Goal: Transaction & Acquisition: Purchase product/service

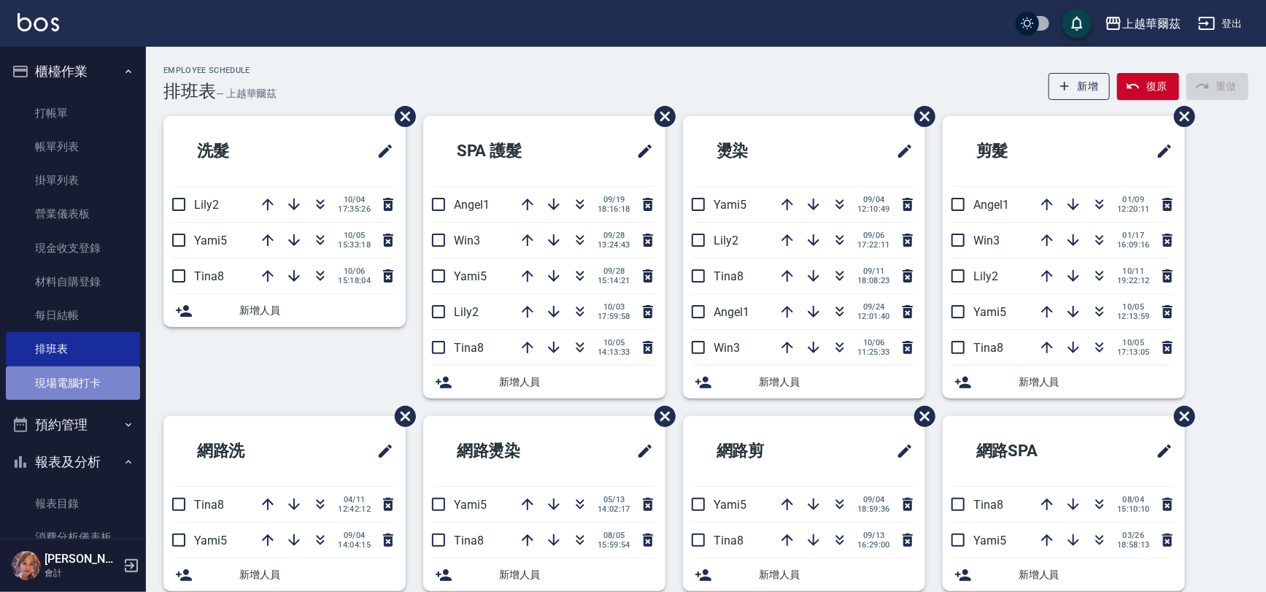
click at [86, 387] on link "現場電腦打卡" at bounding box center [73, 383] width 134 height 34
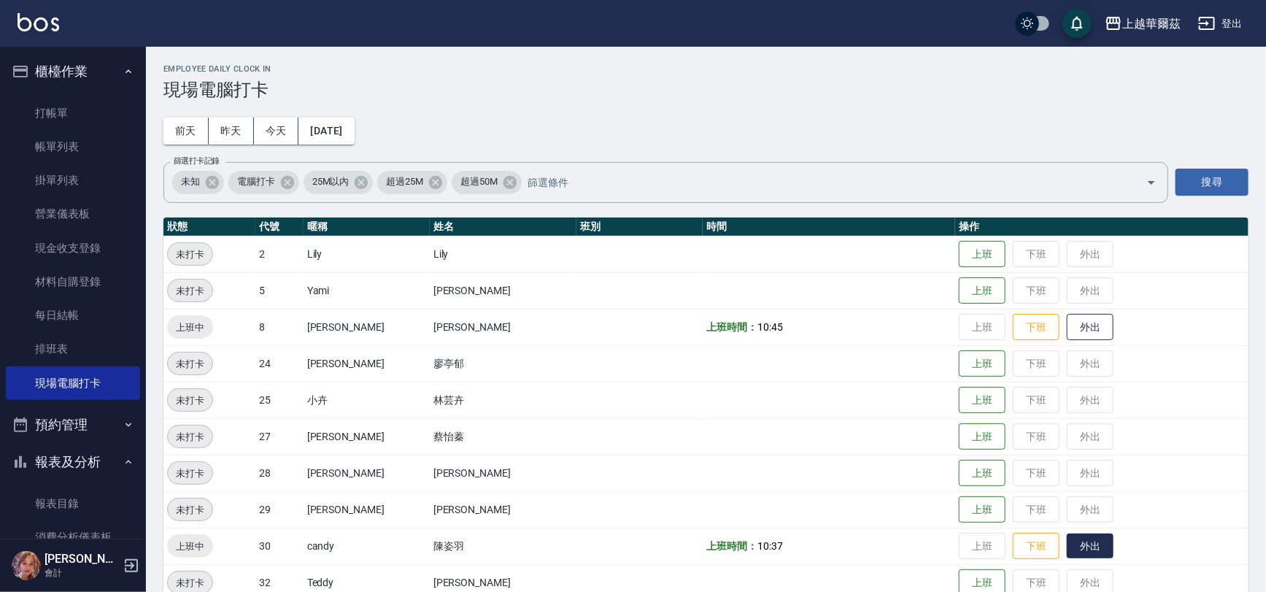
click at [1066, 540] on button "外出" at bounding box center [1089, 546] width 47 height 26
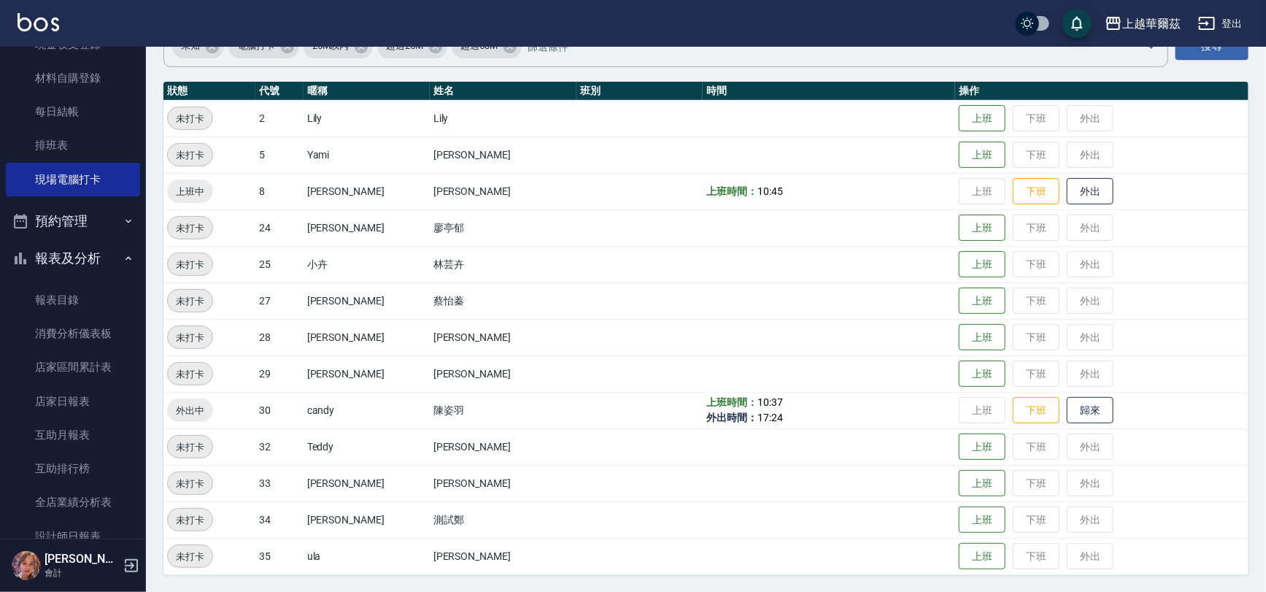
scroll to position [196, 0]
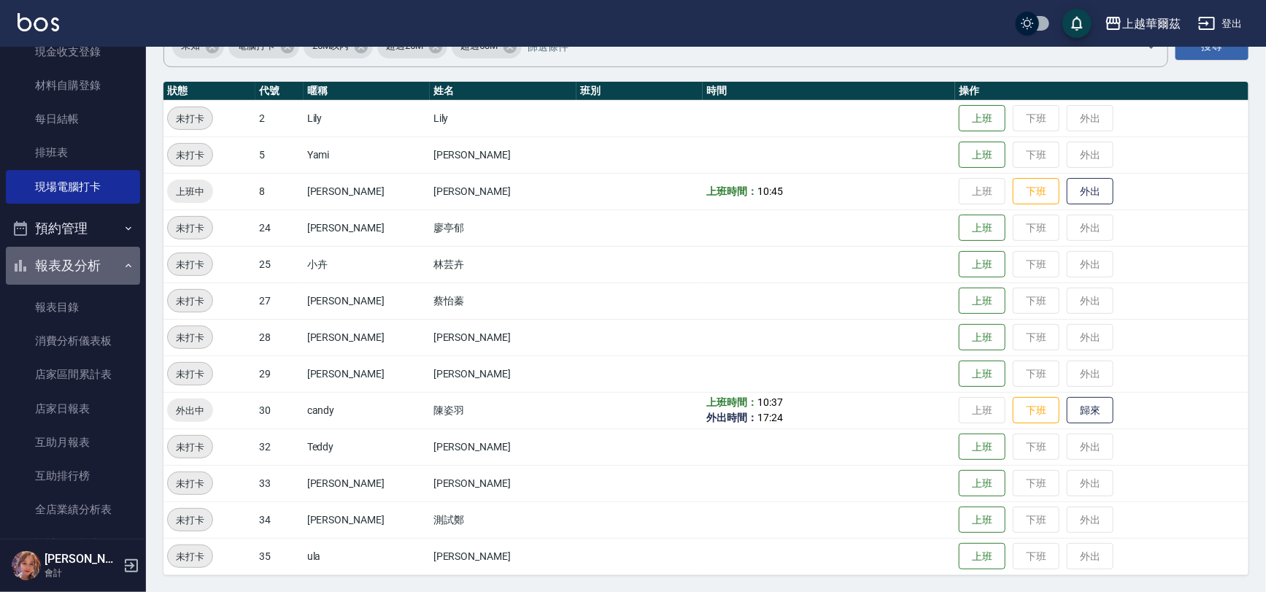
click at [123, 266] on icon "button" at bounding box center [129, 266] width 12 height 12
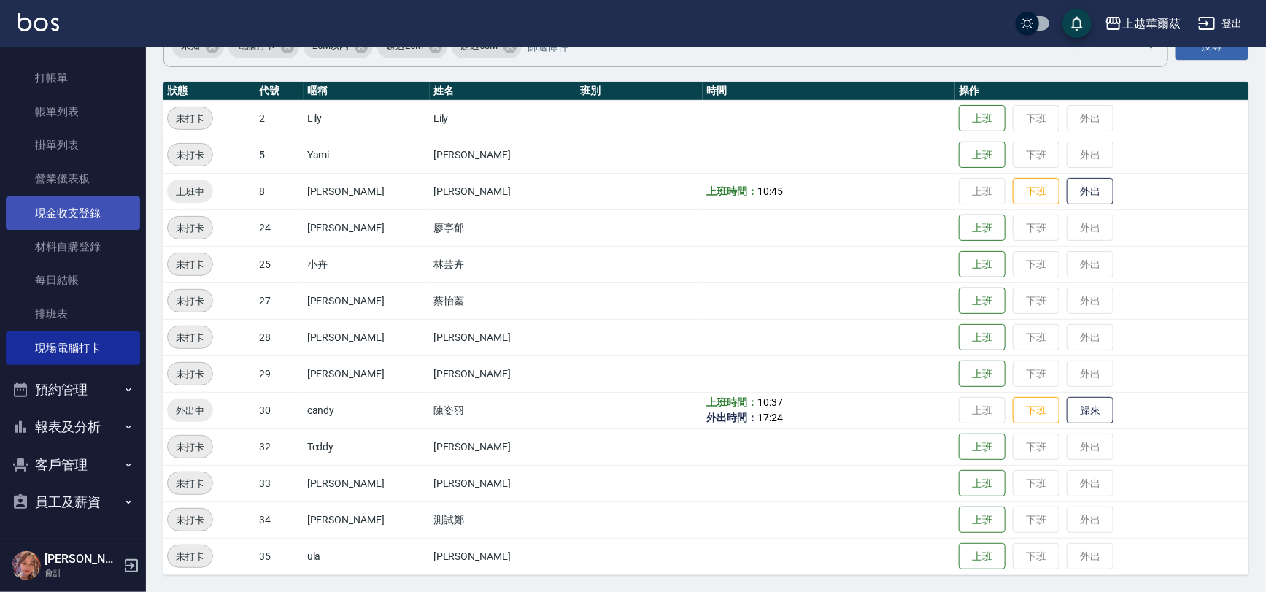
scroll to position [35, 0]
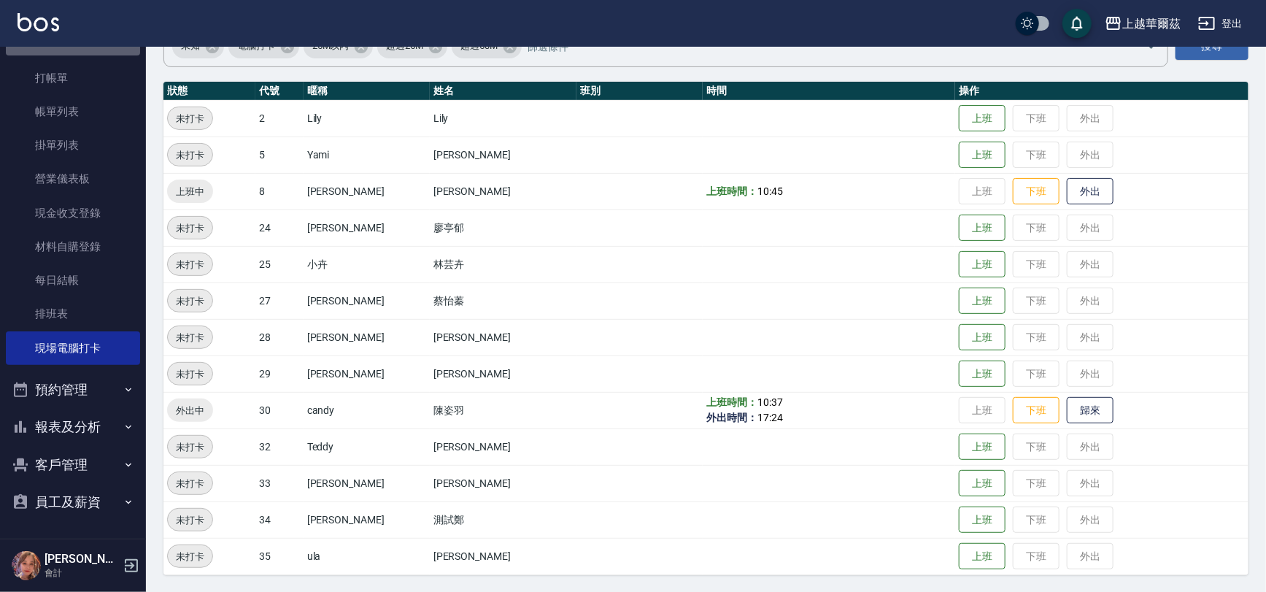
click at [122, 53] on button "櫃檯作業" at bounding box center [73, 37] width 134 height 38
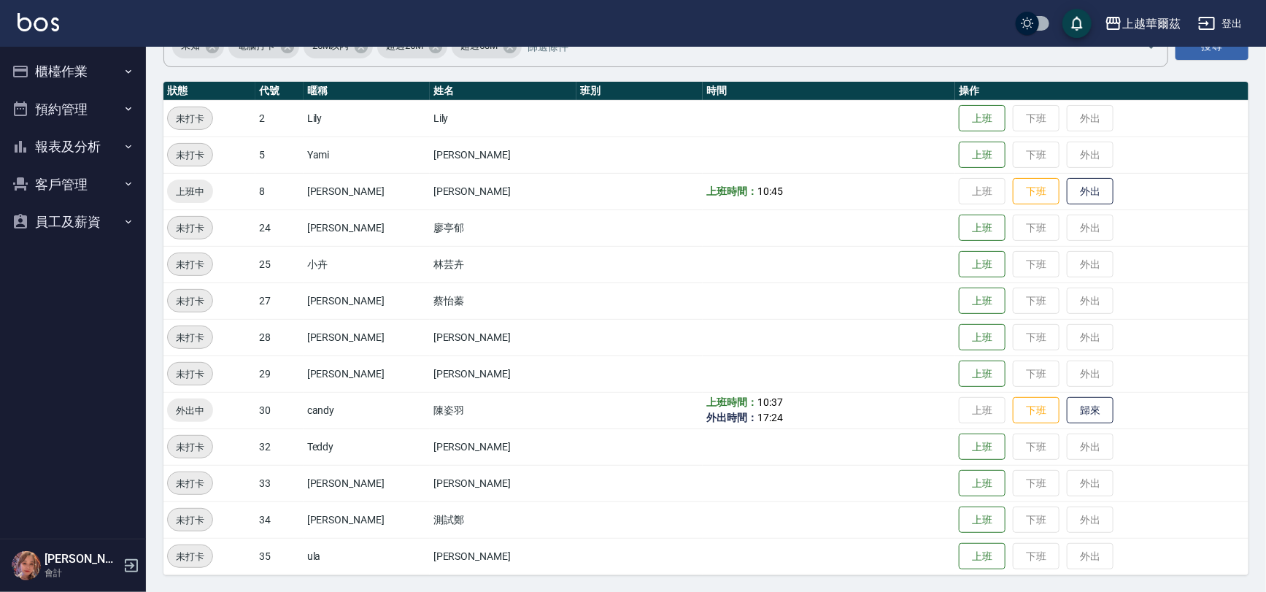
scroll to position [0, 0]
click at [66, 179] on button "客戶管理" at bounding box center [73, 185] width 134 height 38
click at [66, 226] on link "客戶列表" at bounding box center [73, 226] width 134 height 34
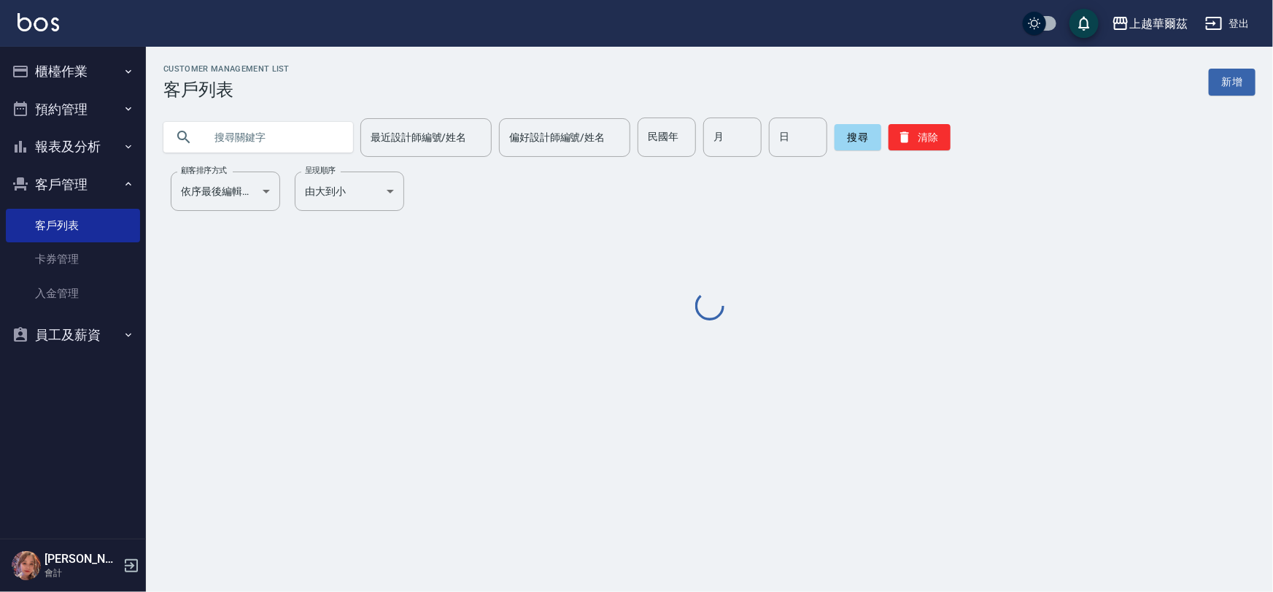
click at [261, 142] on input "text" at bounding box center [272, 136] width 137 height 39
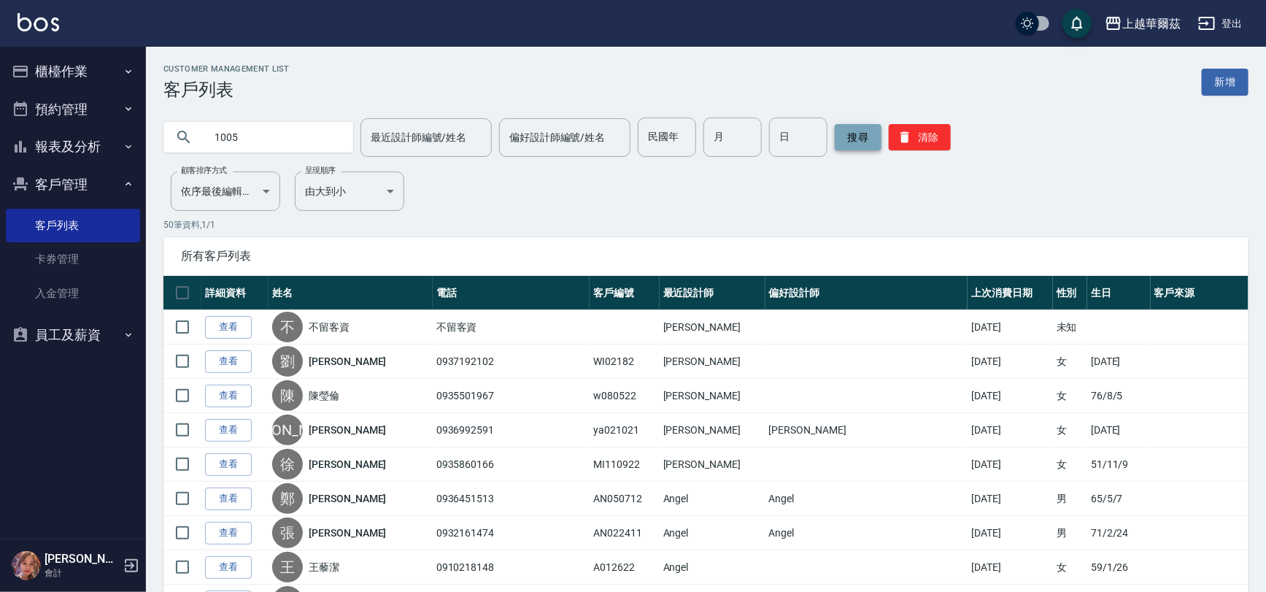
type input "1005"
click at [854, 132] on button "搜尋" at bounding box center [857, 137] width 47 height 26
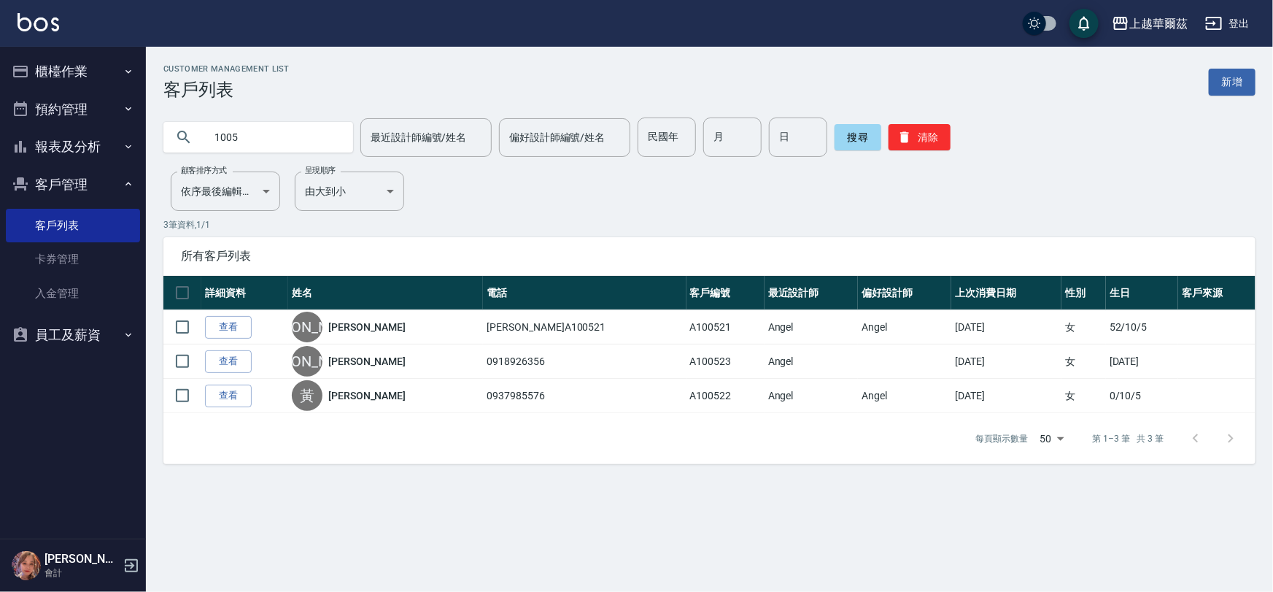
click at [57, 67] on button "櫃檯作業" at bounding box center [73, 72] width 134 height 38
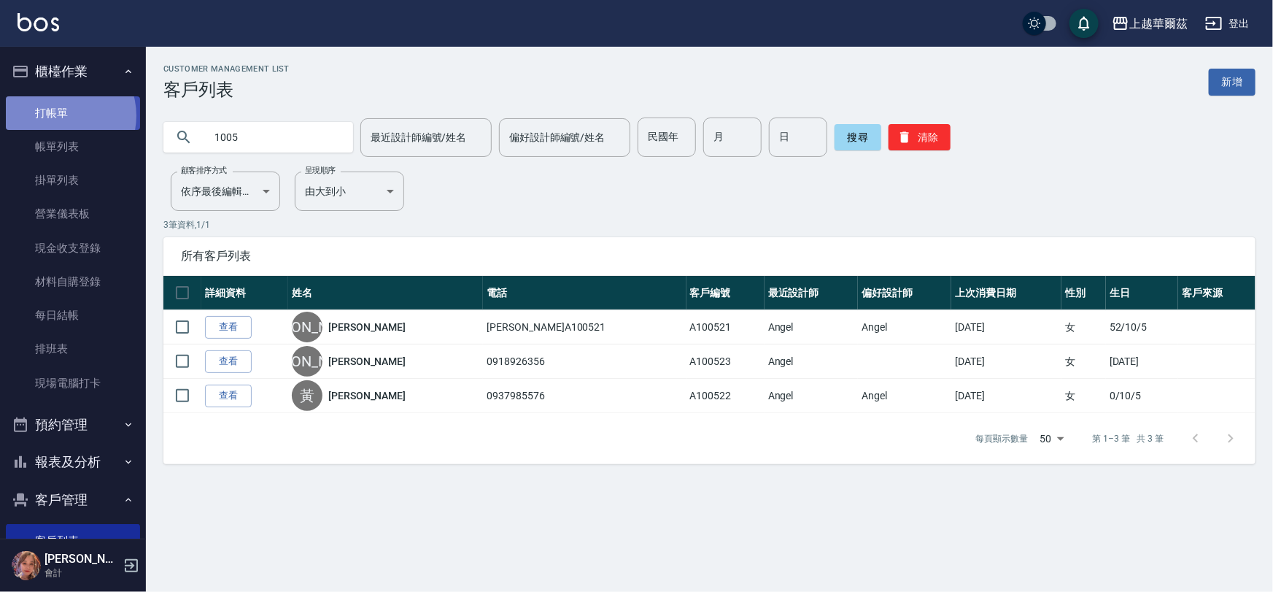
click at [58, 115] on link "打帳單" at bounding box center [73, 113] width 134 height 34
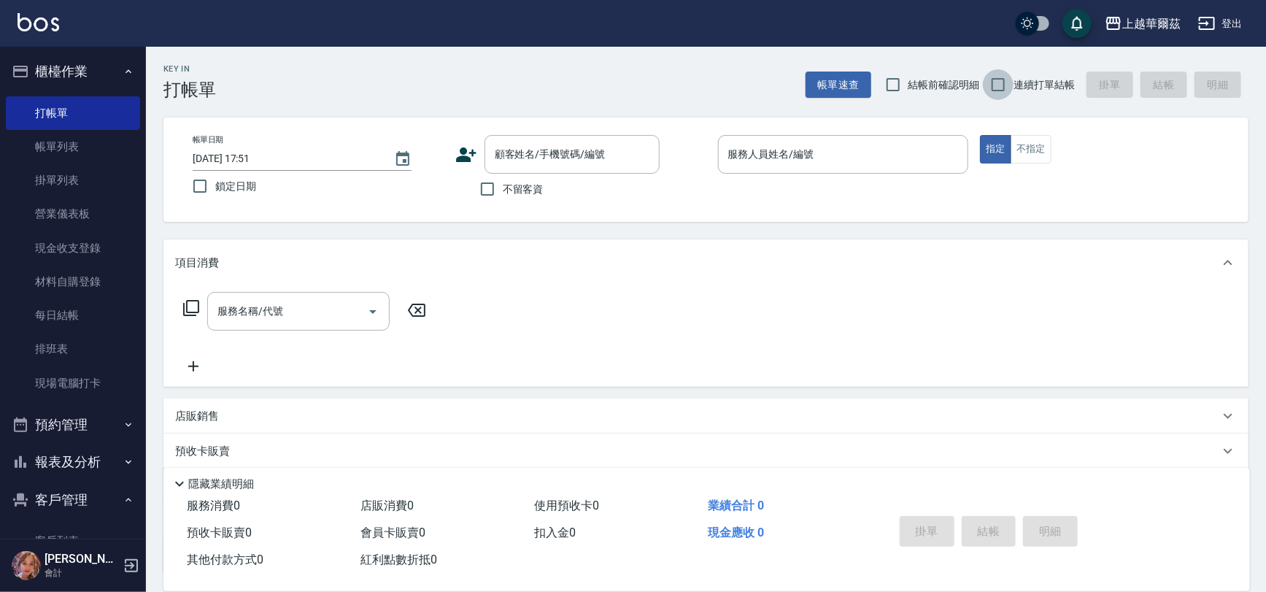
click at [1004, 85] on input "連續打單結帳" at bounding box center [998, 84] width 31 height 31
checkbox input "true"
click at [487, 187] on input "不留客資" at bounding box center [487, 189] width 31 height 31
checkbox input "true"
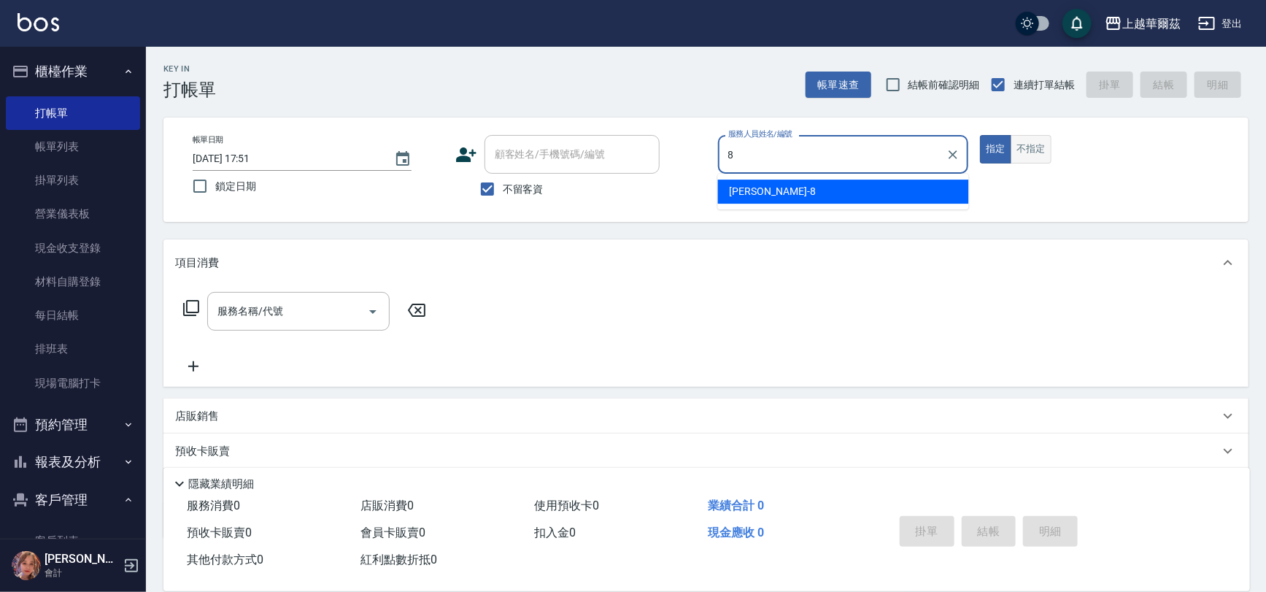
type input "8"
click at [1029, 150] on button "不指定" at bounding box center [1030, 149] width 41 height 28
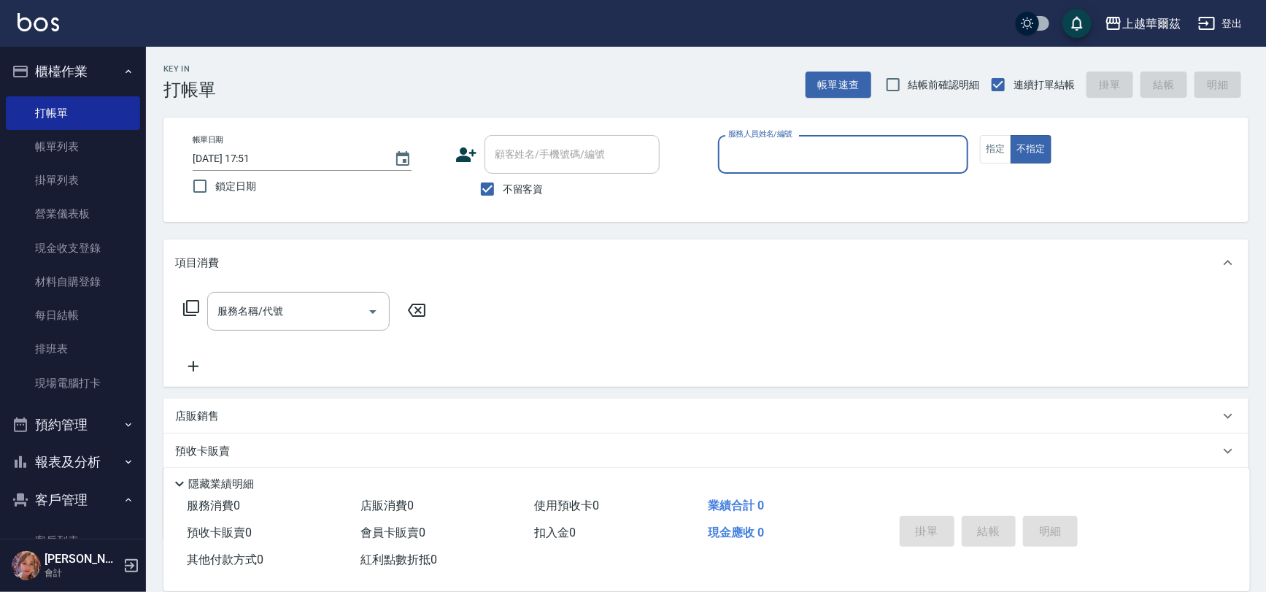
click at [745, 151] on input "服務人員姓名/編號" at bounding box center [843, 155] width 238 height 26
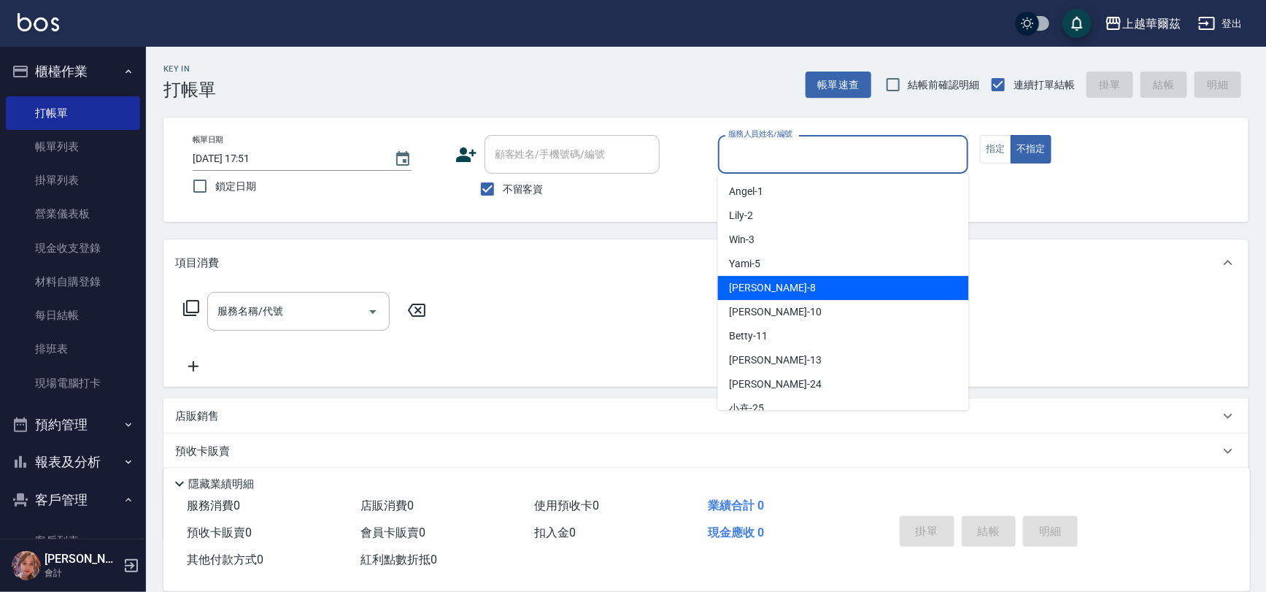
click at [770, 293] on div "[PERSON_NAME] -8" at bounding box center [843, 288] width 251 height 24
type input "[PERSON_NAME]-8"
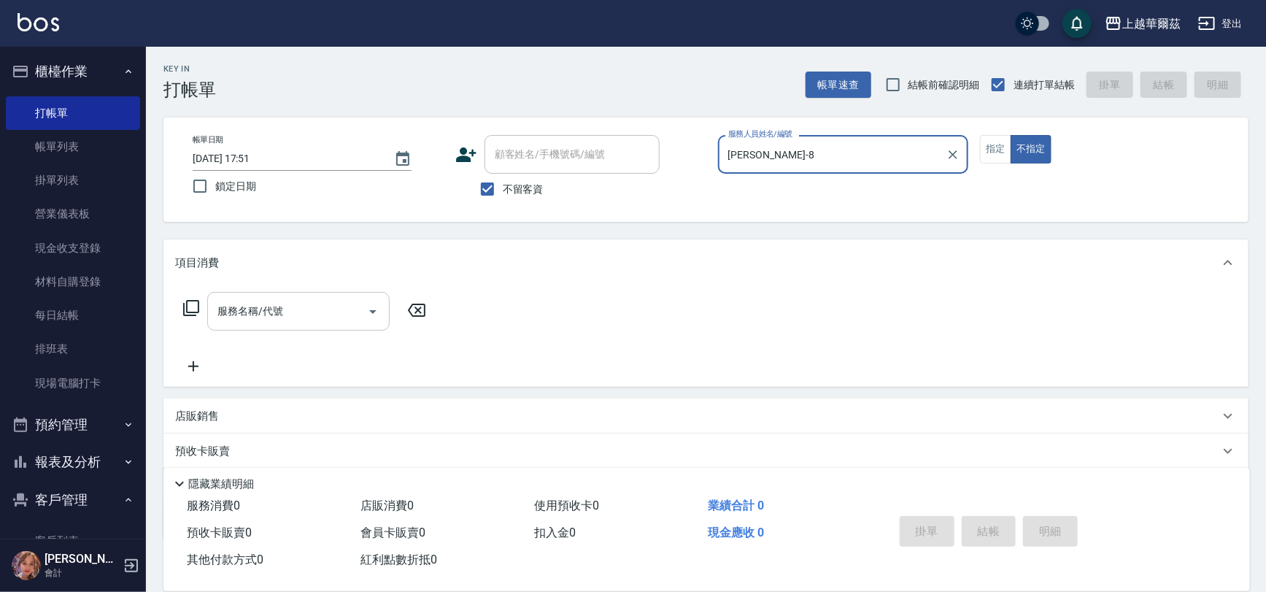
click at [227, 306] on div "服務名稱/代號 服務名稱/代號" at bounding box center [298, 311] width 182 height 39
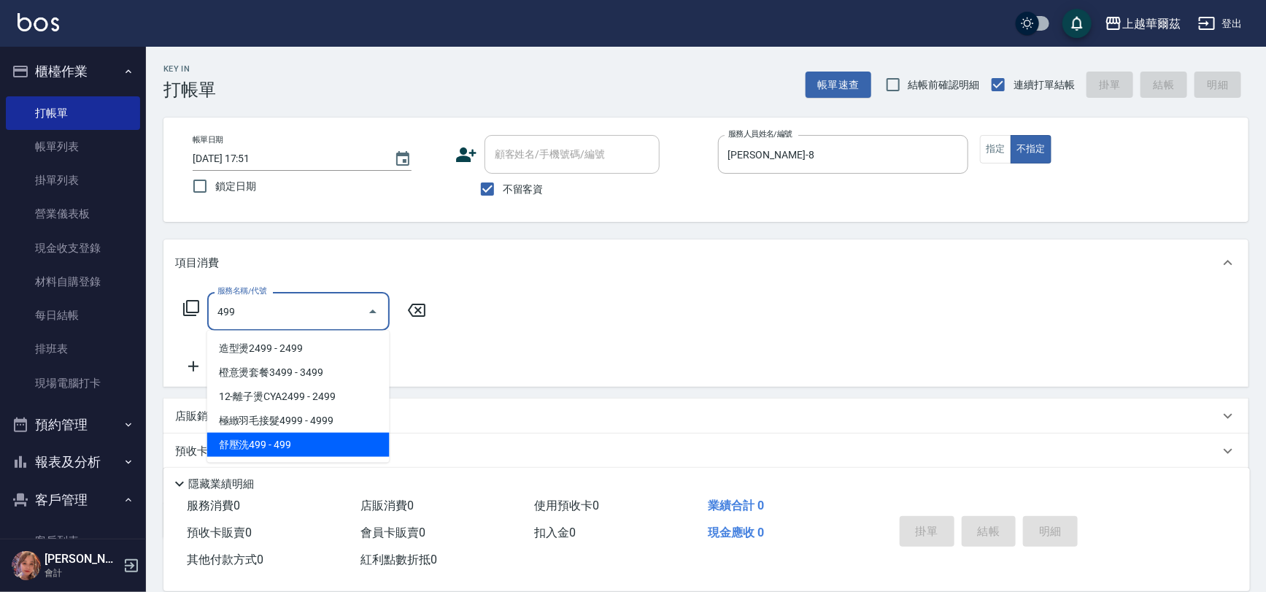
click at [284, 441] on span "舒壓洗499 - 499" at bounding box center [298, 445] width 182 height 24
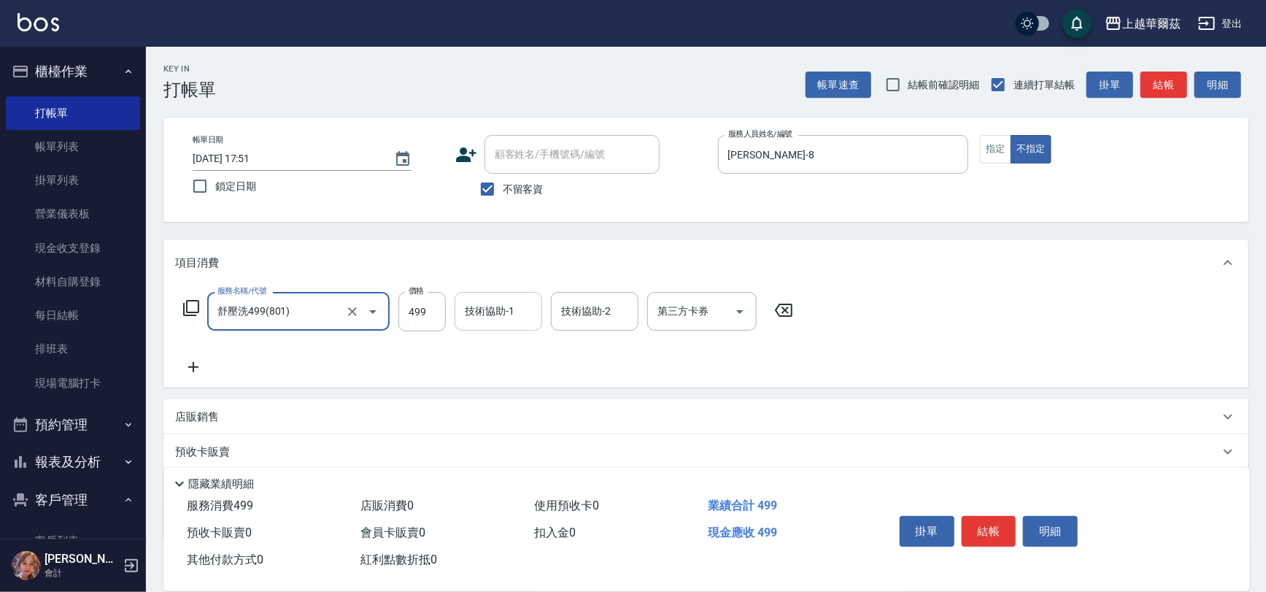
type input "舒壓洗499(801)"
click at [492, 312] on div "技術協助-1 技術協助-1" at bounding box center [498, 311] width 88 height 39
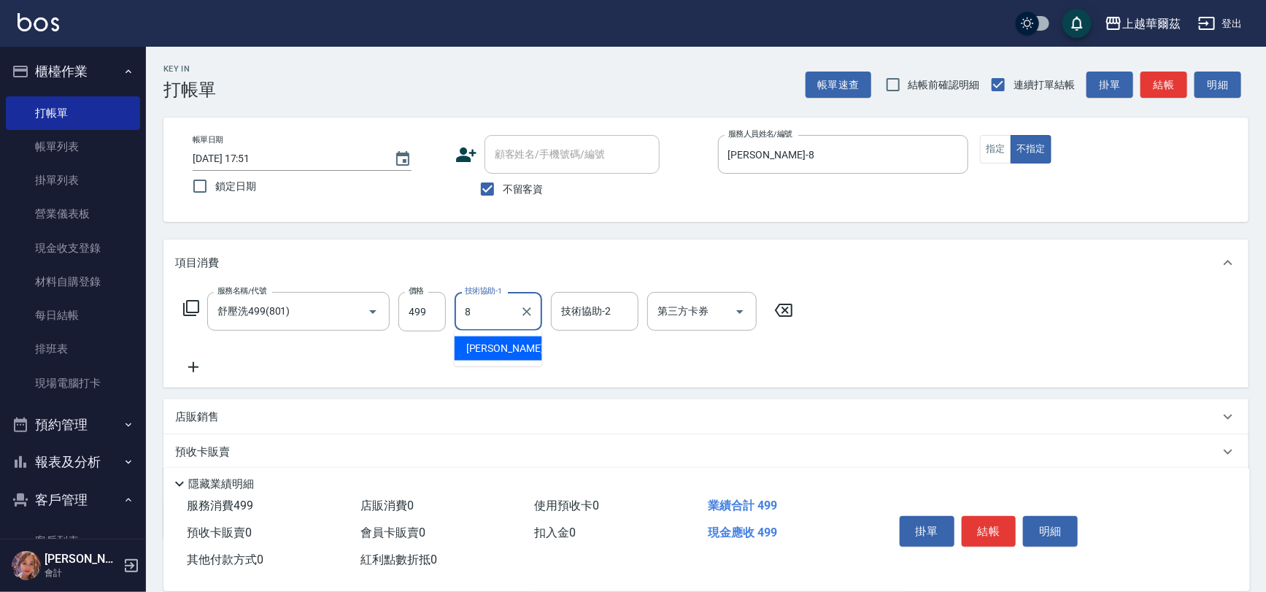
click at [490, 344] on span "[PERSON_NAME] -8" at bounding box center [509, 348] width 86 height 15
type input "[PERSON_NAME]-8"
click at [192, 365] on icon at bounding box center [193, 367] width 36 height 18
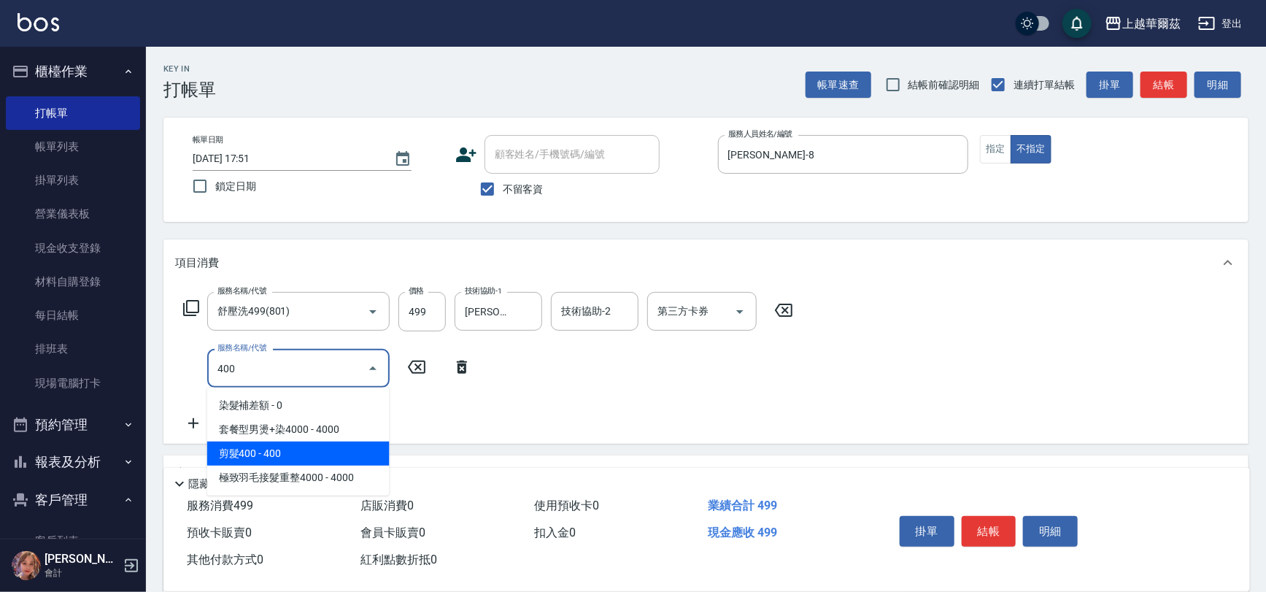
click at [255, 449] on span "剪髮400 - 400" at bounding box center [298, 453] width 182 height 24
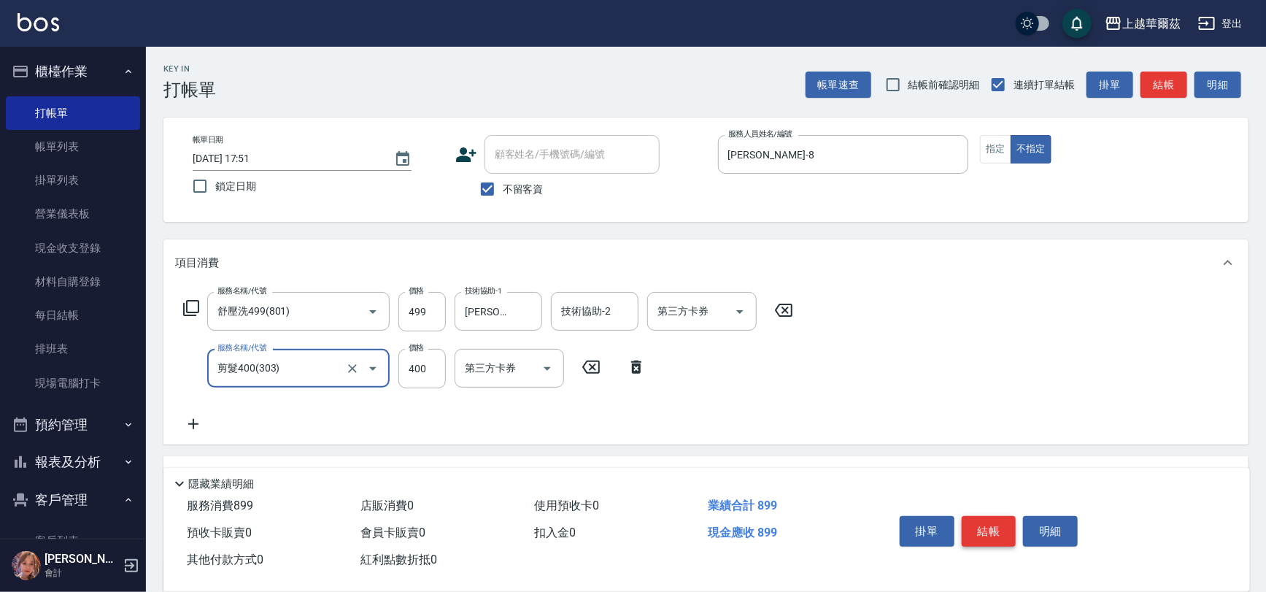
type input "剪髮400(303)"
click at [991, 519] on button "結帳" at bounding box center [988, 531] width 55 height 31
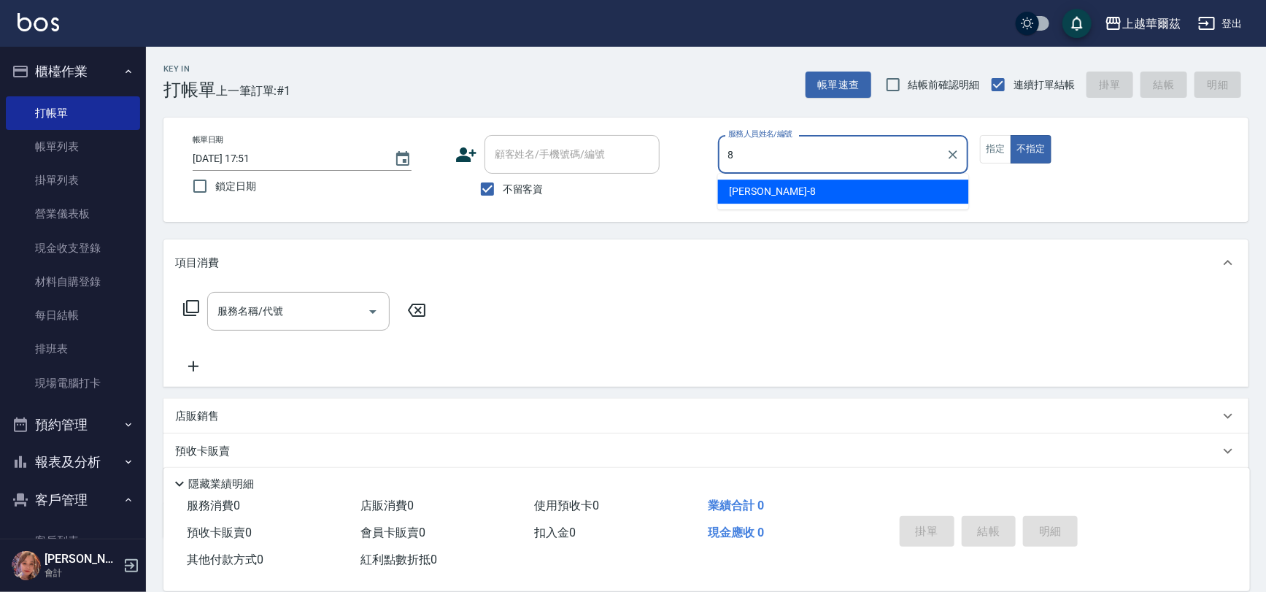
click at [755, 190] on span "[PERSON_NAME] -8" at bounding box center [772, 191] width 86 height 15
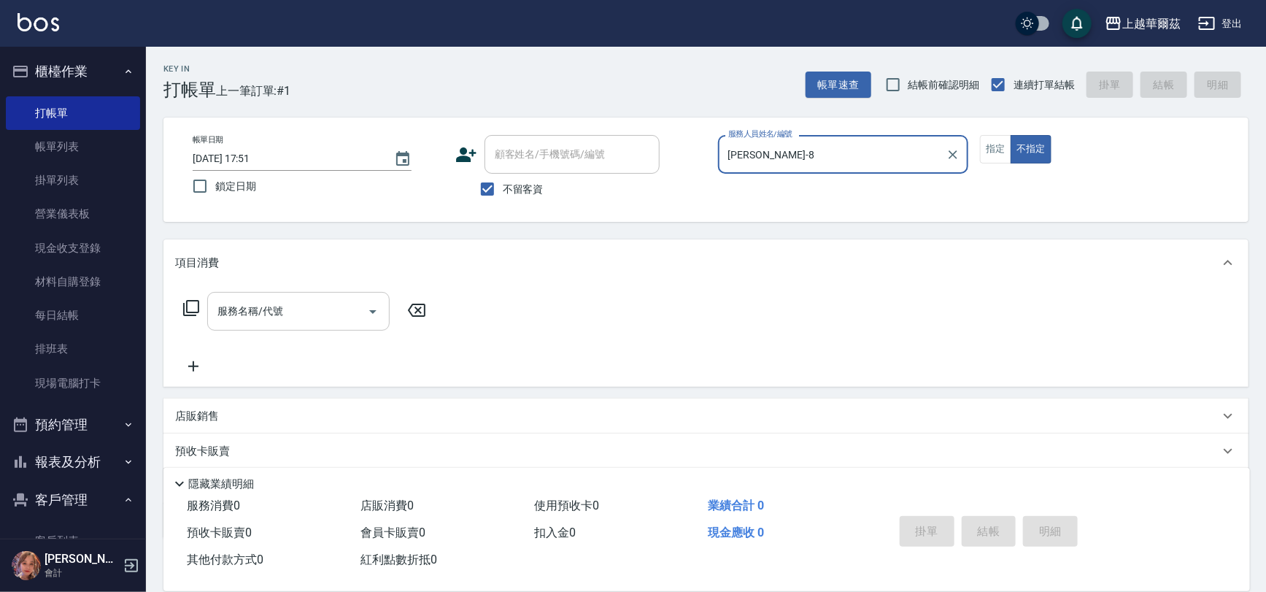
type input "[PERSON_NAME]-8"
click at [247, 306] on div "服務名稱/代號 服務名稱/代號" at bounding box center [298, 311] width 182 height 39
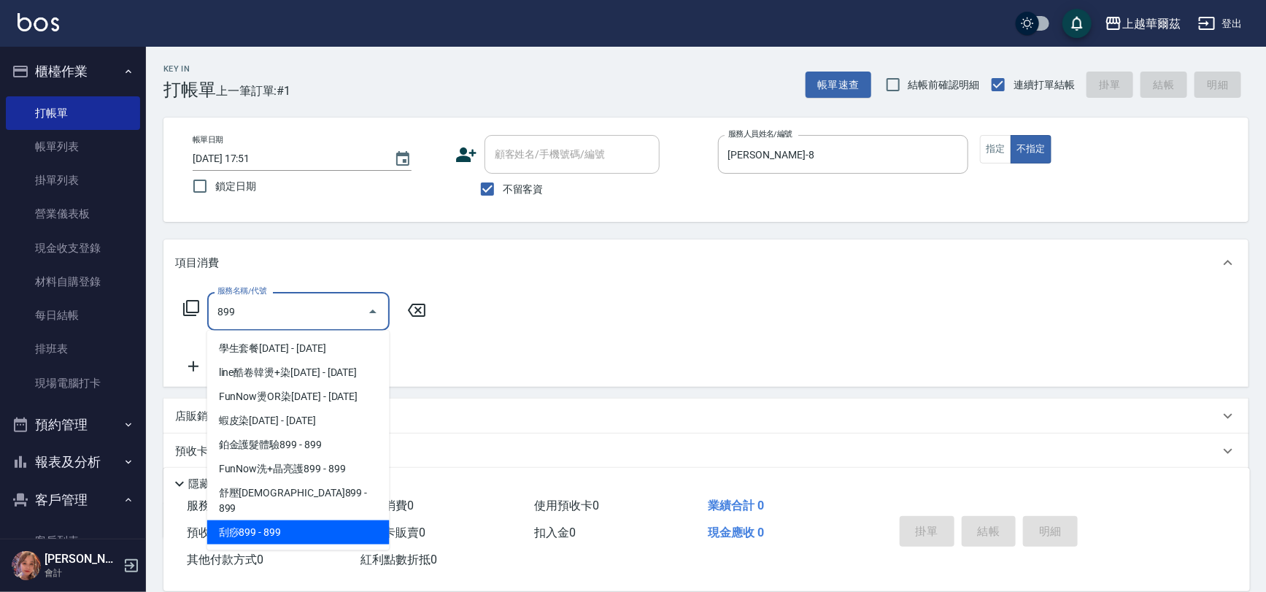
click at [261, 520] on span "刮痧899 - 899" at bounding box center [298, 532] width 182 height 24
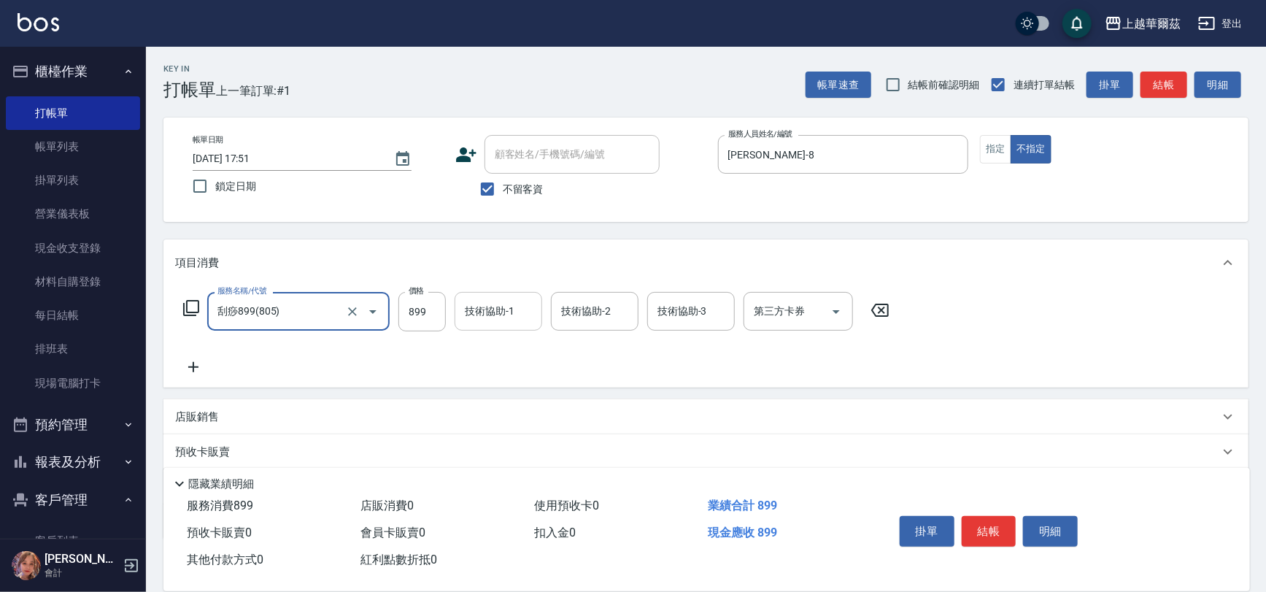
type input "刮痧899(805)"
click at [486, 301] on input "技術協助-1" at bounding box center [498, 311] width 74 height 26
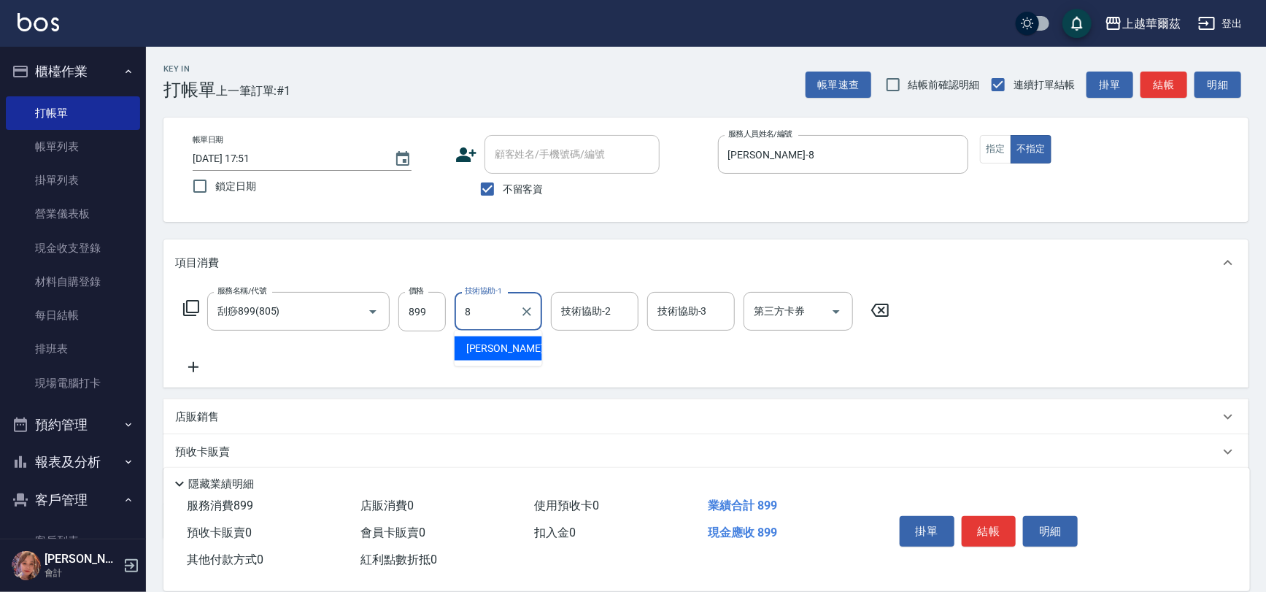
click at [493, 349] on div "[PERSON_NAME] -8" at bounding box center [498, 348] width 88 height 24
type input "[PERSON_NAME]-8"
click at [193, 364] on icon at bounding box center [193, 367] width 36 height 18
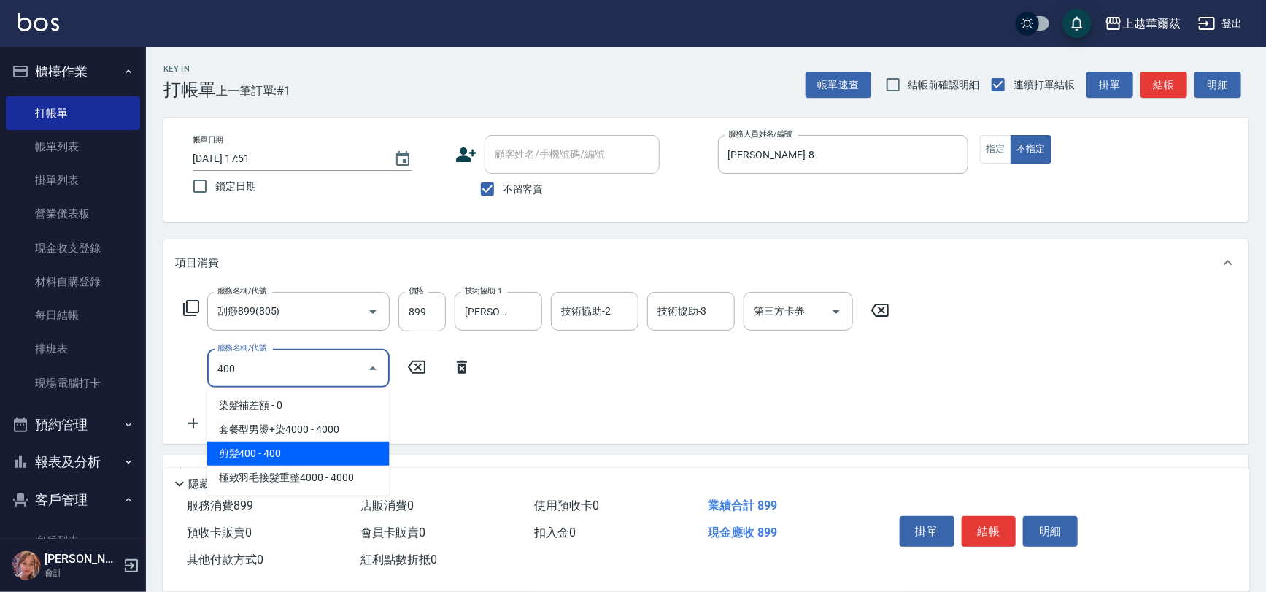
click at [262, 452] on span "剪髮400 - 400" at bounding box center [298, 453] width 182 height 24
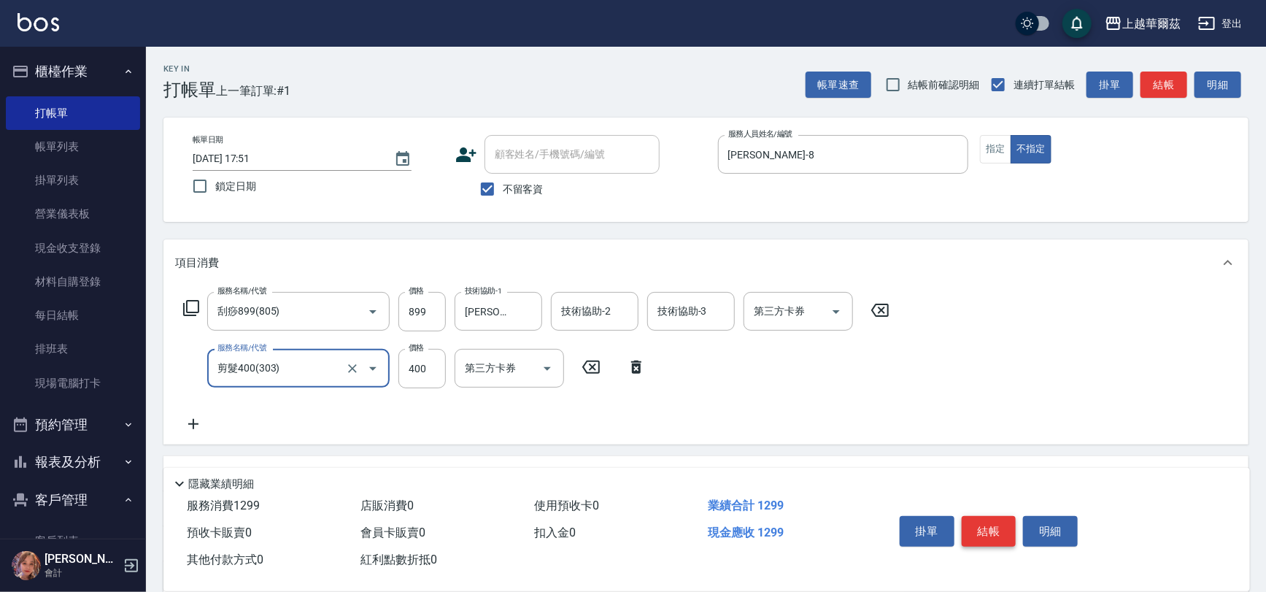
type input "剪髮400(303)"
click at [988, 518] on button "結帳" at bounding box center [988, 531] width 55 height 31
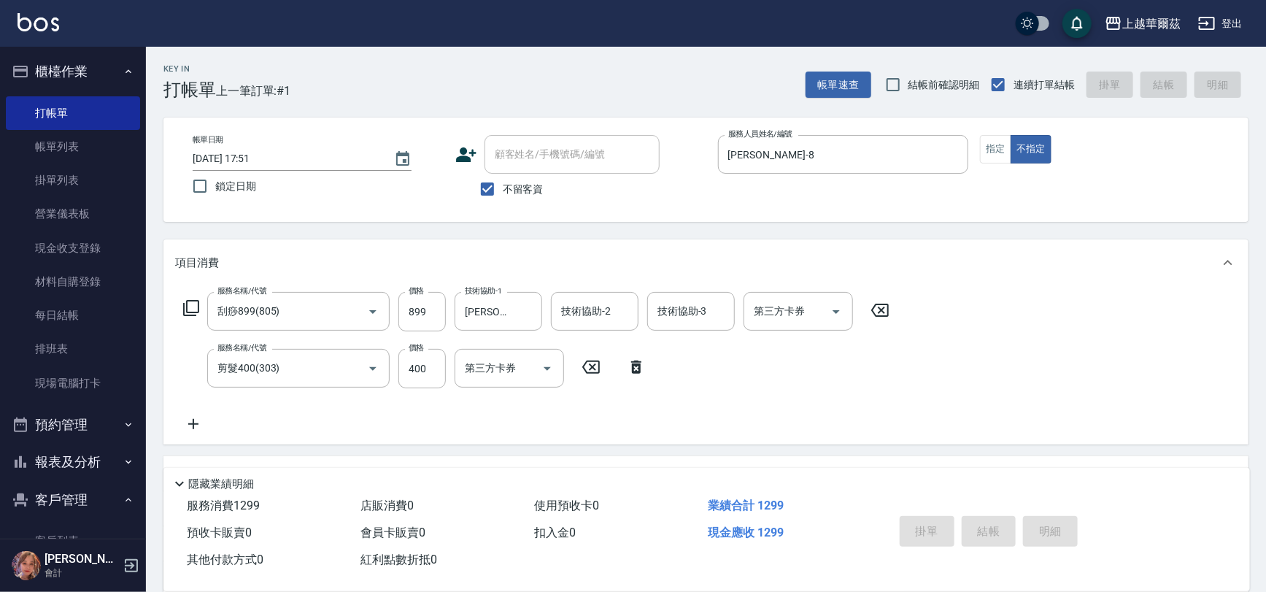
type input "[DATE] 17:52"
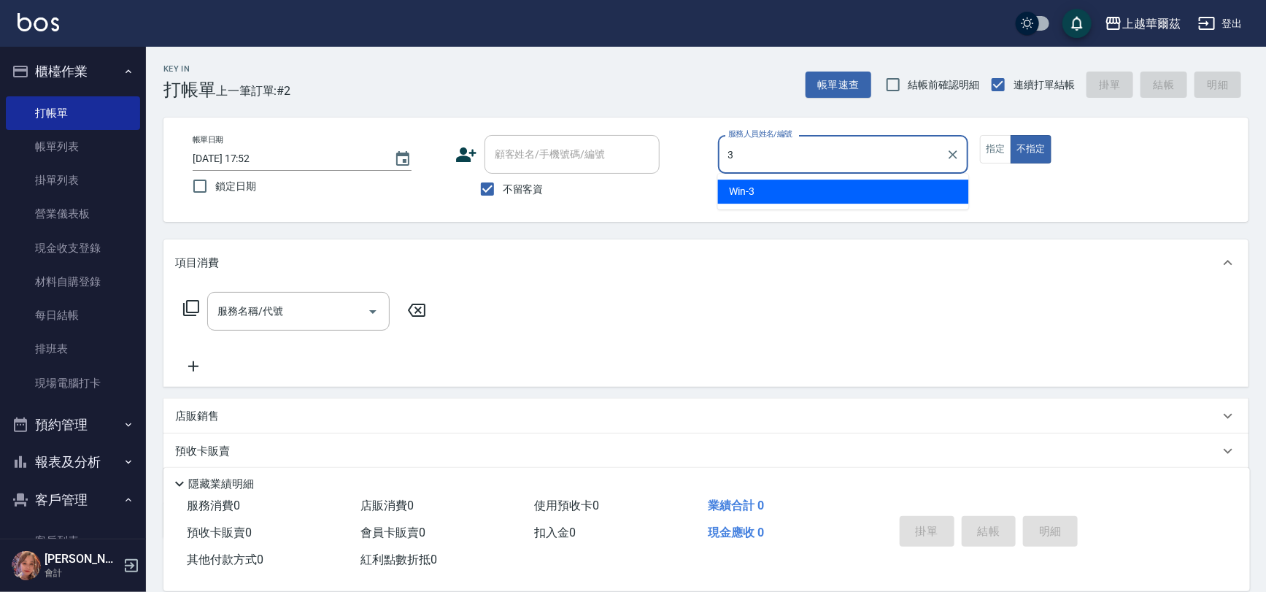
click at [759, 185] on div "Win -3" at bounding box center [843, 191] width 251 height 24
type input "Win-3"
click at [264, 306] on div "服務名稱/代號 服務名稱/代號" at bounding box center [298, 311] width 182 height 39
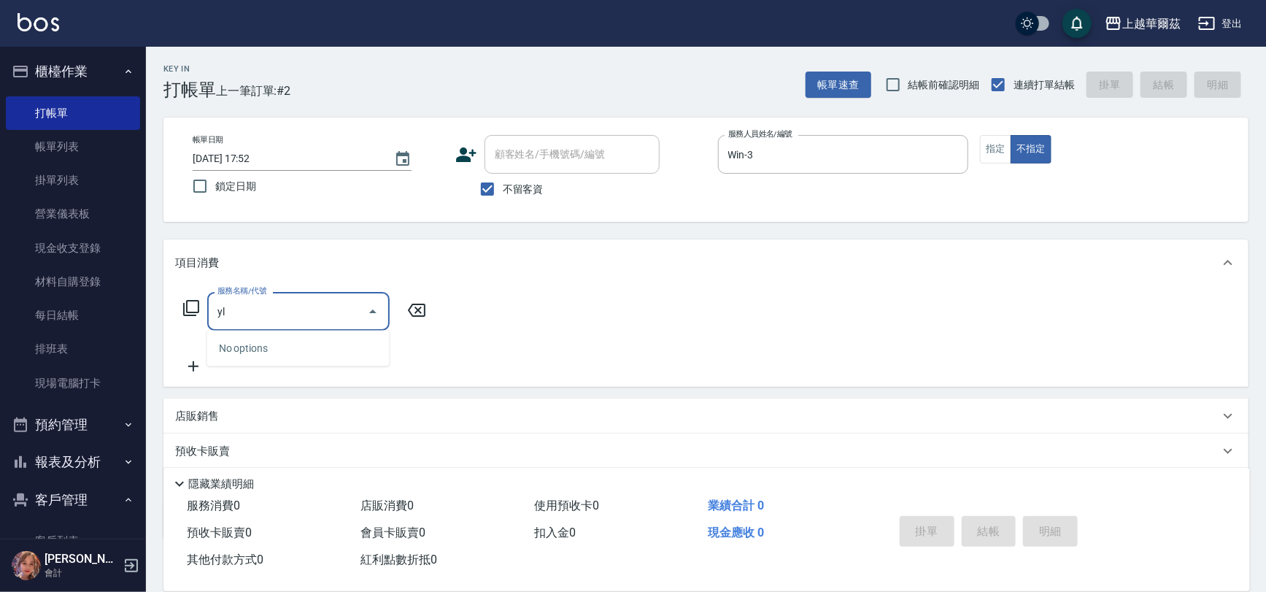
type input "y"
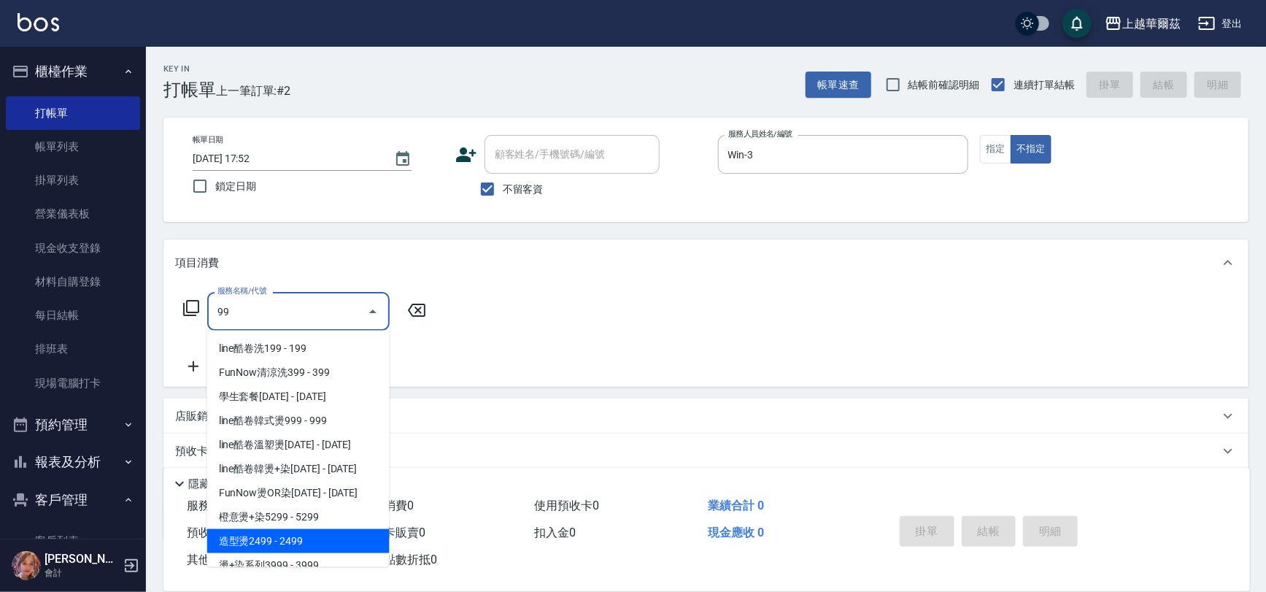
click at [306, 538] on span "造型燙2499 - 2499" at bounding box center [298, 541] width 182 height 24
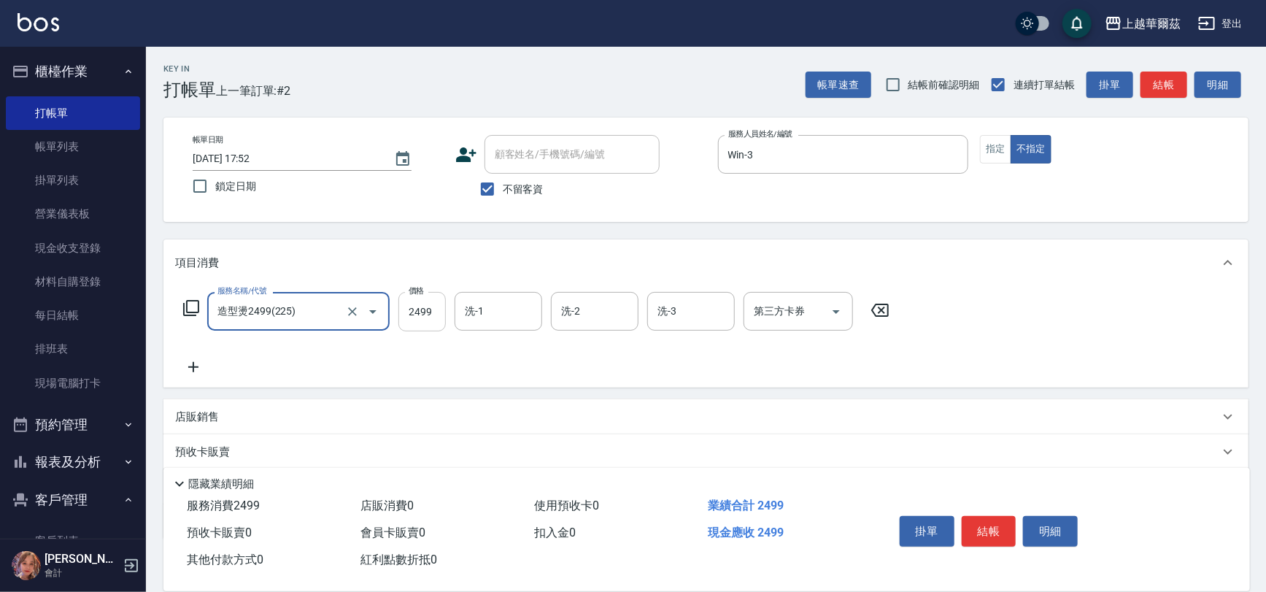
type input "造型燙2499(225)"
click at [423, 313] on input "2499" at bounding box center [421, 311] width 47 height 39
type input "3799"
click at [492, 308] on input "洗-1" at bounding box center [498, 311] width 74 height 26
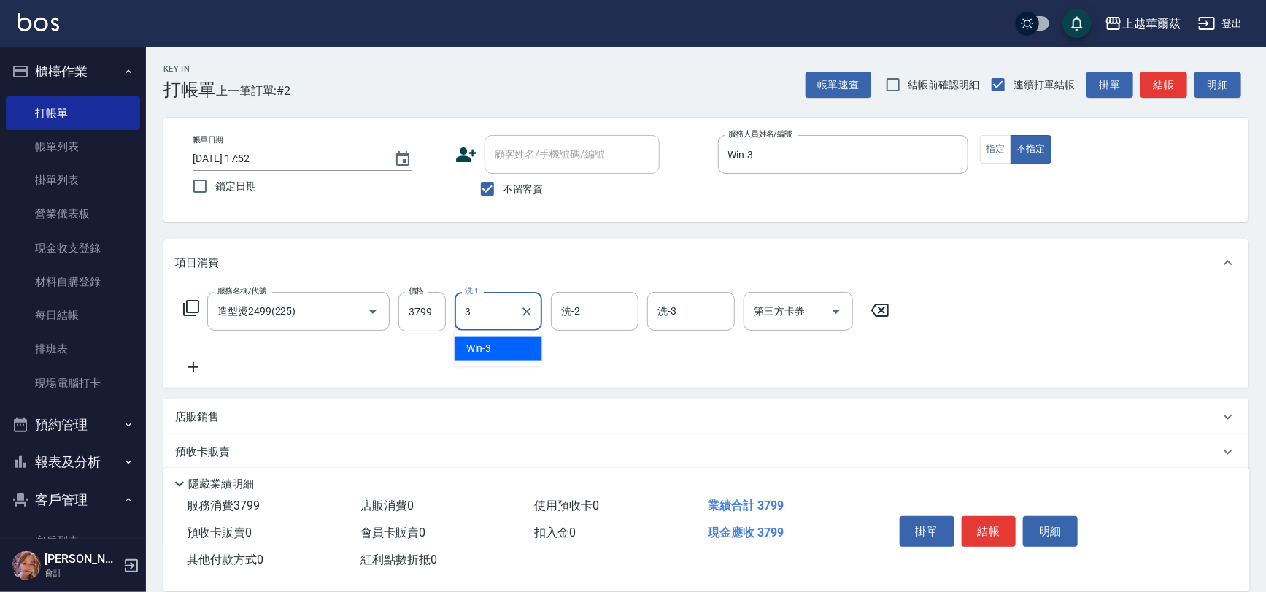
type input "Win-3"
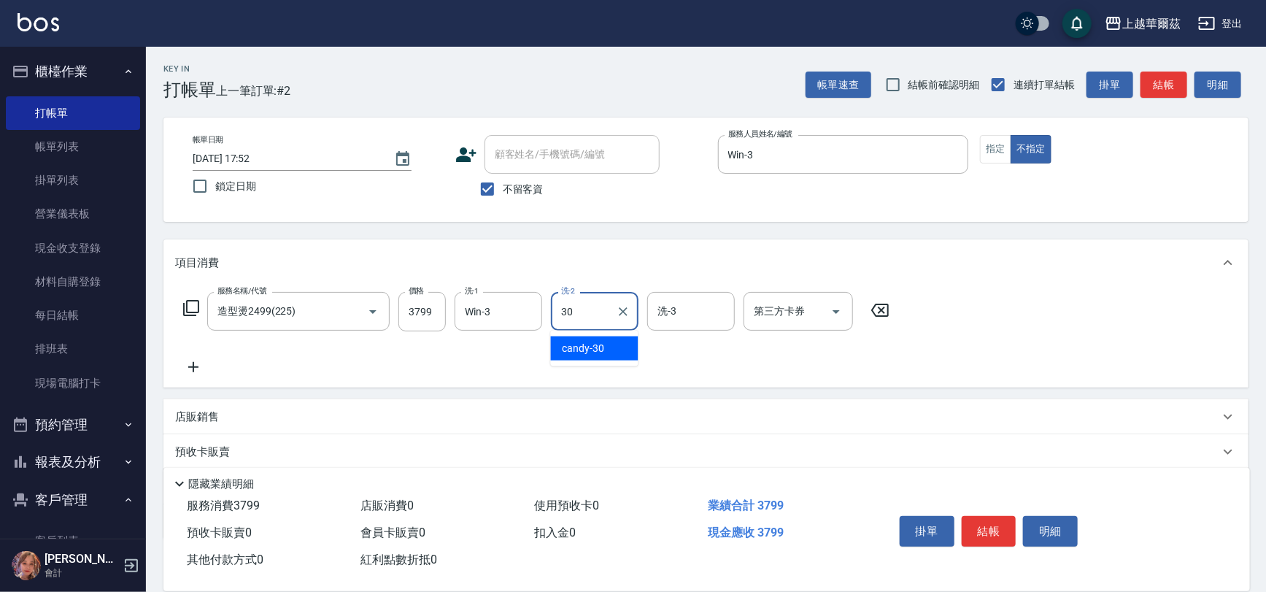
drag, startPoint x: 573, startPoint y: 346, endPoint x: 1272, endPoint y: 306, distance: 699.9
click at [576, 345] on span "candy -30" at bounding box center [583, 348] width 42 height 15
type input "candy-30"
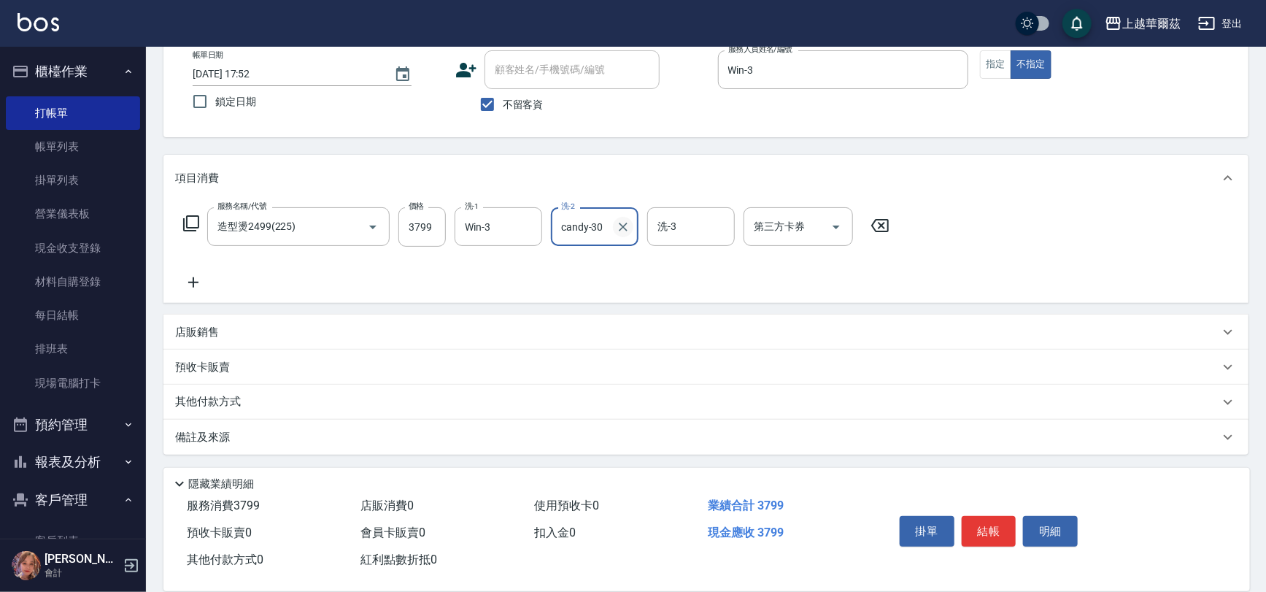
click at [625, 225] on icon "Clear" at bounding box center [623, 227] width 15 height 15
click at [217, 400] on p "其他付款方式" at bounding box center [211, 402] width 73 height 16
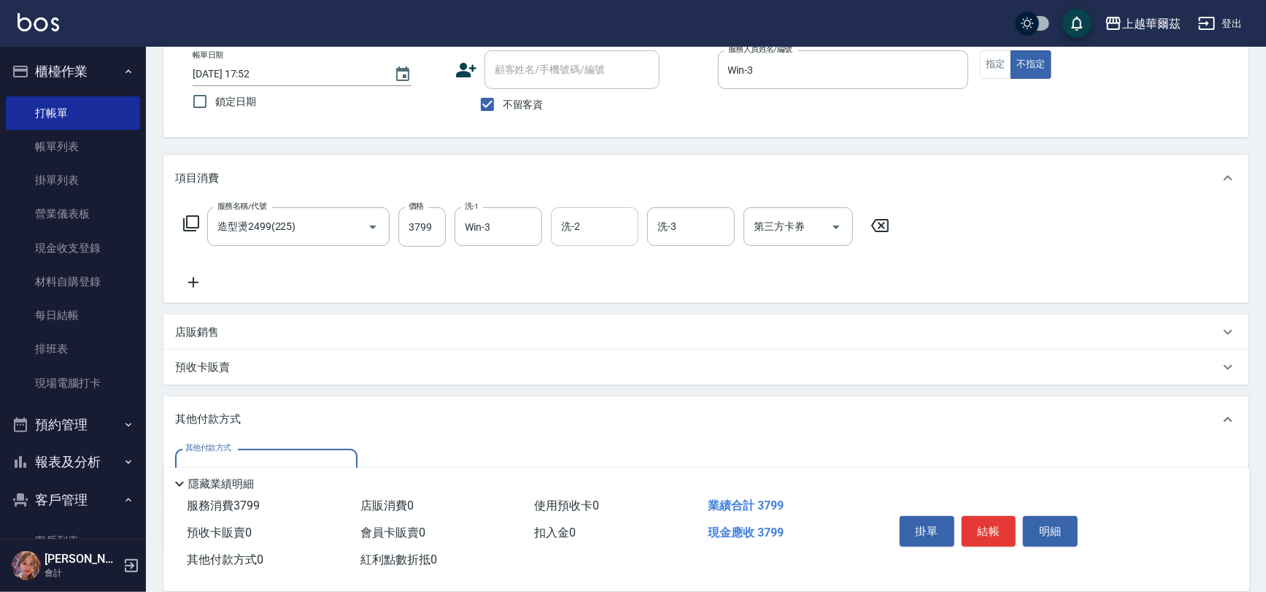
scroll to position [0, 0]
click at [240, 455] on input "其他付款方式" at bounding box center [266, 468] width 169 height 26
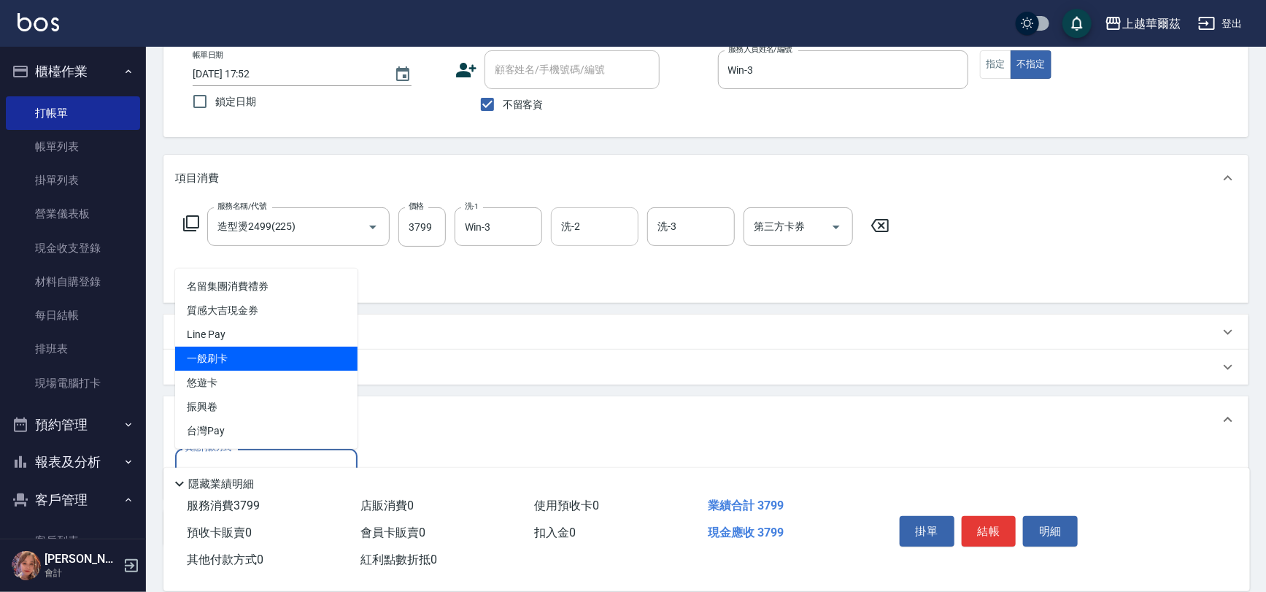
click at [215, 357] on span "一般刷卡" at bounding box center [266, 358] width 182 height 24
type input "一般刷卡"
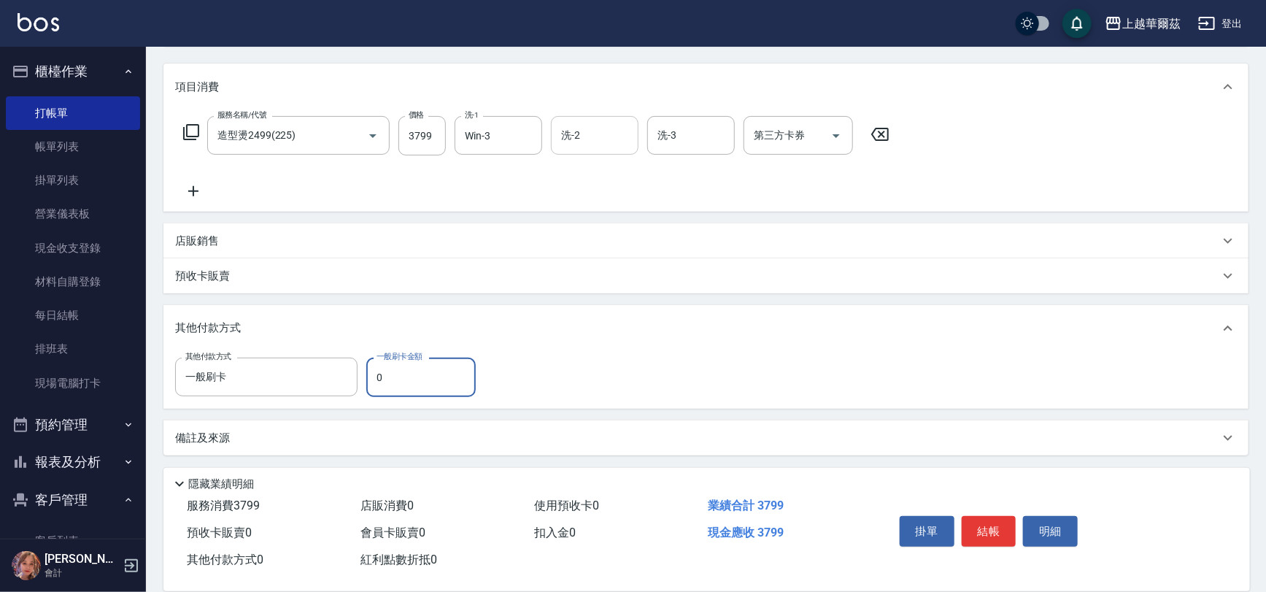
scroll to position [174, 0]
type input "3799"
drag, startPoint x: 992, startPoint y: 523, endPoint x: 978, endPoint y: 523, distance: 13.9
click at [992, 524] on button "結帳" at bounding box center [988, 531] width 55 height 31
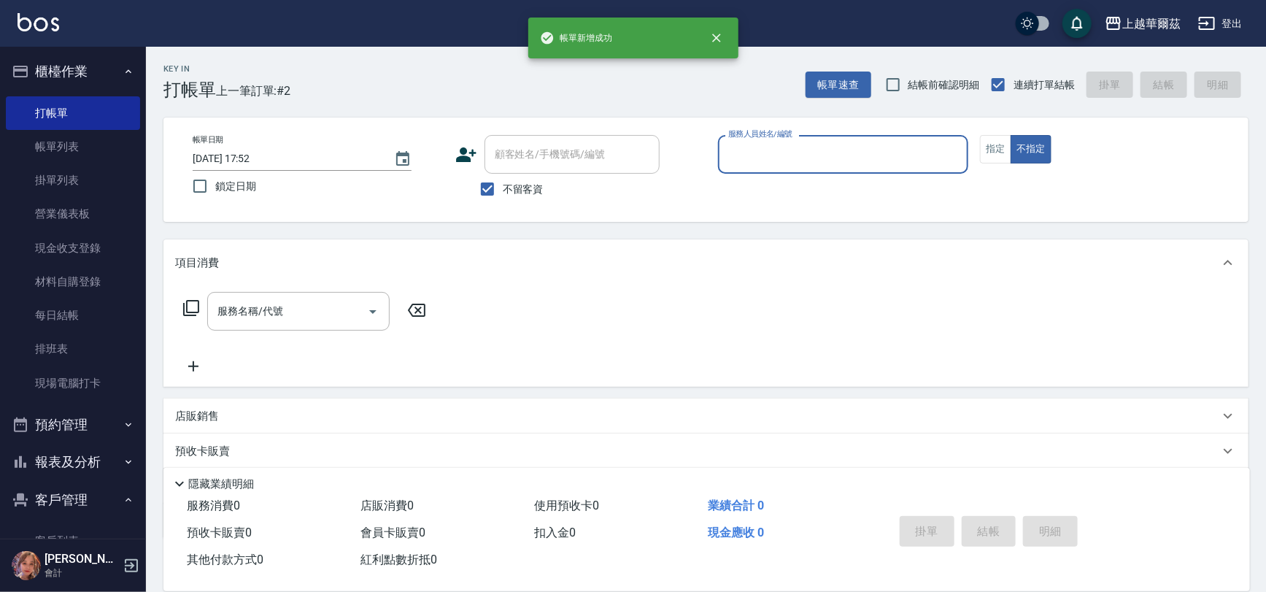
scroll to position [0, 0]
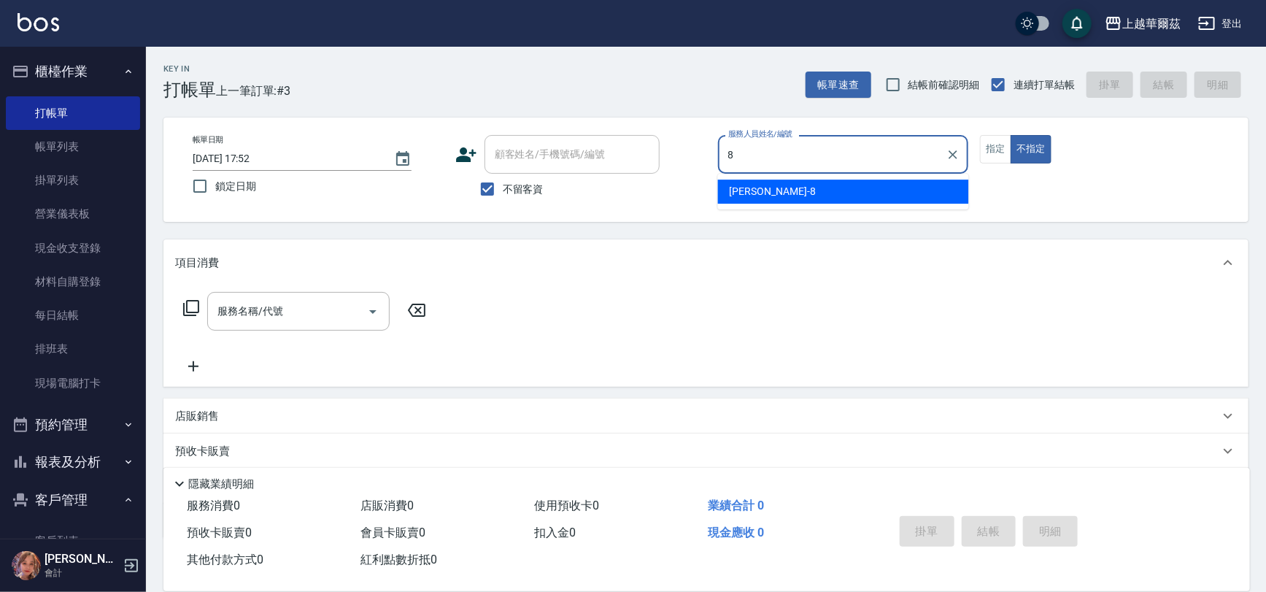
click at [761, 193] on div "[PERSON_NAME] -8" at bounding box center [843, 191] width 251 height 24
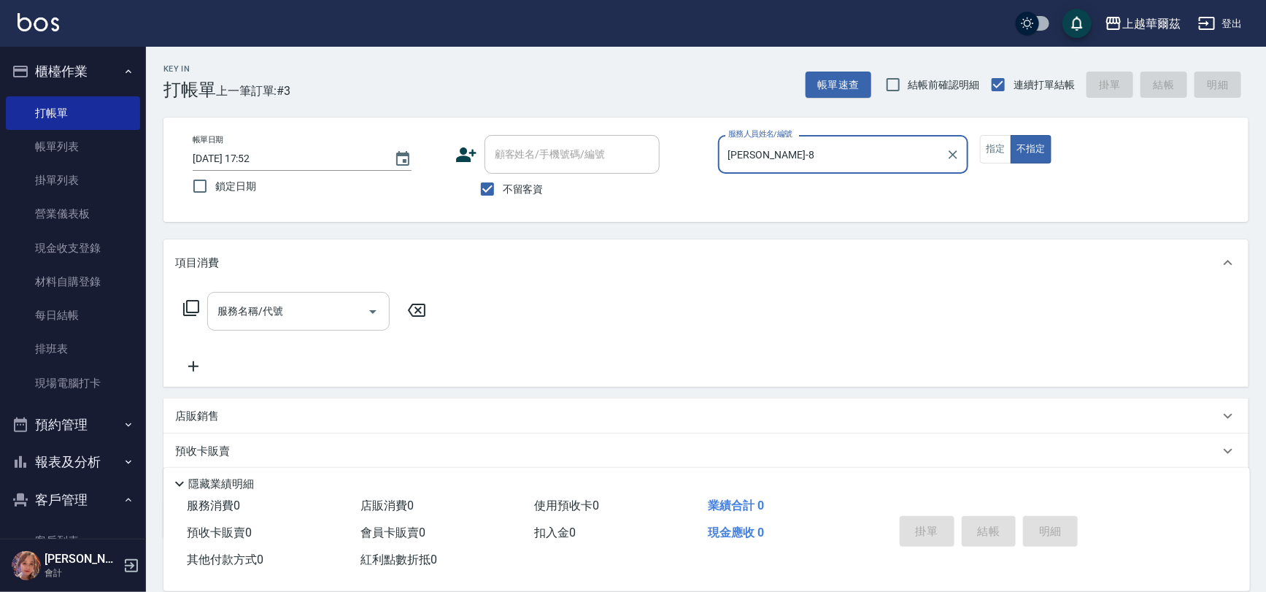
type input "[PERSON_NAME]-8"
click at [273, 303] on div "服務名稱/代號 服務名稱/代號" at bounding box center [298, 311] width 182 height 39
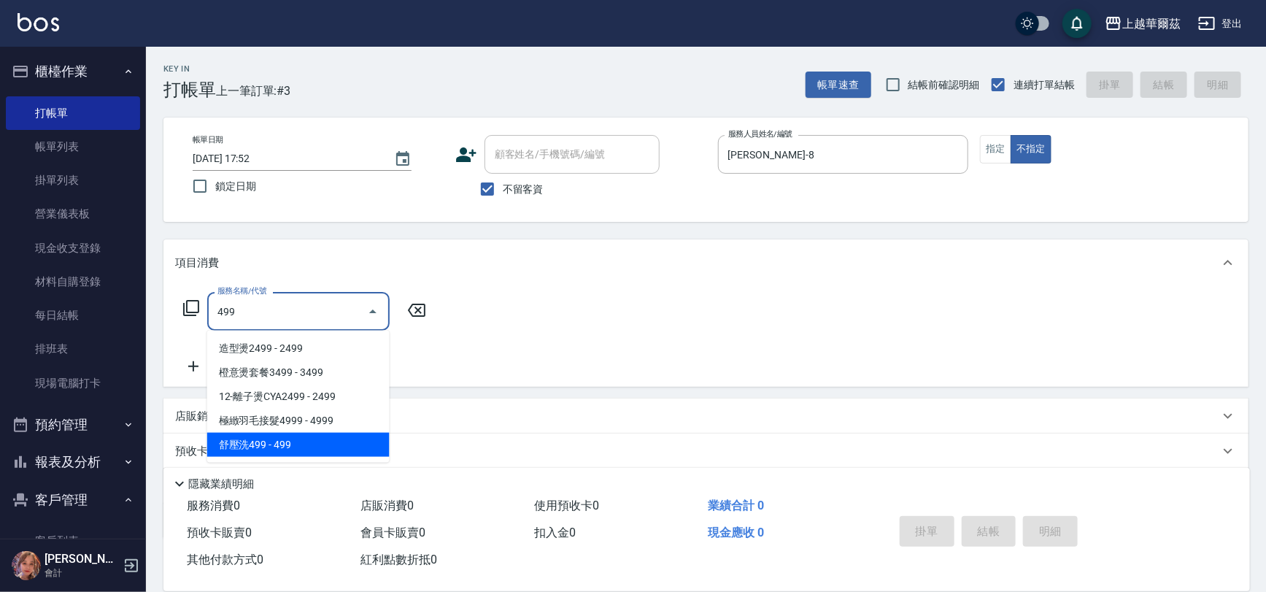
click at [260, 444] on span "舒壓洗499 - 499" at bounding box center [298, 445] width 182 height 24
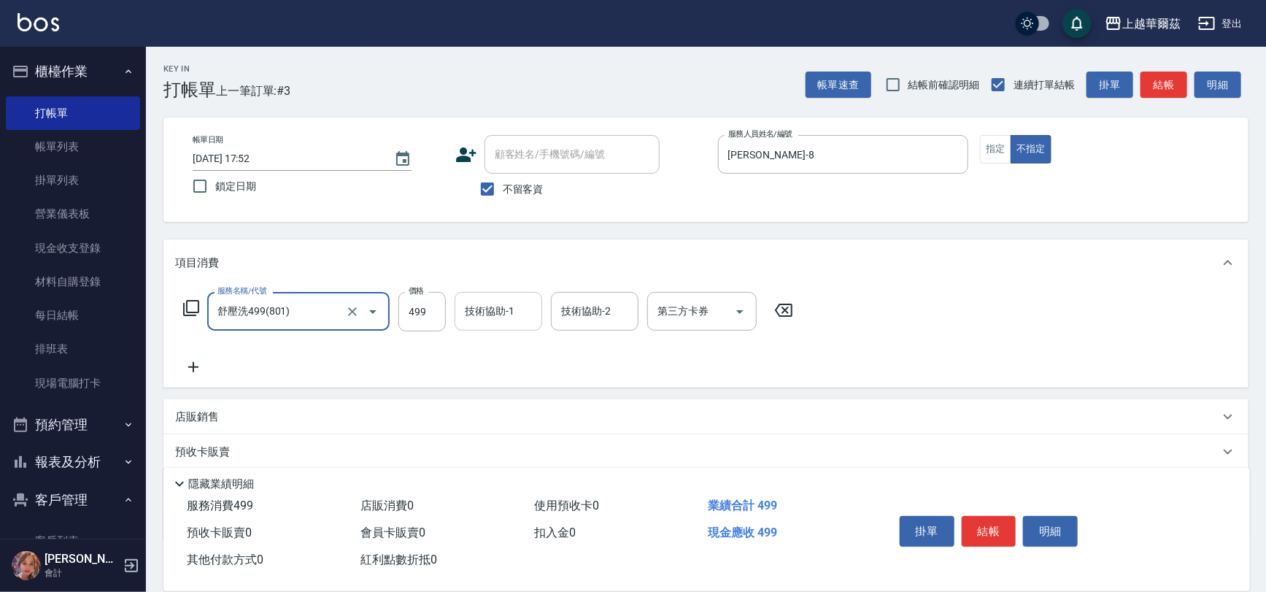
type input "舒壓洗499(801)"
click at [465, 312] on div "技術協助-1 技術協助-1" at bounding box center [498, 311] width 88 height 39
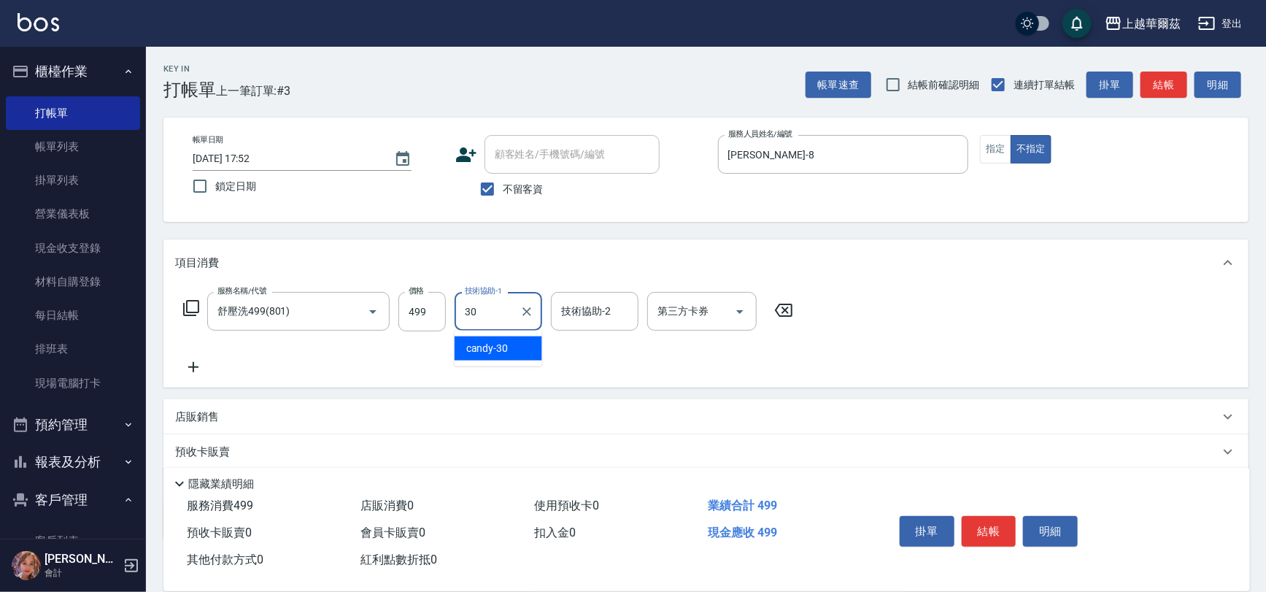
click at [511, 343] on div "candy -30" at bounding box center [498, 348] width 88 height 24
type input "candy-30"
drag, startPoint x: 985, startPoint y: 524, endPoint x: 969, endPoint y: 473, distance: 54.2
click at [980, 496] on div "掛單 結帳 明細" at bounding box center [1054, 532] width 356 height 81
click at [992, 525] on button "結帳" at bounding box center [988, 531] width 55 height 31
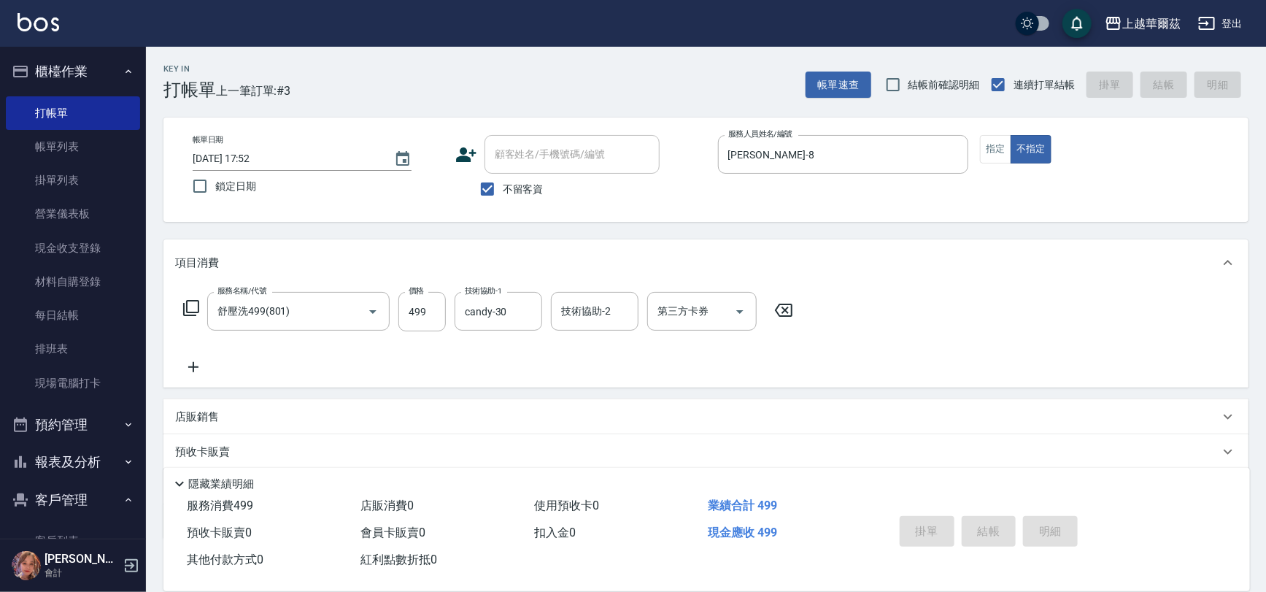
type input "[DATE] 17:53"
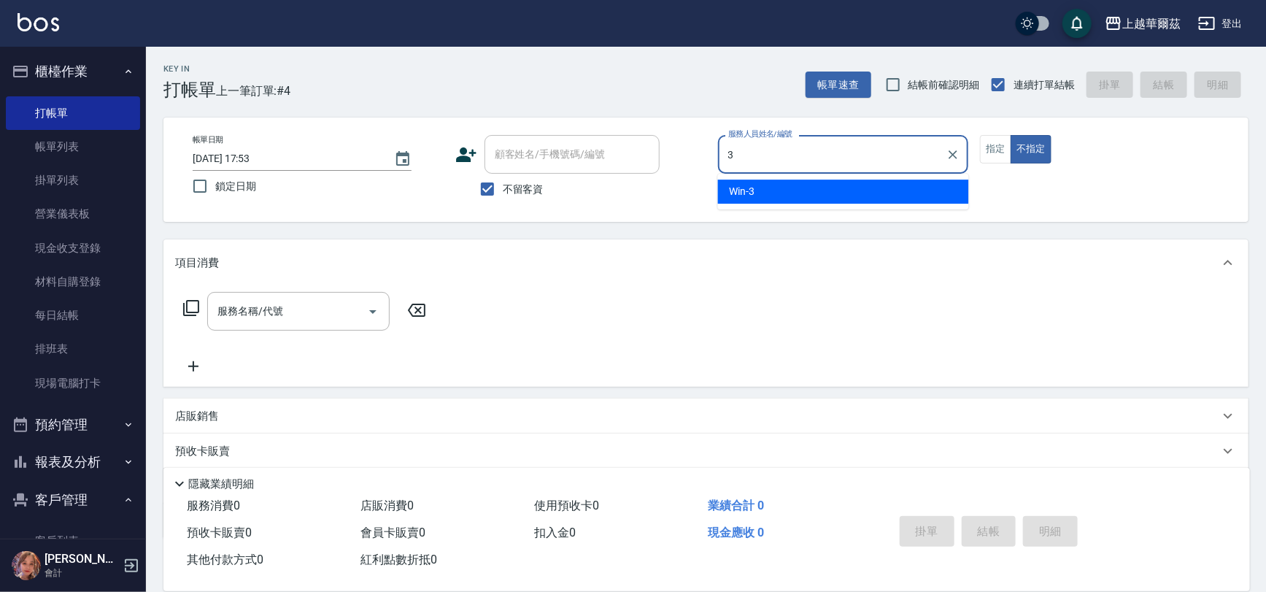
click at [766, 190] on div "Win -3" at bounding box center [843, 191] width 251 height 24
type input "Win-3"
click at [248, 303] on div "服務名稱/代號 服務名稱/代號" at bounding box center [298, 311] width 182 height 39
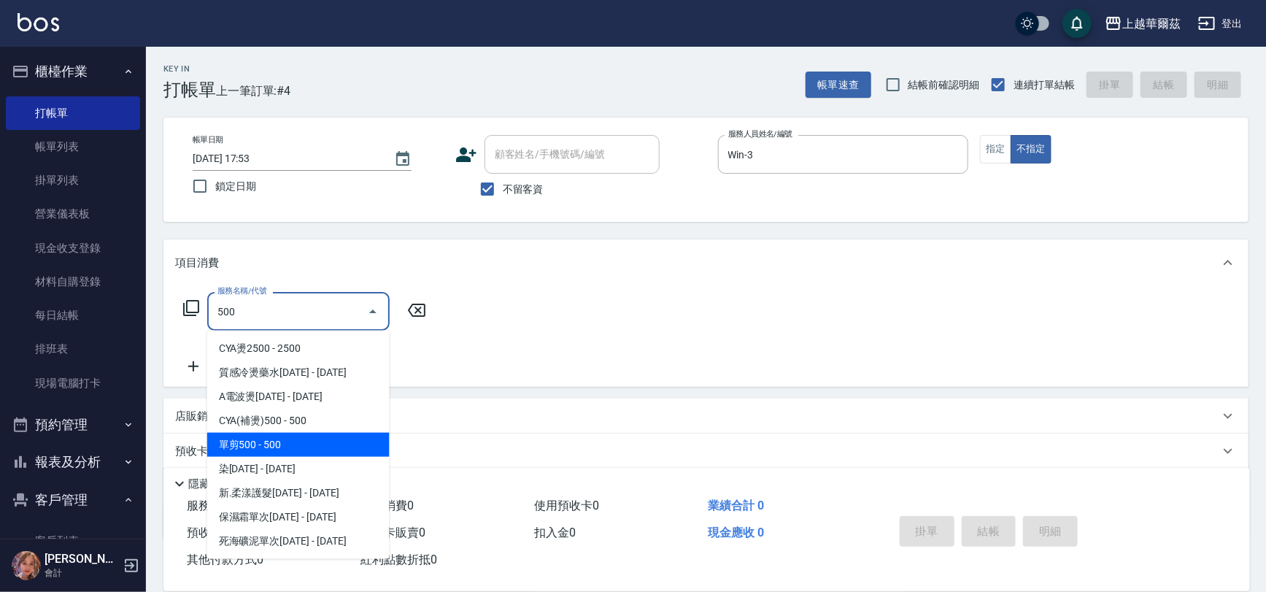
click at [276, 446] on span "單剪500 - 500" at bounding box center [298, 445] width 182 height 24
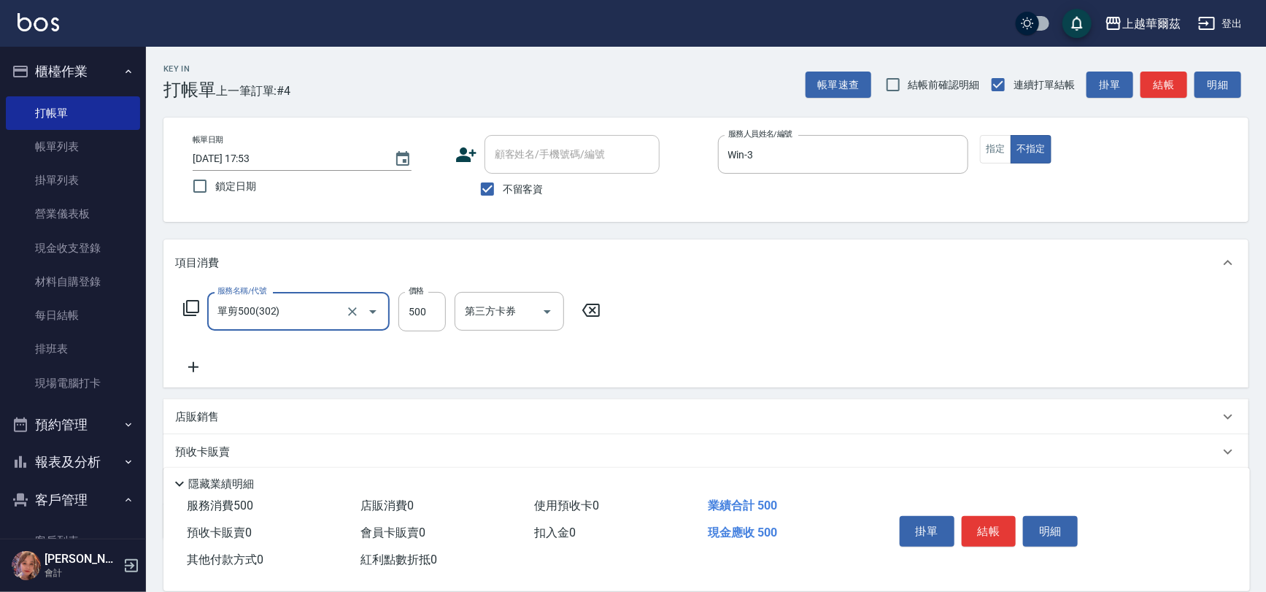
type input "單剪500(302)"
click at [195, 365] on icon at bounding box center [193, 367] width 36 height 18
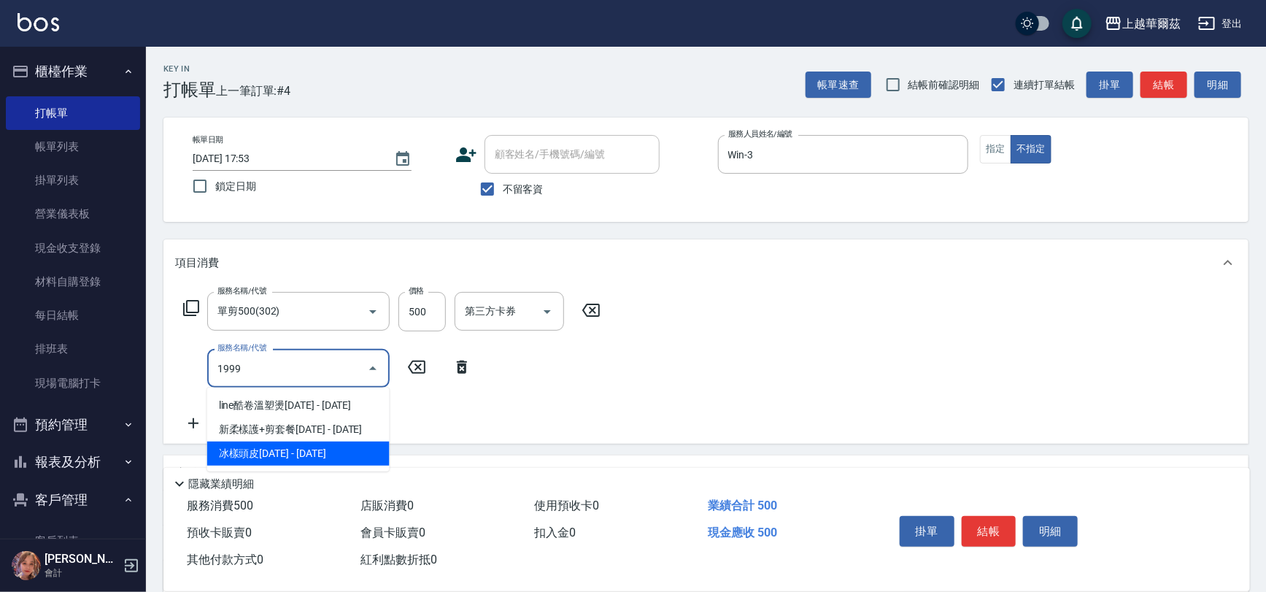
click at [261, 454] on span "冰樣頭皮[DATE] - [DATE]" at bounding box center [298, 453] width 182 height 24
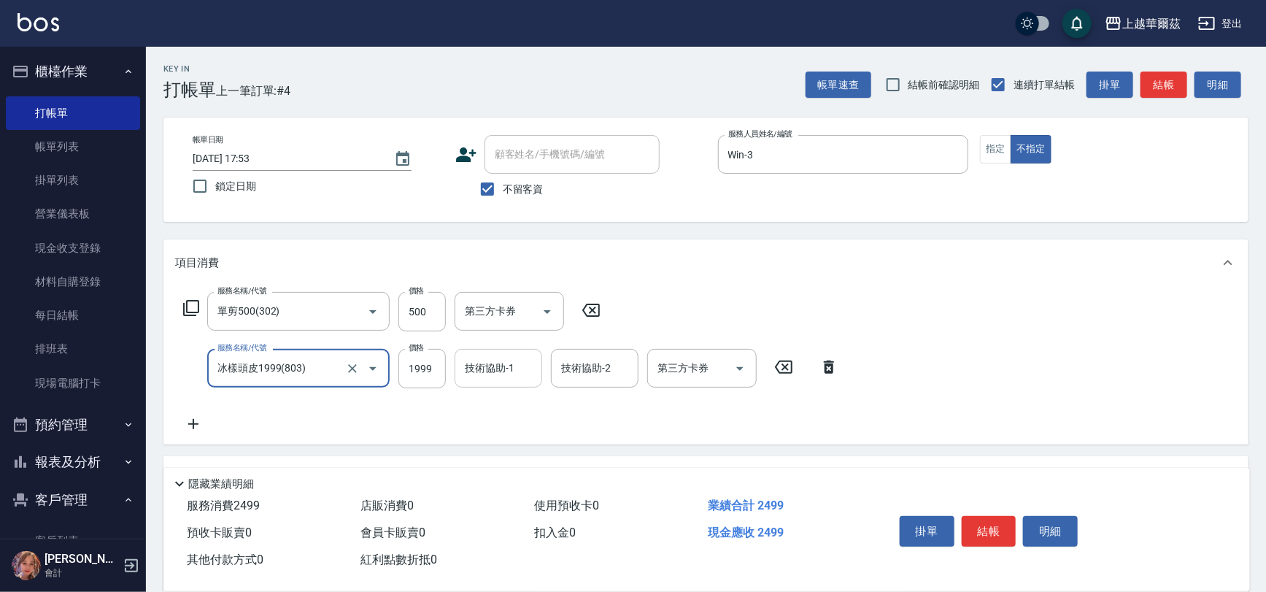
type input "冰樣頭皮1999(803)"
click at [470, 366] on div "技術協助-1 技術協助-1" at bounding box center [498, 368] width 88 height 39
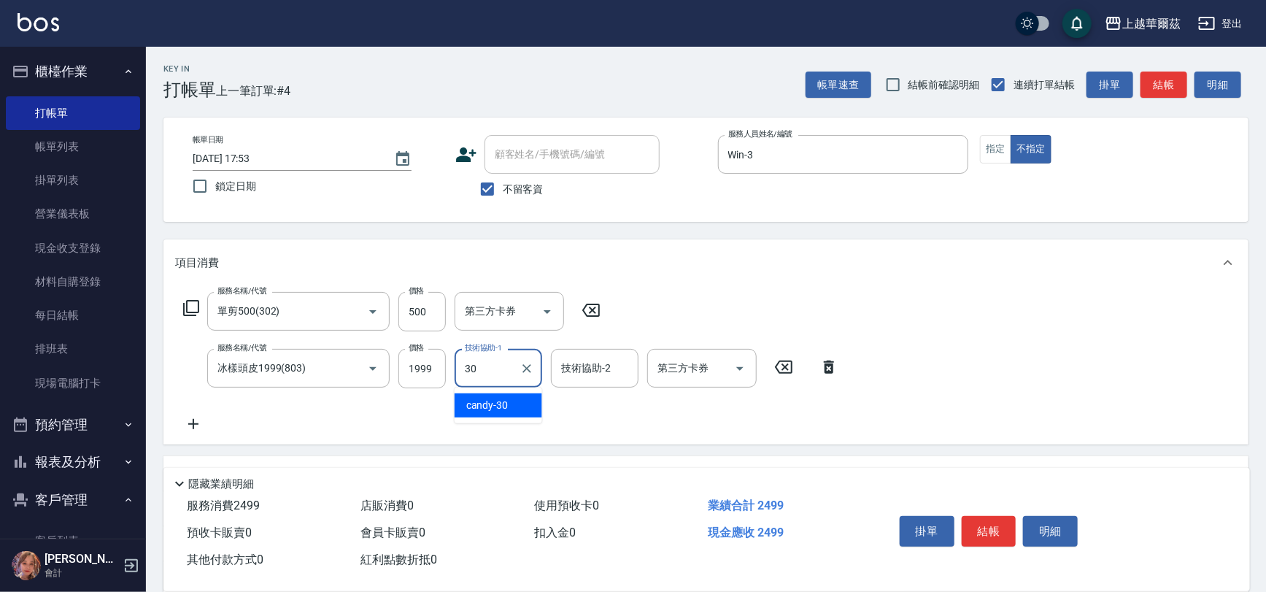
click at [495, 398] on span "candy -30" at bounding box center [487, 405] width 42 height 15
type input "candy-30"
click at [989, 524] on button "結帳" at bounding box center [988, 531] width 55 height 31
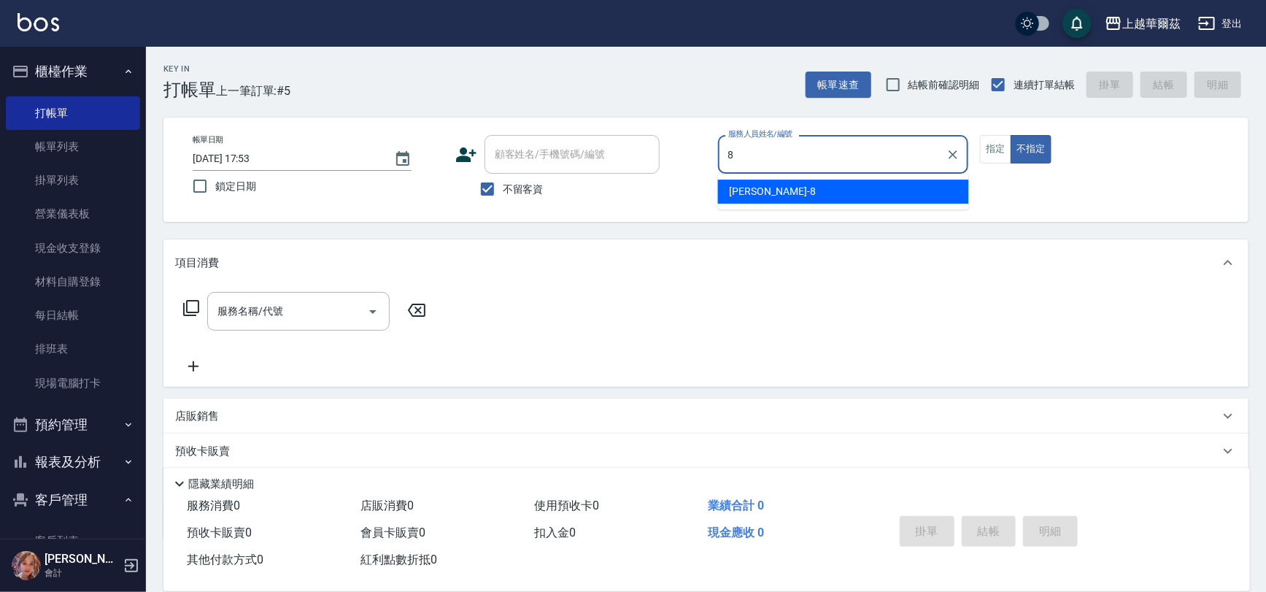
click at [759, 195] on div "[PERSON_NAME] -8" at bounding box center [843, 191] width 251 height 24
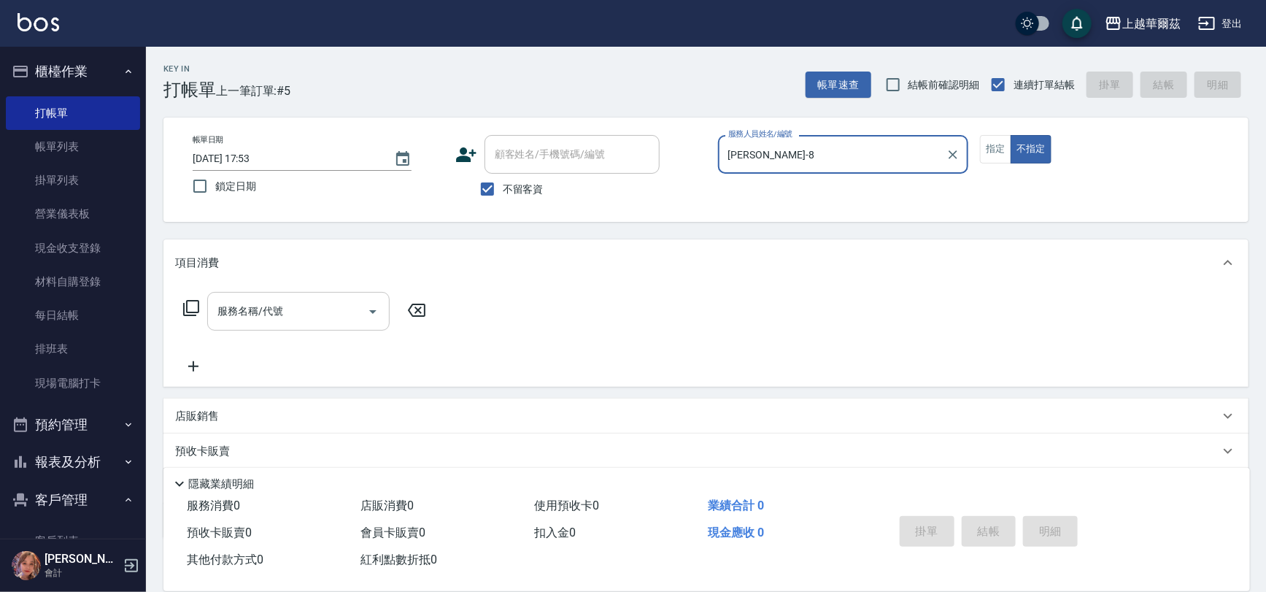
type input "[PERSON_NAME]-8"
click at [240, 307] on div "服務名稱/代號 服務名稱/代號" at bounding box center [298, 311] width 182 height 39
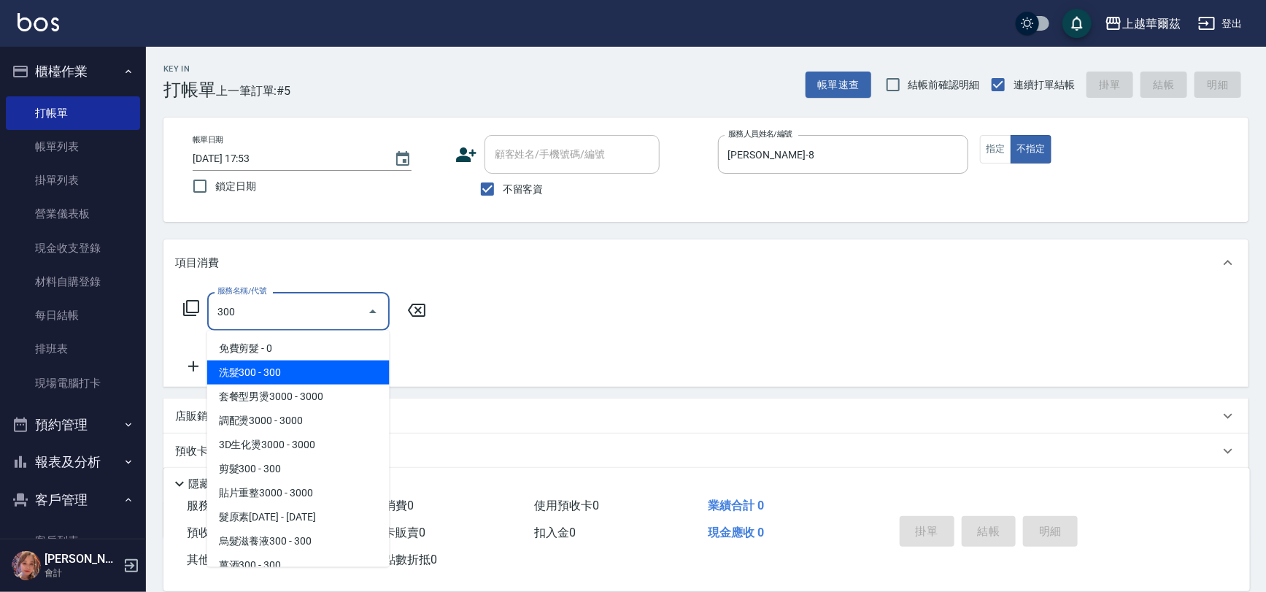
click at [277, 371] on span "洗髮300 - 300" at bounding box center [298, 372] width 182 height 24
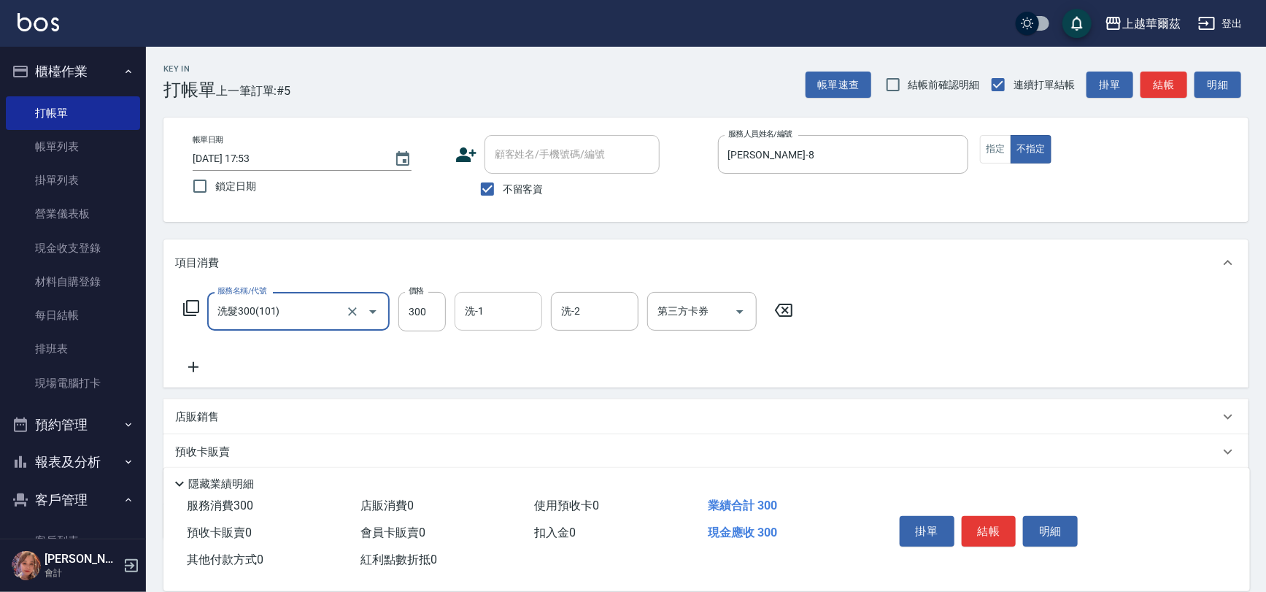
type input "洗髮300(101)"
click at [468, 304] on div "洗-1 洗-1" at bounding box center [498, 311] width 88 height 39
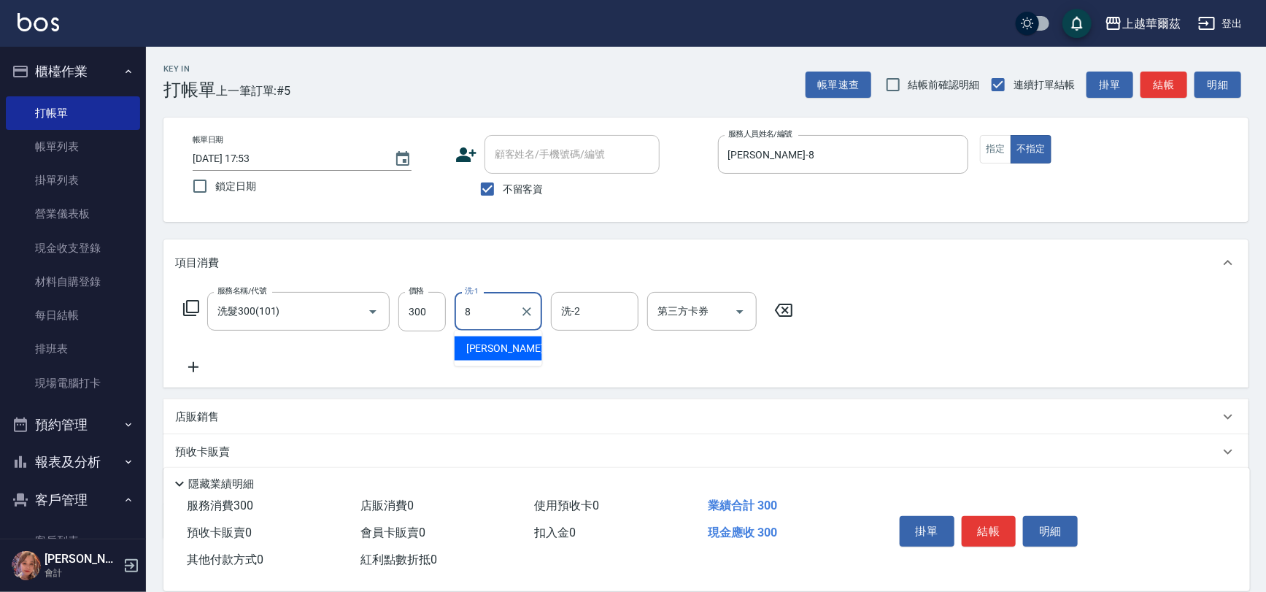
click at [482, 344] on span "[PERSON_NAME] -8" at bounding box center [509, 348] width 86 height 15
type input "[PERSON_NAME]-8"
click at [195, 369] on icon at bounding box center [193, 367] width 36 height 18
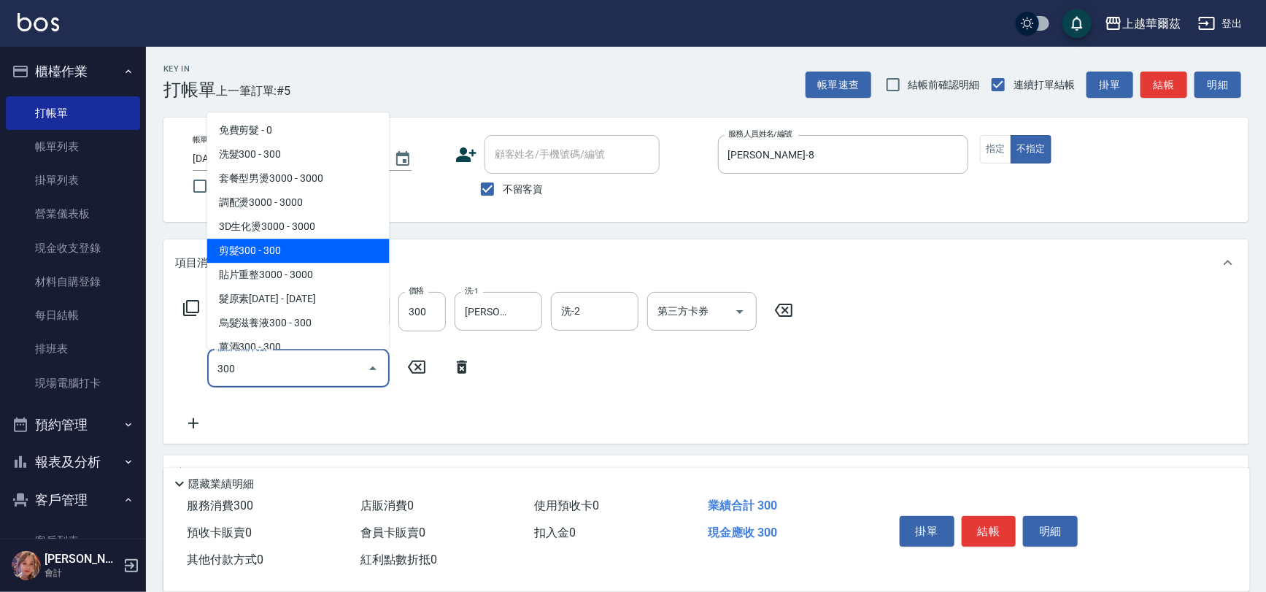
click at [293, 247] on span "剪髮300 - 300" at bounding box center [298, 251] width 182 height 24
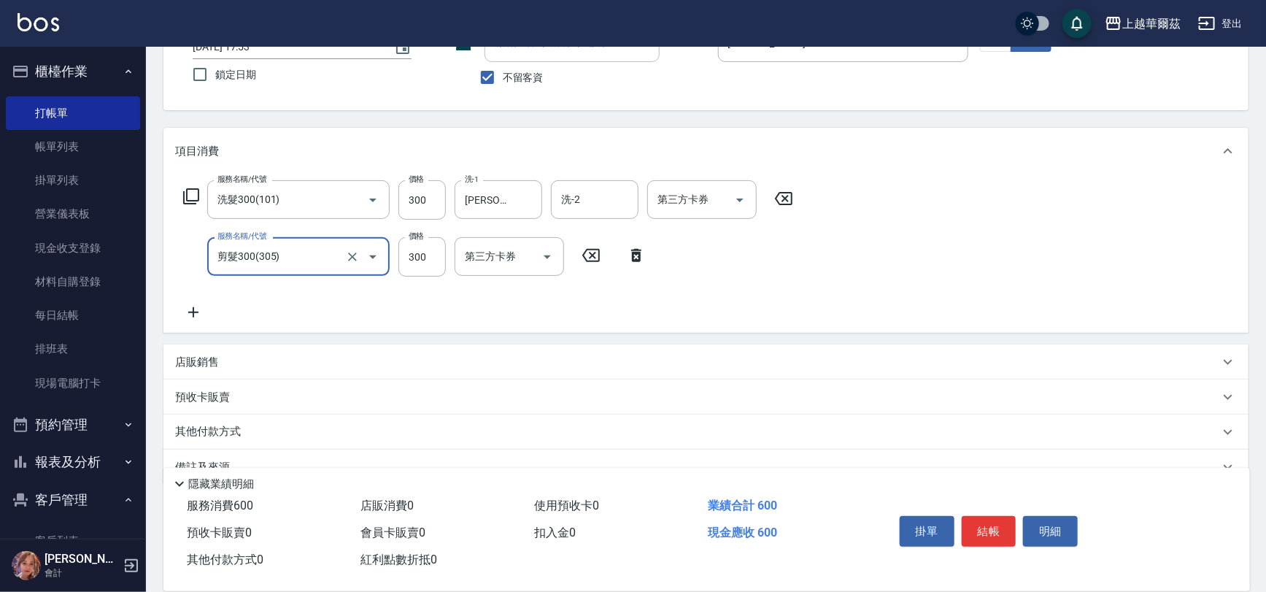
scroll to position [120, 0]
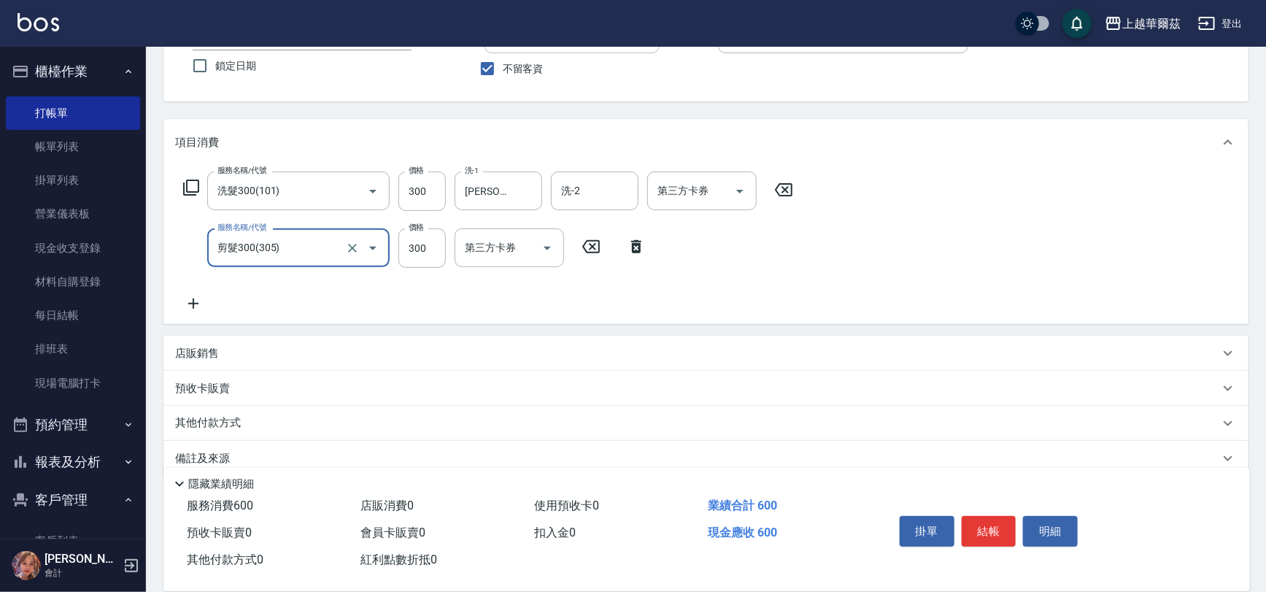
type input "剪髮300(305)"
click at [189, 349] on p "店販銷售" at bounding box center [197, 353] width 44 height 15
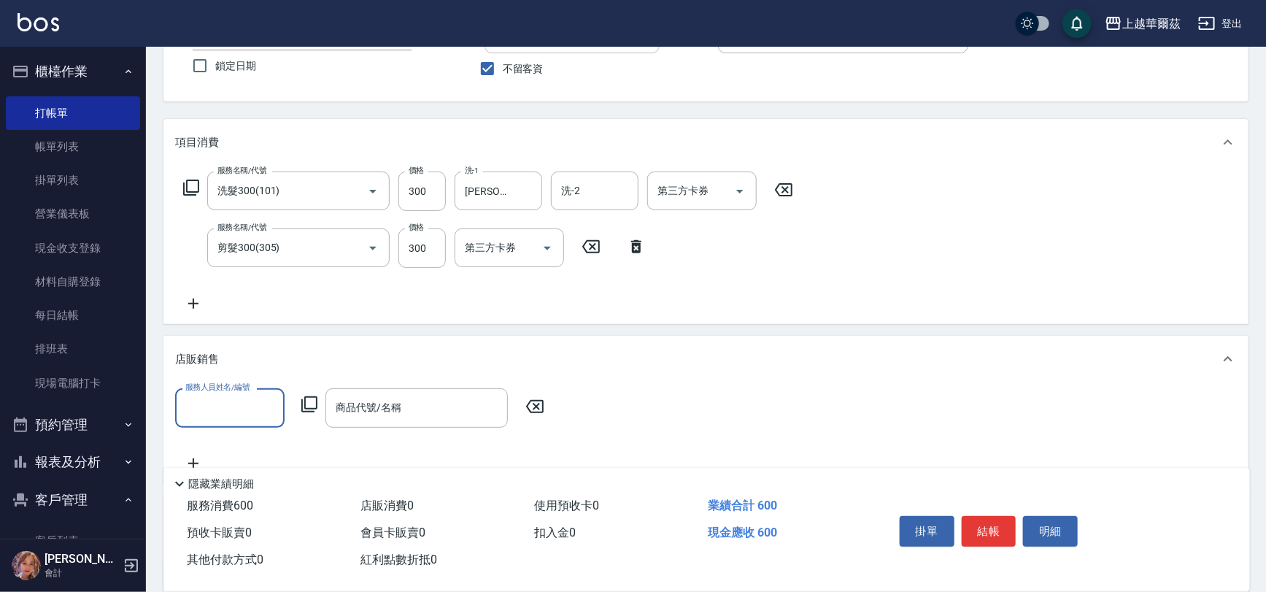
scroll to position [0, 0]
click at [249, 444] on div "[PERSON_NAME] -8" at bounding box center [229, 445] width 109 height 24
type input "[PERSON_NAME]-8"
click at [355, 395] on input "商品代號/名稱" at bounding box center [416, 408] width 169 height 26
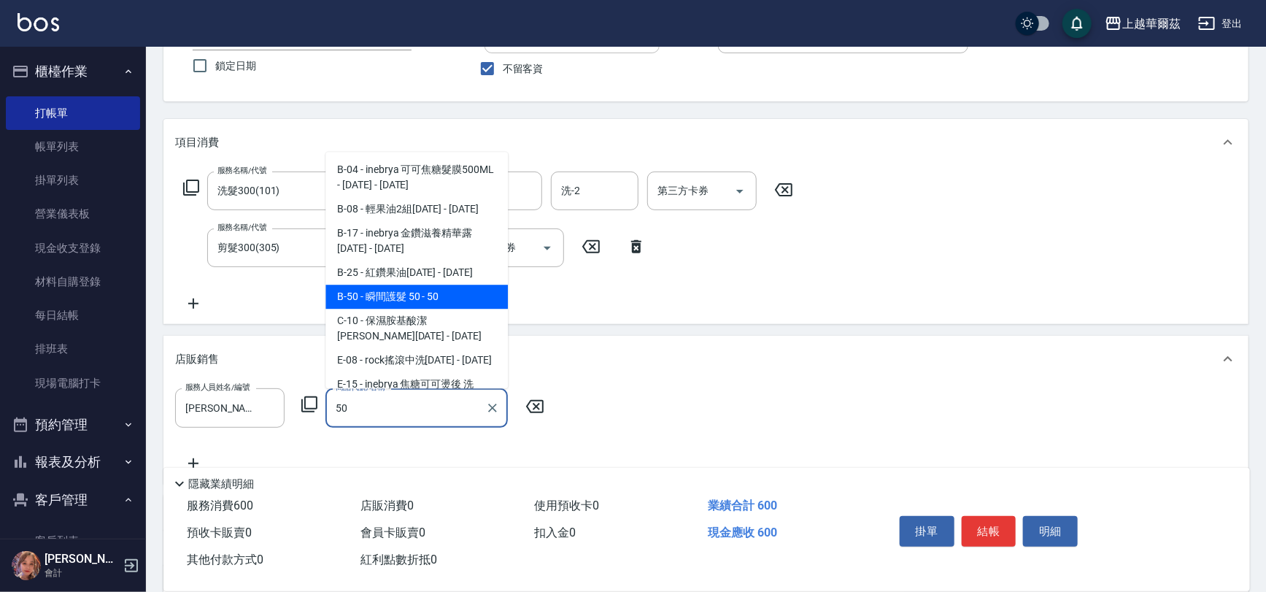
click at [425, 295] on span "B-50 - 瞬間護髮 50 - 50" at bounding box center [416, 296] width 182 height 24
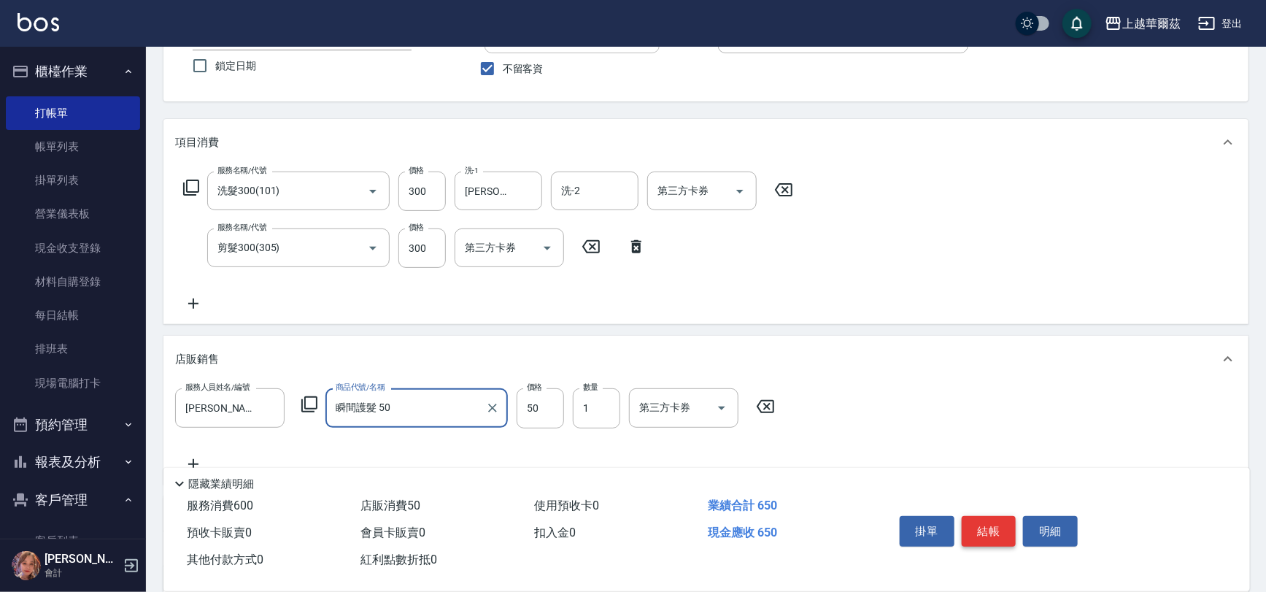
type input "瞬間護髮 50"
drag, startPoint x: 983, startPoint y: 526, endPoint x: 978, endPoint y: 517, distance: 9.8
click at [981, 519] on button "結帳" at bounding box center [988, 531] width 55 height 31
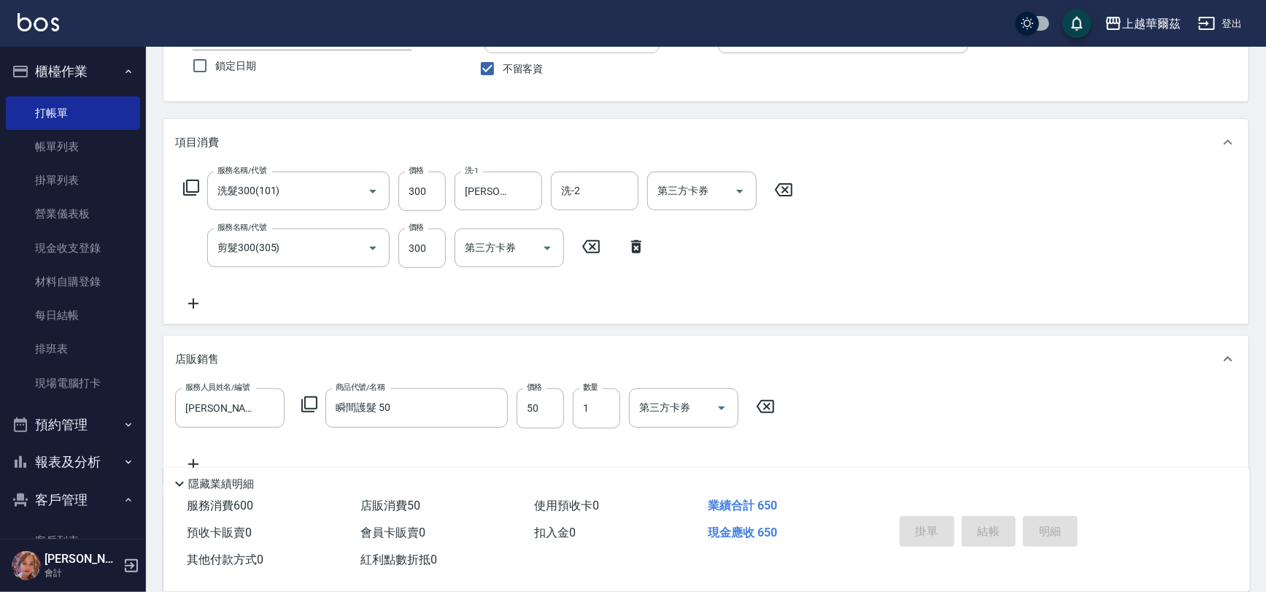
type input "[DATE] 17:54"
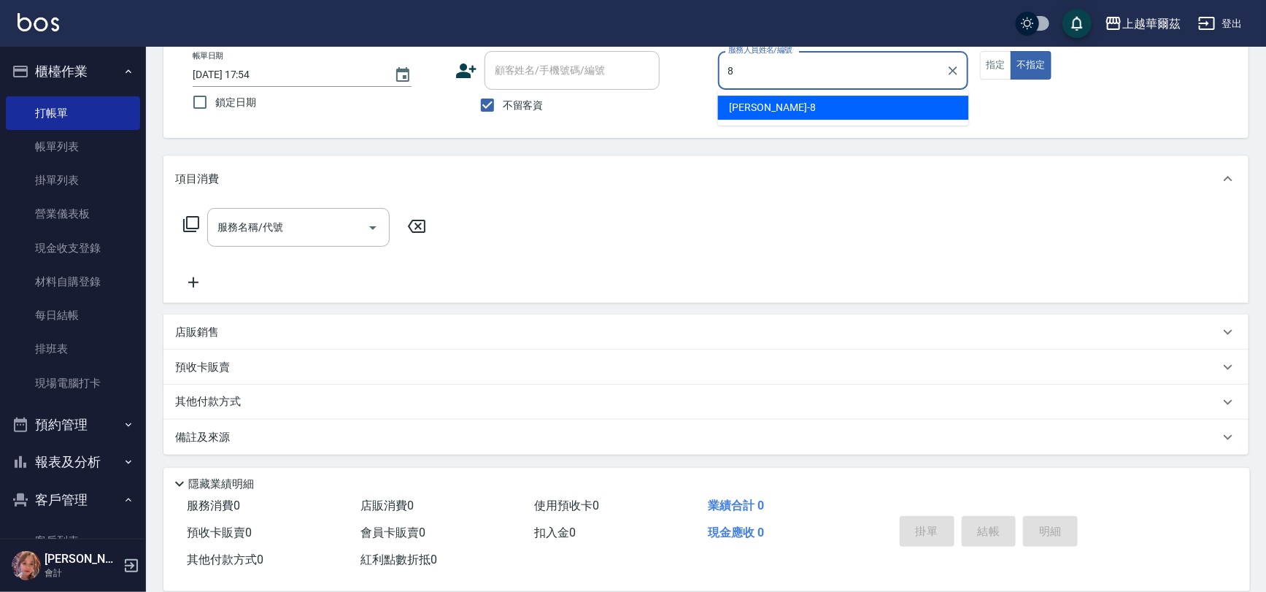
click at [756, 105] on span "[PERSON_NAME] -8" at bounding box center [772, 107] width 86 height 15
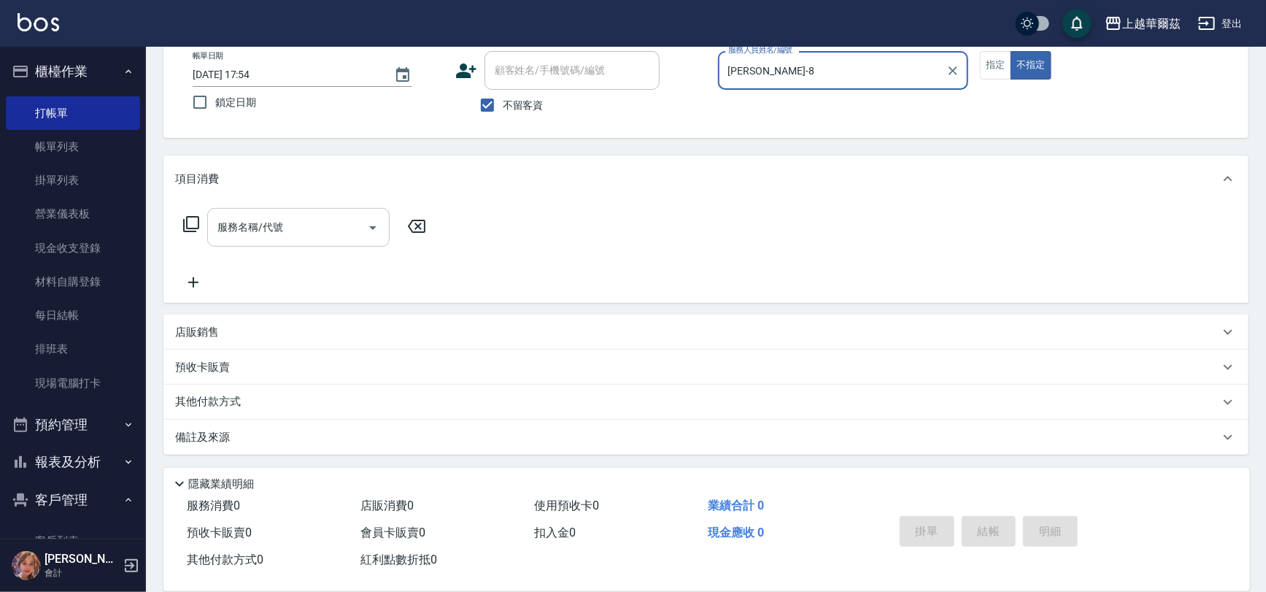
type input "[PERSON_NAME]-8"
click at [252, 220] on div "服務名稱/代號 服務名稱/代號" at bounding box center [298, 227] width 182 height 39
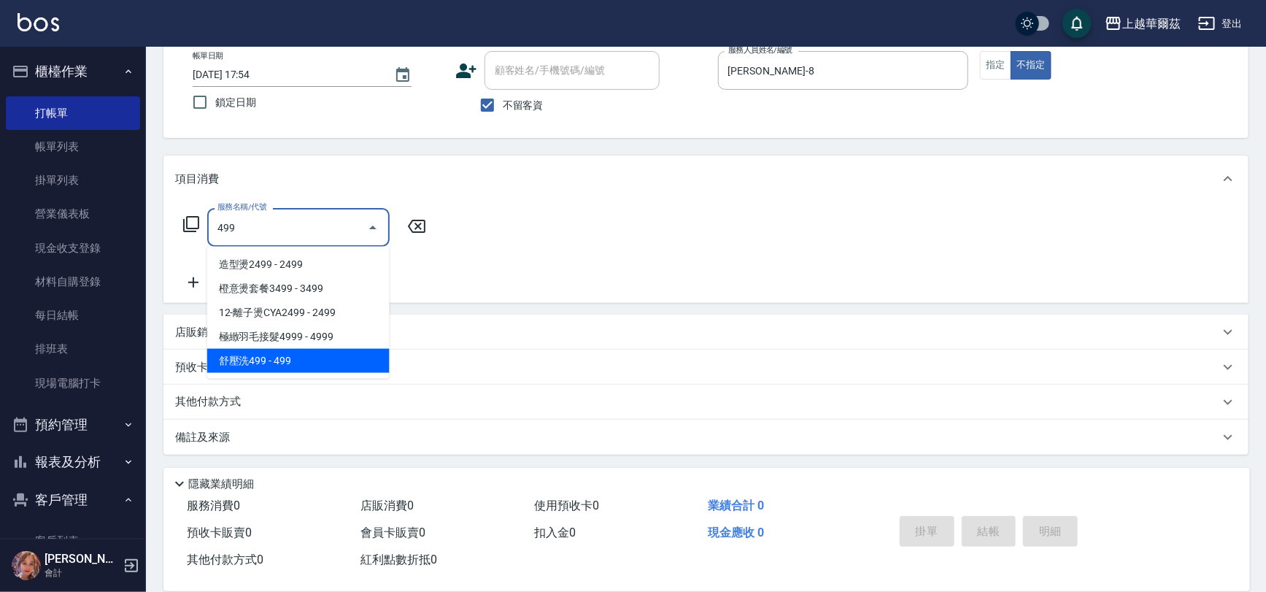
click at [287, 357] on span "舒壓洗499 - 499" at bounding box center [298, 361] width 182 height 24
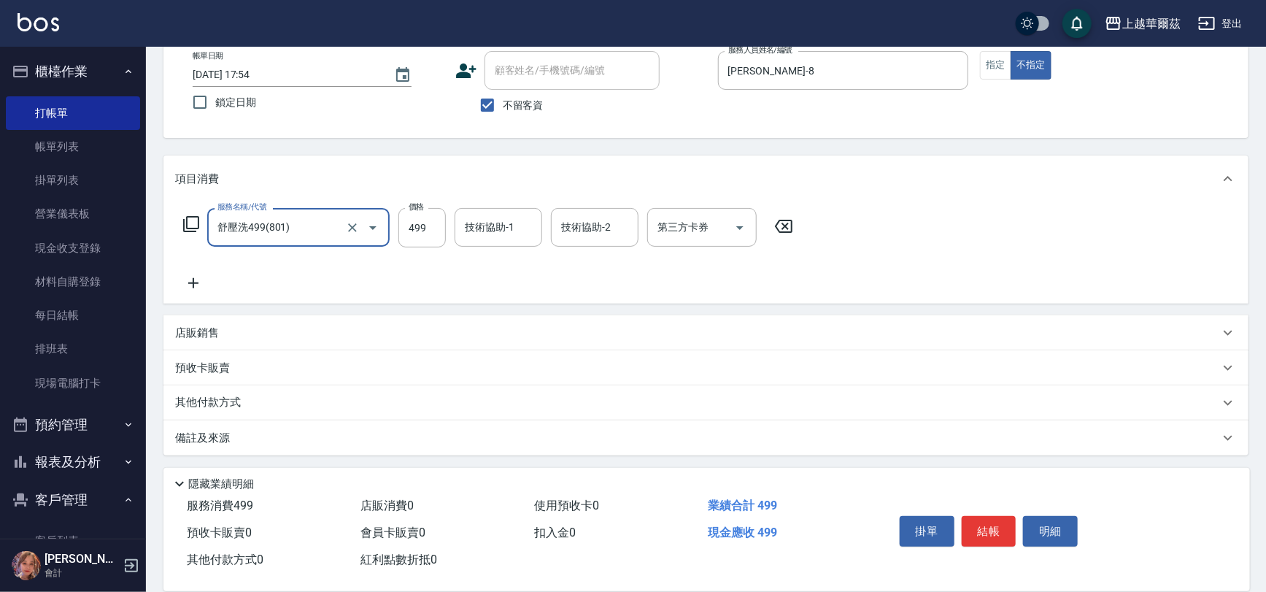
type input "舒壓洗499(801)"
click at [483, 226] on div "技術協助-1 技術協助-1" at bounding box center [498, 227] width 88 height 39
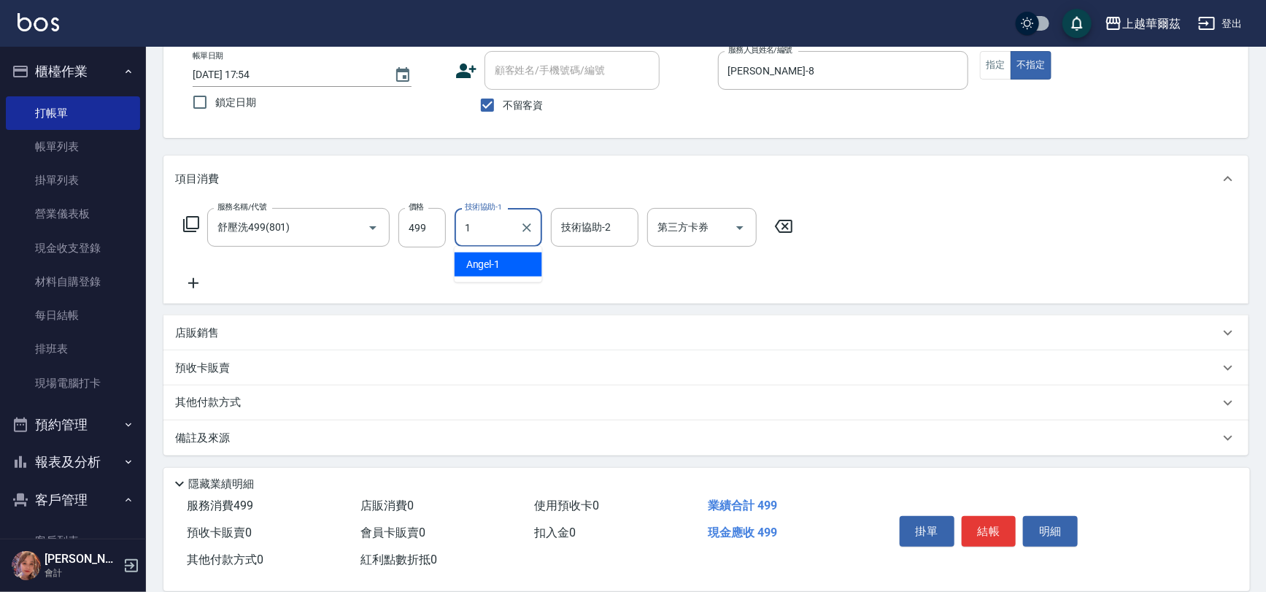
click at [490, 266] on span "[PERSON_NAME] -1" at bounding box center [483, 264] width 34 height 15
type input "[PERSON_NAME]-1"
click at [192, 284] on icon at bounding box center [193, 283] width 36 height 18
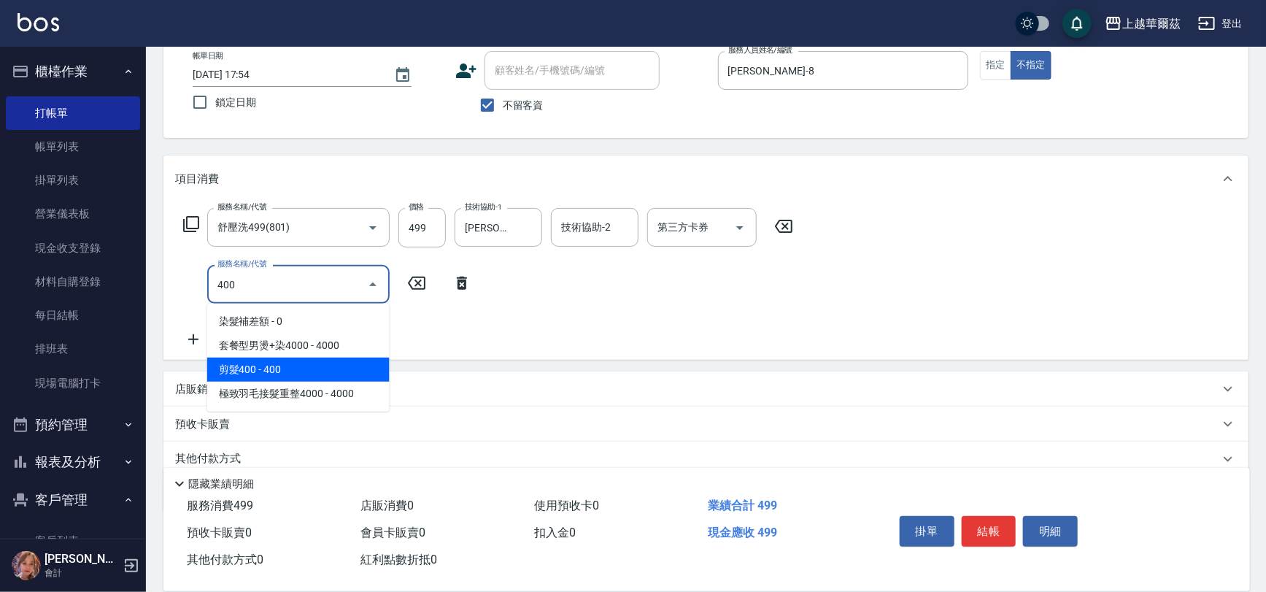
click at [247, 366] on span "剪髮400 - 400" at bounding box center [298, 369] width 182 height 24
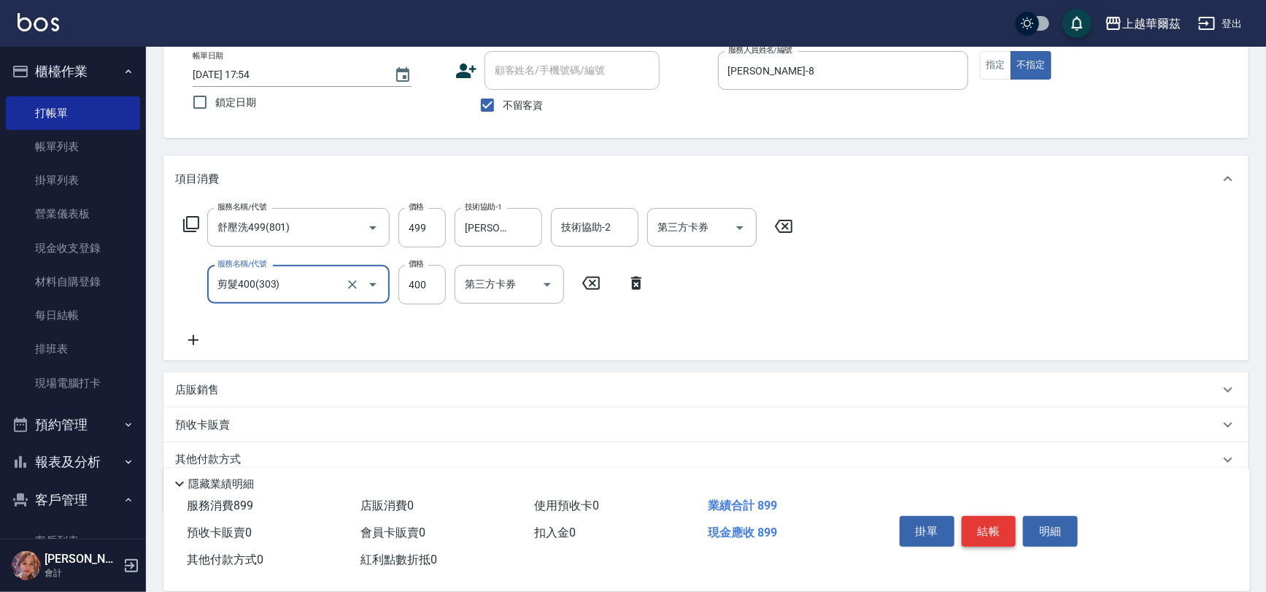
type input "剪髮400(303)"
click at [983, 524] on button "結帳" at bounding box center [988, 531] width 55 height 31
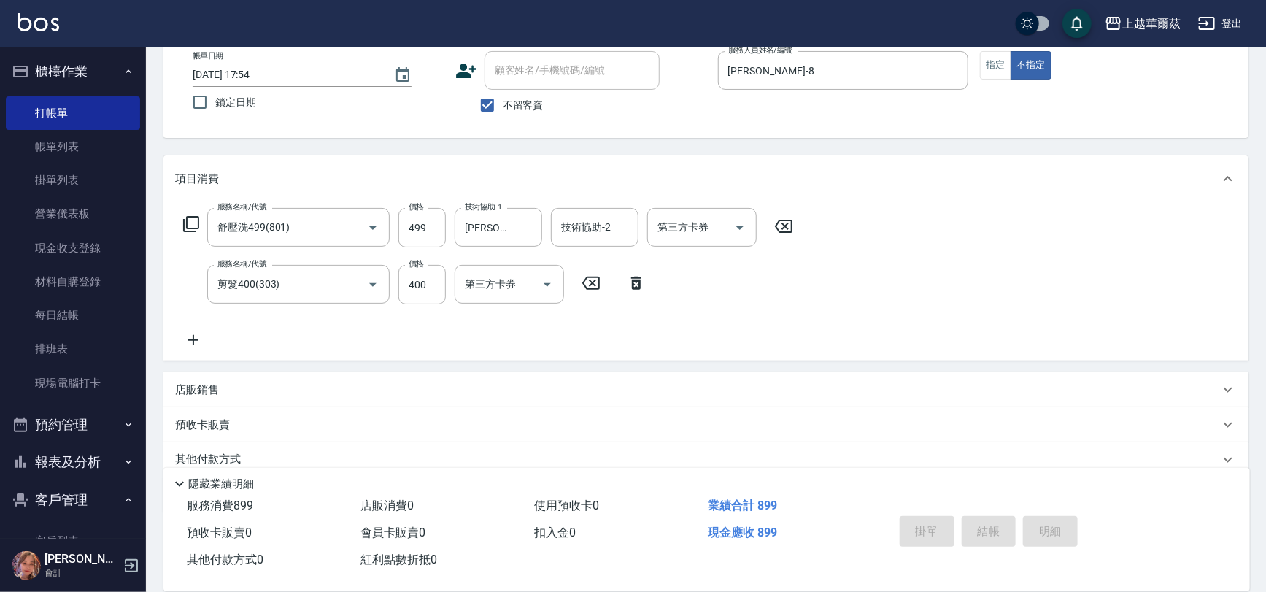
type input "[DATE] 17:55"
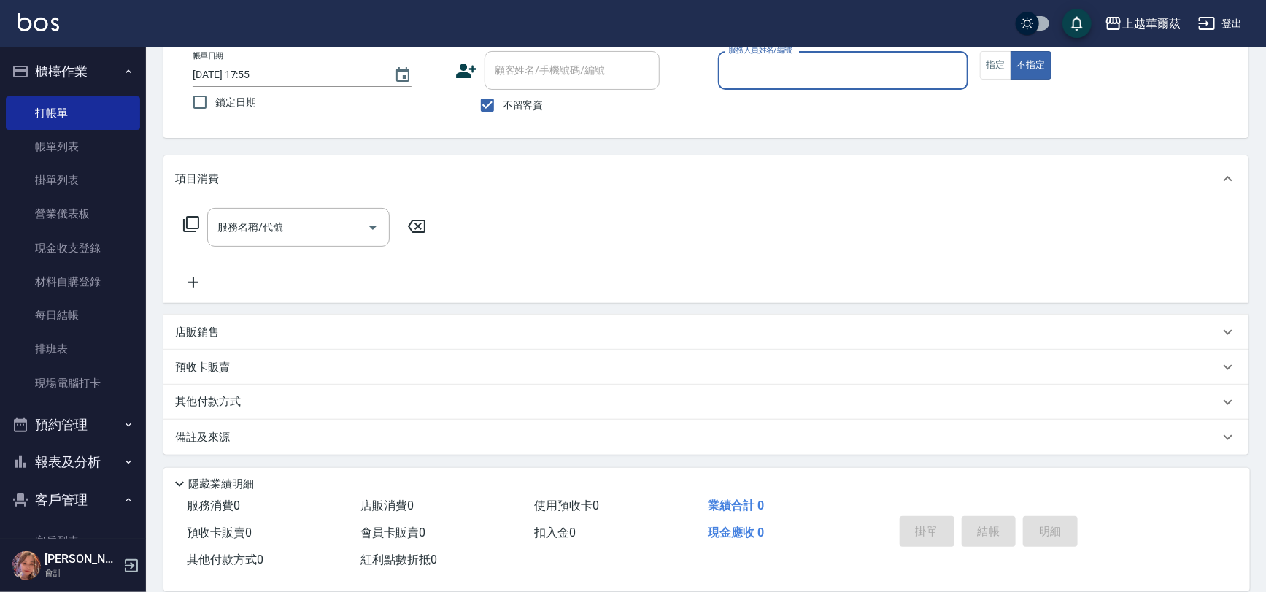
drag, startPoint x: 489, startPoint y: 101, endPoint x: 508, endPoint y: 80, distance: 28.9
click at [489, 99] on input "不留客資" at bounding box center [487, 105] width 31 height 31
checkbox input "false"
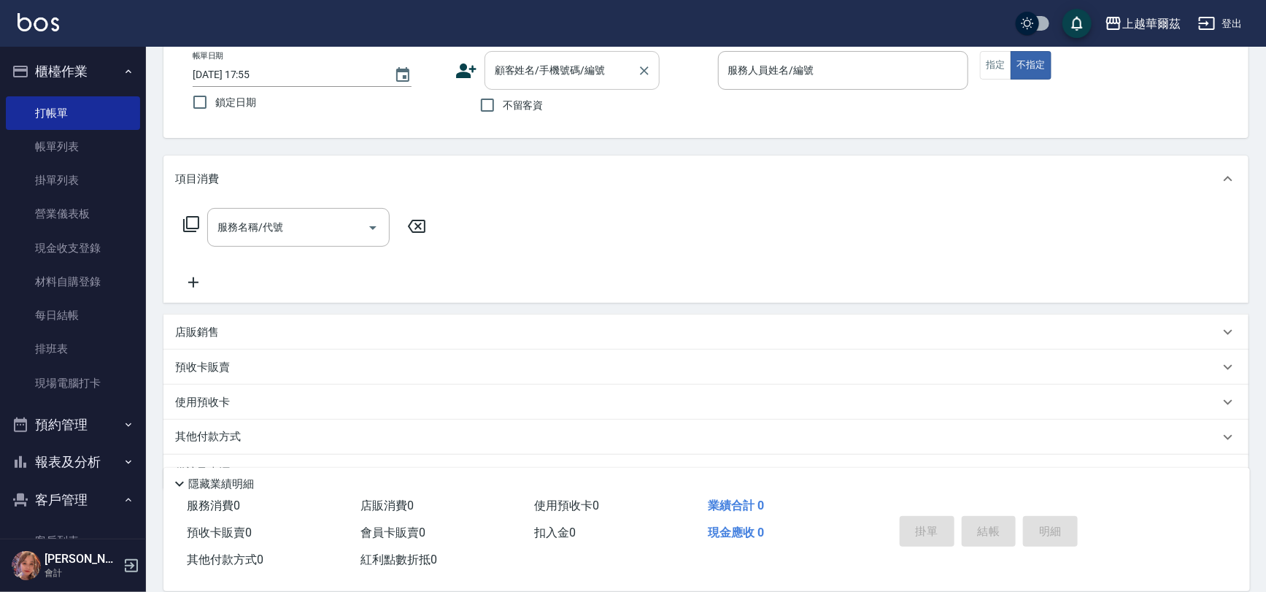
click at [510, 66] on div "顧客姓名/手機號碼/編號 顧客姓名/手機號碼/編號" at bounding box center [571, 70] width 175 height 39
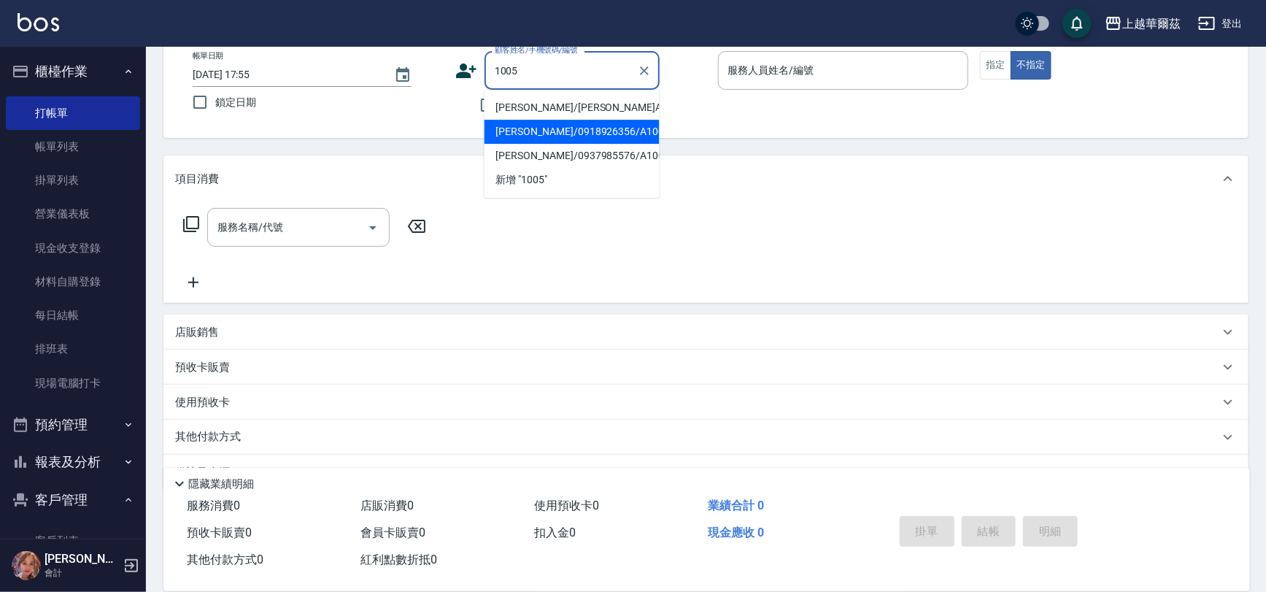
click at [540, 133] on li "[PERSON_NAME]/0918926356/A100523" at bounding box center [571, 132] width 175 height 24
type input "[PERSON_NAME]/0918926356/A100523"
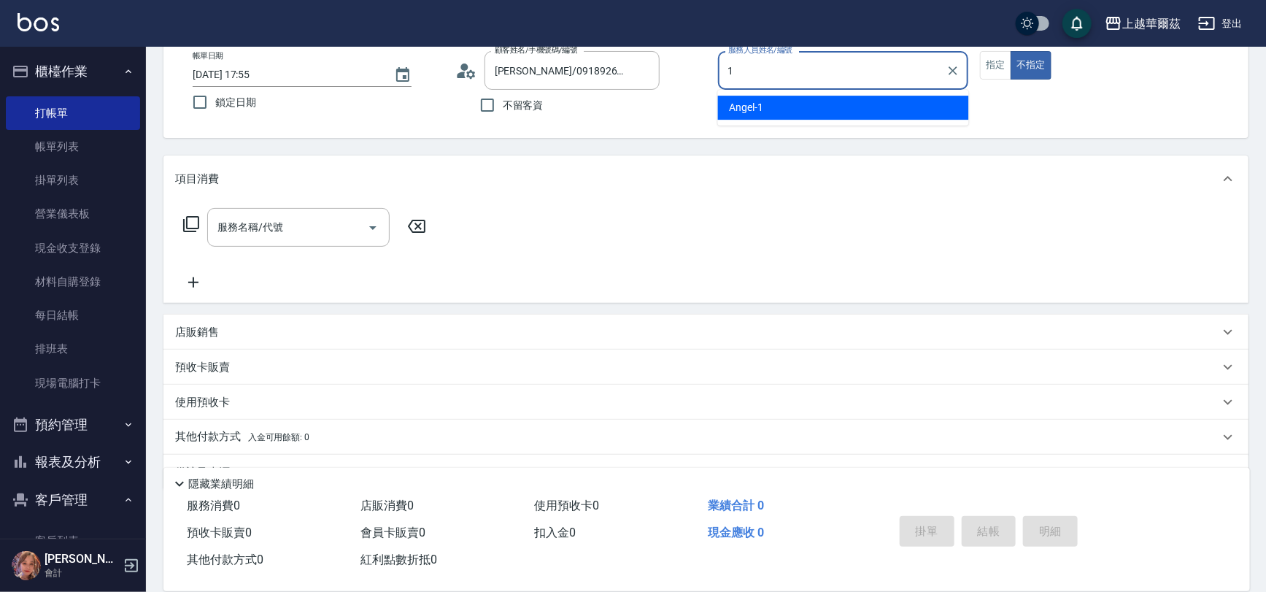
click at [765, 104] on div "[PERSON_NAME] -1" at bounding box center [843, 108] width 251 height 24
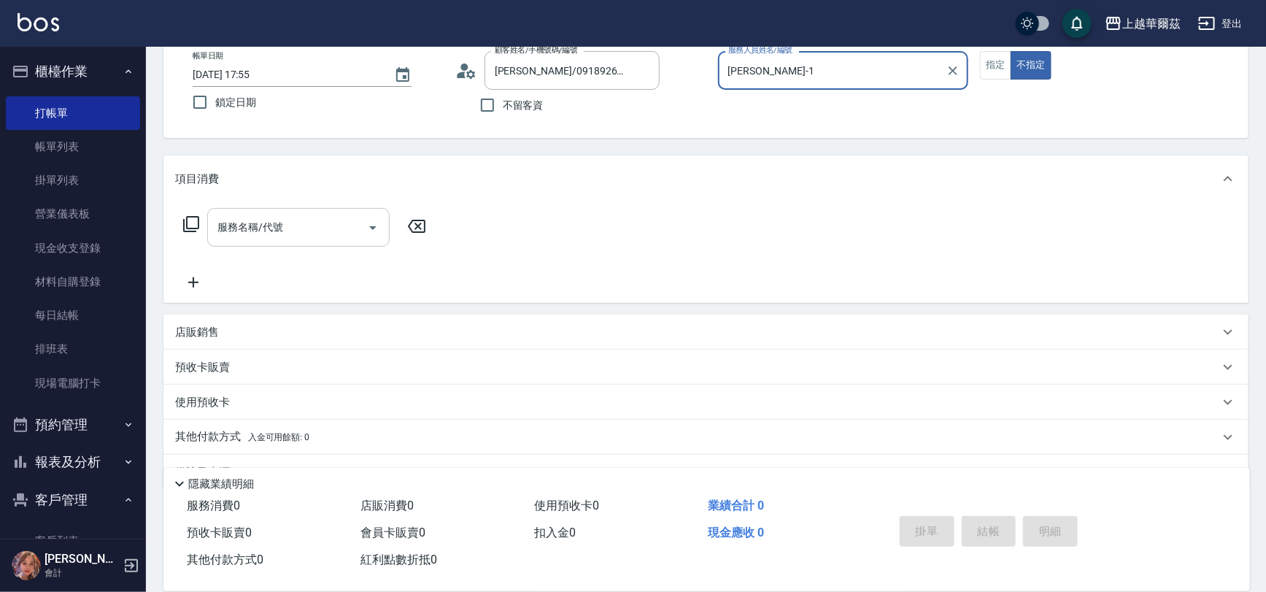
type input "[PERSON_NAME]-1"
click at [279, 225] on div "服務名稱/代號 服務名稱/代號" at bounding box center [298, 227] width 182 height 39
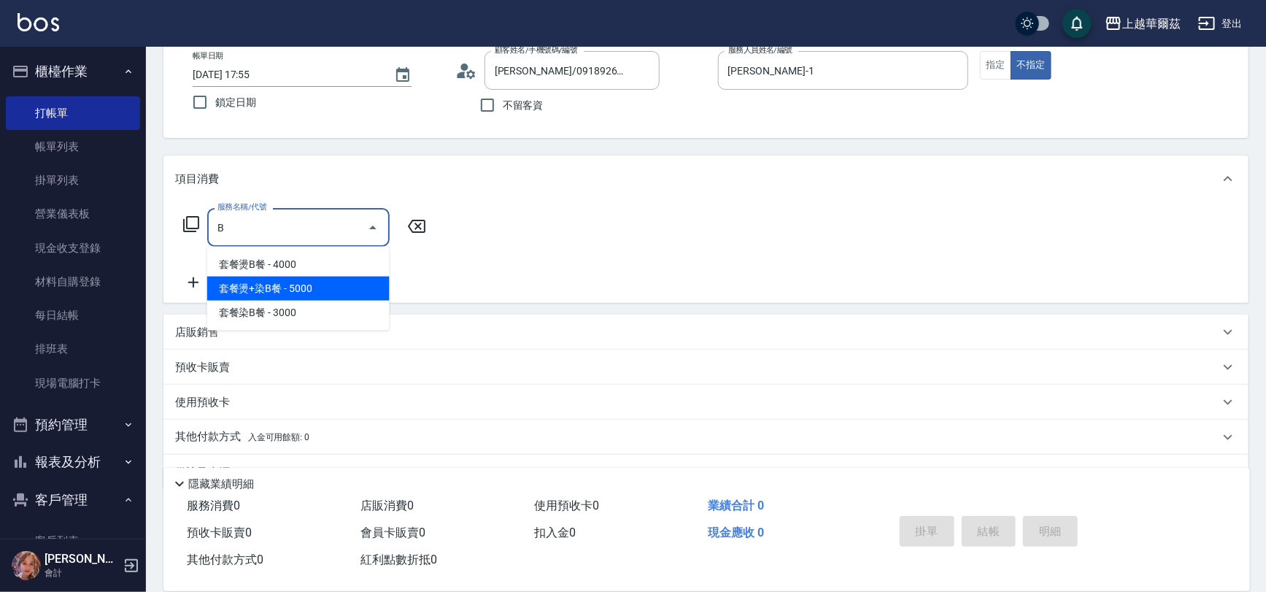
drag, startPoint x: 330, startPoint y: 282, endPoint x: 435, endPoint y: 248, distance: 111.0
click at [330, 281] on span "套餐燙+染B餐 - 5000" at bounding box center [298, 288] width 182 height 24
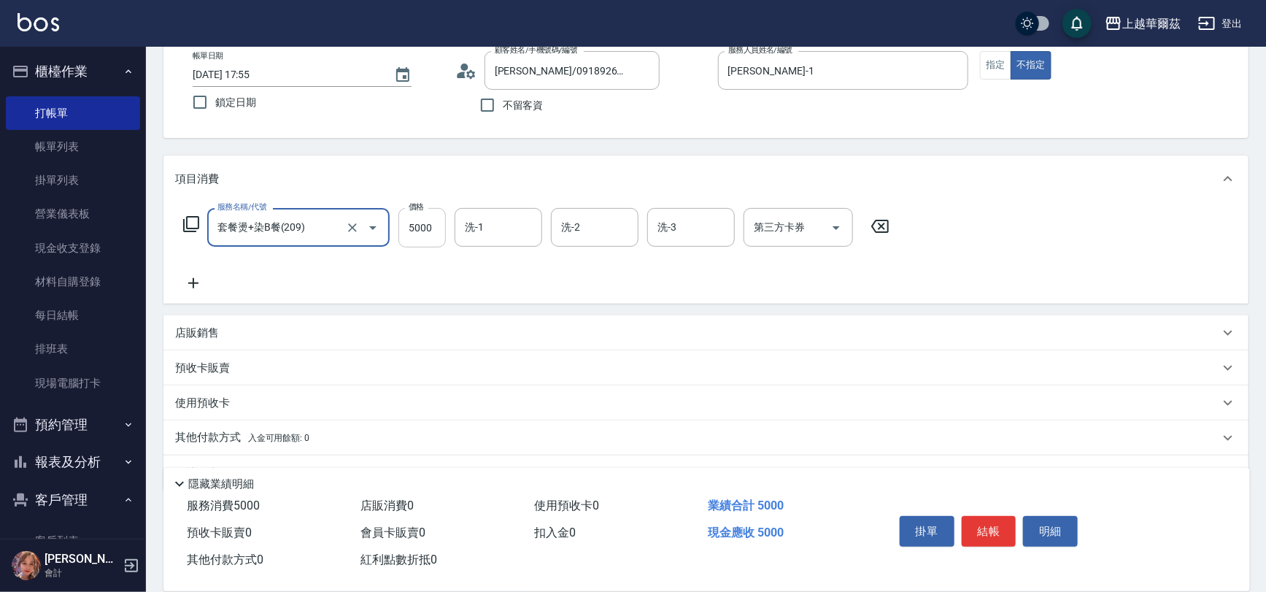
type input "套餐燙+染B餐(209)"
click at [443, 226] on input "5000" at bounding box center [421, 227] width 47 height 39
type input "6000"
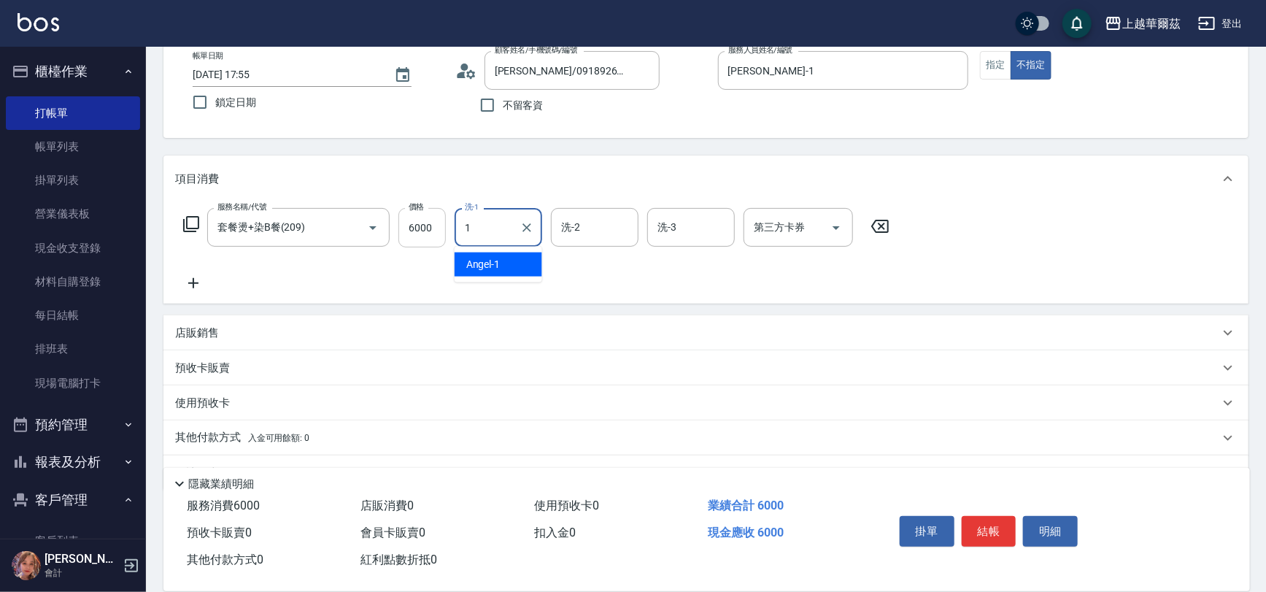
type input "[PERSON_NAME]-1"
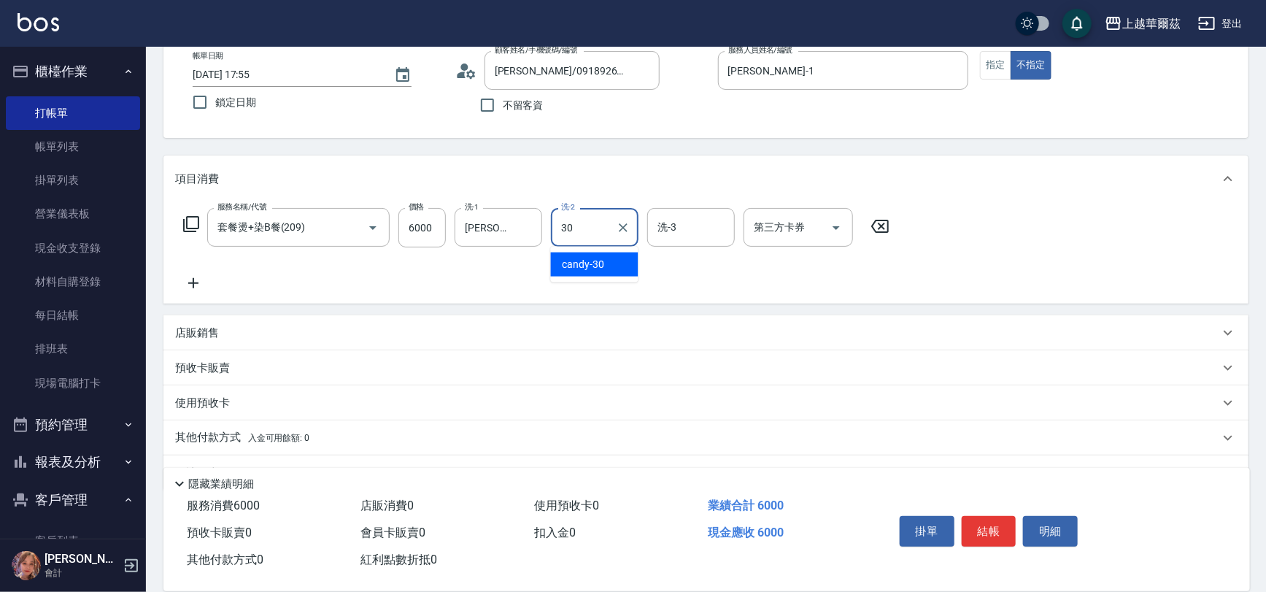
click at [567, 266] on span "candy -30" at bounding box center [583, 264] width 42 height 15
type input "candy-30"
click at [994, 524] on button "結帳" at bounding box center [988, 531] width 55 height 31
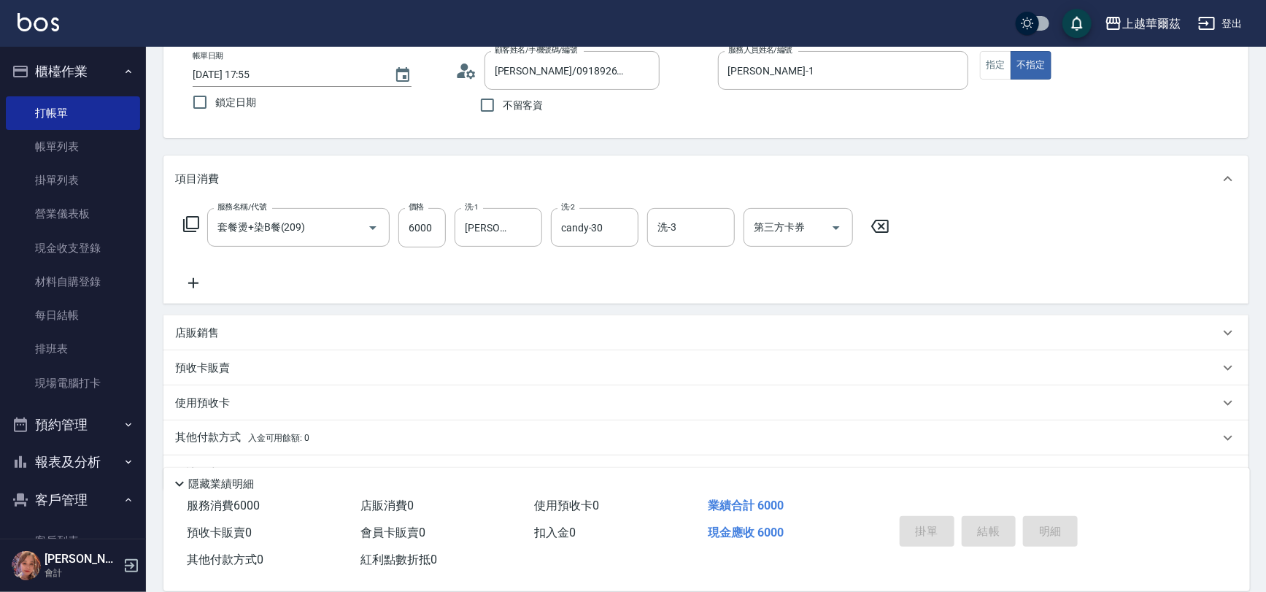
type input "[DATE] 17:56"
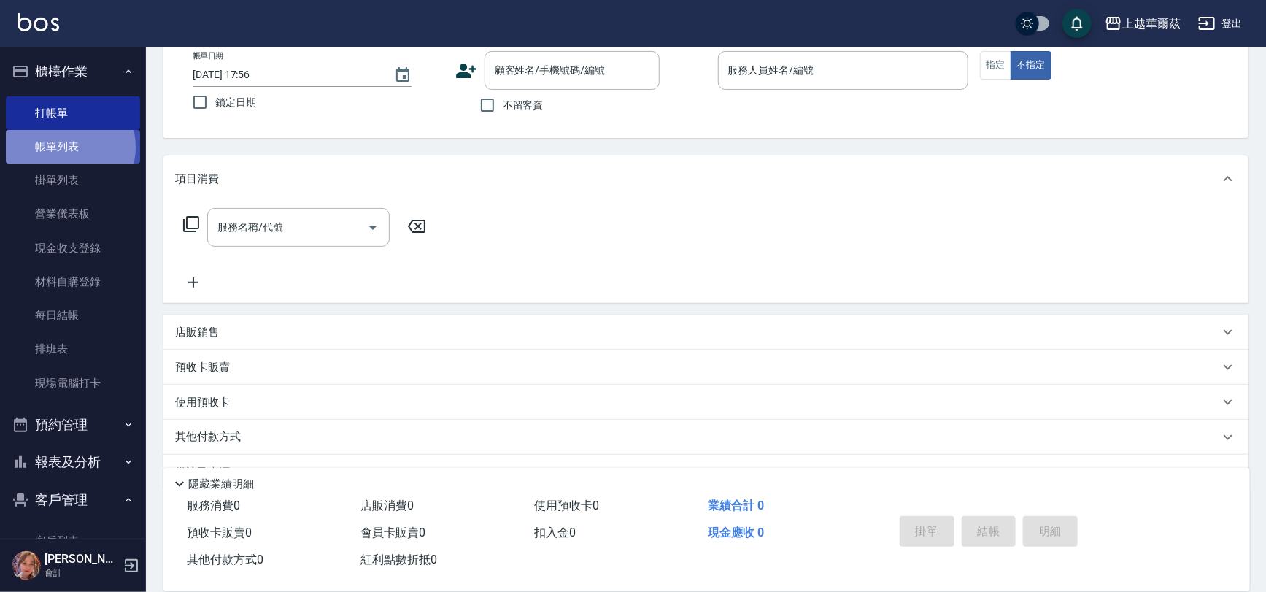
click at [66, 147] on link "帳單列表" at bounding box center [73, 147] width 134 height 34
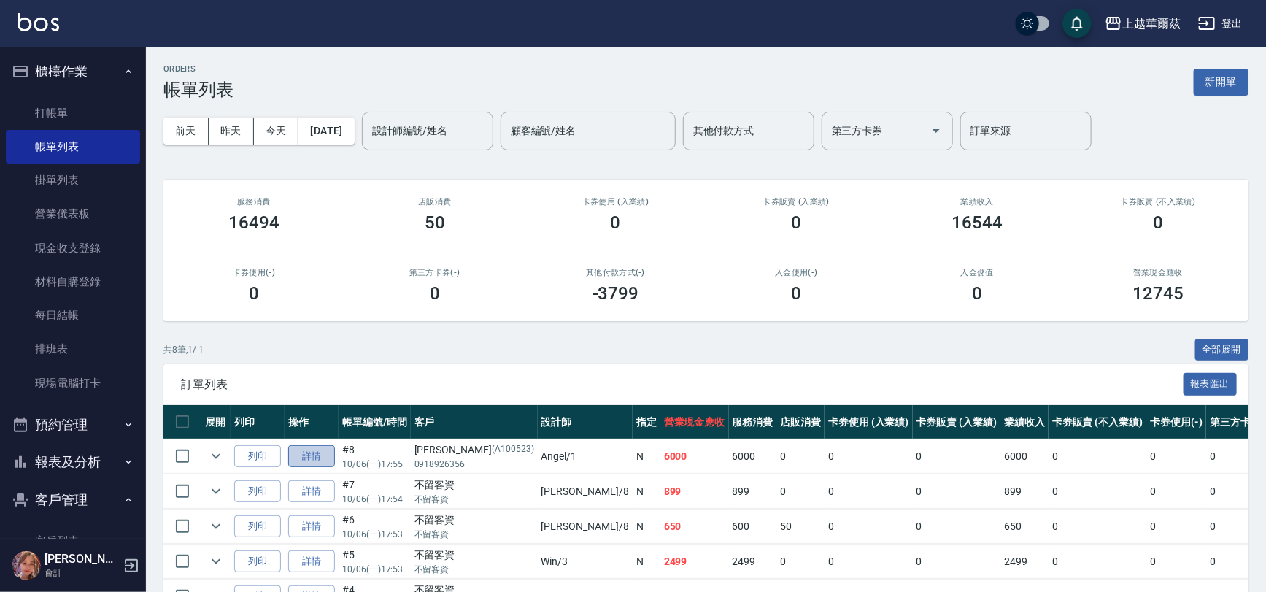
click at [306, 452] on link "詳情" at bounding box center [311, 456] width 47 height 23
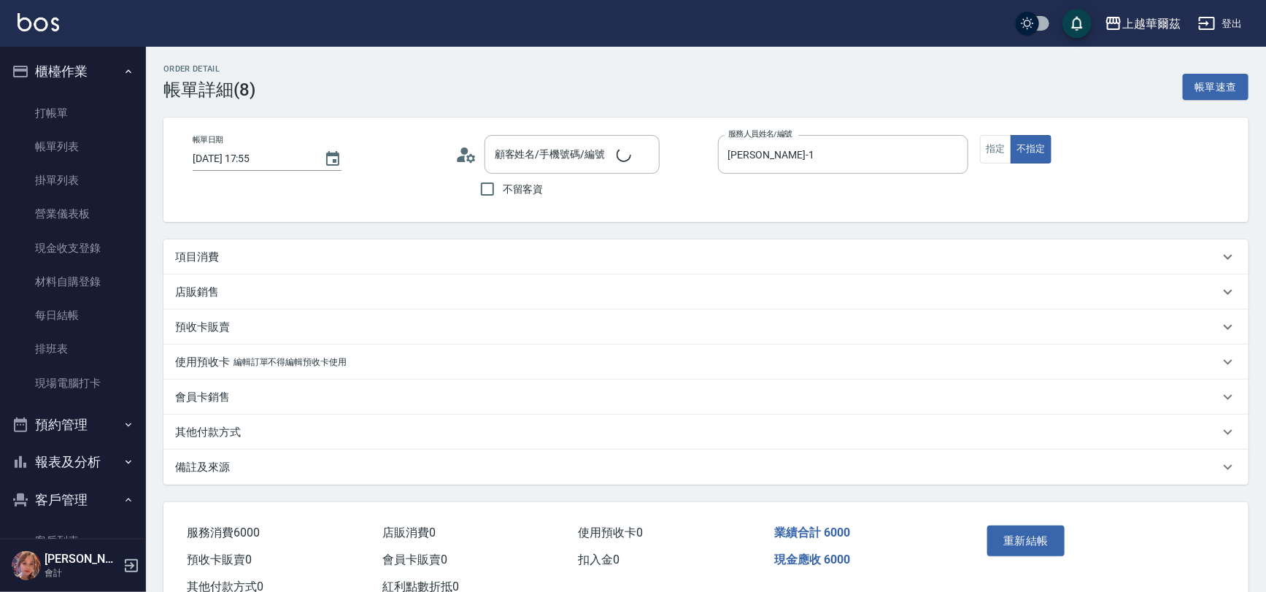
type input "[DATE] 17:55"
type input "[PERSON_NAME]-1"
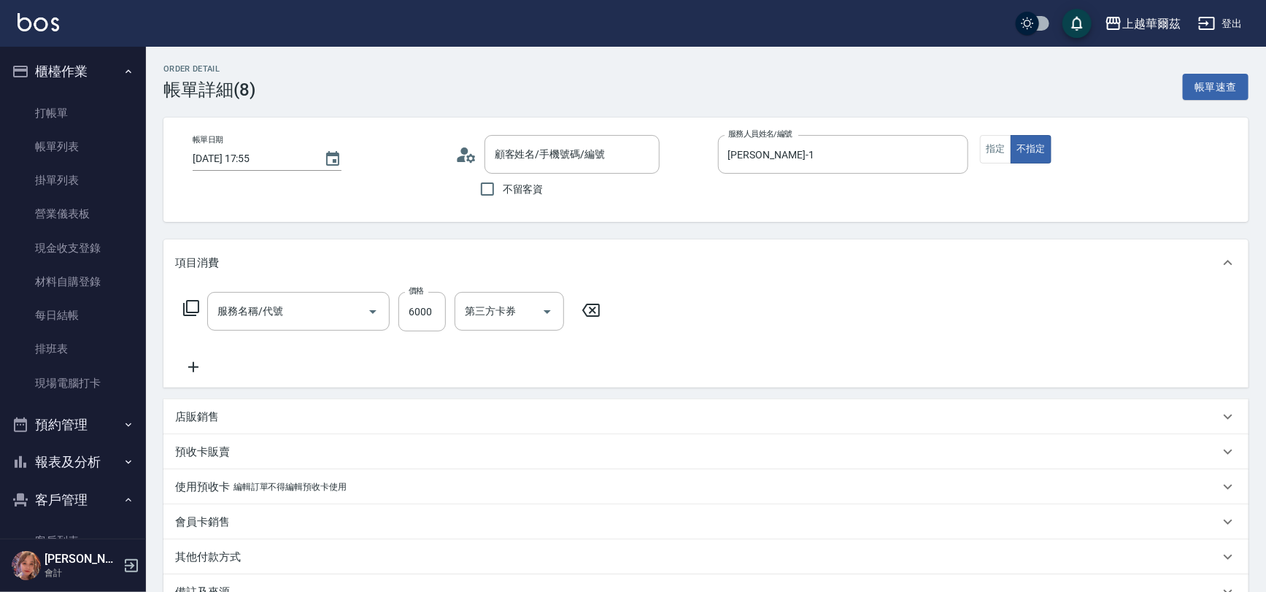
drag, startPoint x: 994, startPoint y: 147, endPoint x: 1088, endPoint y: 201, distance: 107.8
click at [996, 147] on button "指定" at bounding box center [995, 149] width 31 height 28
type input "[PERSON_NAME]/0918926356/A100523"
type input "套餐燙+染B餐(209)"
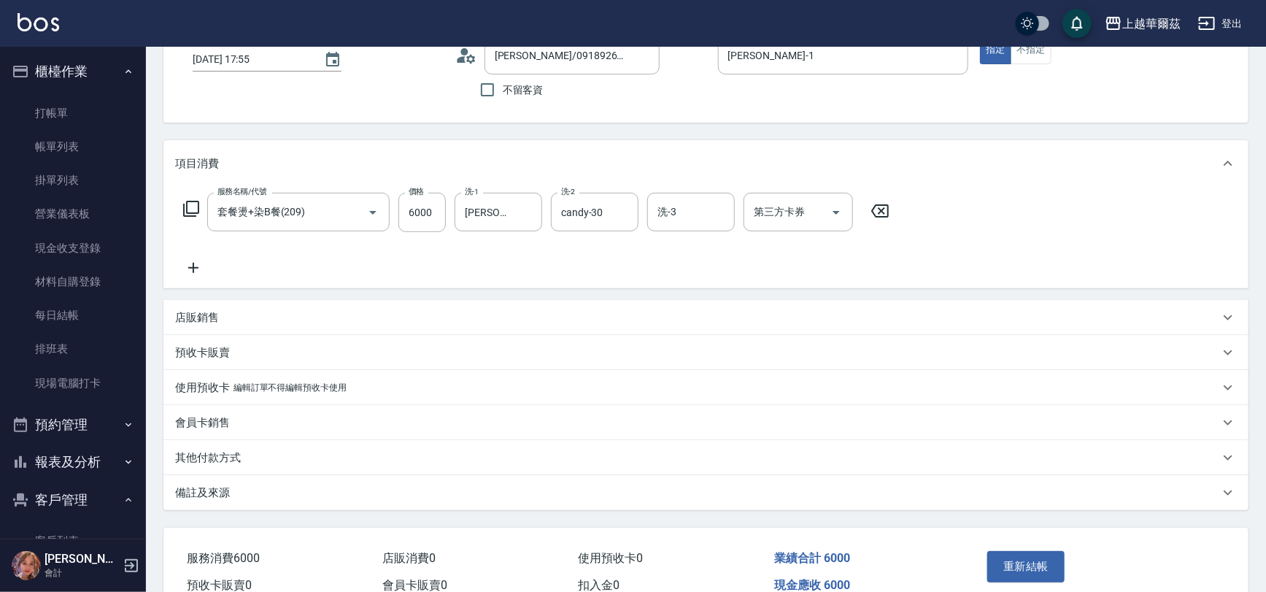
scroll to position [172, 0]
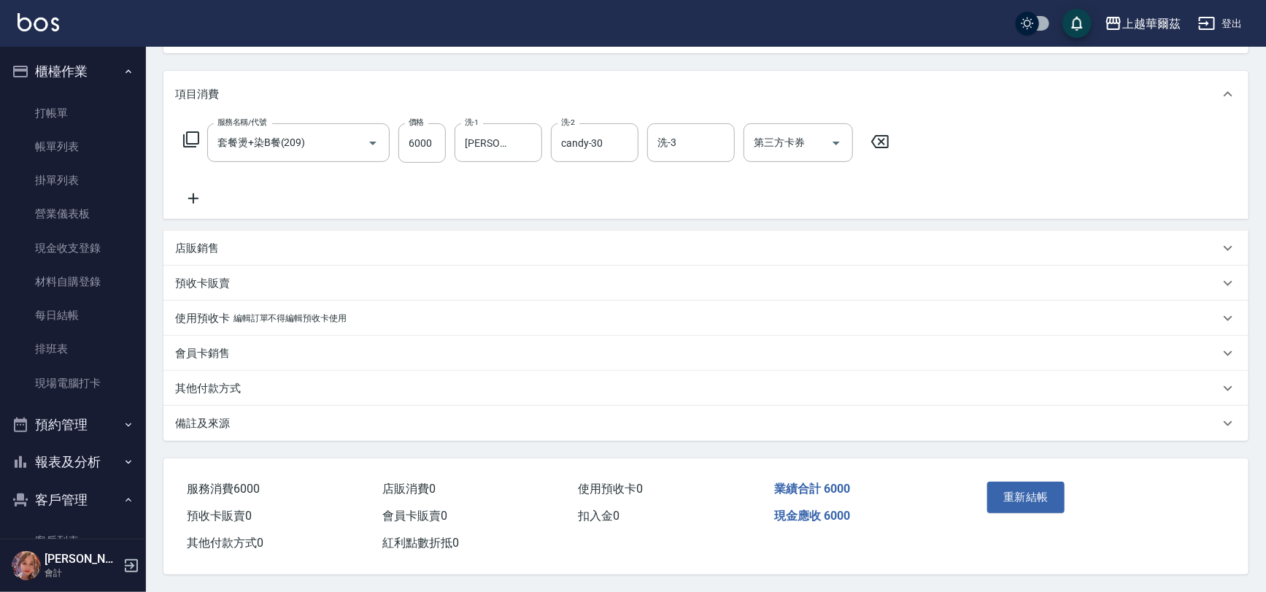
click at [1021, 490] on button "重新結帳" at bounding box center [1025, 496] width 77 height 31
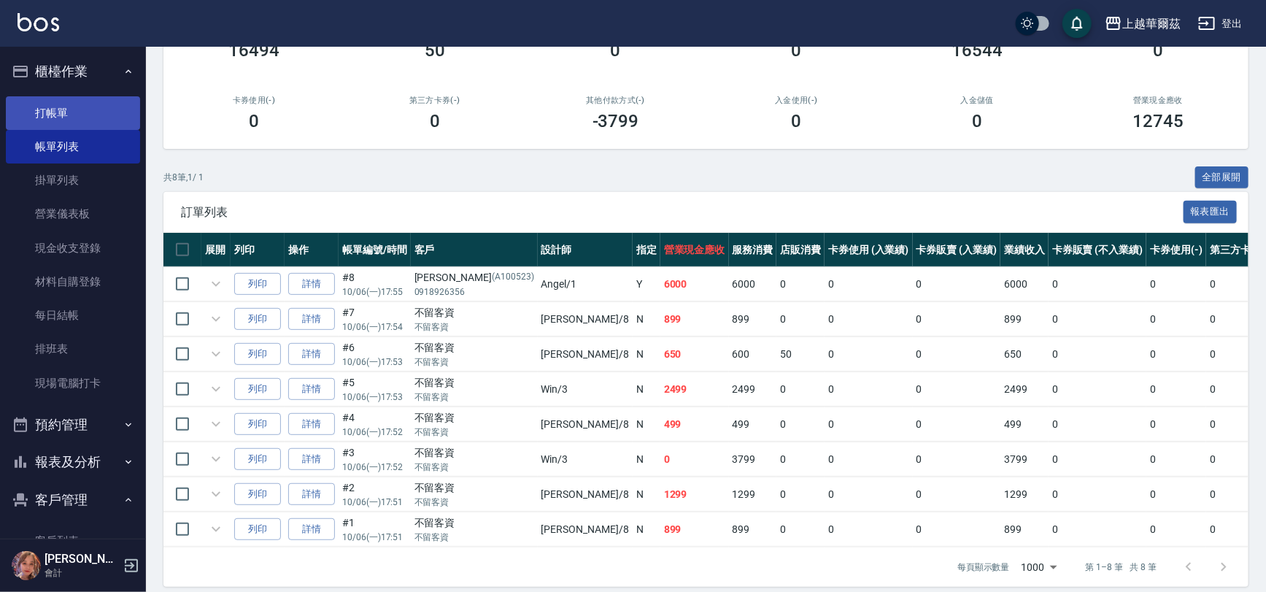
click at [56, 112] on link "打帳單" at bounding box center [73, 113] width 134 height 34
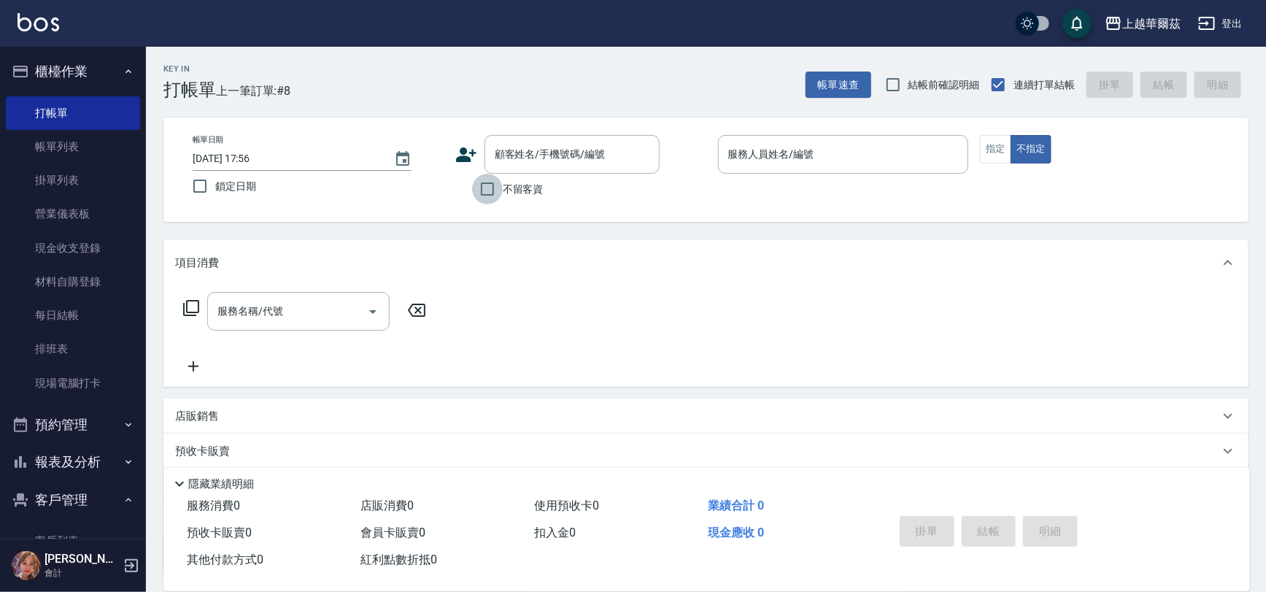
click at [487, 188] on input "不留客資" at bounding box center [487, 189] width 31 height 31
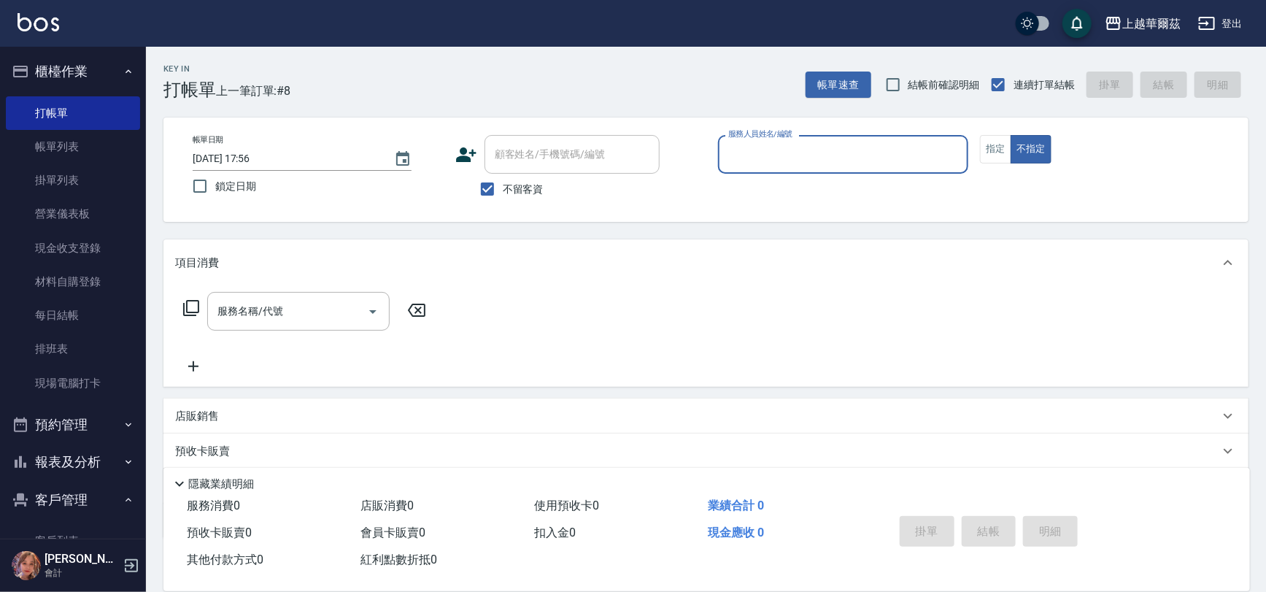
drag, startPoint x: 487, startPoint y: 187, endPoint x: 501, endPoint y: 172, distance: 21.2
click at [487, 188] on input "不留客資" at bounding box center [487, 189] width 31 height 31
checkbox input "false"
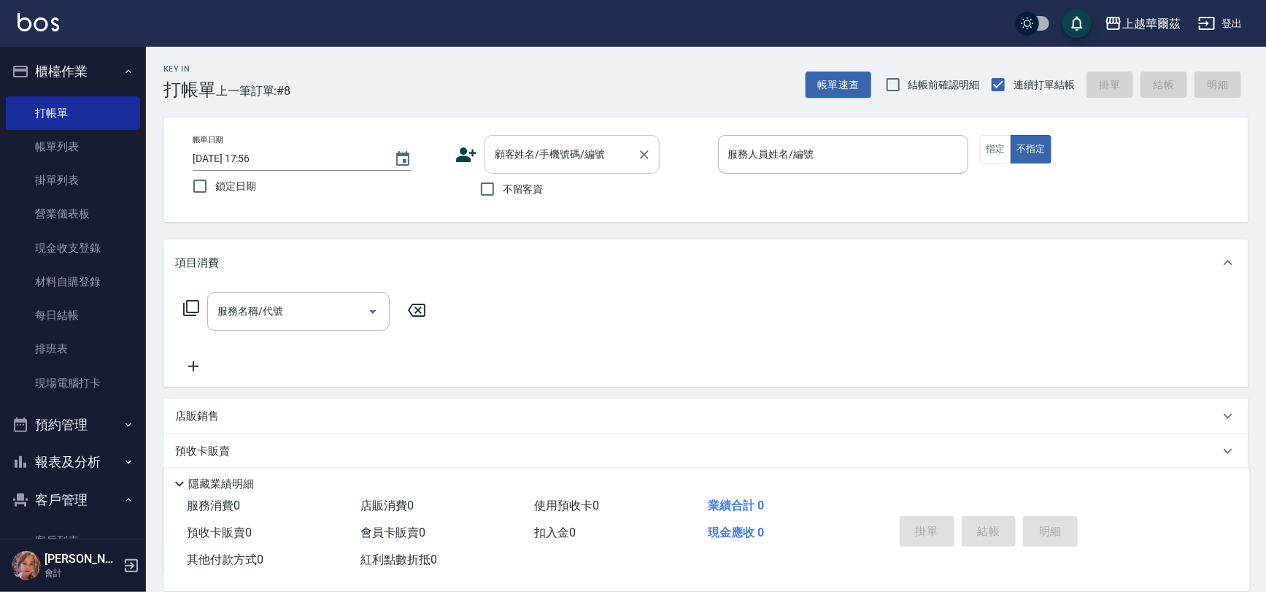
click at [511, 156] on div "顧客姓名/手機號碼/編號 顧客姓名/手機號碼/編號" at bounding box center [571, 154] width 175 height 39
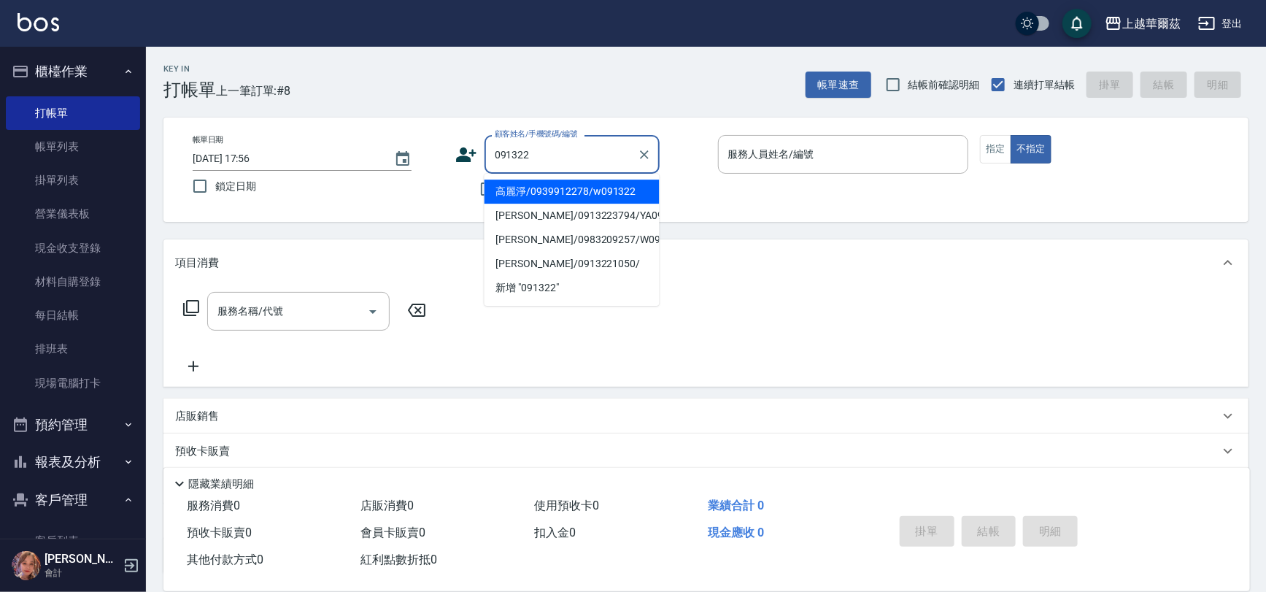
click at [550, 193] on li "高麗淨/0939912278/w091322" at bounding box center [571, 191] width 175 height 24
type input "高麗淨/0939912278/w091322"
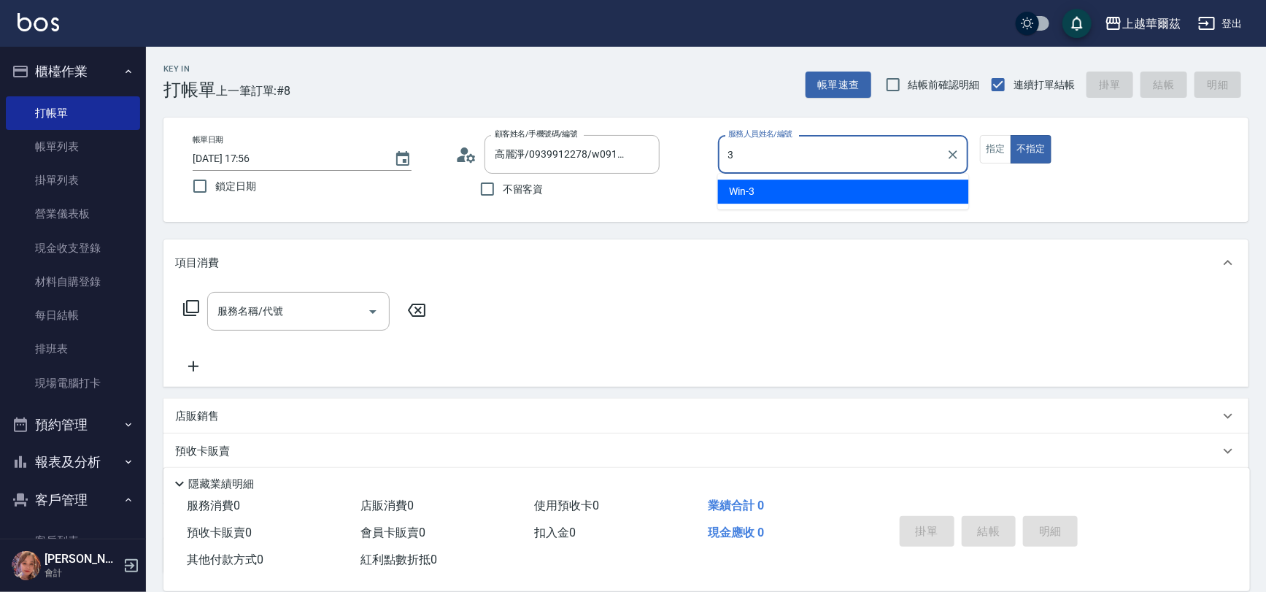
click at [766, 197] on div "Win -3" at bounding box center [843, 191] width 251 height 24
type input "Win-3"
click at [996, 144] on button "指定" at bounding box center [995, 149] width 31 height 28
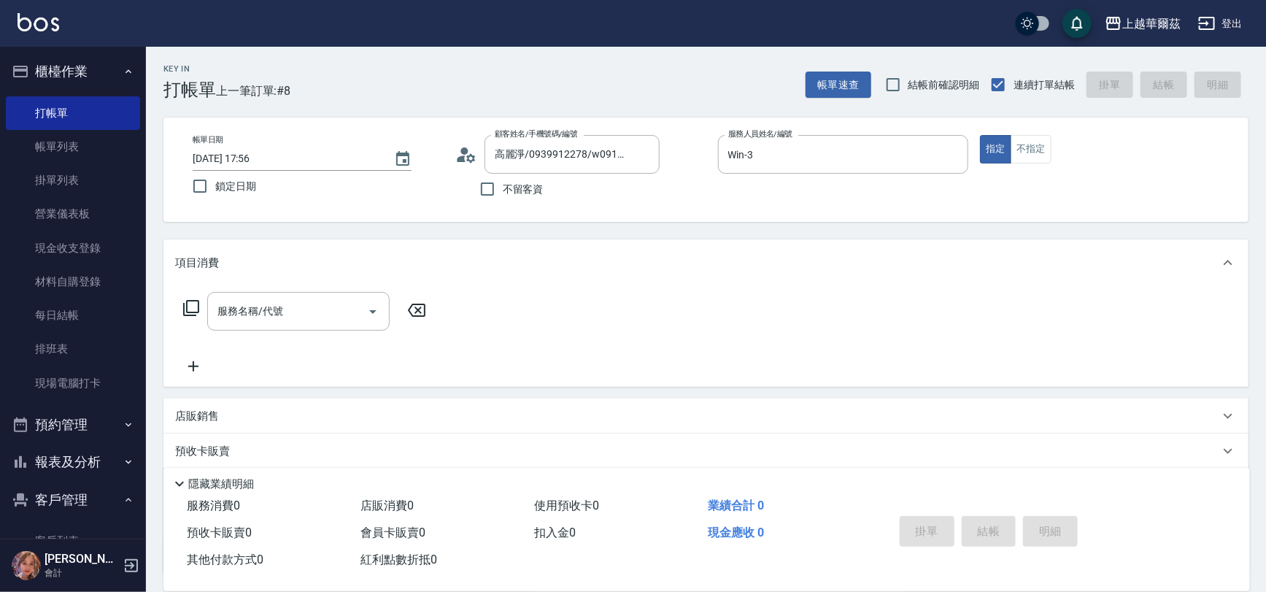
click at [282, 304] on input "服務名稱/代號" at bounding box center [287, 311] width 147 height 26
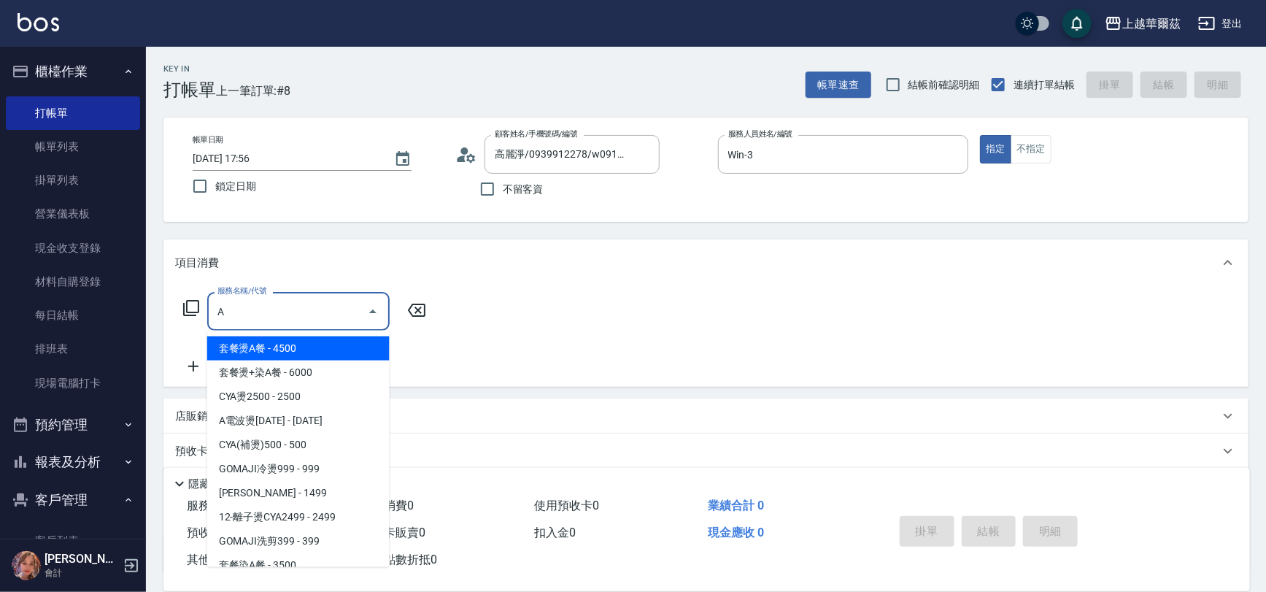
click at [295, 345] on span "套餐燙A餐 - 4500" at bounding box center [298, 348] width 182 height 24
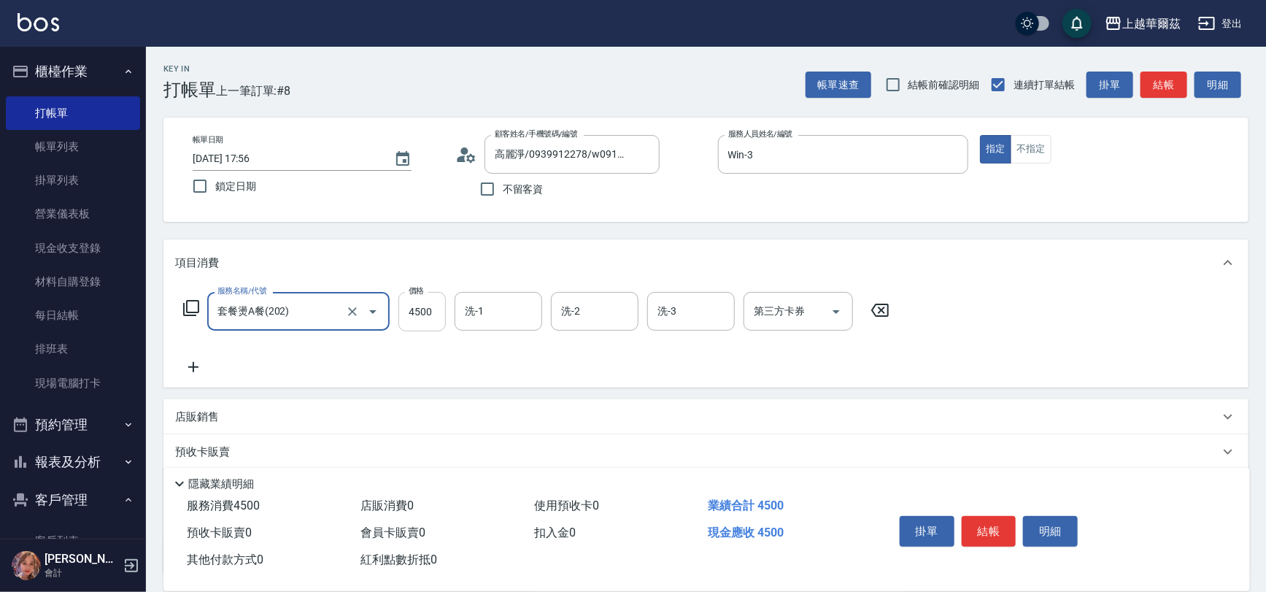
type input "套餐燙A餐(202)"
click at [427, 311] on input "4500" at bounding box center [421, 311] width 47 height 39
type input "5800"
click at [487, 306] on input "洗-1" at bounding box center [498, 311] width 74 height 26
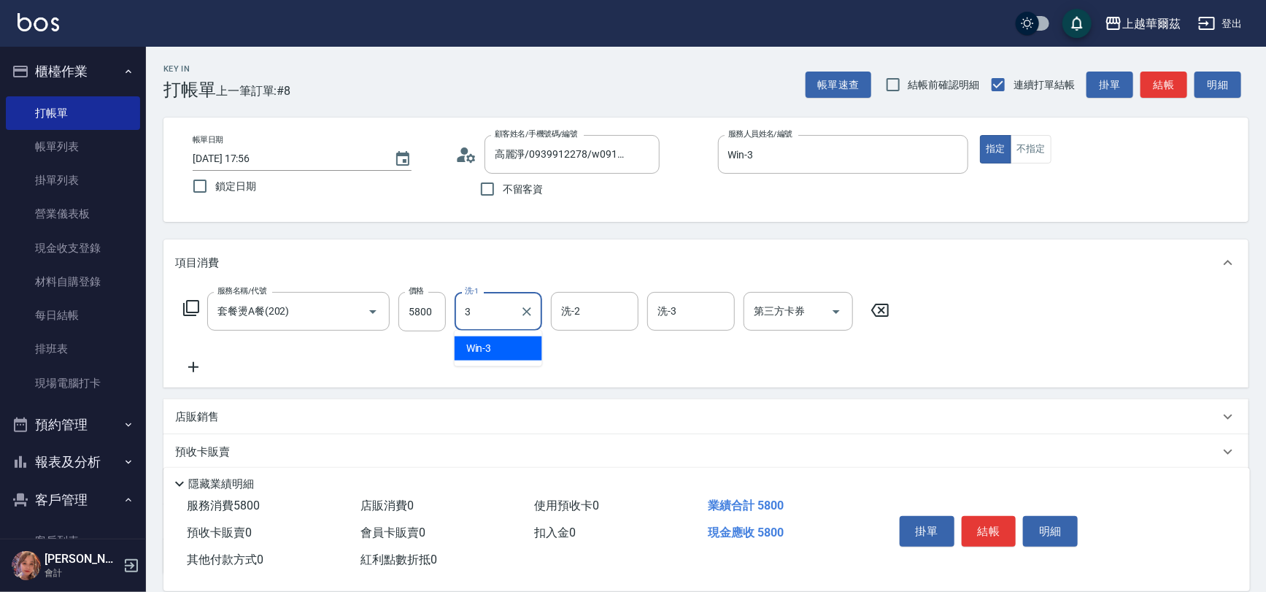
click at [495, 345] on div "Win -3" at bounding box center [498, 348] width 88 height 24
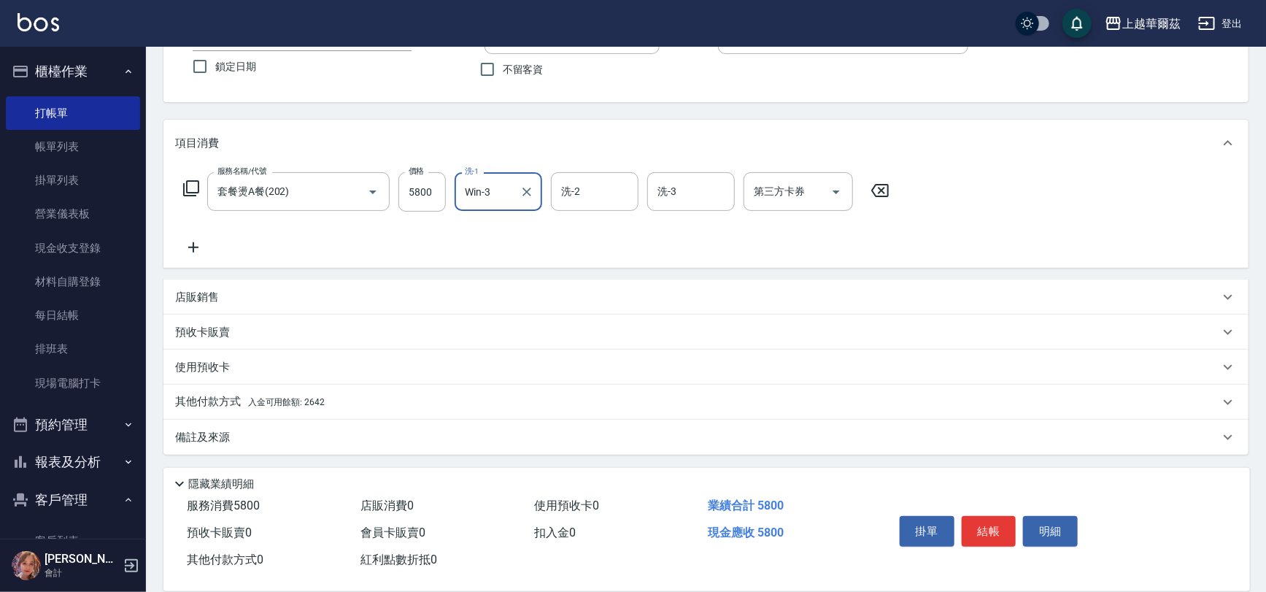
type input "Win-3"
click at [304, 400] on span "入金可用餘額: 2642" at bounding box center [286, 402] width 77 height 10
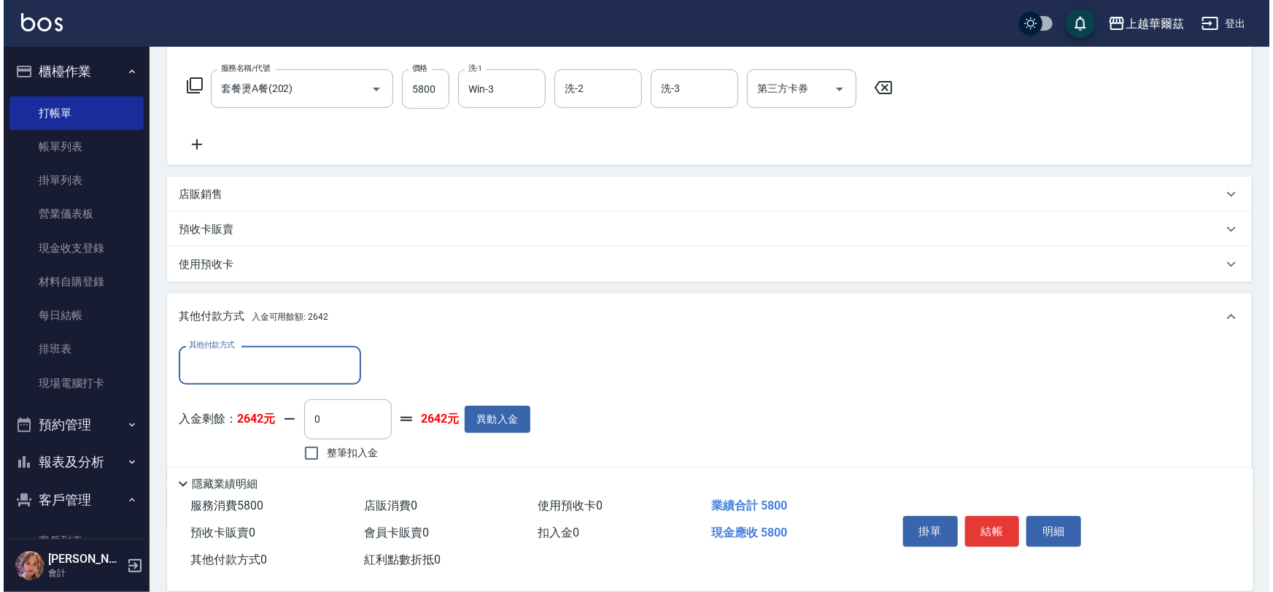
scroll to position [241, 0]
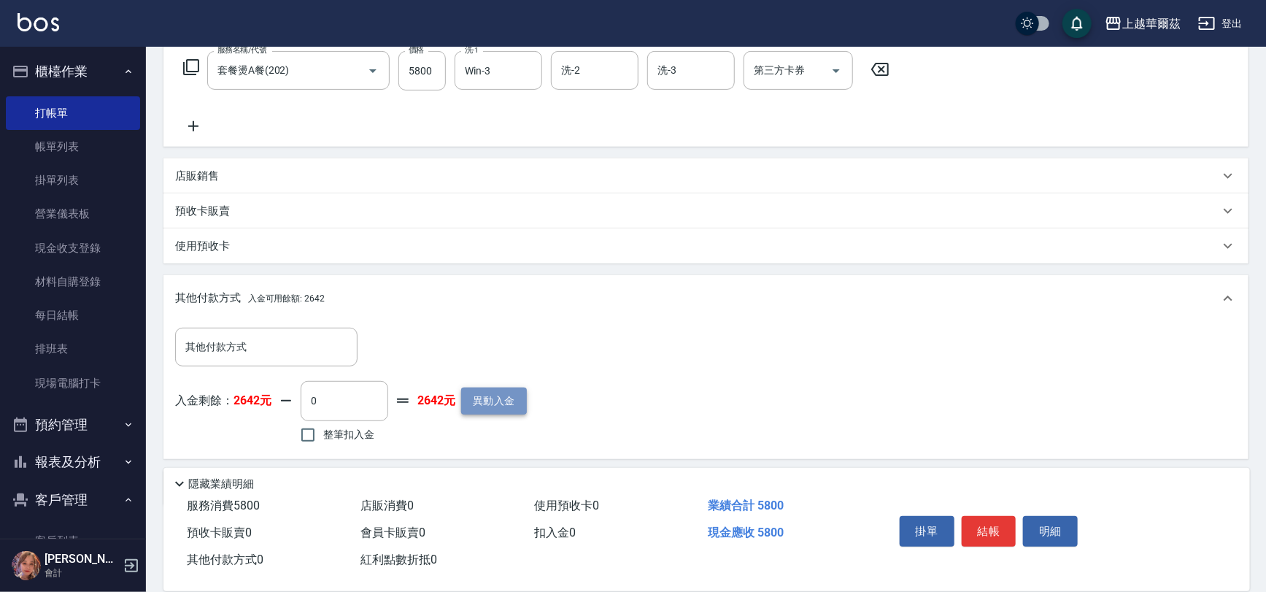
click at [503, 389] on button "異動入金" at bounding box center [494, 400] width 66 height 27
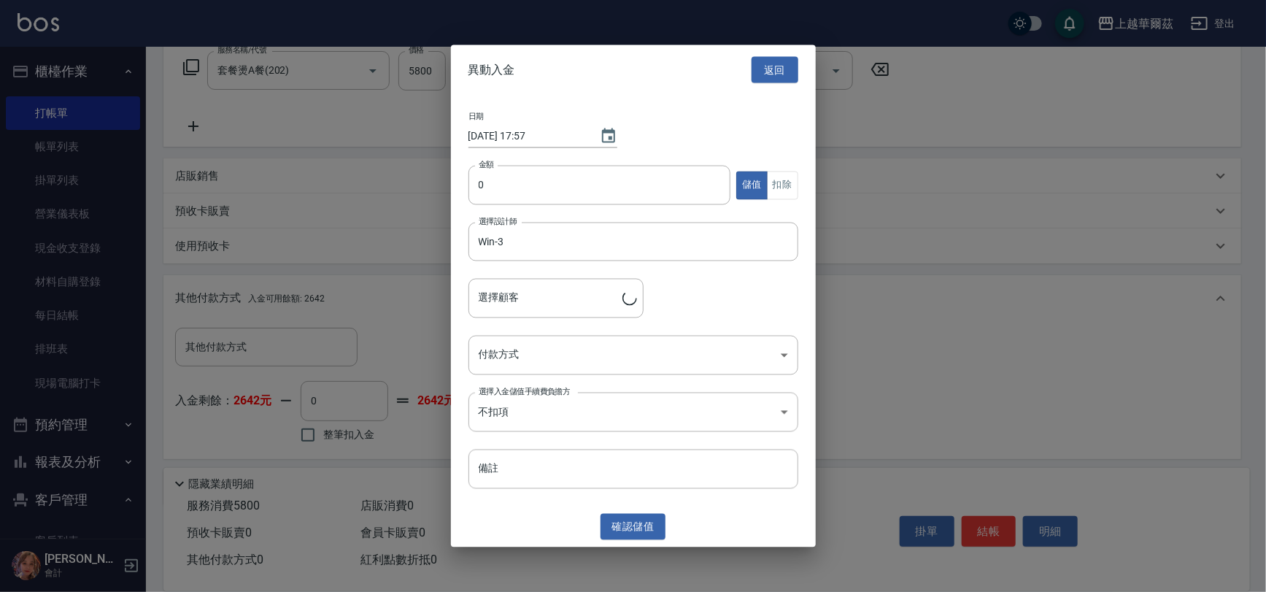
type input "高麗淨/0939912278/w091322"
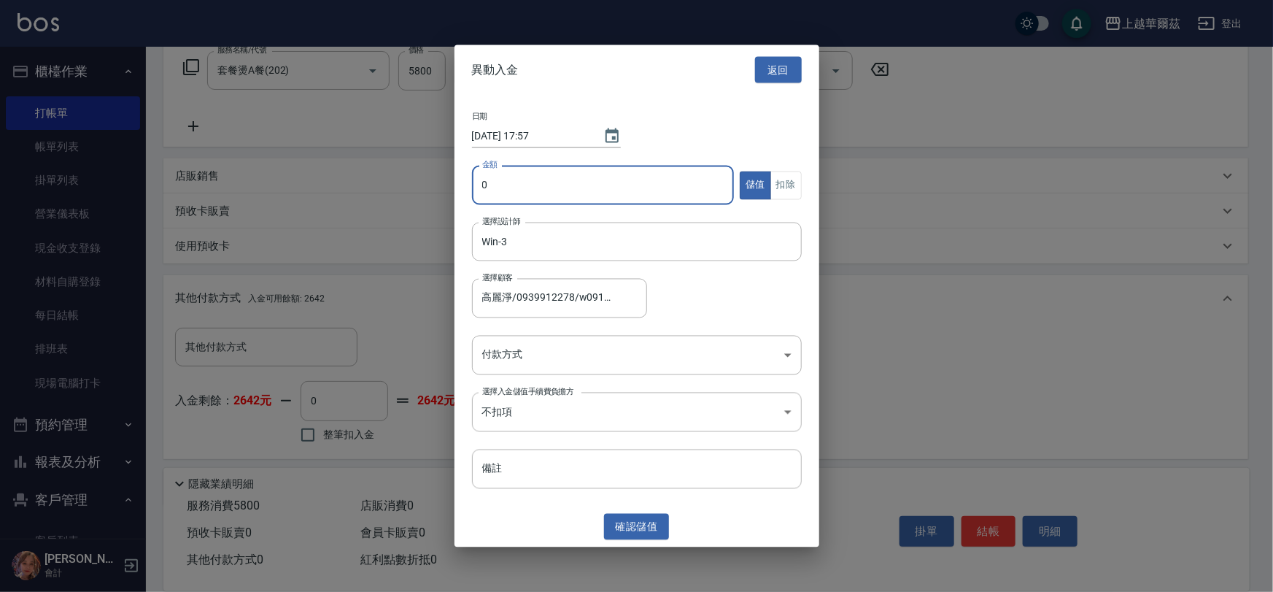
click at [497, 182] on input "0" at bounding box center [603, 185] width 263 height 39
type input "6000"
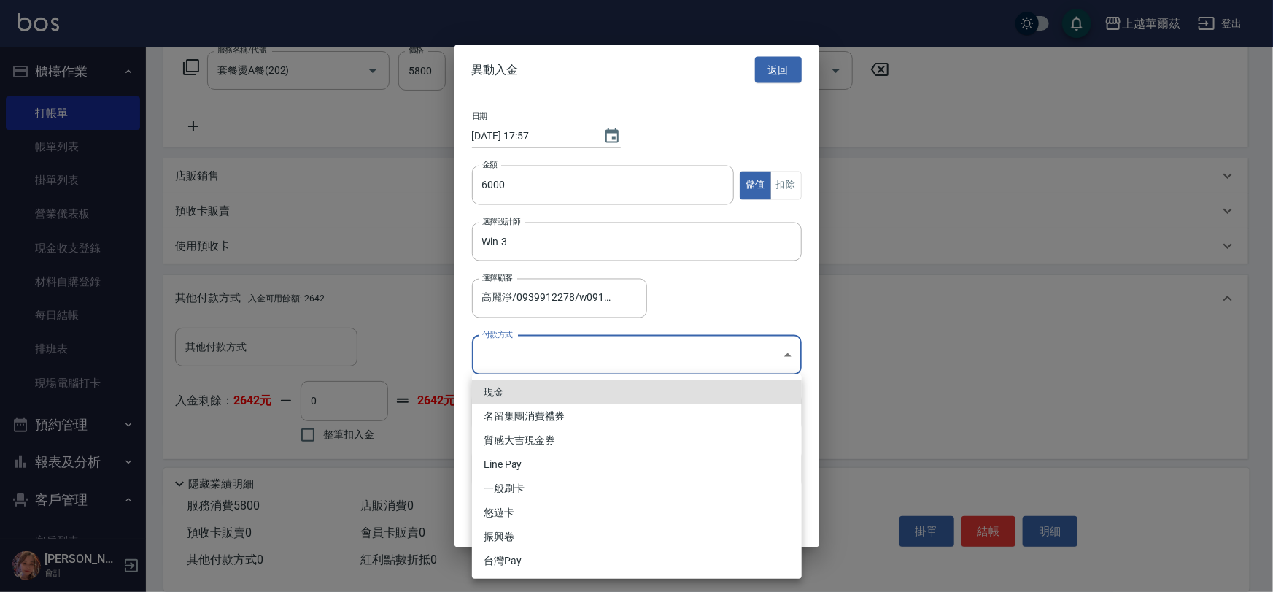
click at [519, 359] on body "上越華爾茲 登出 櫃檯作業 打帳單 帳單列表 掛單列表 營業儀表板 現金收支登錄 材料自購登錄 每日結帳 排班表 現場電腦打卡 預約管理 預約管理 單日預約紀…" at bounding box center [636, 200] width 1273 height 883
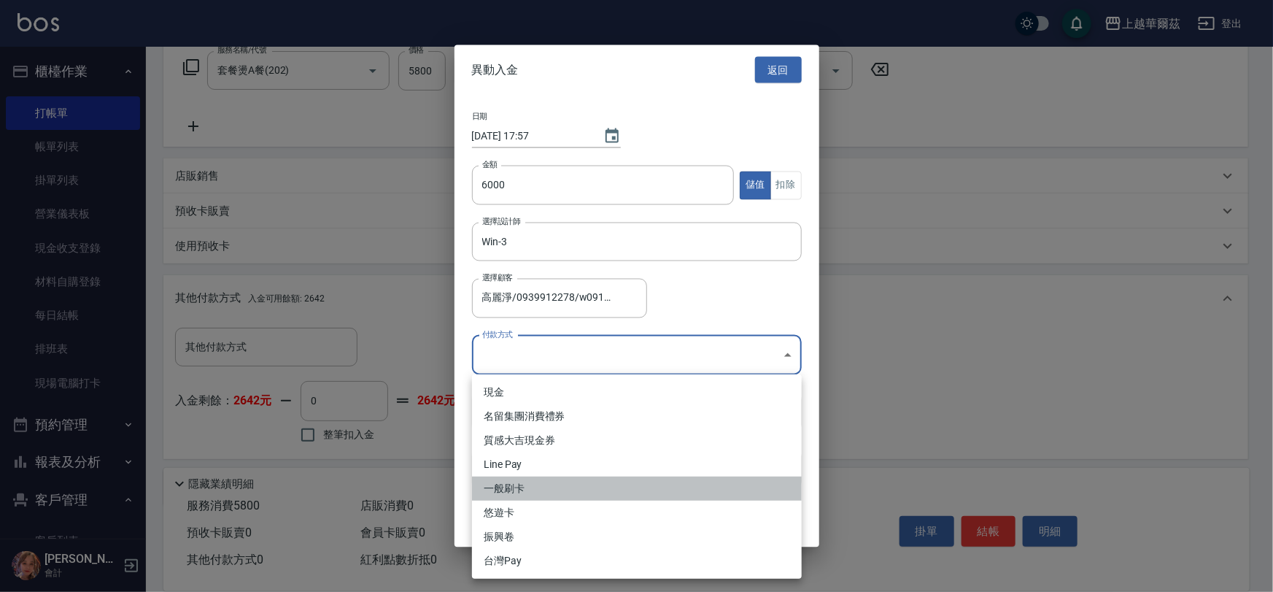
click at [519, 493] on li "一般刷卡" at bounding box center [637, 488] width 330 height 24
type input "一般刷卡"
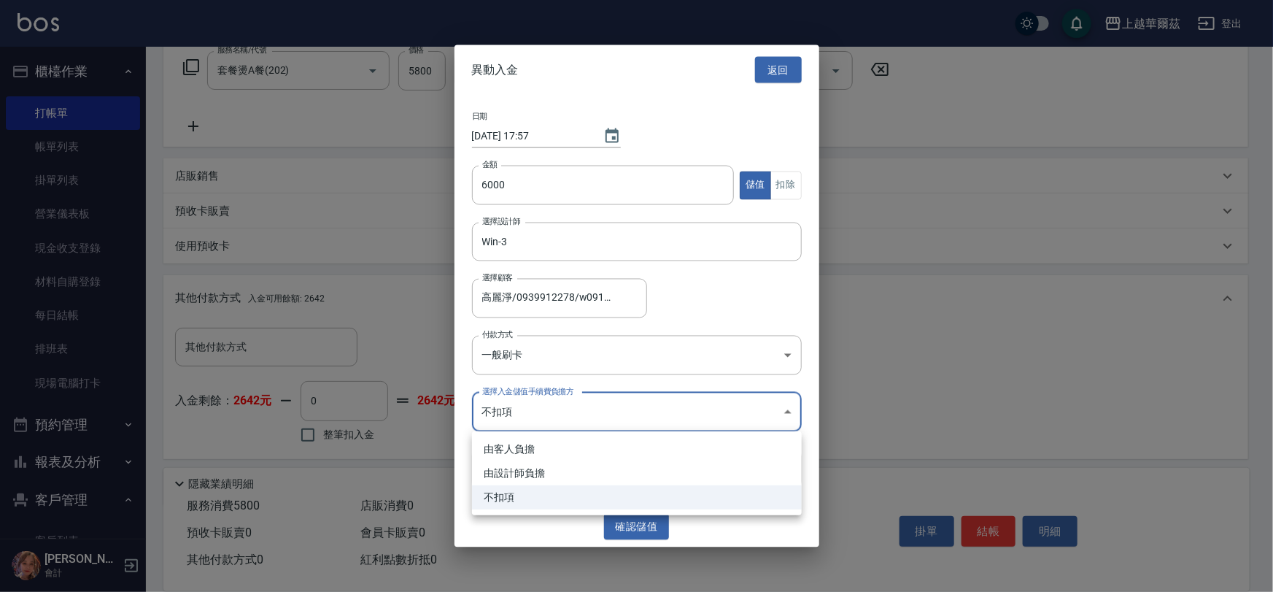
click at [522, 411] on body "上越華爾茲 登出 櫃檯作業 打帳單 帳單列表 掛單列表 營業儀表板 現金收支登錄 材料自購登錄 每日結帳 排班表 現場電腦打卡 預約管理 預約管理 單日預約紀…" at bounding box center [636, 200] width 1273 height 883
click at [524, 473] on li "由設計師負擔" at bounding box center [637, 473] width 330 height 24
type input "BYDESIGNER"
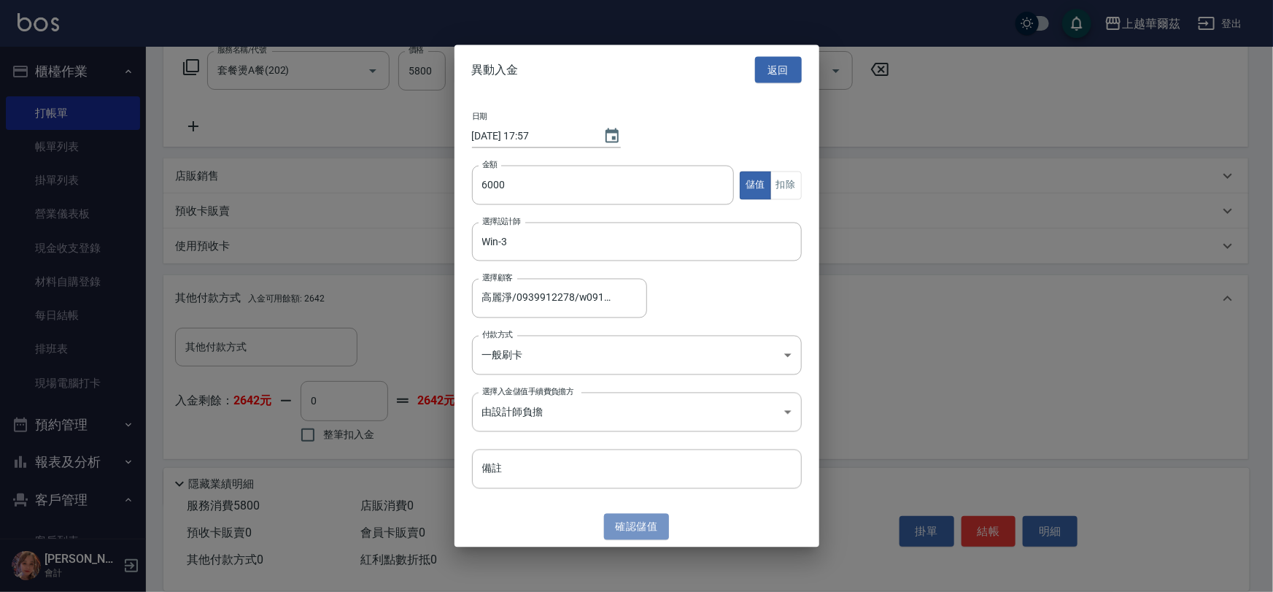
click at [629, 529] on button "確認 儲值" at bounding box center [637, 526] width 66 height 27
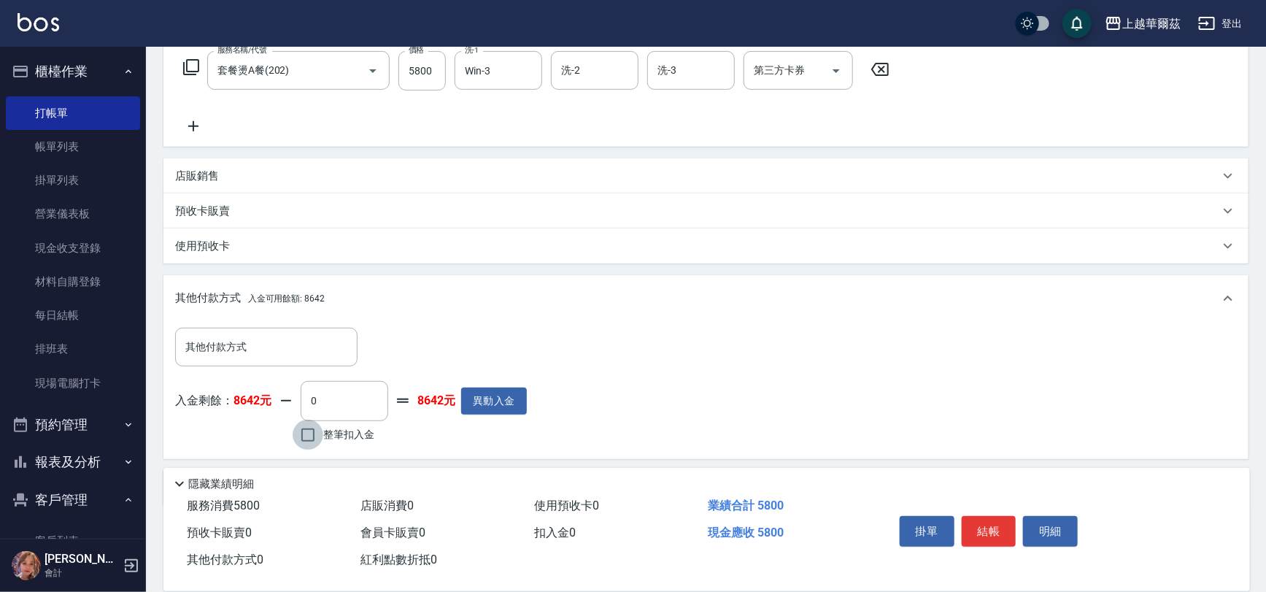
click at [306, 433] on input "整筆扣入金" at bounding box center [308, 434] width 31 height 31
checkbox input "true"
type input "5800"
click at [988, 522] on button "結帳" at bounding box center [988, 531] width 55 height 31
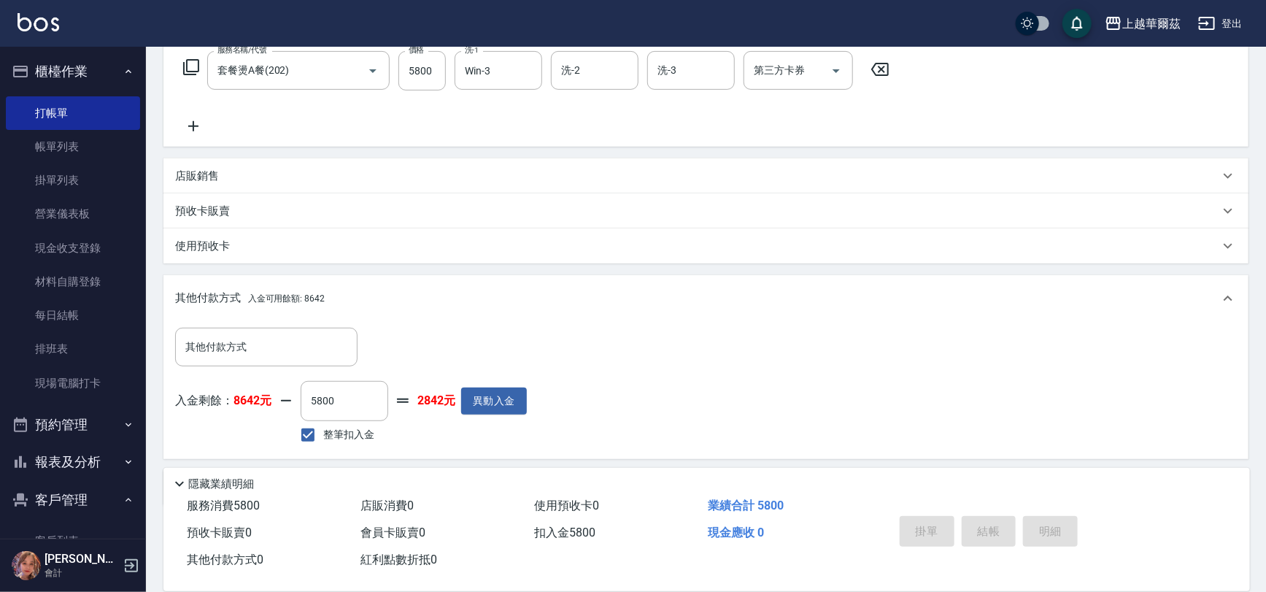
type input "[DATE] 17:58"
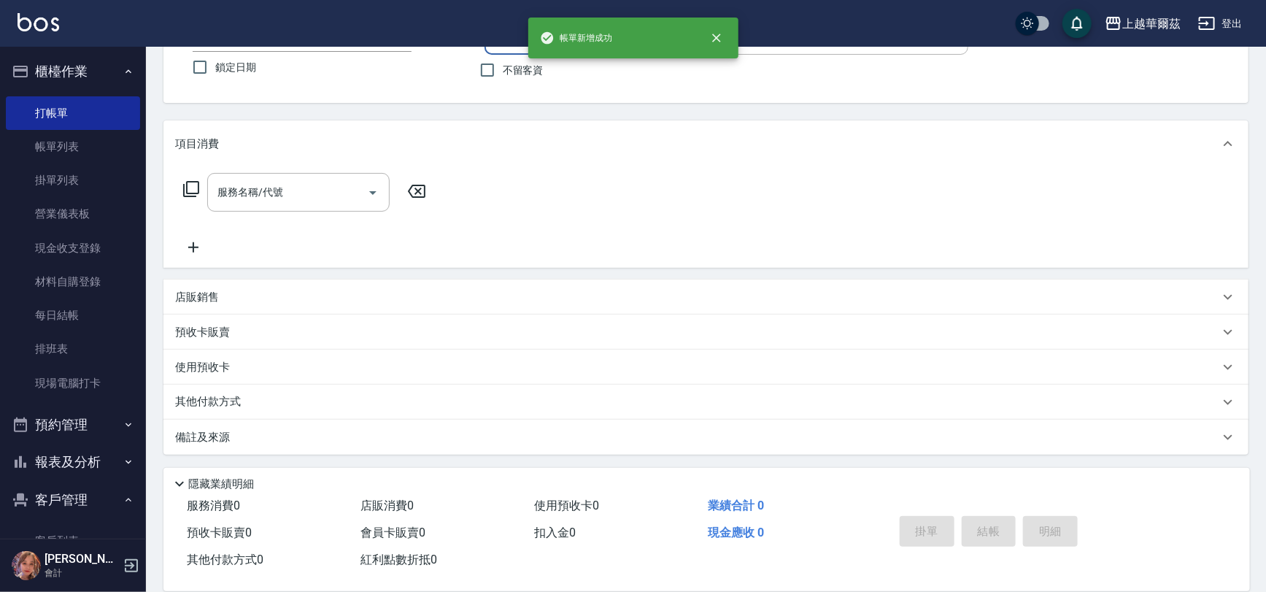
scroll to position [0, 0]
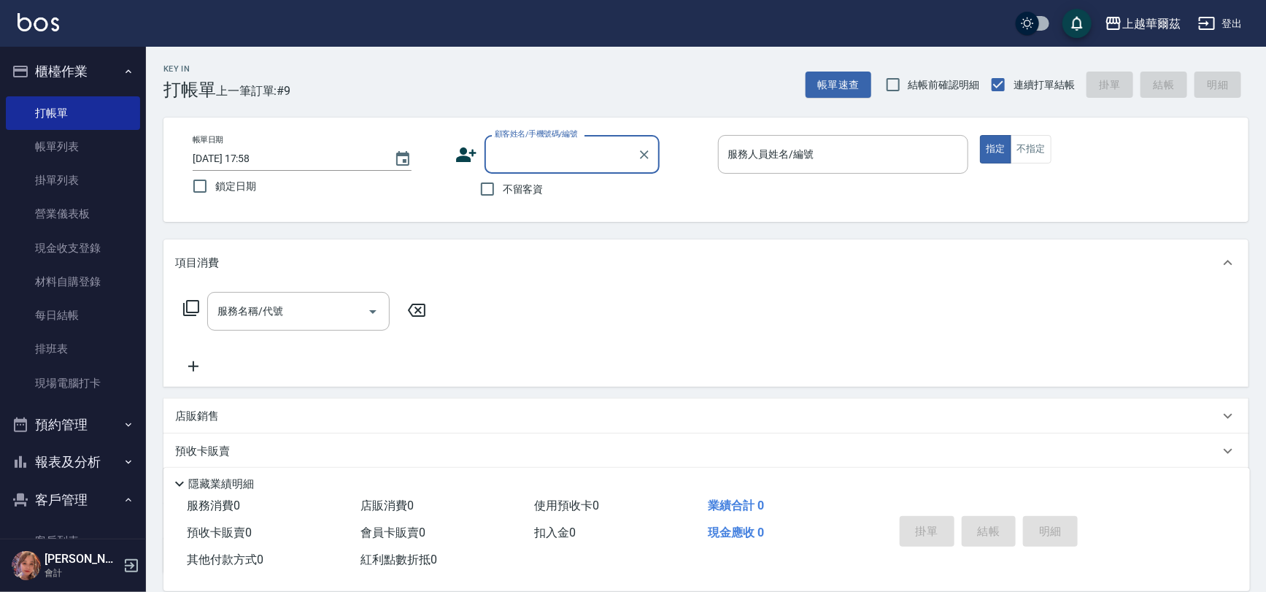
drag, startPoint x: 486, startPoint y: 187, endPoint x: 805, endPoint y: 158, distance: 320.1
click at [490, 187] on input "不留客資" at bounding box center [487, 189] width 31 height 31
checkbox input "true"
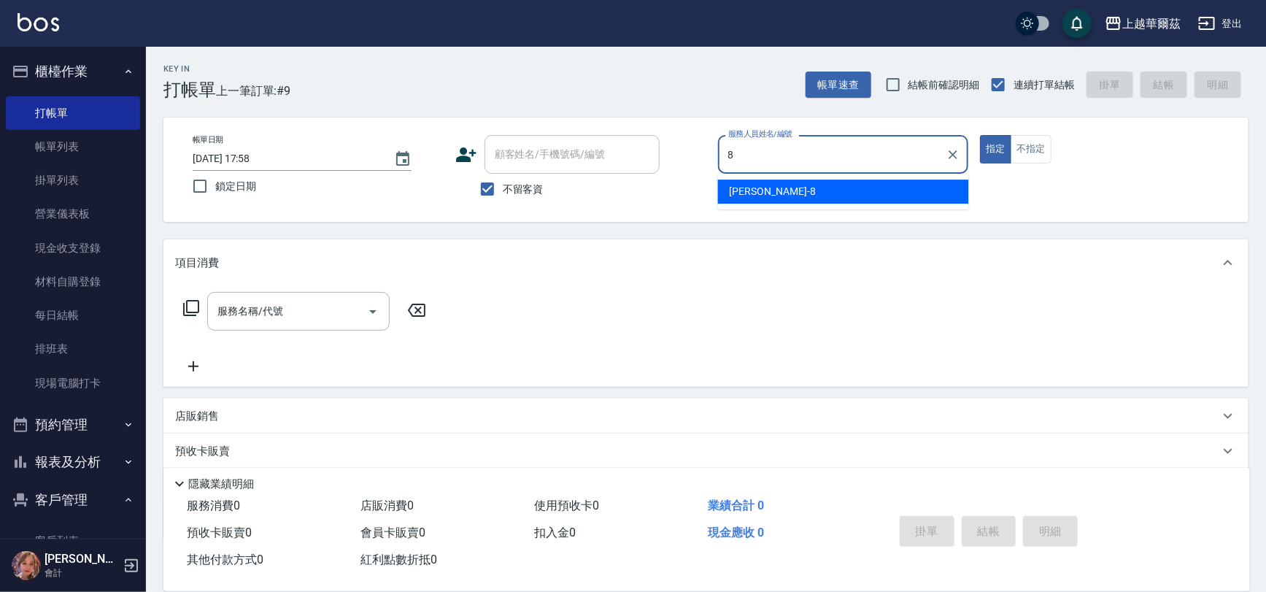
click at [741, 195] on span "[PERSON_NAME] -8" at bounding box center [772, 191] width 86 height 15
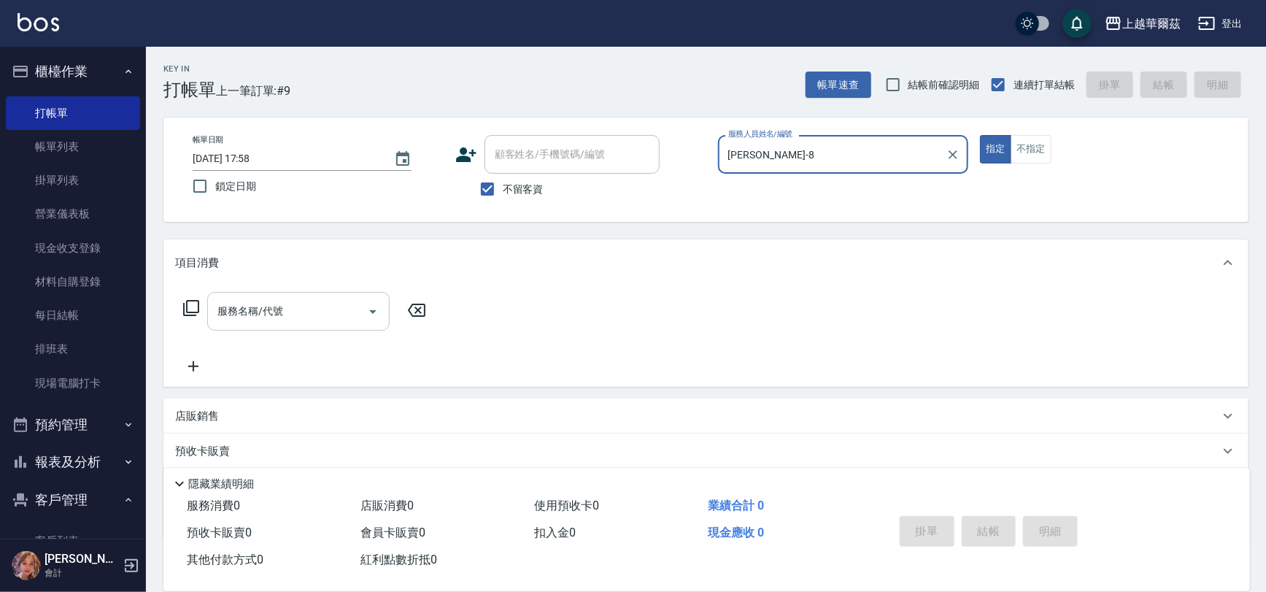
type input "[PERSON_NAME]-8"
click at [233, 313] on div "服務名稱/代號 服務名稱/代號" at bounding box center [298, 311] width 182 height 39
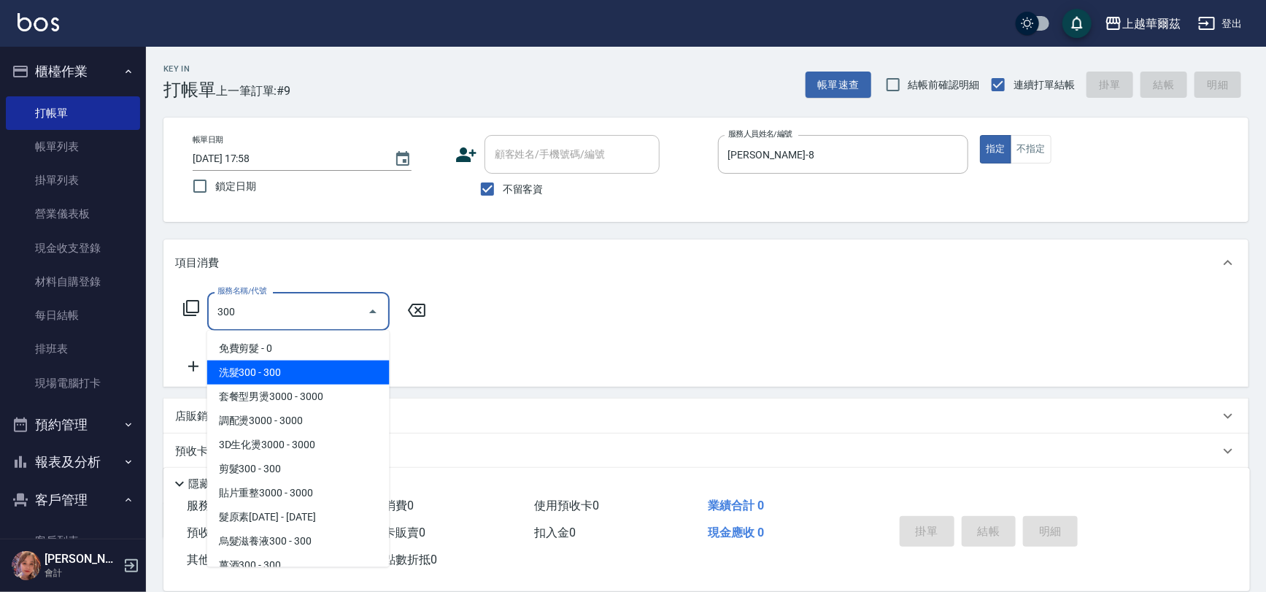
click at [271, 368] on span "洗髮300 - 300" at bounding box center [298, 372] width 182 height 24
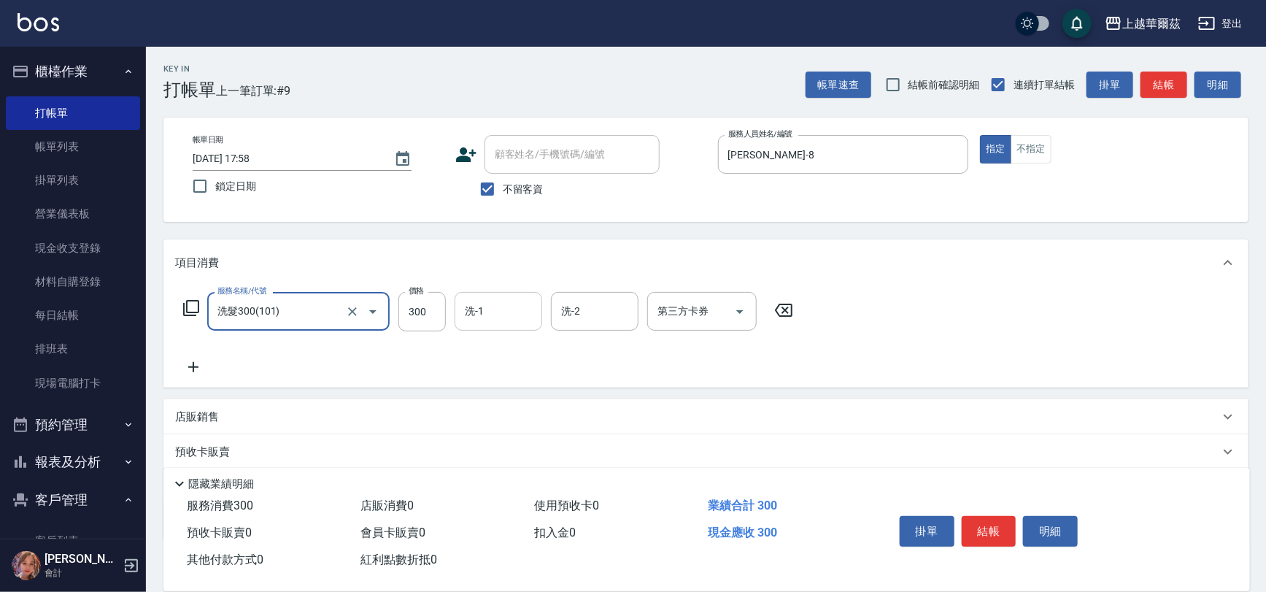
type input "洗髮300(101)"
click at [489, 309] on input "洗-1" at bounding box center [498, 311] width 74 height 26
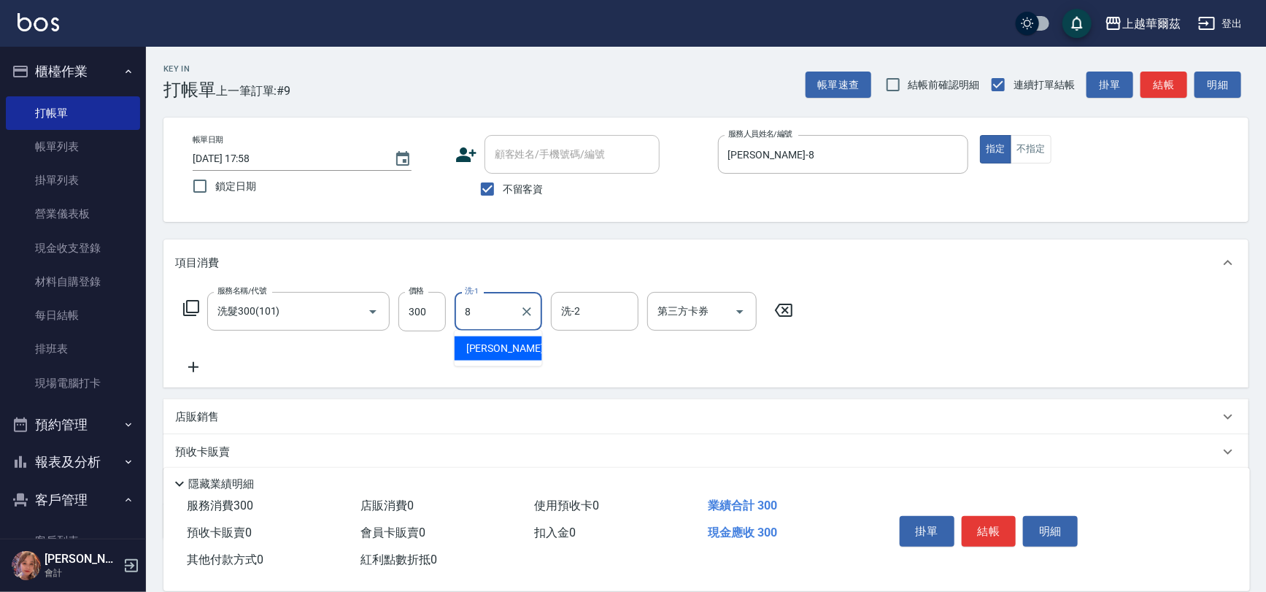
click at [503, 343] on div "[PERSON_NAME] -8" at bounding box center [498, 348] width 88 height 24
type input "[PERSON_NAME]-8"
click at [200, 364] on icon at bounding box center [193, 367] width 36 height 18
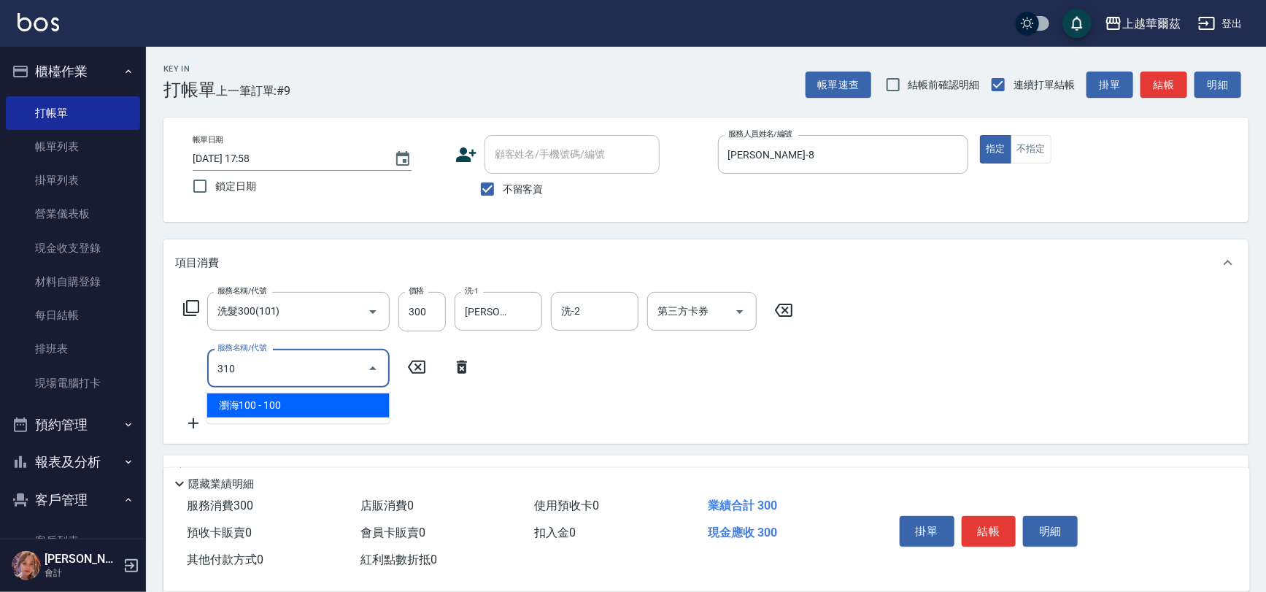
click at [230, 404] on span "瀏海100 - 100" at bounding box center [298, 405] width 182 height 24
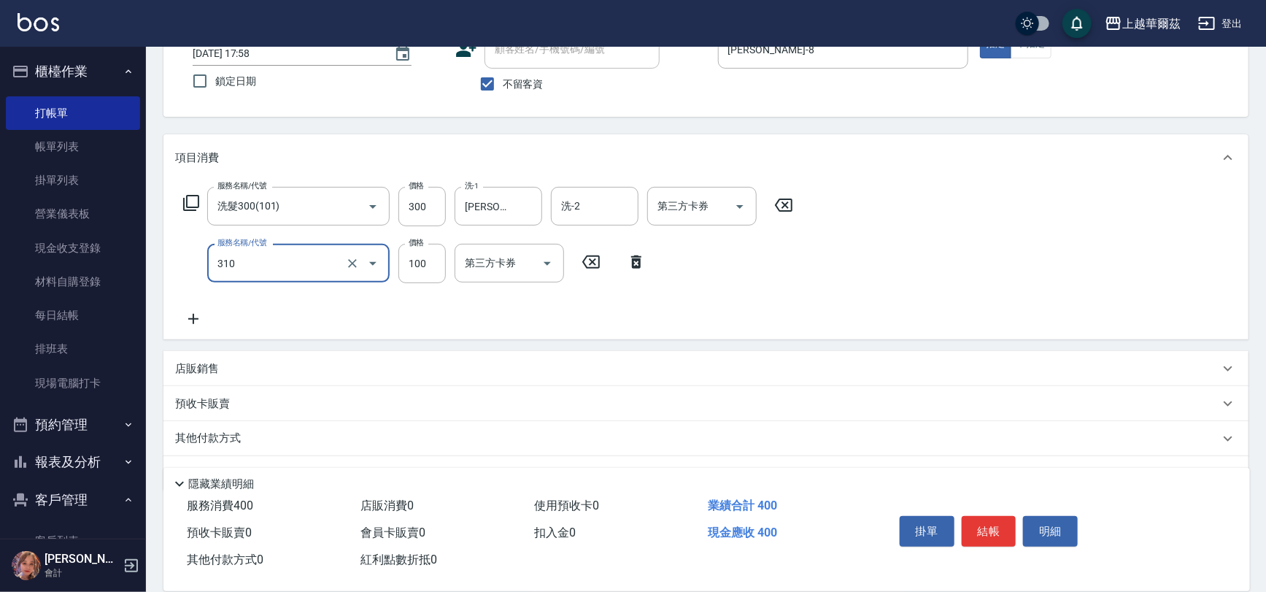
scroll to position [107, 0]
type input "瀏海100(310)"
click at [218, 359] on p "店販銷售" at bounding box center [197, 366] width 44 height 15
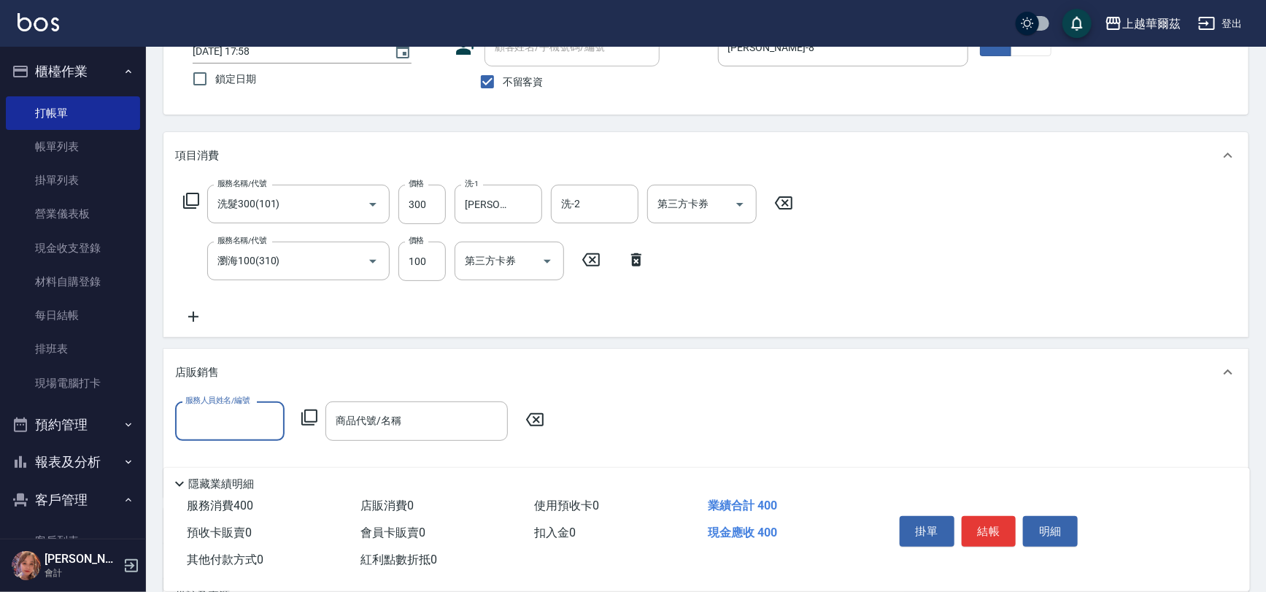
scroll to position [0, 0]
type input "[PERSON_NAME]-8"
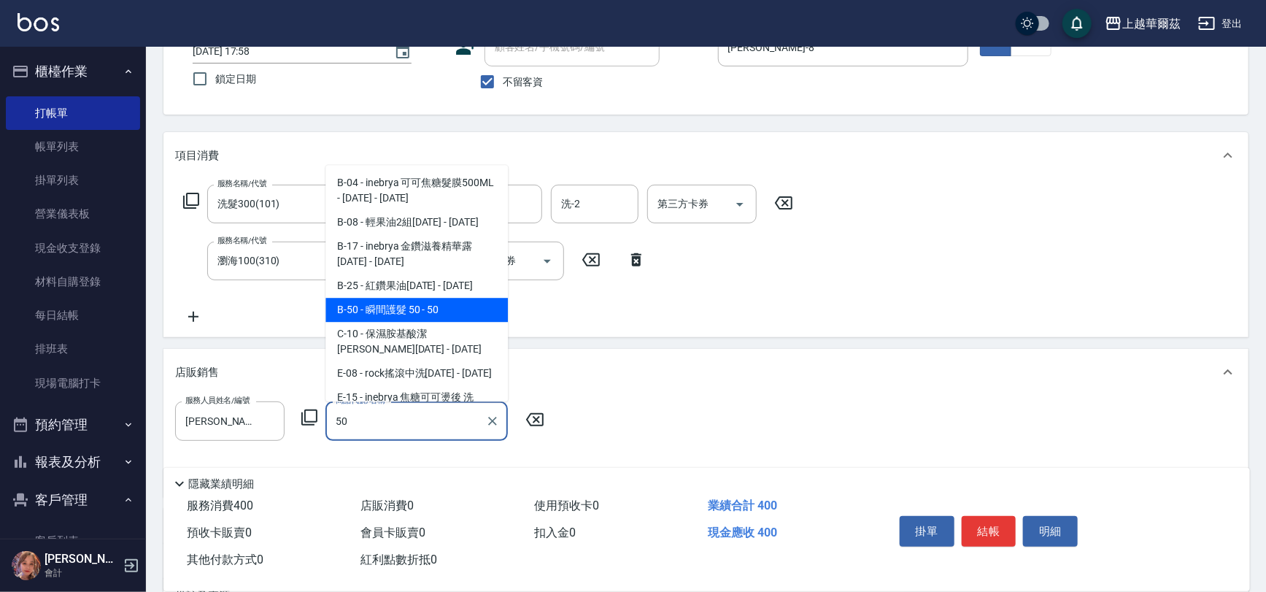
click at [387, 301] on span "B-50 - 瞬間護髮 50 - 50" at bounding box center [416, 310] width 182 height 24
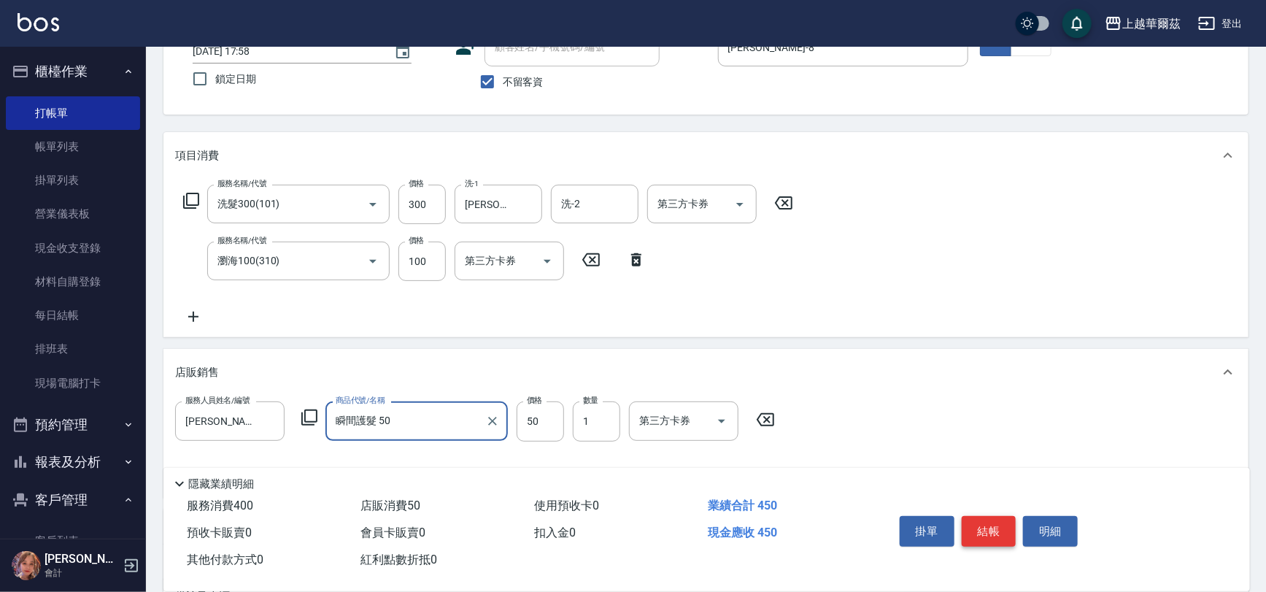
type input "瞬間護髮 50"
click at [983, 529] on button "結帳" at bounding box center [988, 531] width 55 height 31
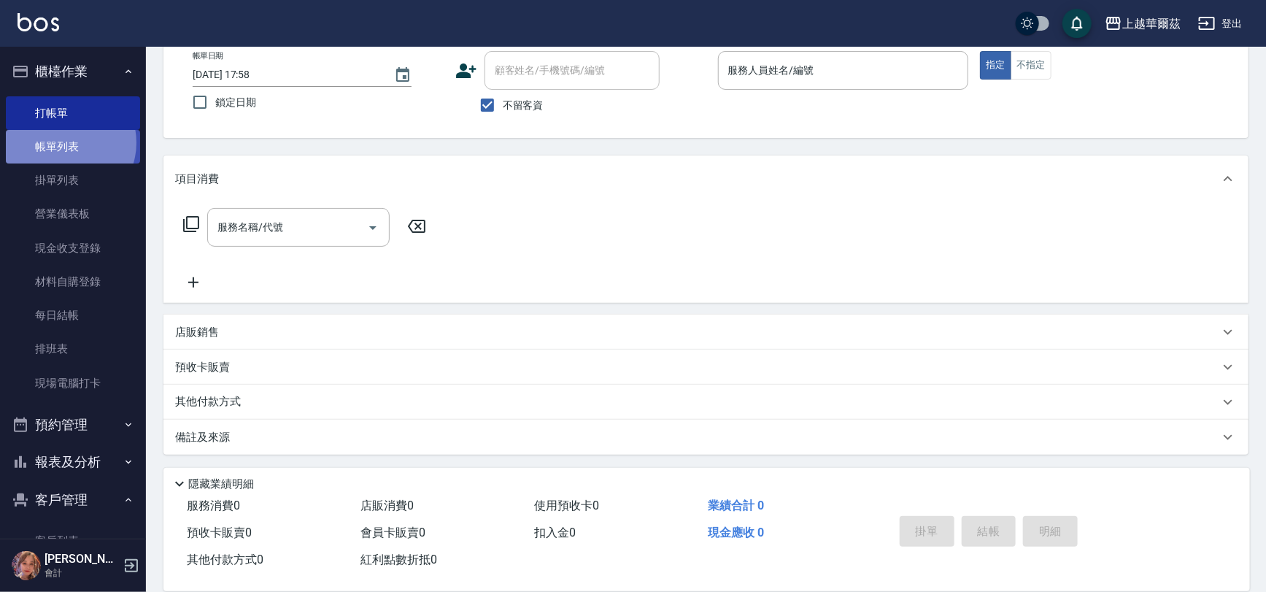
click at [66, 143] on link "帳單列表" at bounding box center [73, 147] width 134 height 34
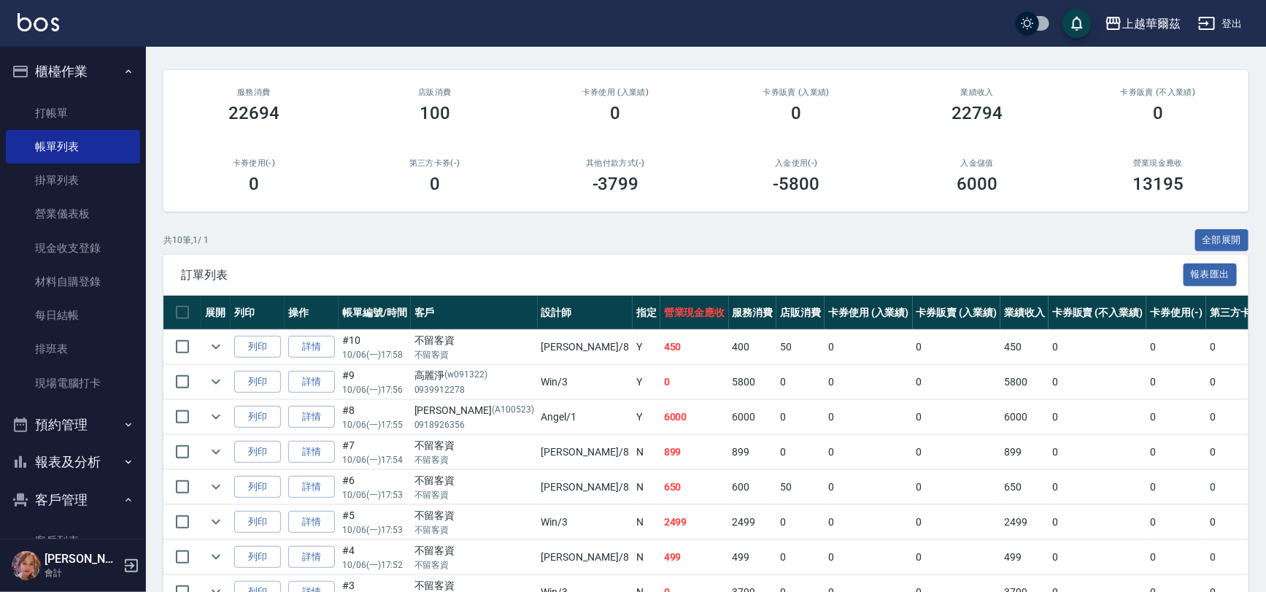
scroll to position [110, 0]
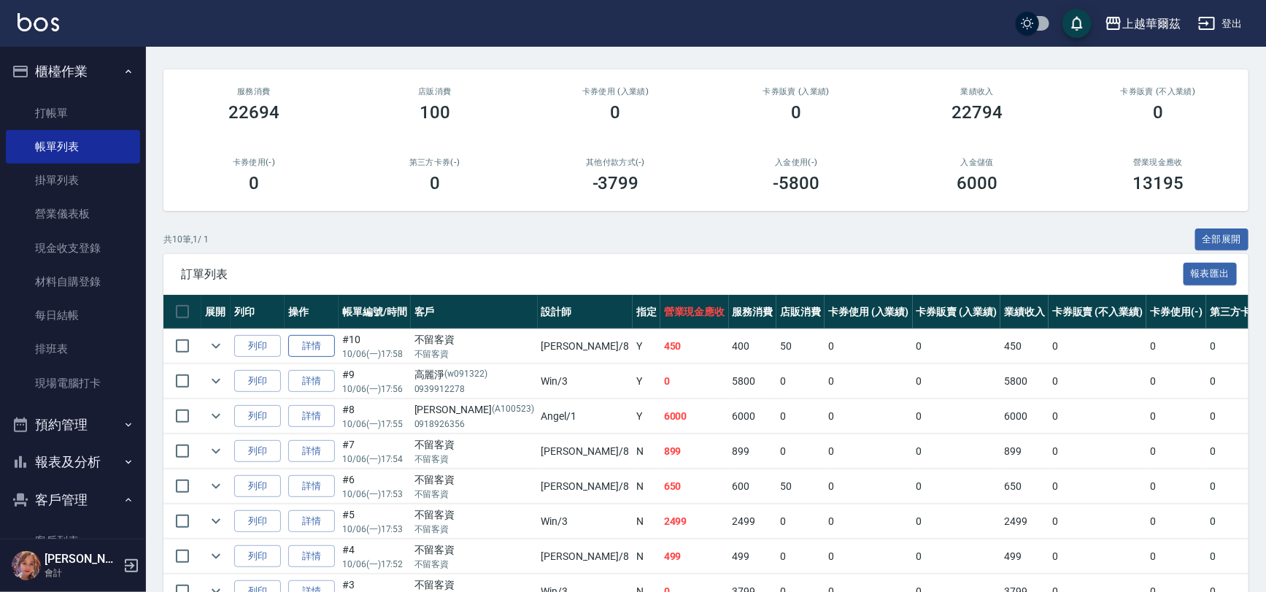
click at [309, 338] on link "詳情" at bounding box center [311, 346] width 47 height 23
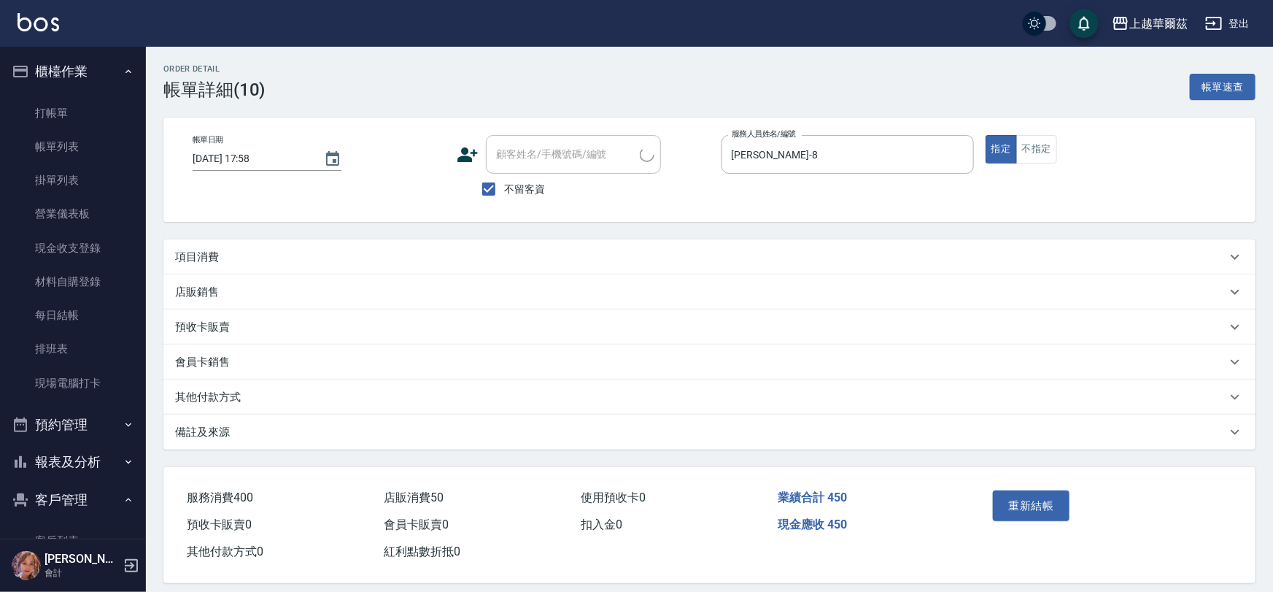
checkbox input "true"
type input "[PERSON_NAME]-8"
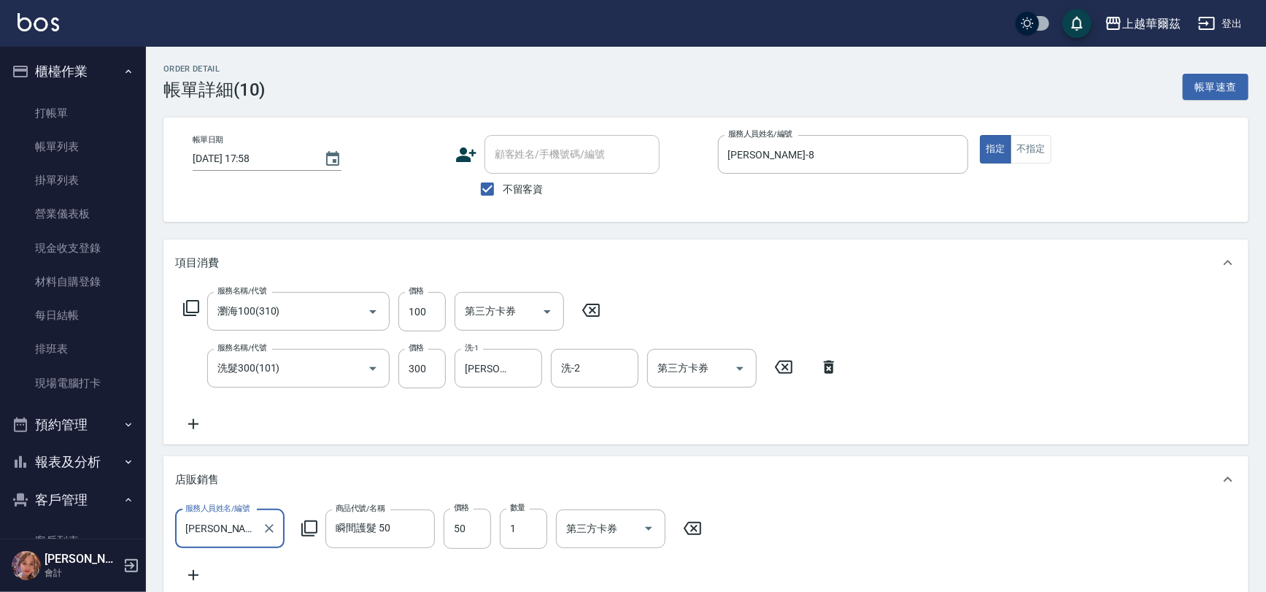
type input "瀏海100(310)"
type input "洗髮300(101)"
drag, startPoint x: 197, startPoint y: 422, endPoint x: 204, endPoint y: 419, distance: 8.2
click at [204, 419] on icon at bounding box center [193, 424] width 36 height 18
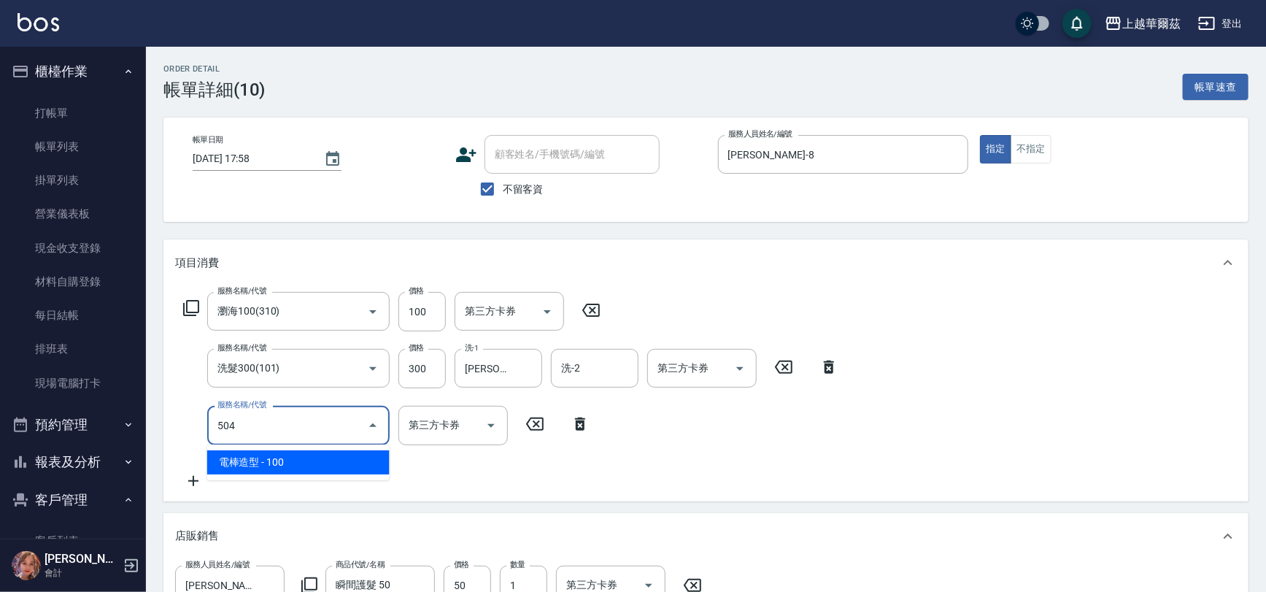
click at [261, 452] on span "電棒造型 - 100" at bounding box center [298, 462] width 182 height 24
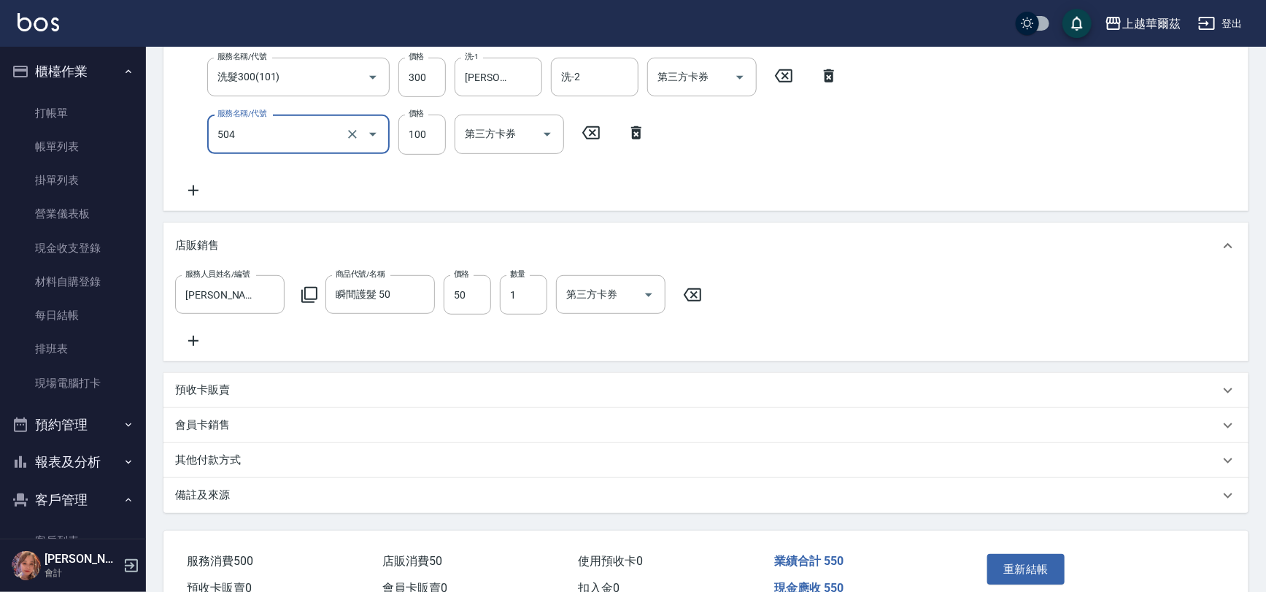
scroll to position [376, 0]
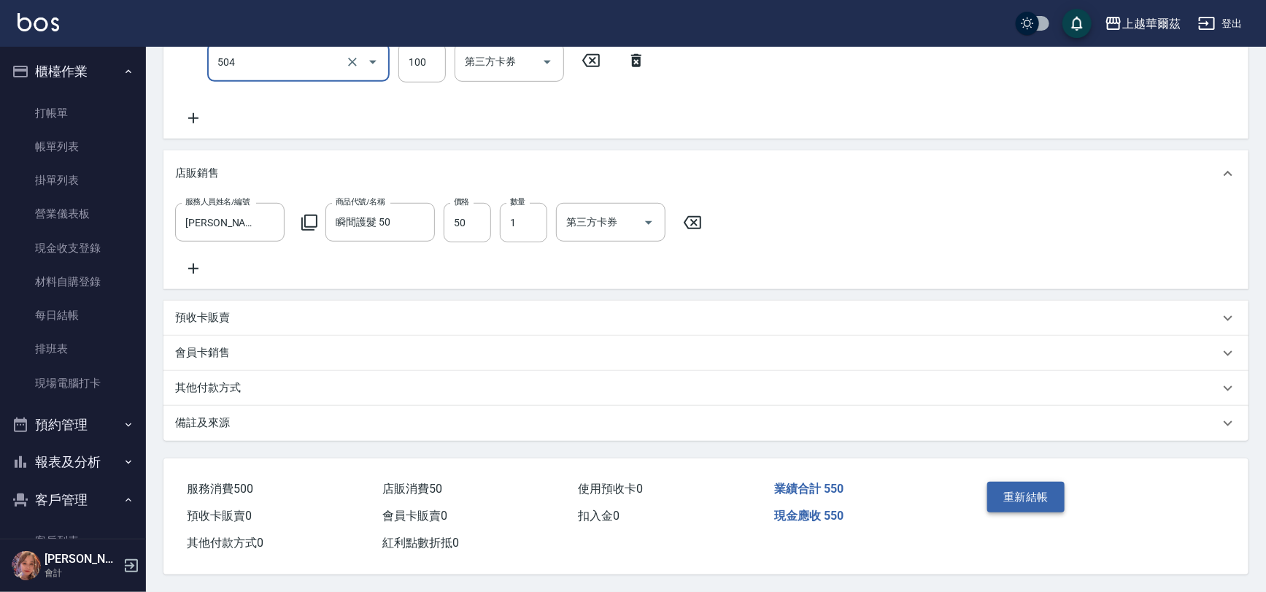
type input "電棒造型(504)"
click at [1047, 496] on button "重新結帳" at bounding box center [1025, 496] width 77 height 31
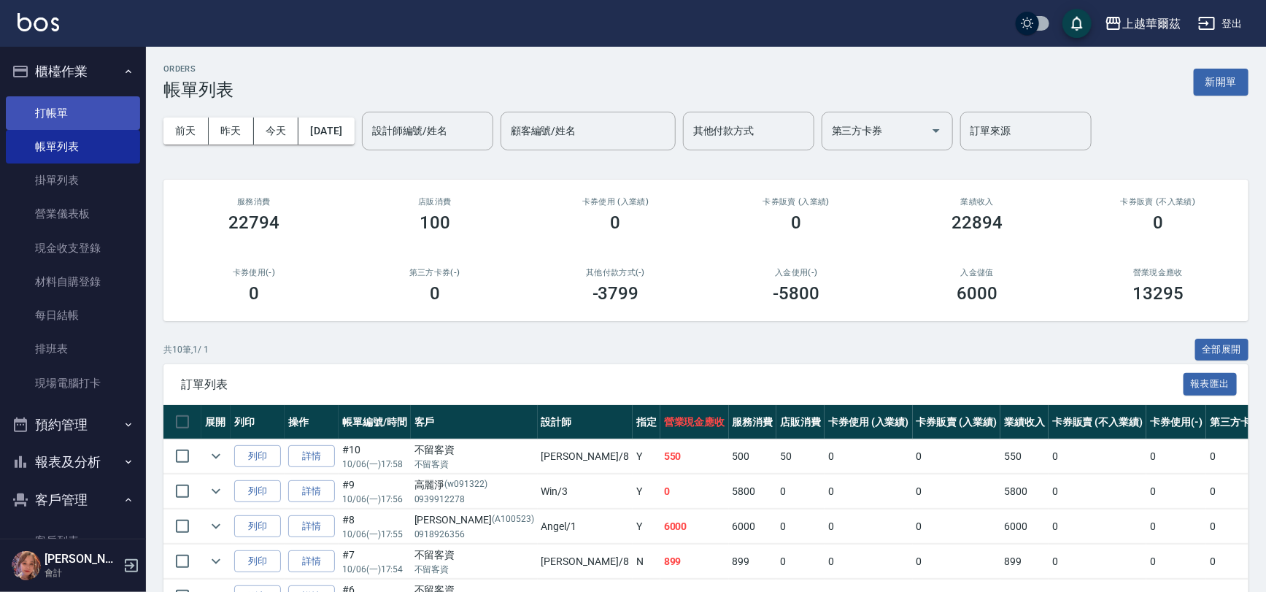
click at [39, 111] on link "打帳單" at bounding box center [73, 113] width 134 height 34
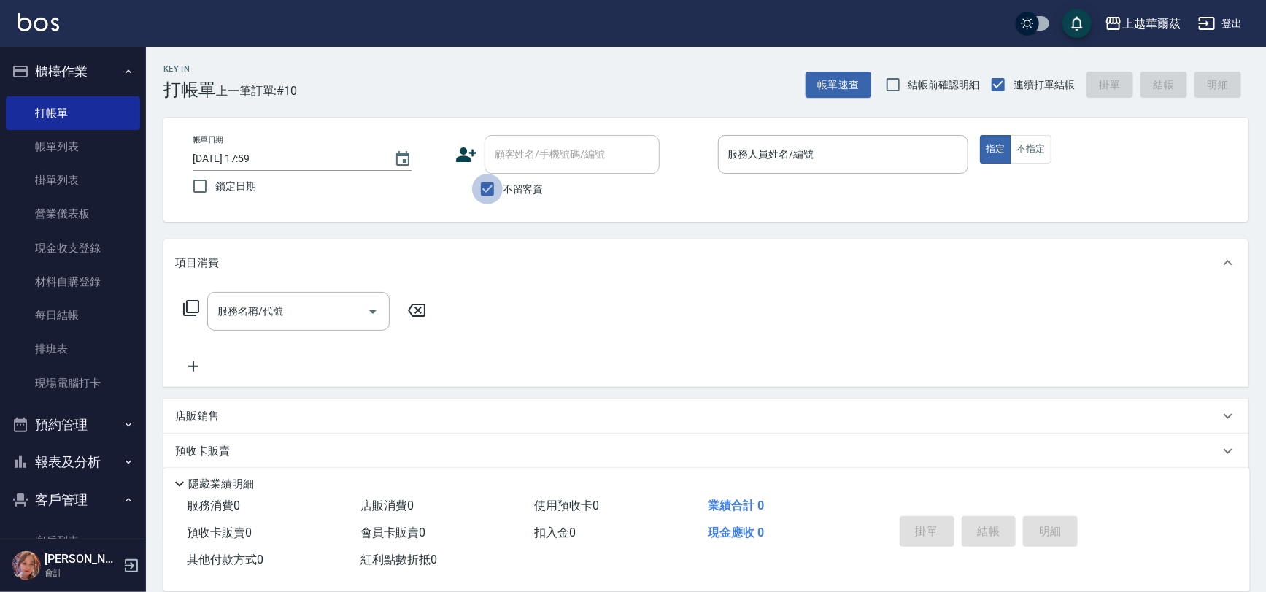
click at [488, 188] on input "不留客資" at bounding box center [487, 189] width 31 height 31
checkbox input "false"
click at [498, 158] on div "顧客姓名/手機號碼/編號 顧客姓名/手機號碼/編號" at bounding box center [571, 154] width 175 height 39
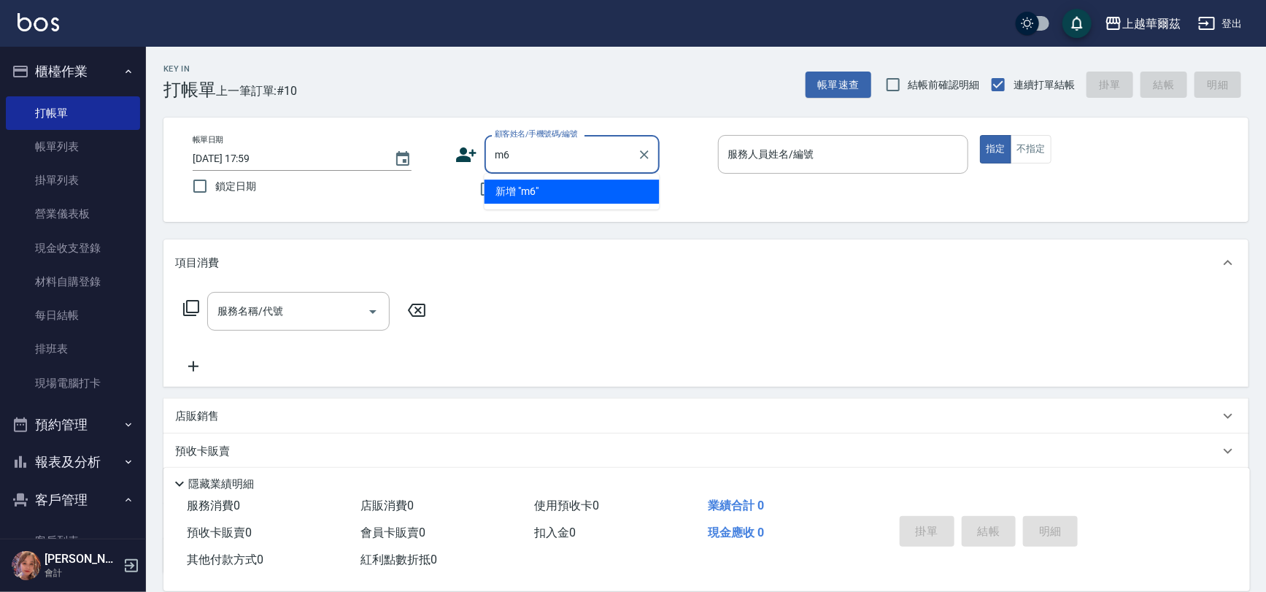
type input "m"
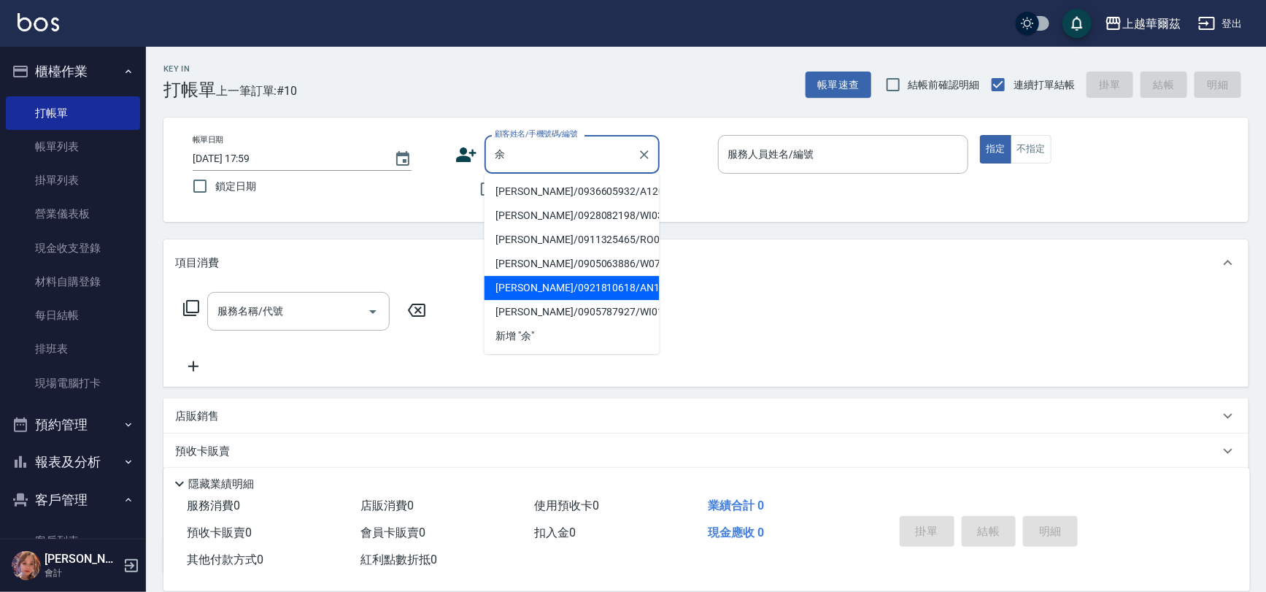
click at [535, 286] on li "[PERSON_NAME]/0921810618/AN112121" at bounding box center [571, 288] width 175 height 24
type input "[PERSON_NAME]/0921810618/AN112121"
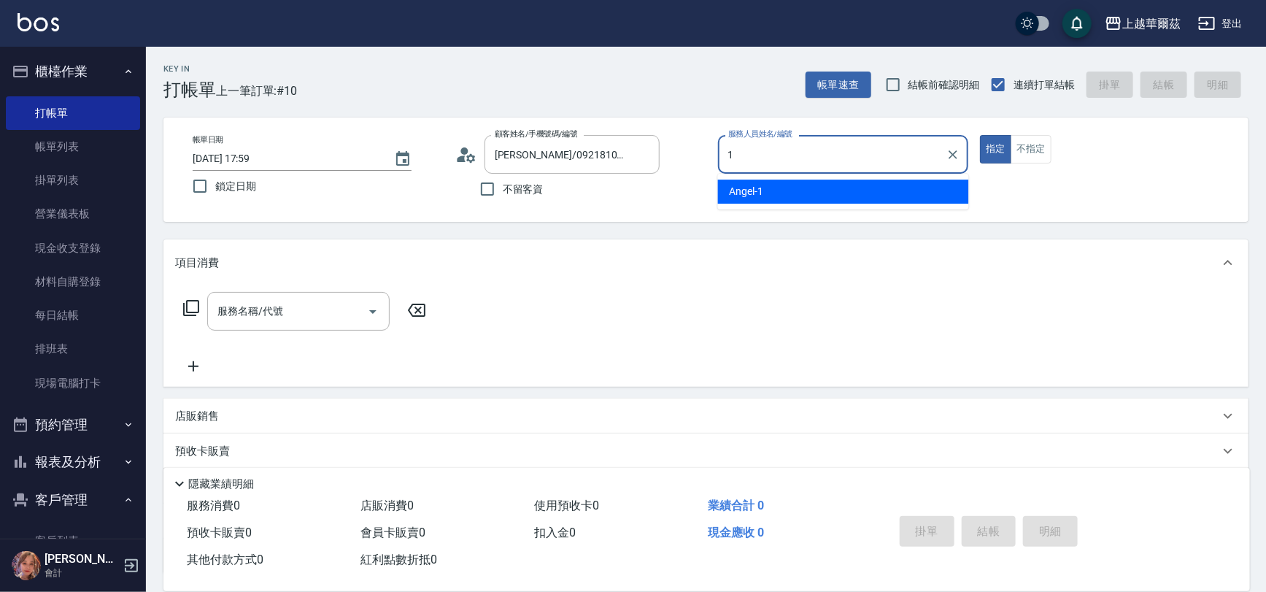
click at [767, 185] on div "[PERSON_NAME] -1" at bounding box center [843, 191] width 251 height 24
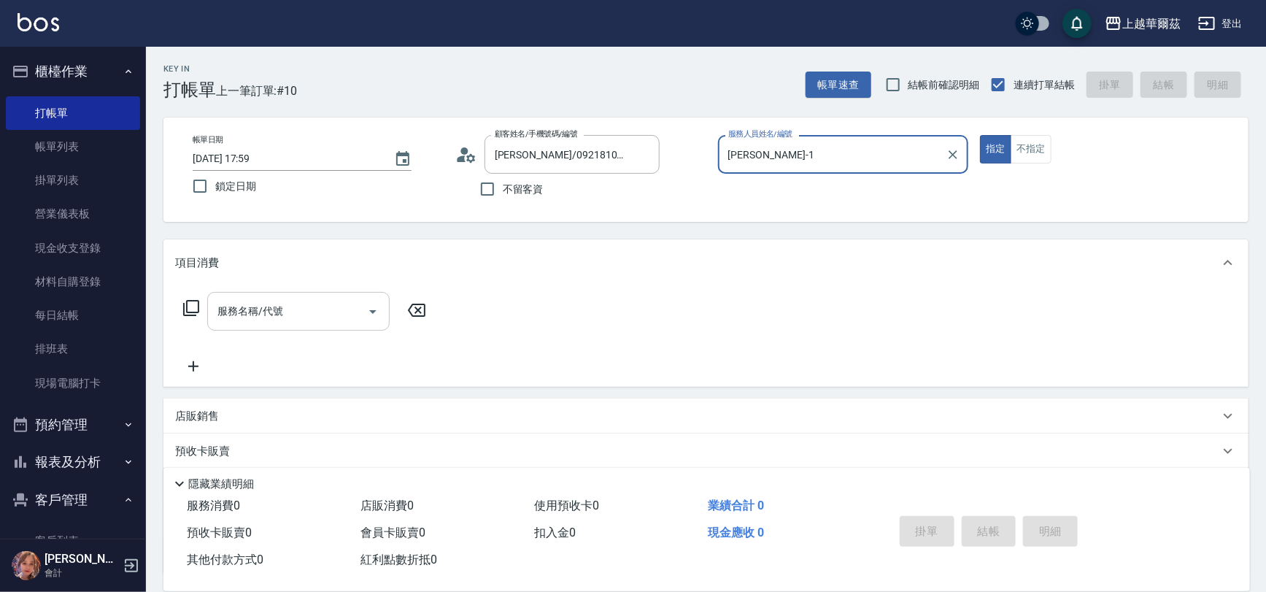
type input "[PERSON_NAME]-1"
click at [226, 304] on div "服務名稱/代號 服務名稱/代號" at bounding box center [298, 311] width 182 height 39
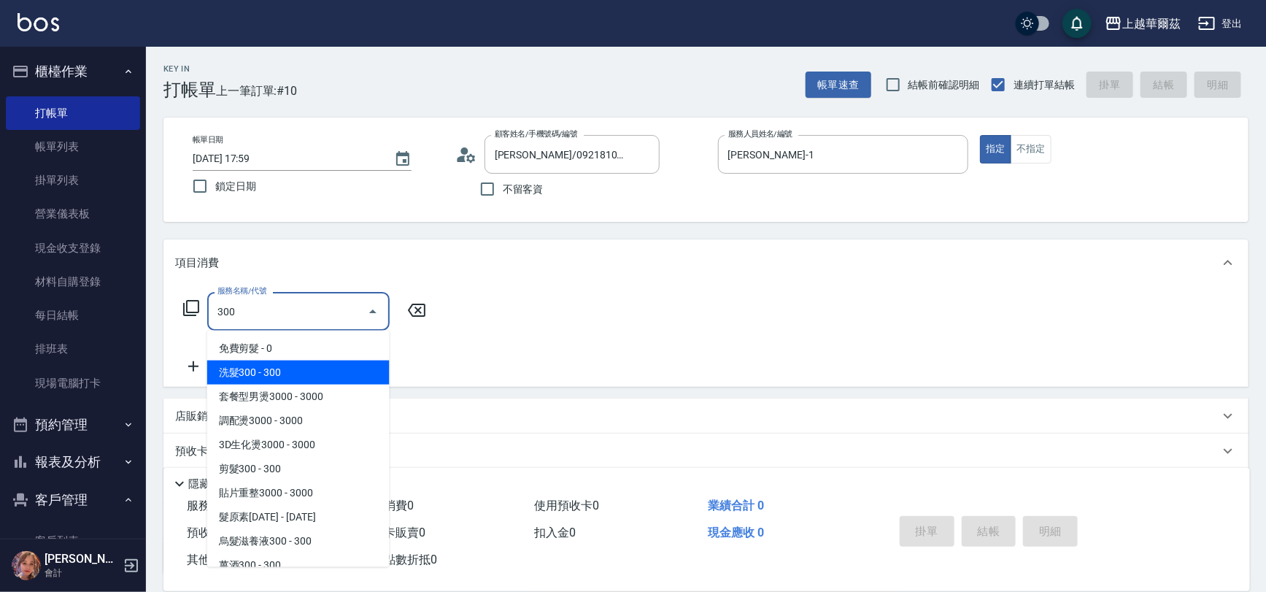
click at [263, 373] on span "洗髮300 - 300" at bounding box center [298, 372] width 182 height 24
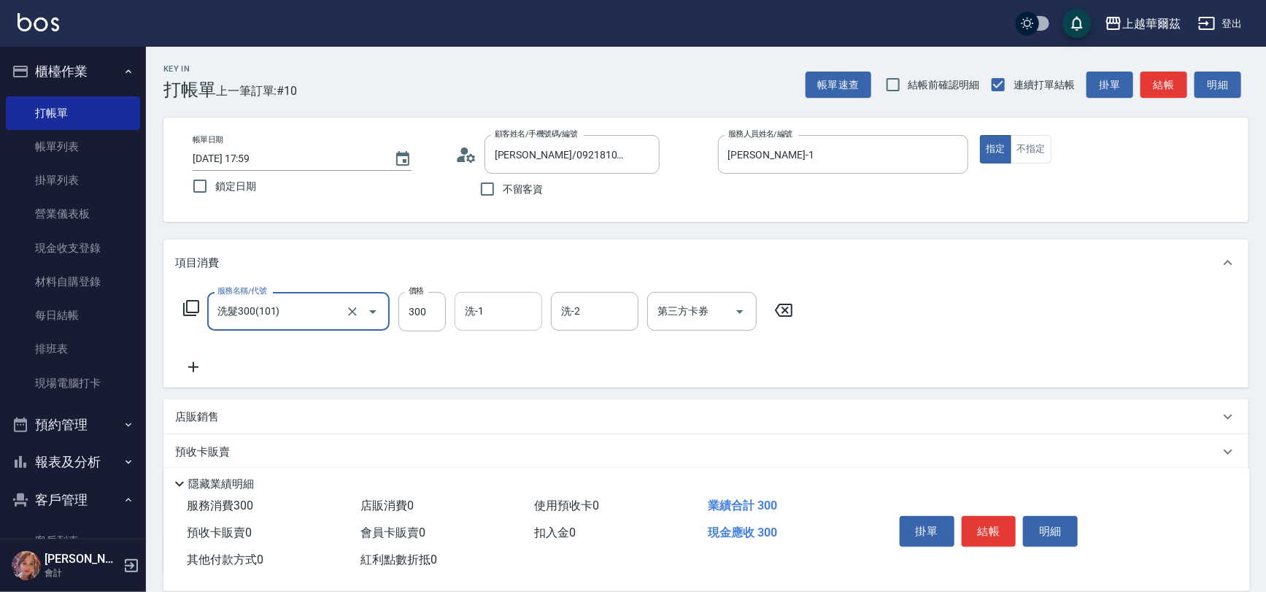
type input "洗髮300(101)"
click at [487, 310] on input "洗-1" at bounding box center [498, 311] width 74 height 26
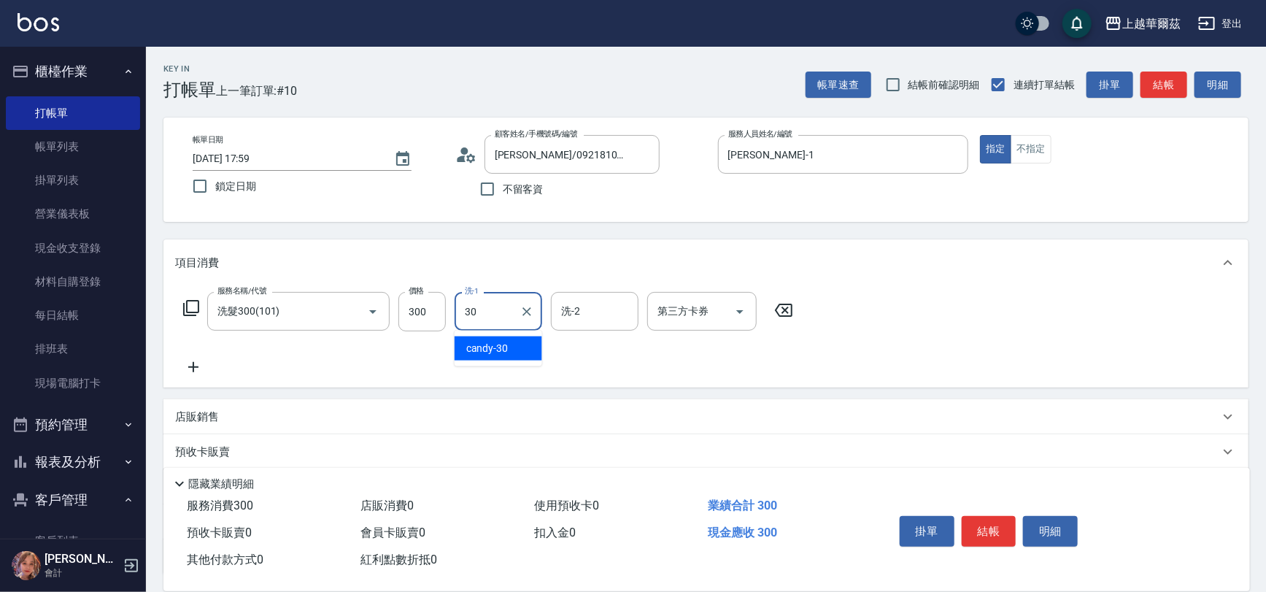
click at [495, 348] on span "candy -30" at bounding box center [487, 348] width 42 height 15
type input "candy-30"
click at [190, 365] on icon at bounding box center [193, 367] width 36 height 18
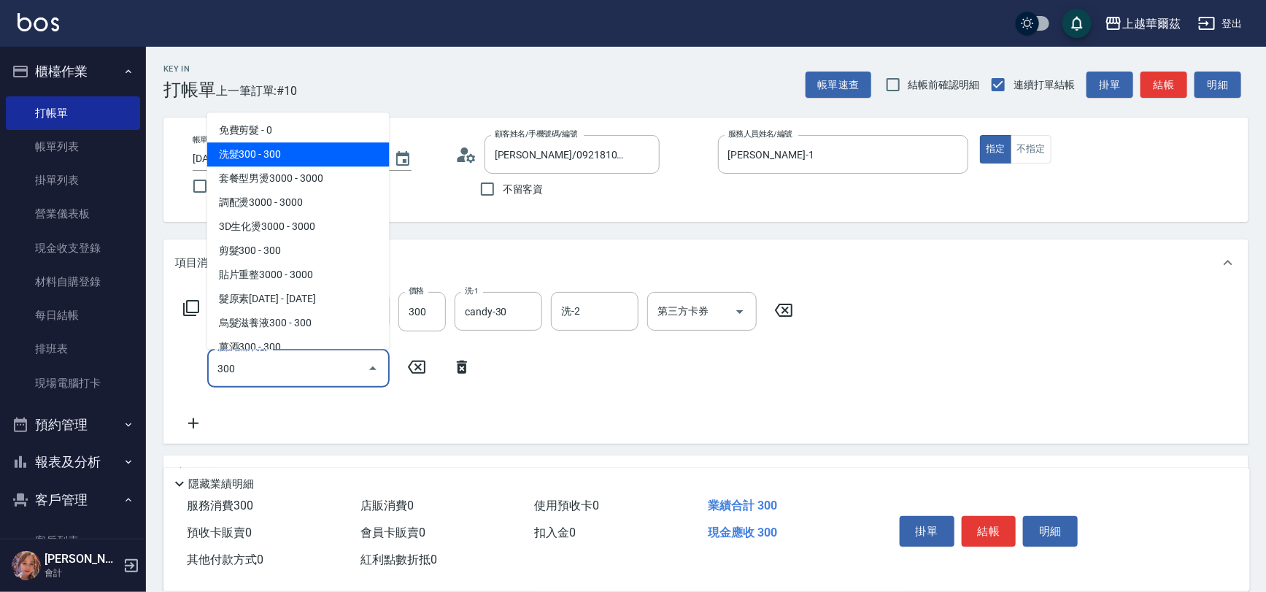
click at [284, 153] on span "洗髮300 - 300" at bounding box center [298, 154] width 182 height 24
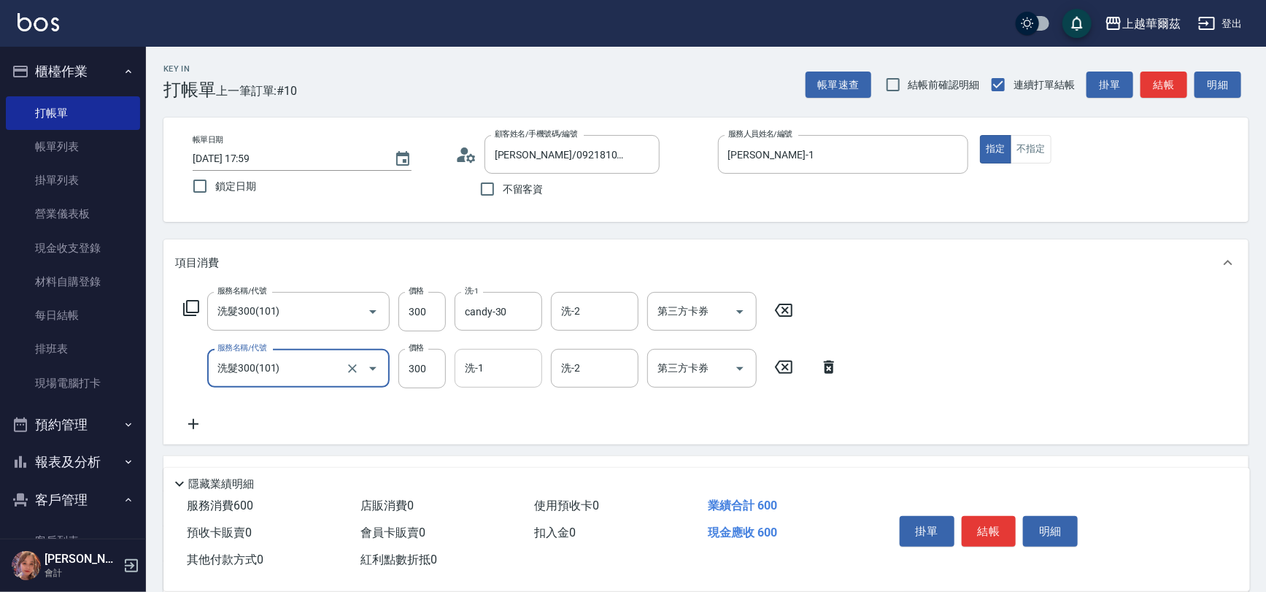
type input "洗髮300(101)"
click at [472, 366] on div "洗-1 洗-1" at bounding box center [498, 368] width 88 height 39
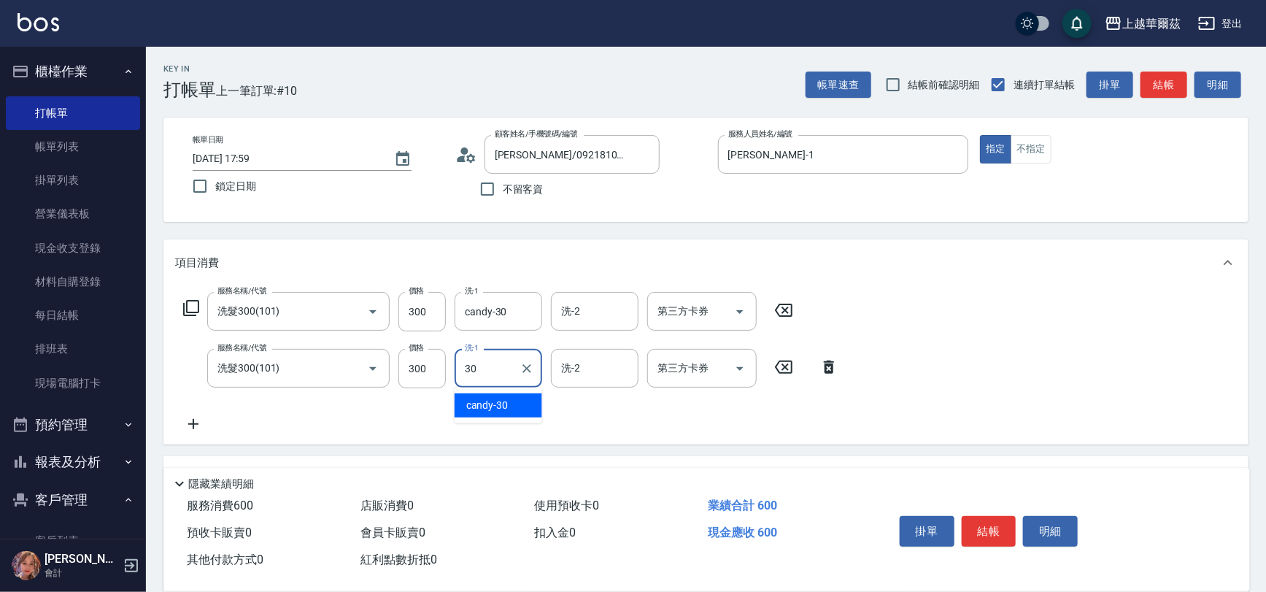
click at [524, 402] on div "candy -30" at bounding box center [498, 405] width 88 height 24
type input "candy-30"
click at [201, 418] on icon at bounding box center [193, 424] width 36 height 18
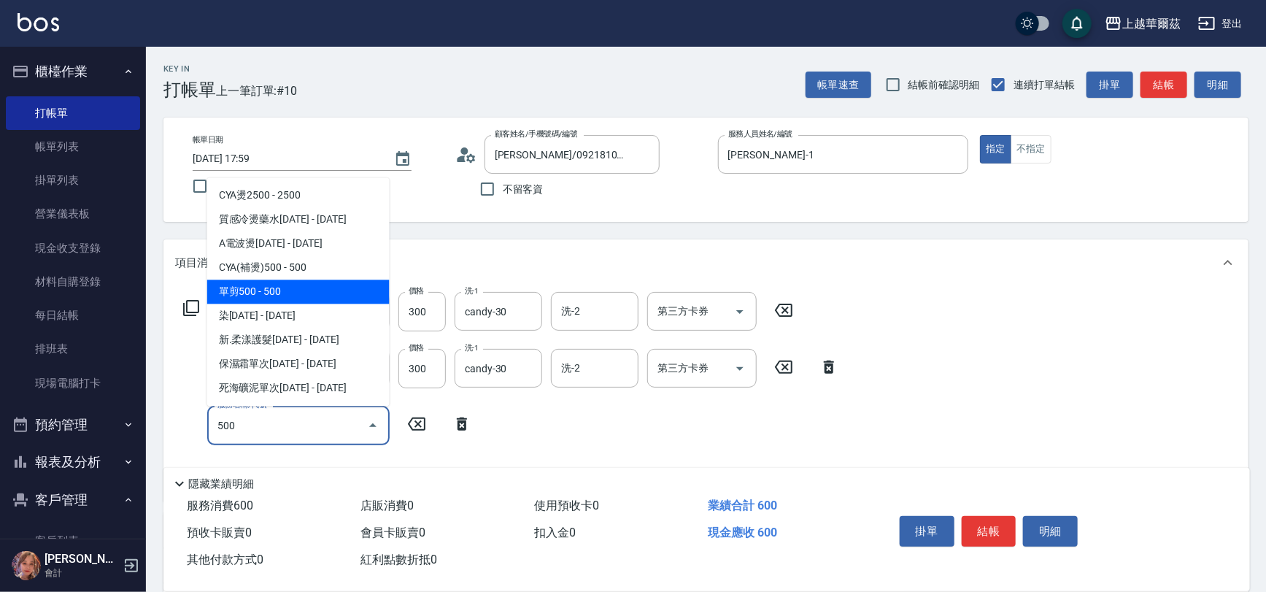
click at [278, 289] on span "單剪500 - 500" at bounding box center [298, 291] width 182 height 24
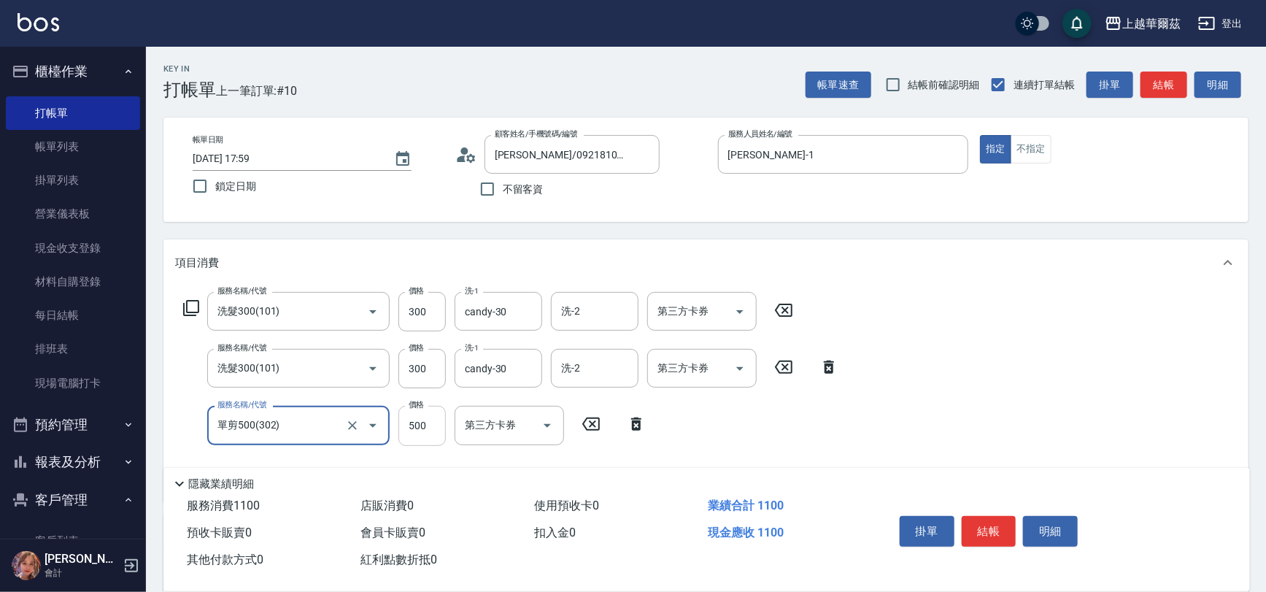
type input "單剪500(302)"
click at [422, 430] on input "500" at bounding box center [421, 425] width 47 height 39
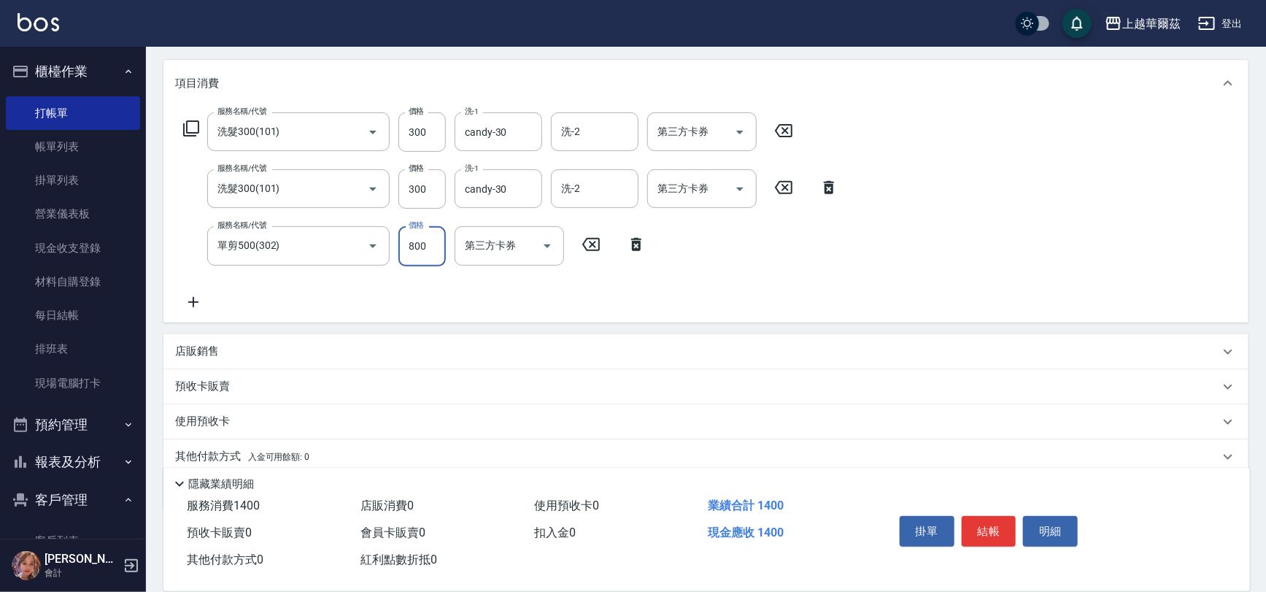
scroll to position [192, 0]
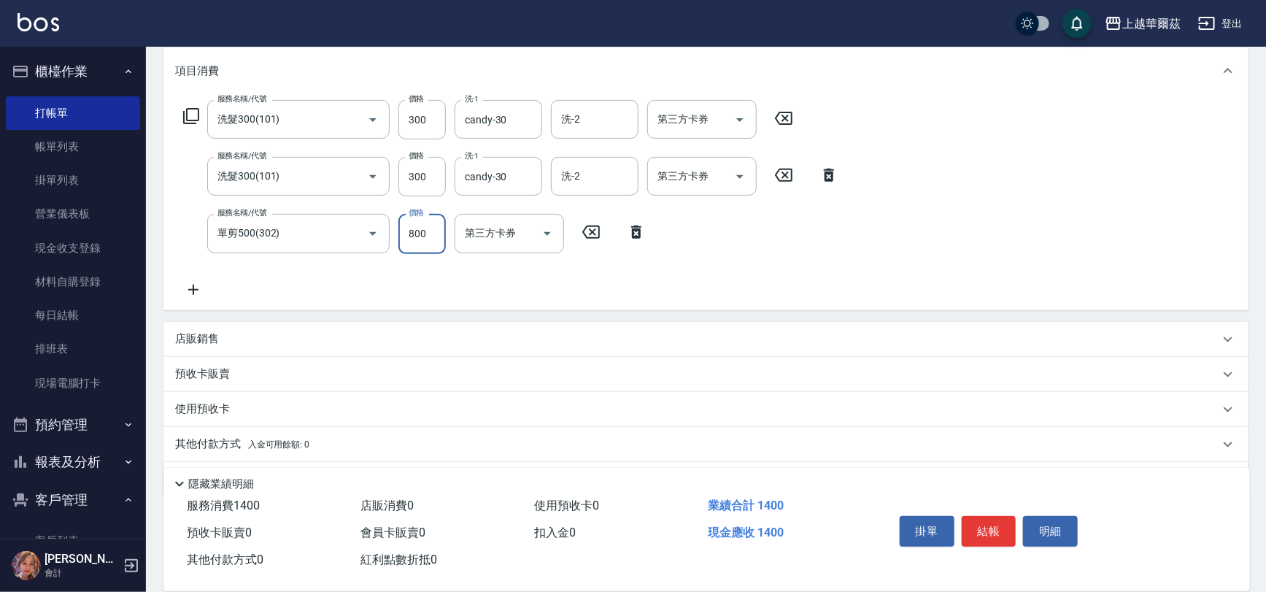
type input "800"
click at [214, 338] on p "店販銷售" at bounding box center [197, 338] width 44 height 15
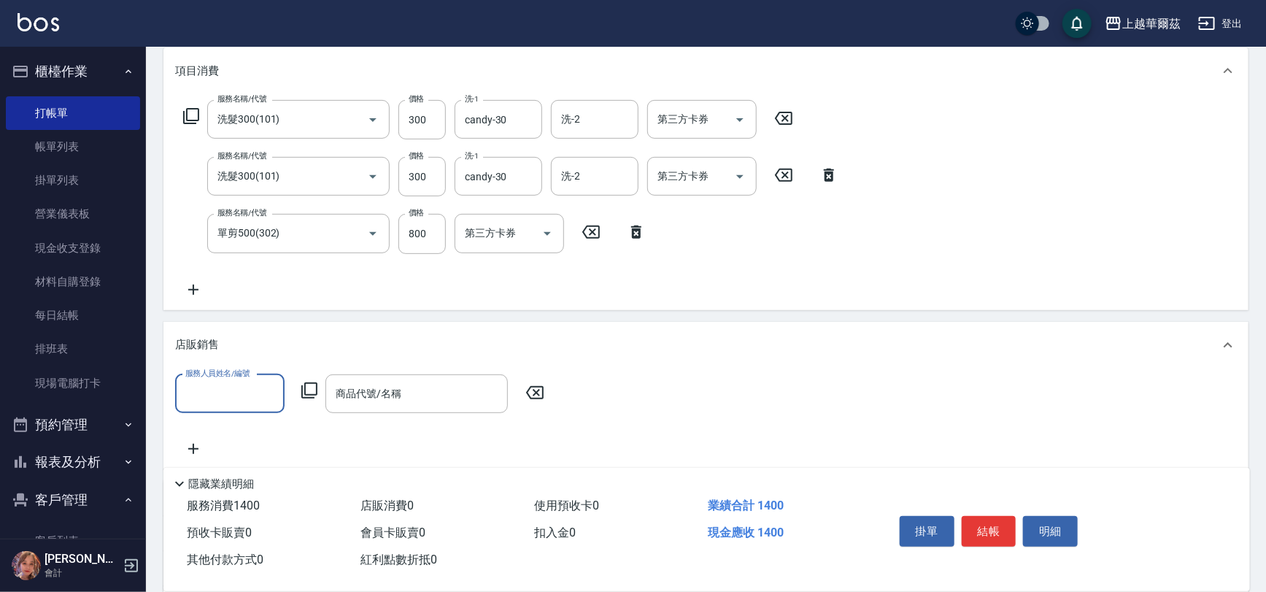
scroll to position [0, 0]
drag, startPoint x: 257, startPoint y: 425, endPoint x: 357, endPoint y: 405, distance: 102.0
click at [257, 425] on div "candy -30" at bounding box center [229, 430] width 109 height 24
type input "candy-30"
click at [367, 389] on div "商品代號/名稱 商品代號/名稱" at bounding box center [416, 393] width 182 height 39
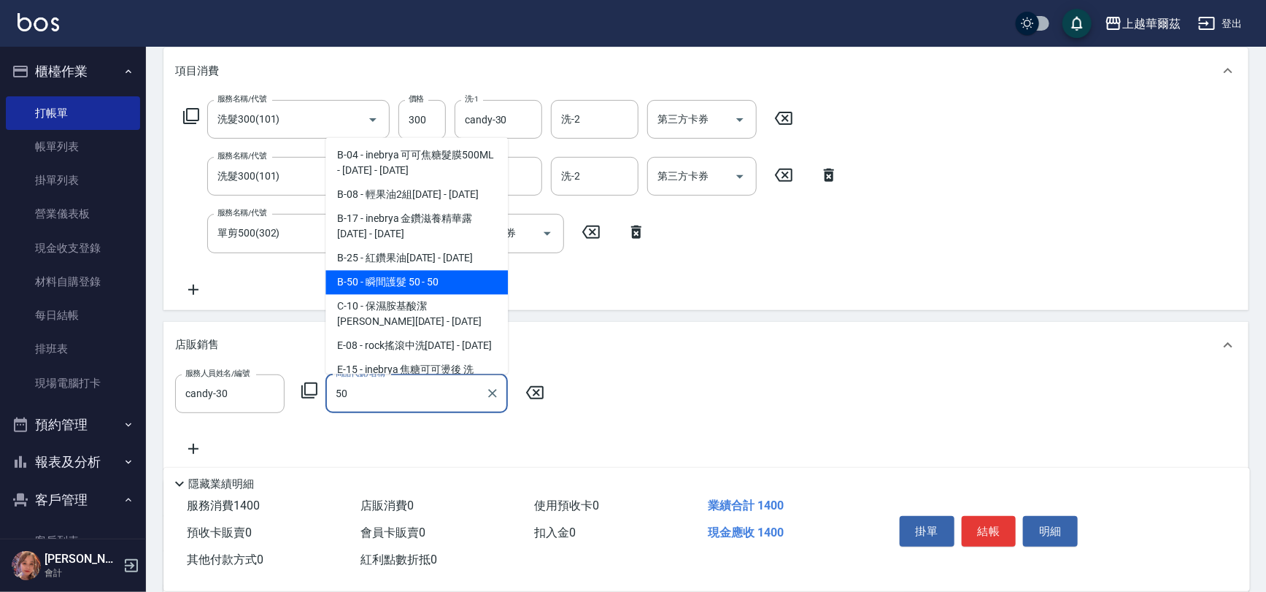
click at [400, 291] on span "B-50 - 瞬間護髮 50 - 50" at bounding box center [416, 282] width 182 height 24
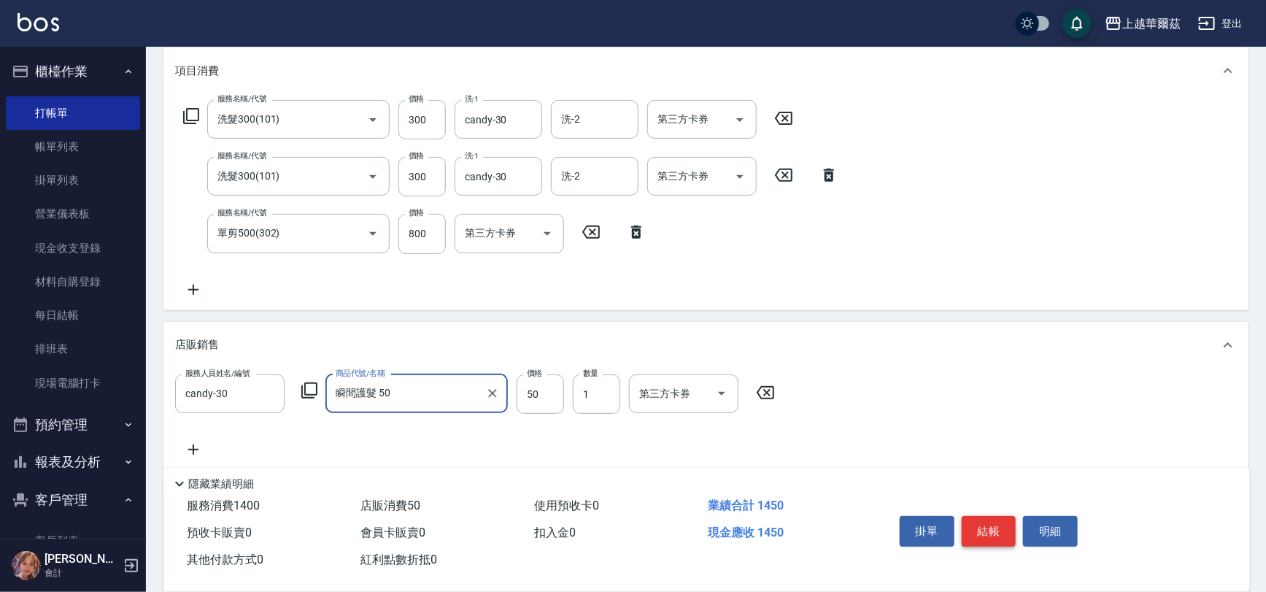
type input "瞬間護髮 50"
drag, startPoint x: 983, startPoint y: 525, endPoint x: 953, endPoint y: 532, distance: 29.9
click at [983, 524] on button "結帳" at bounding box center [988, 531] width 55 height 31
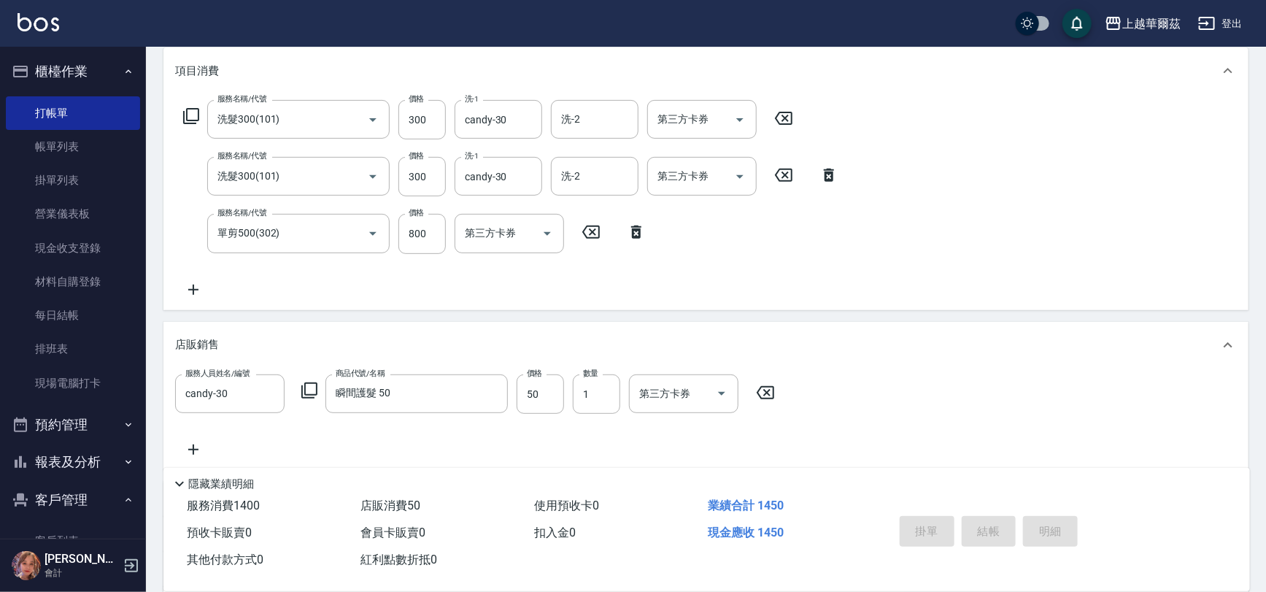
type input "[DATE] 18:01"
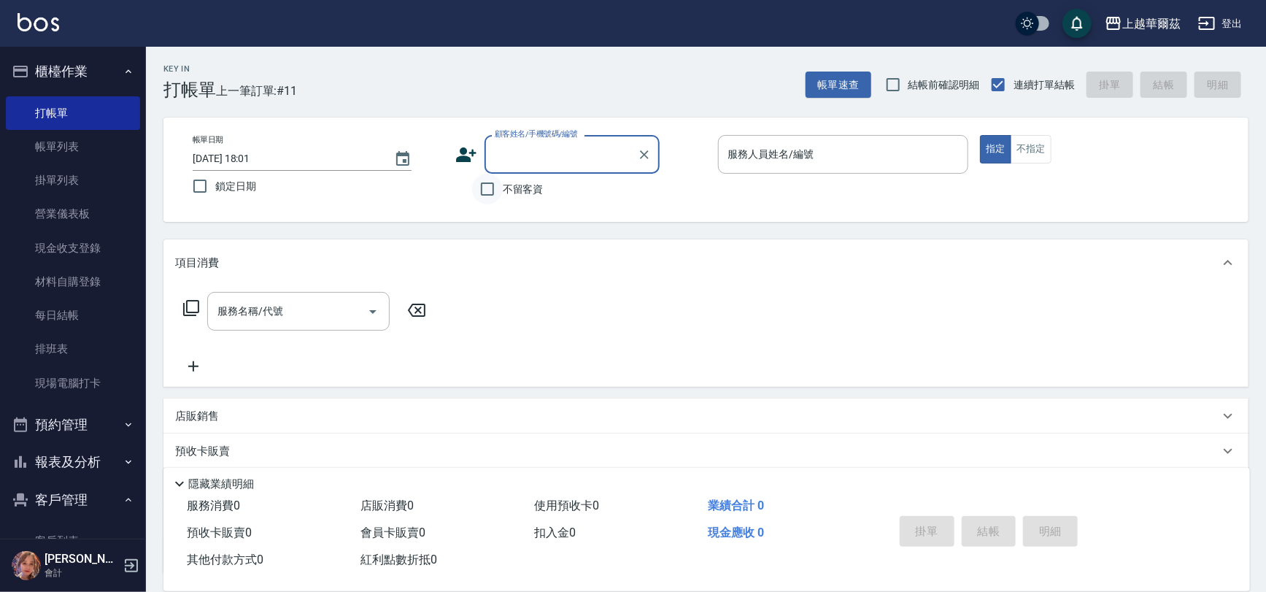
click at [487, 189] on input "不留客資" at bounding box center [487, 189] width 31 height 31
checkbox input "true"
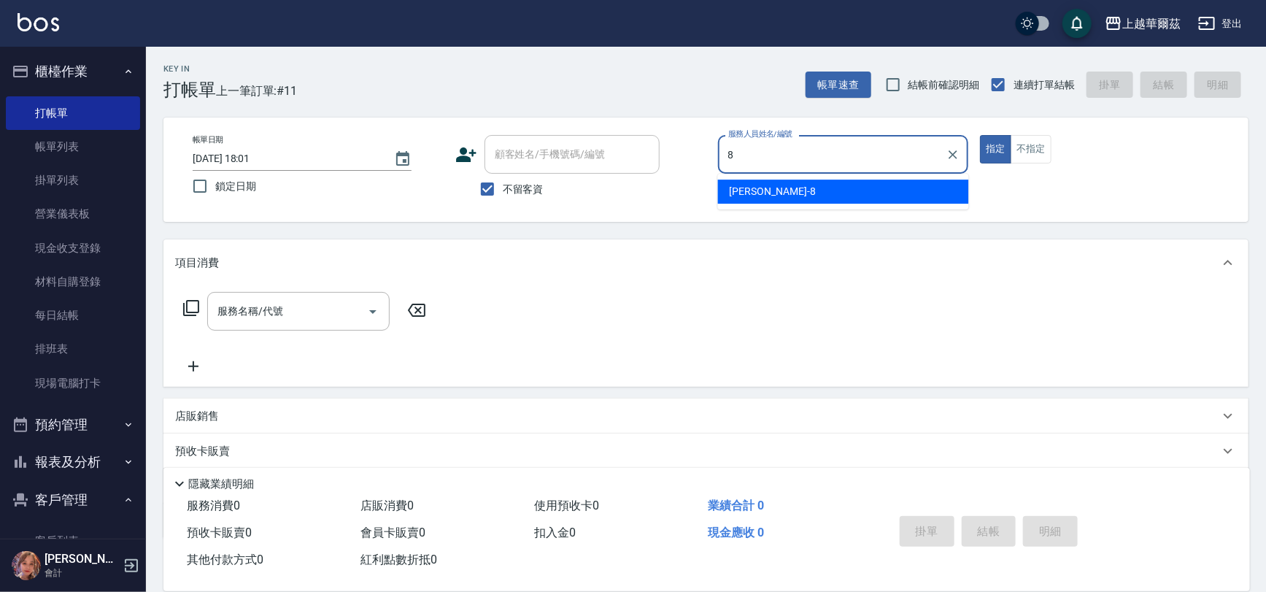
click at [772, 185] on div "[PERSON_NAME] -8" at bounding box center [843, 191] width 251 height 24
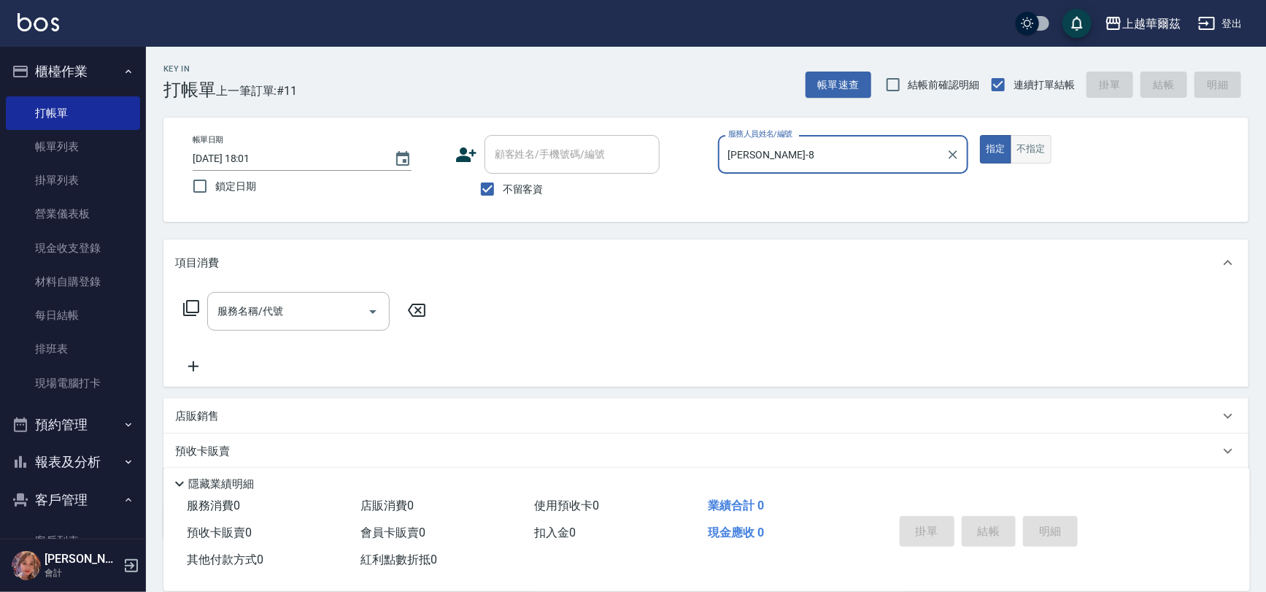
type input "[PERSON_NAME]-8"
click at [1034, 149] on button "不指定" at bounding box center [1030, 149] width 41 height 28
click at [274, 303] on div "服務名稱/代號 服務名稱/代號" at bounding box center [298, 311] width 182 height 39
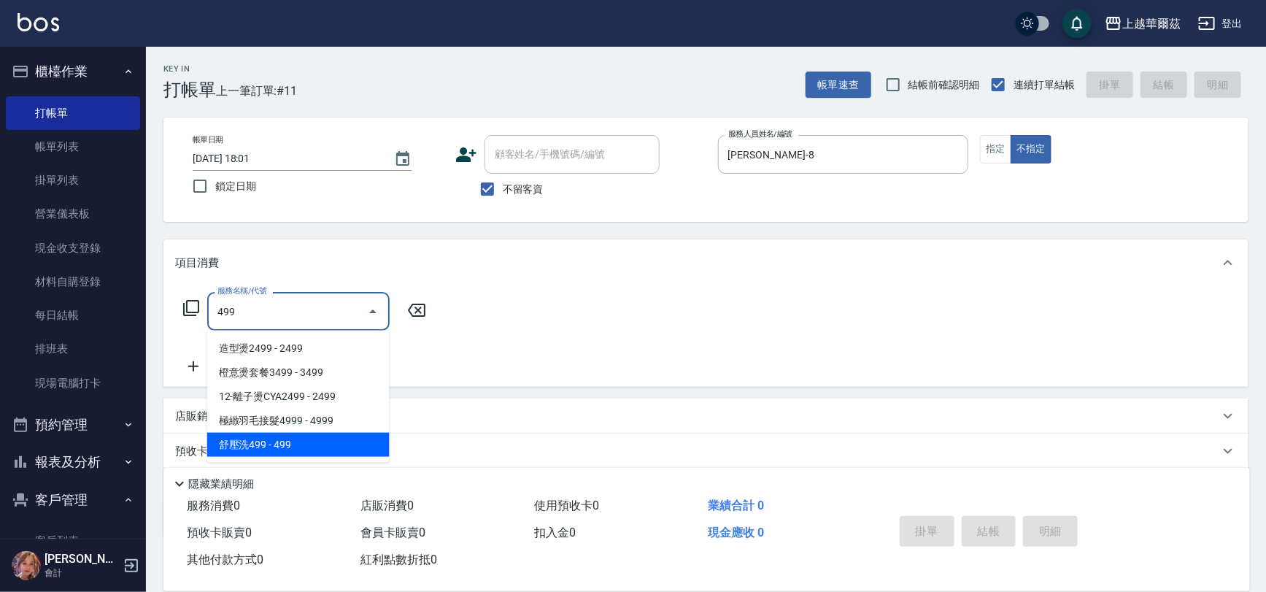
click at [267, 445] on span "舒壓洗499 - 499" at bounding box center [298, 445] width 182 height 24
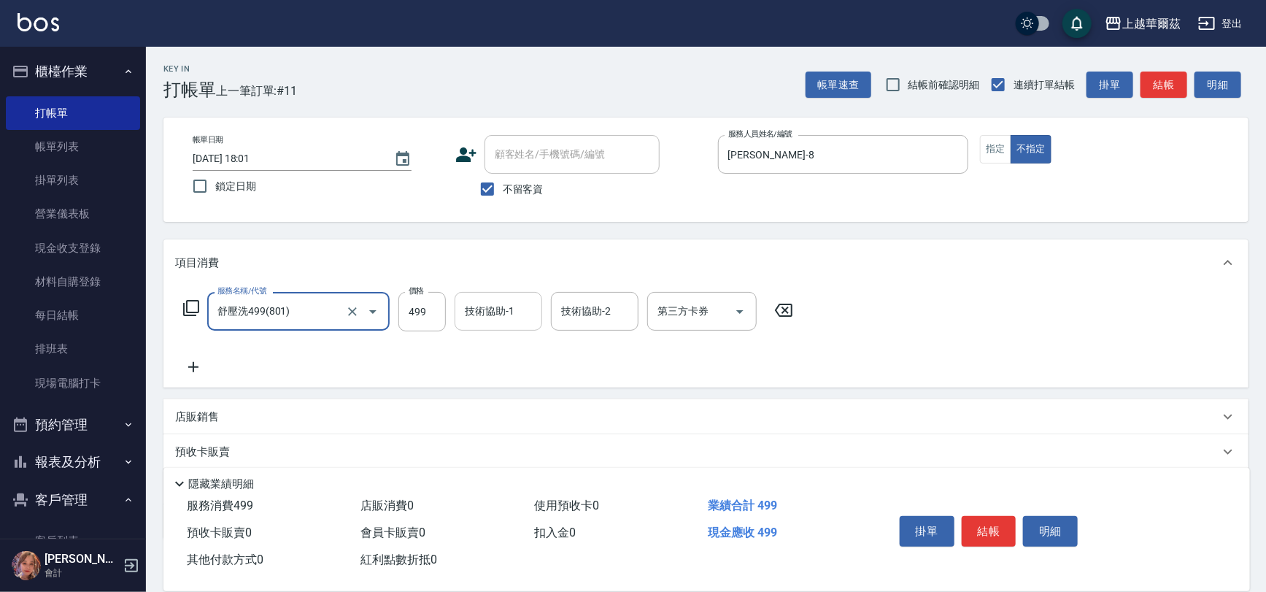
type input "舒壓洗499(801)"
click at [476, 306] on div "技術協助-1 技術協助-1" at bounding box center [498, 311] width 88 height 39
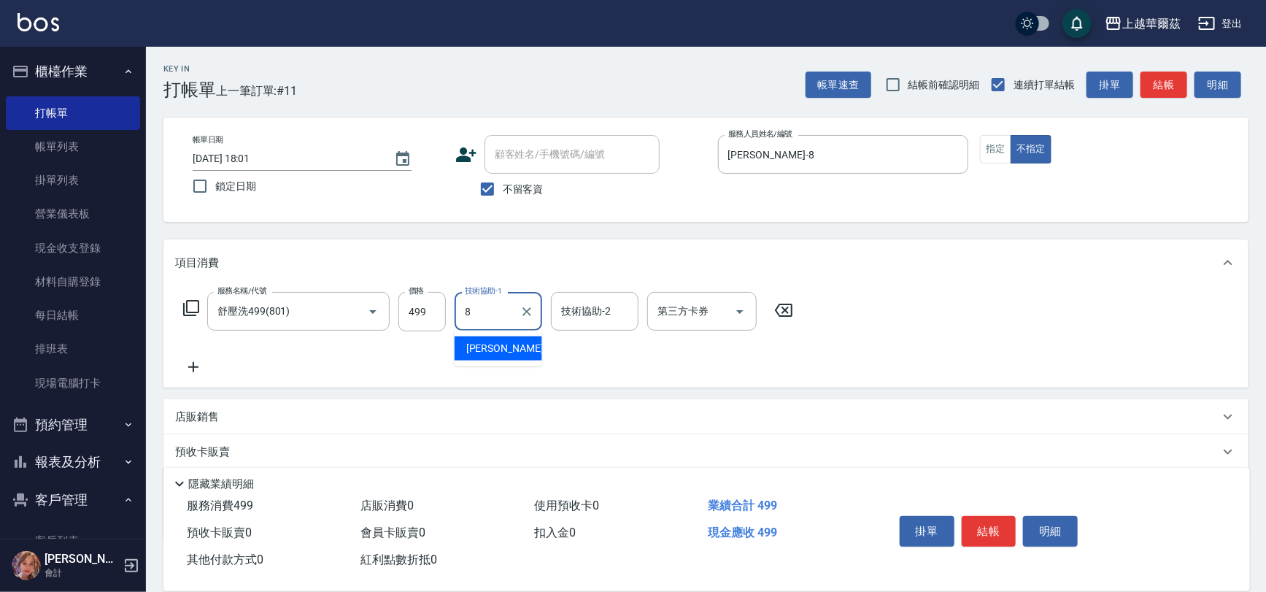
click at [479, 344] on span "[PERSON_NAME] -8" at bounding box center [509, 348] width 86 height 15
type input "[PERSON_NAME]-8"
click at [994, 516] on button "結帳" at bounding box center [988, 531] width 55 height 31
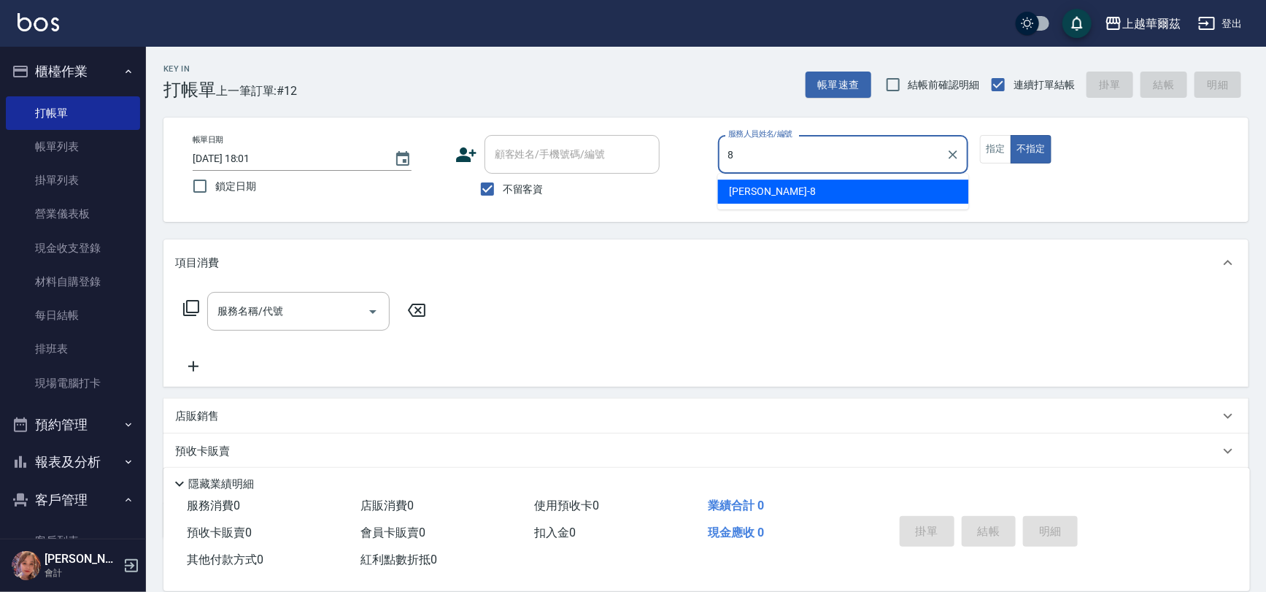
click at [737, 185] on span "[PERSON_NAME] -8" at bounding box center [772, 191] width 86 height 15
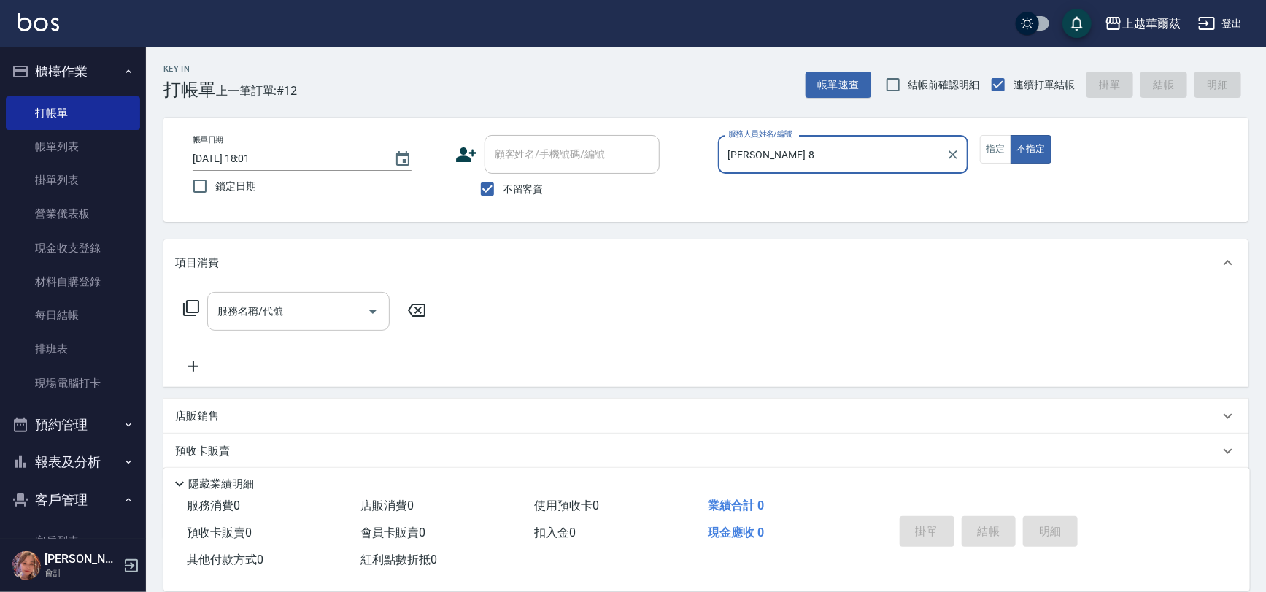
type input "[PERSON_NAME]-8"
click at [223, 306] on div "服務名稱/代號 服務名稱/代號" at bounding box center [298, 311] width 182 height 39
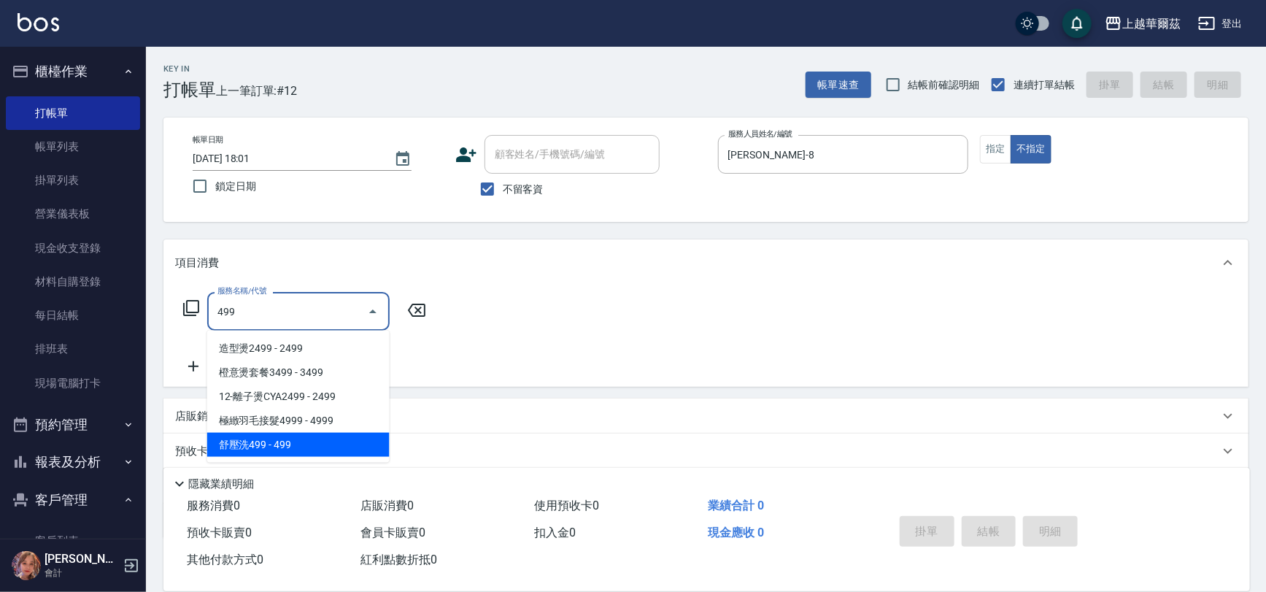
click at [264, 445] on span "舒壓洗499 - 499" at bounding box center [298, 445] width 182 height 24
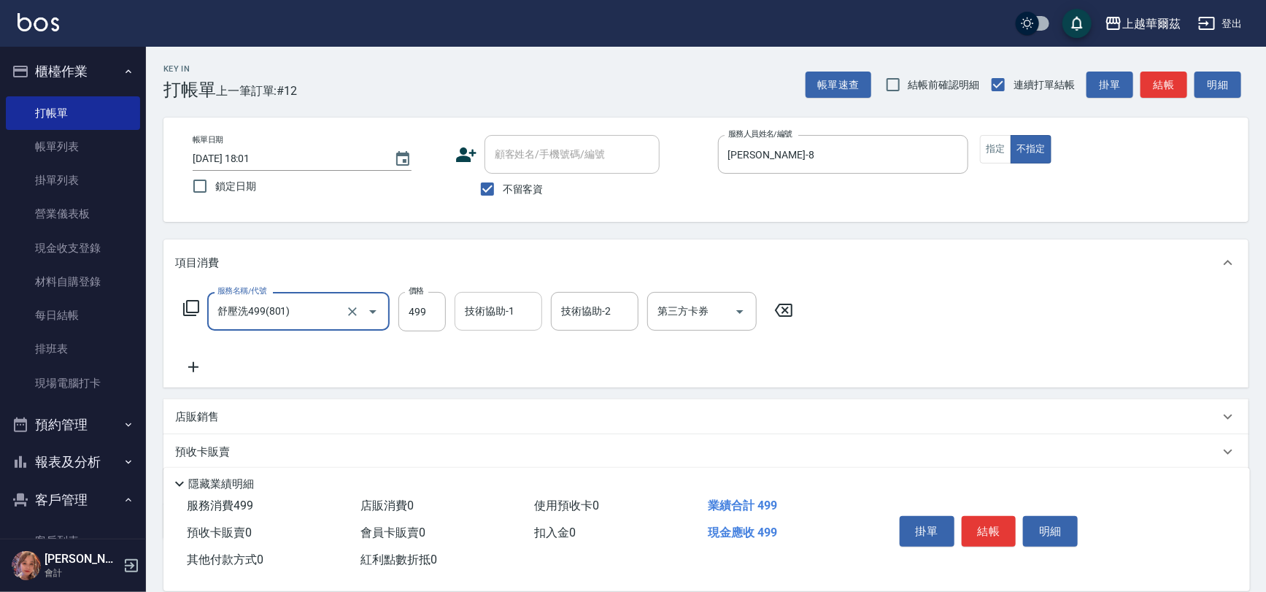
type input "舒壓洗499(801)"
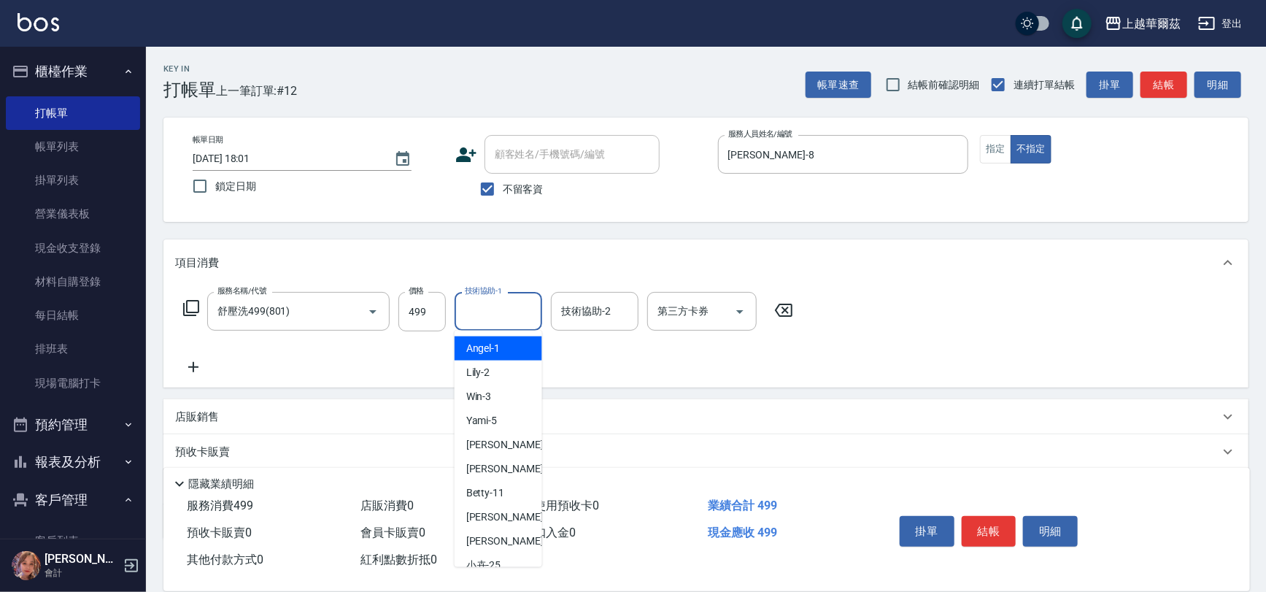
click at [483, 301] on div "技術協助-1 技術協助-1" at bounding box center [498, 311] width 88 height 39
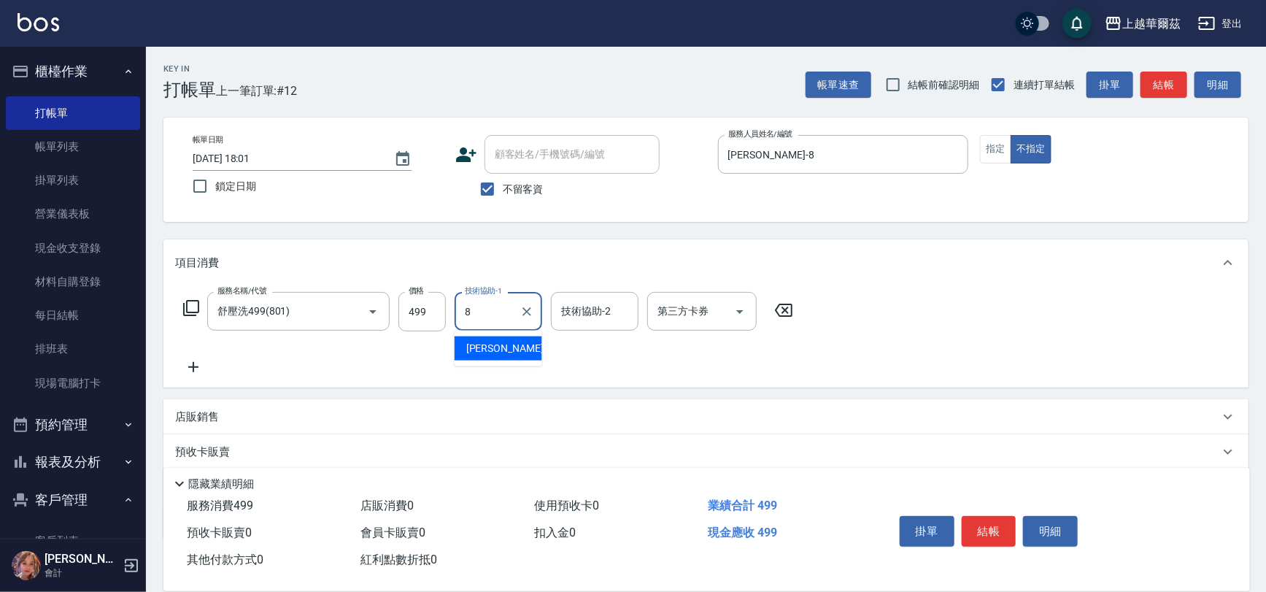
click at [494, 349] on div "[PERSON_NAME] -8" at bounding box center [498, 348] width 88 height 24
type input "[PERSON_NAME]-8"
click at [993, 525] on button "結帳" at bounding box center [988, 531] width 55 height 31
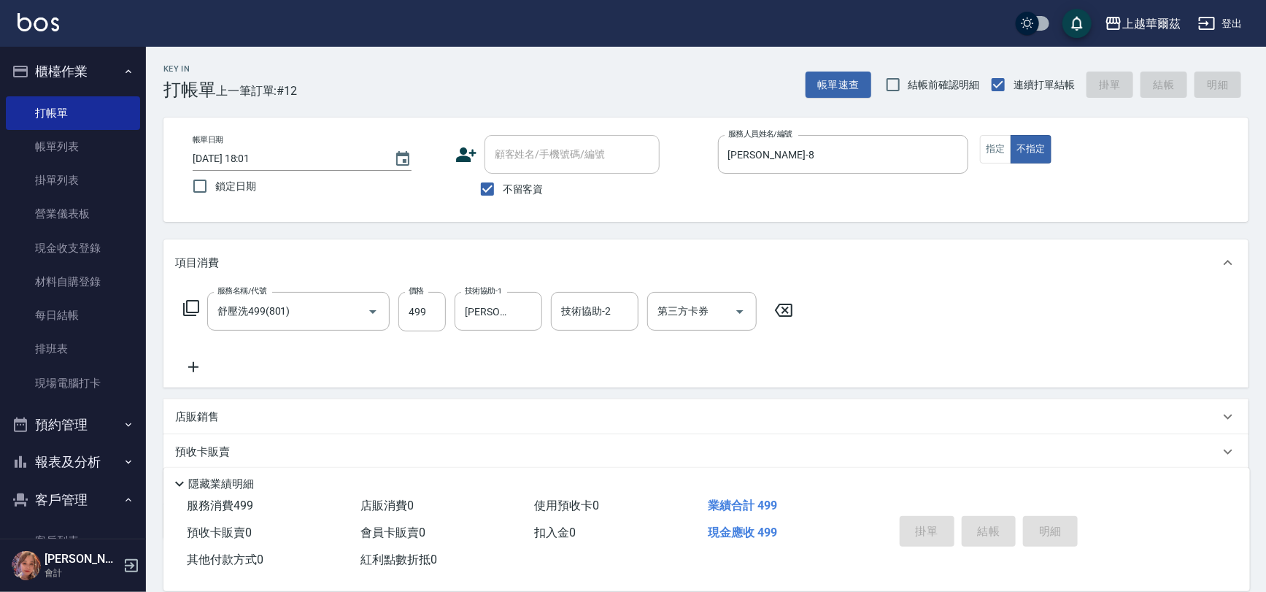
type input "[DATE] 18:02"
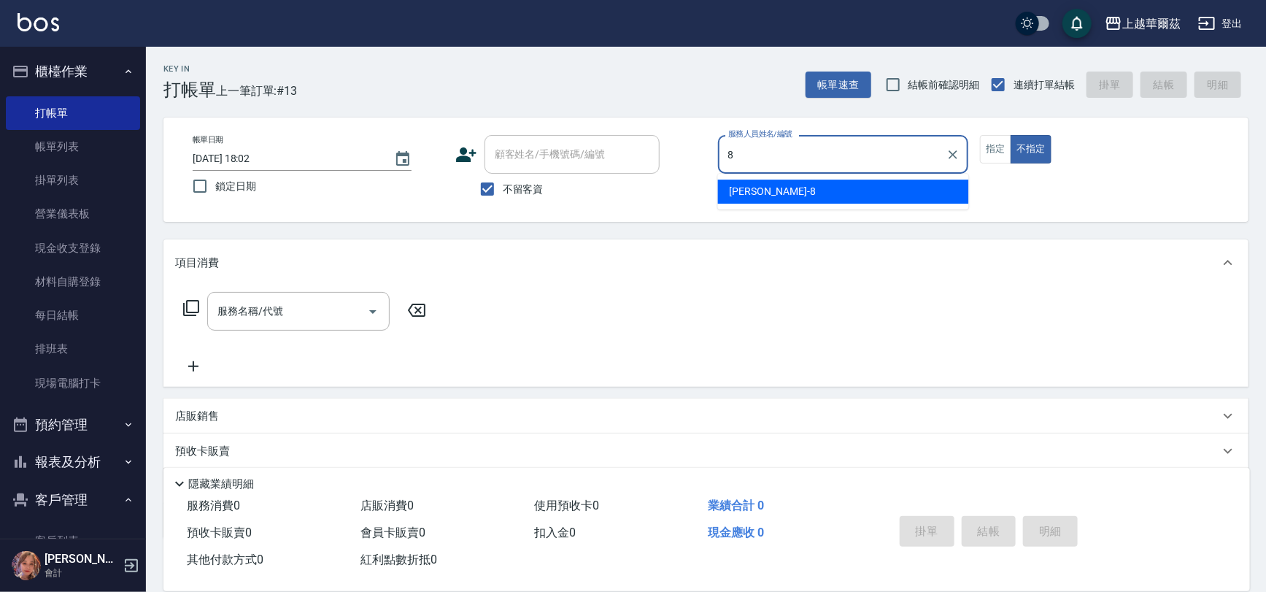
click at [764, 182] on div "[PERSON_NAME] -8" at bounding box center [843, 191] width 251 height 24
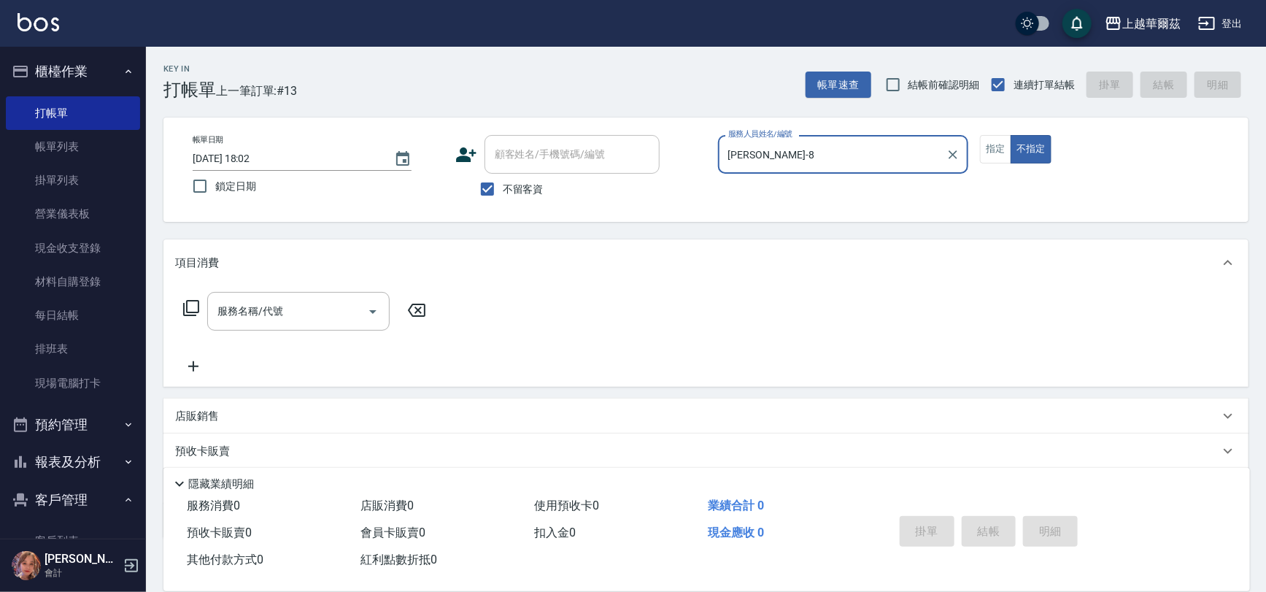
type input "[PERSON_NAME]-8"
drag, startPoint x: 2, startPoint y: 357, endPoint x: 1, endPoint y: 368, distance: 11.0
click at [1, 367] on nav "櫃檯作業 打帳單 帳單列表 掛單列表 營業儀表板 現金收支登錄 材料自購登錄 每日結帳 排班表 現場電腦打卡 預約管理 預約管理 單日預約紀錄 單週預約紀錄 …" at bounding box center [73, 293] width 146 height 492
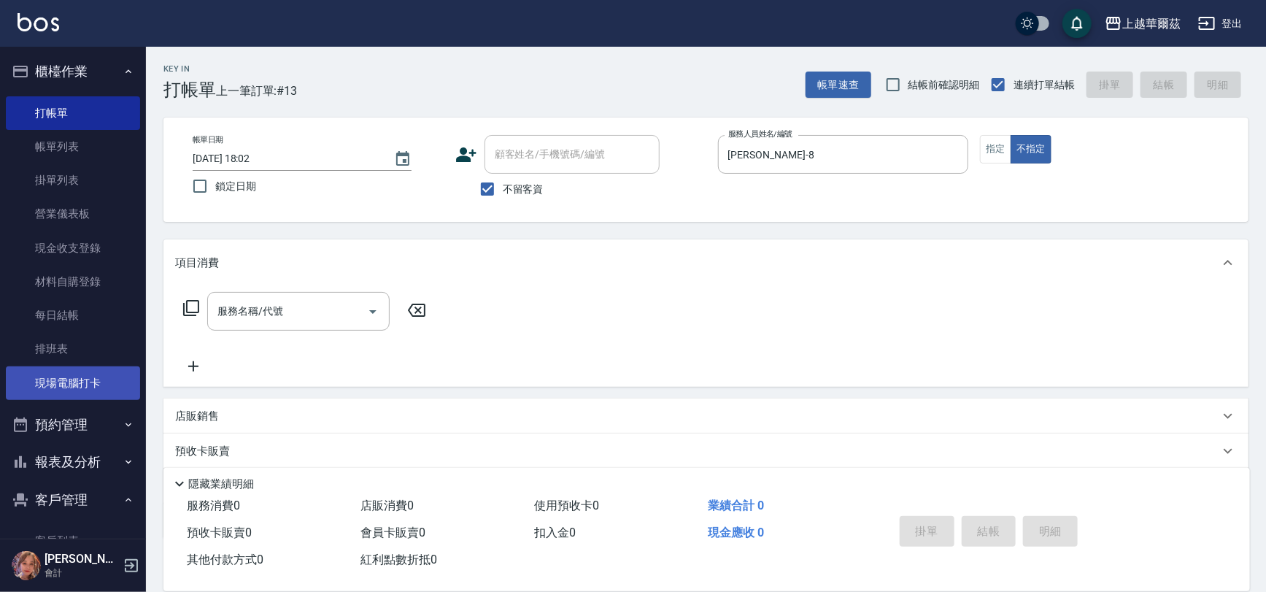
click at [39, 379] on link "現場電腦打卡" at bounding box center [73, 383] width 134 height 34
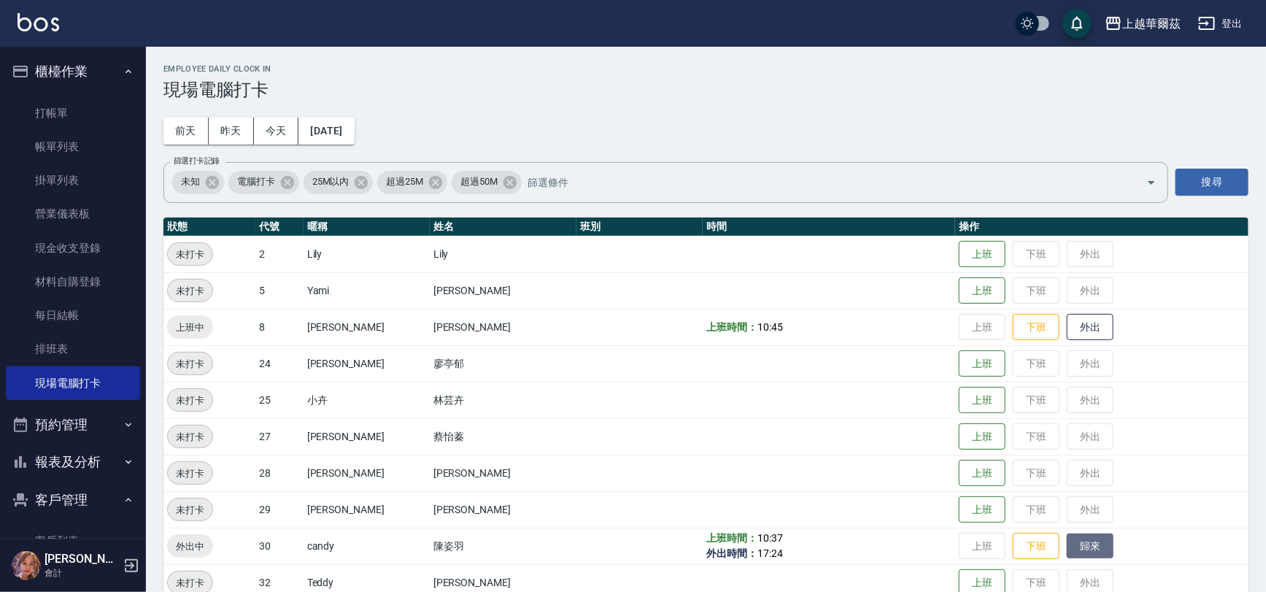
click at [1087, 555] on button "歸來" at bounding box center [1089, 546] width 47 height 26
click at [53, 115] on link "打帳單" at bounding box center [73, 113] width 134 height 34
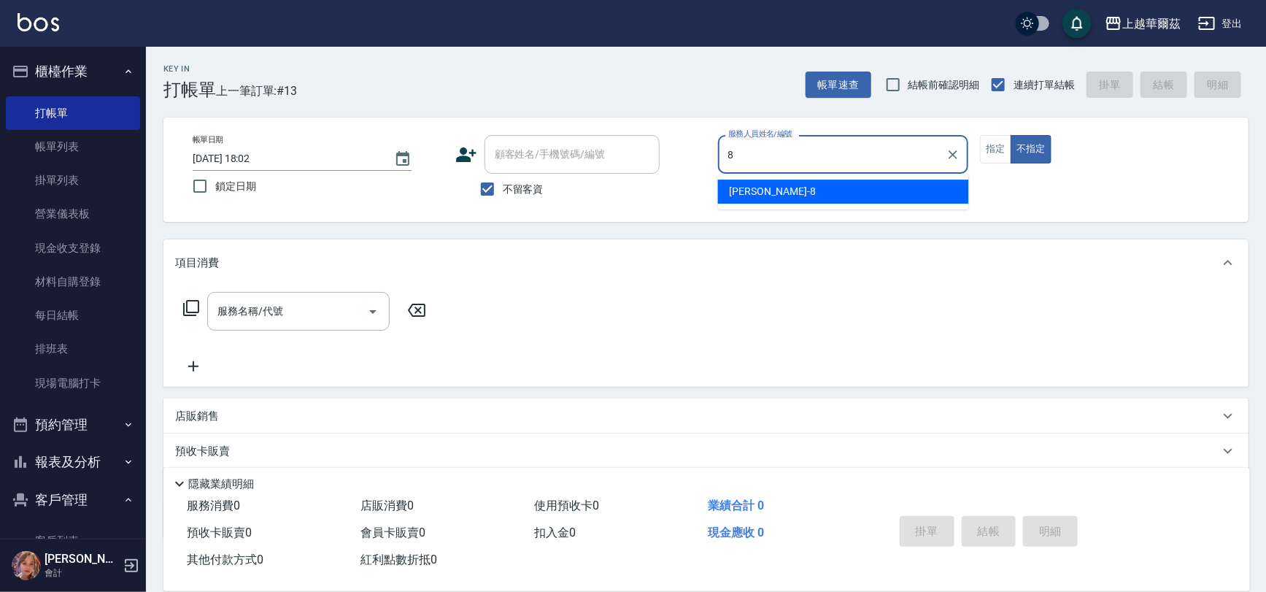
click at [777, 187] on div "[PERSON_NAME] -8" at bounding box center [843, 191] width 251 height 24
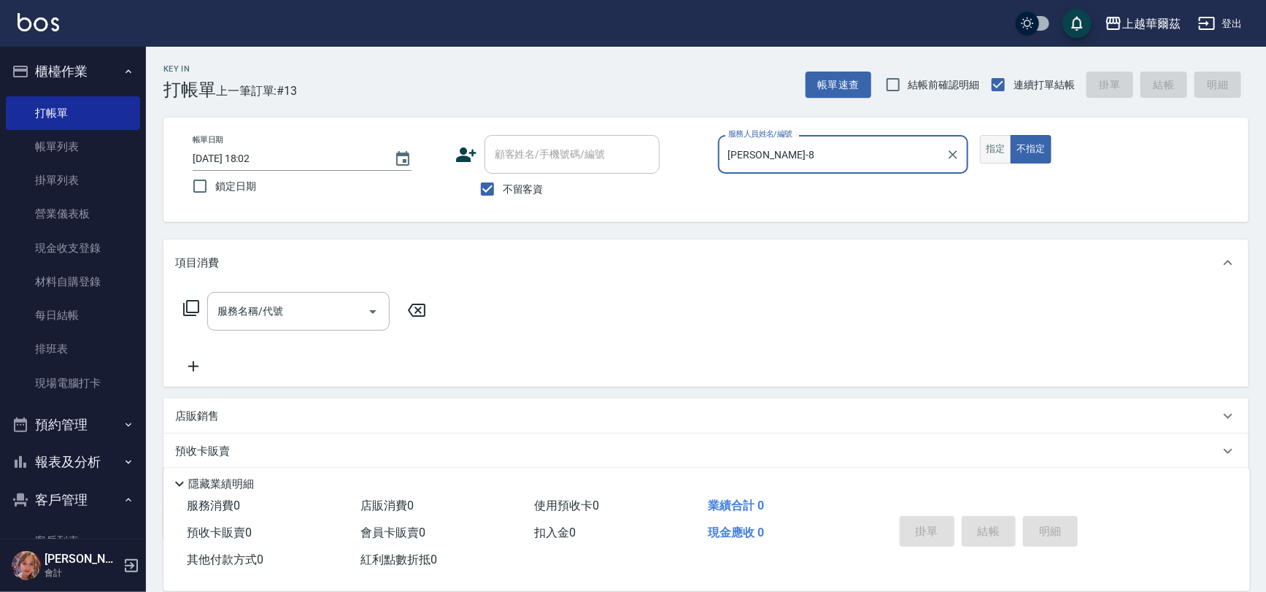
type input "[PERSON_NAME]-8"
drag, startPoint x: 996, startPoint y: 153, endPoint x: 655, endPoint y: 190, distance: 342.7
click at [996, 154] on button "指定" at bounding box center [995, 149] width 31 height 28
click at [270, 303] on div "服務名稱/代號 服務名稱/代號" at bounding box center [298, 311] width 182 height 39
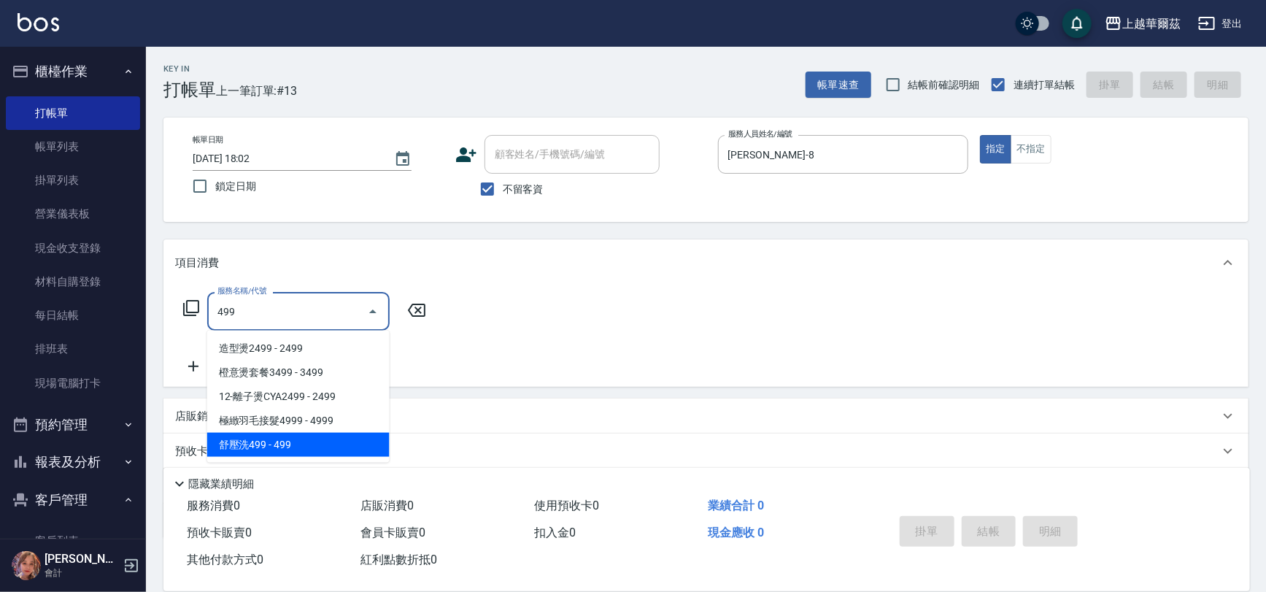
click at [262, 443] on span "舒壓洗499 - 499" at bounding box center [298, 445] width 182 height 24
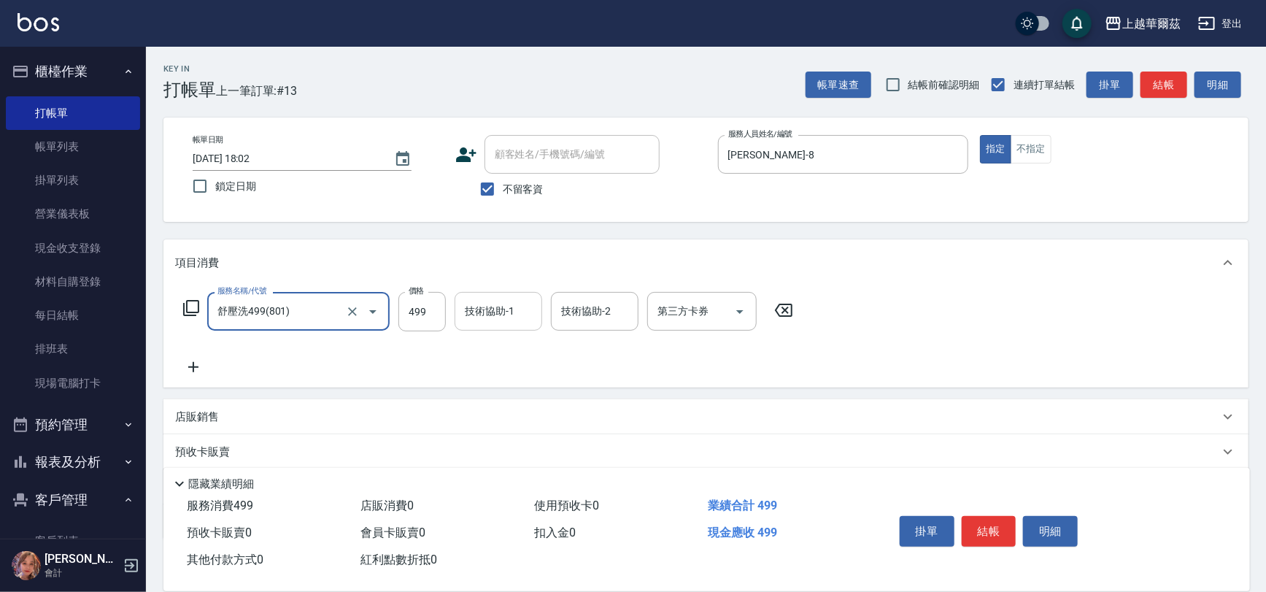
type input "舒壓洗499(801)"
click at [504, 301] on input "技術協助-1" at bounding box center [498, 311] width 74 height 26
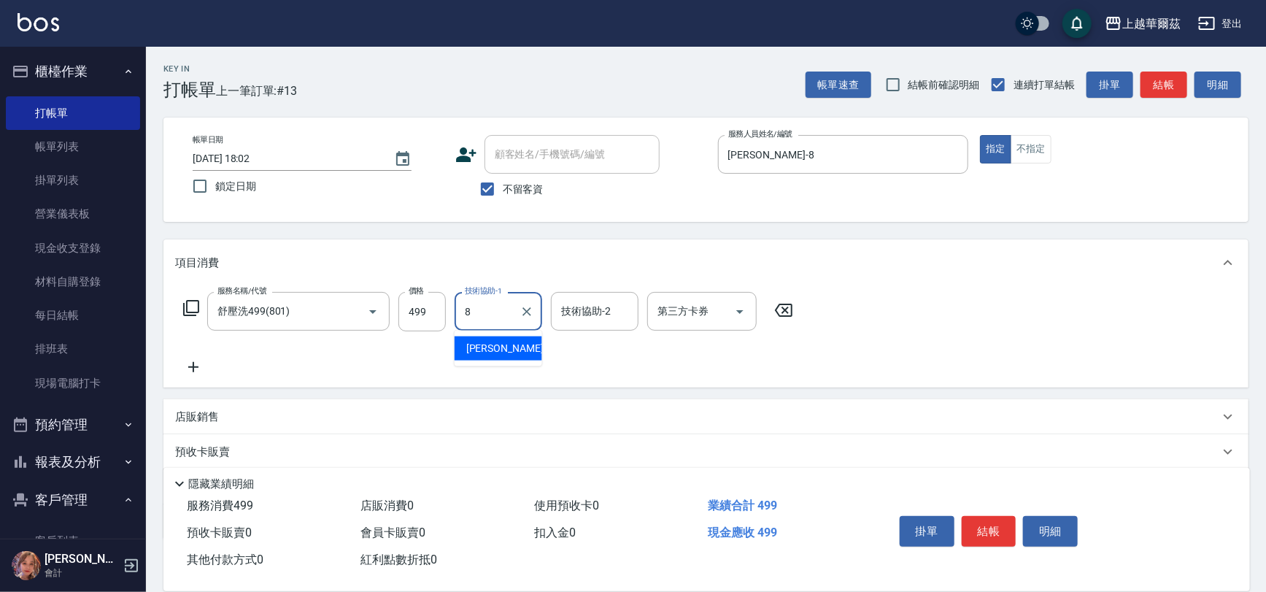
click at [519, 351] on div "[PERSON_NAME] -8" at bounding box center [498, 348] width 88 height 24
type input "[PERSON_NAME]-8"
click at [989, 526] on button "結帳" at bounding box center [988, 531] width 55 height 31
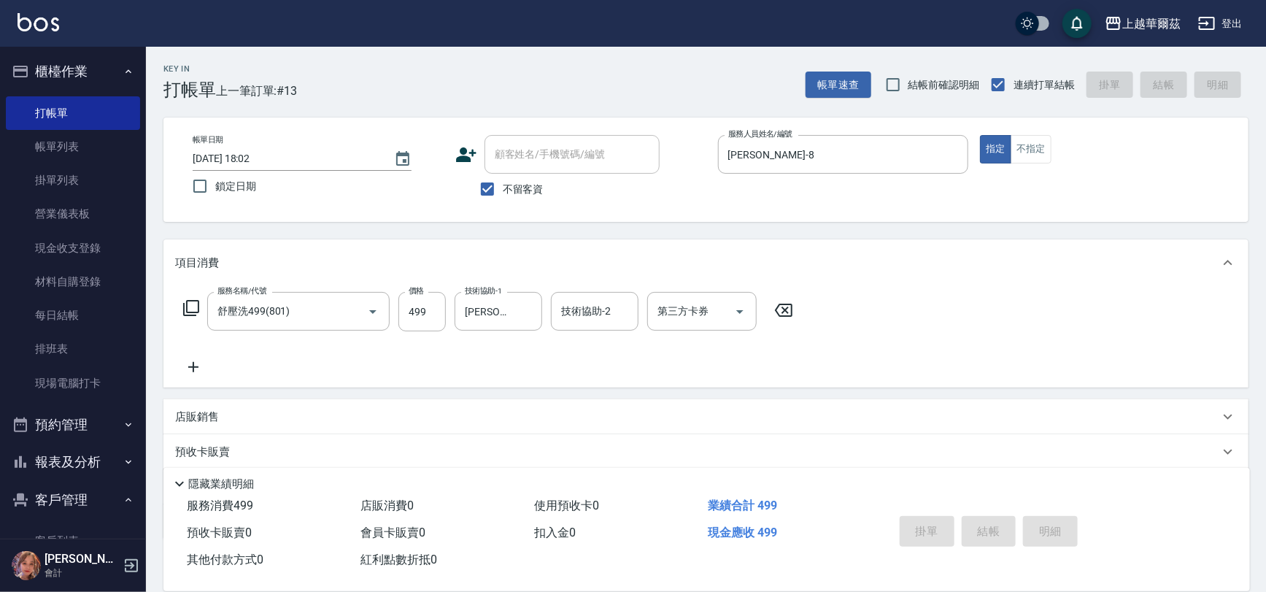
type input "[DATE] 18:03"
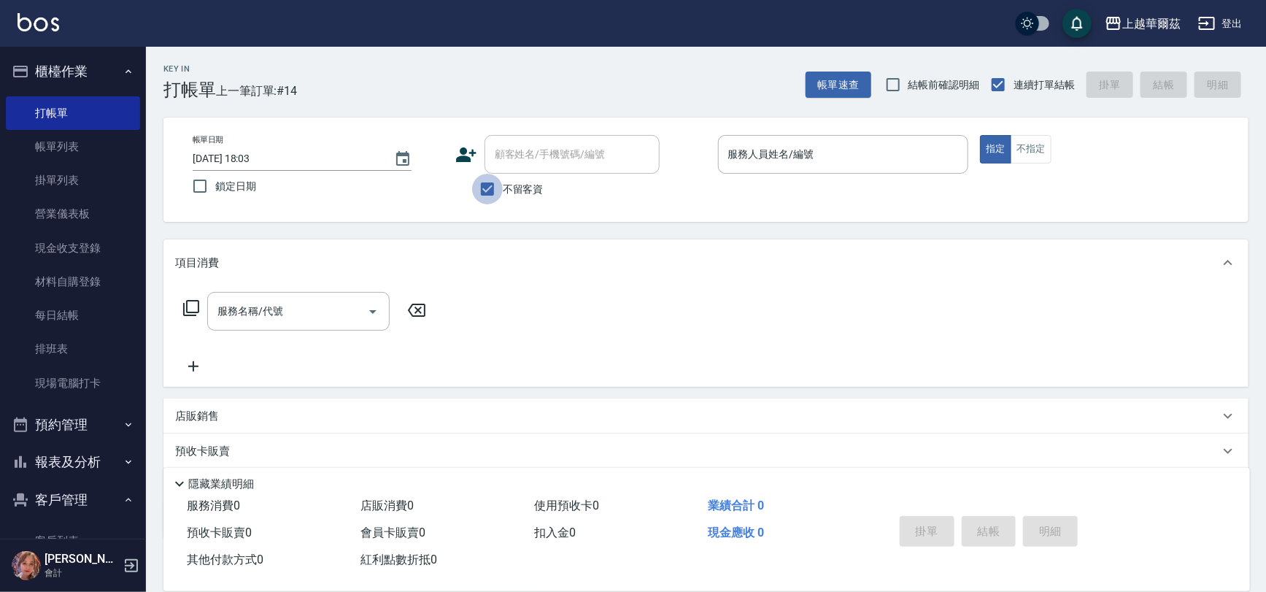
click at [486, 185] on input "不留客資" at bounding box center [487, 189] width 31 height 31
checkbox input "false"
click at [528, 161] on input "顧客姓名/手機號碼/編號" at bounding box center [561, 155] width 140 height 26
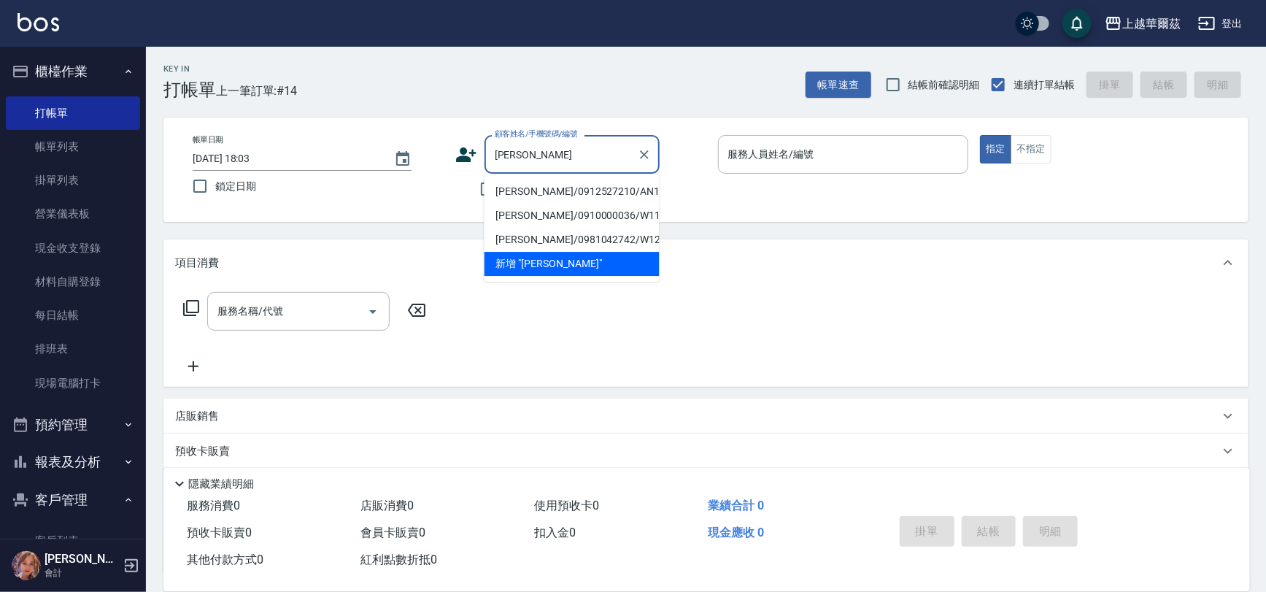
click at [538, 187] on li "[PERSON_NAME]/0912527210/AN101311" at bounding box center [571, 191] width 175 height 24
type input "[PERSON_NAME]/0912527210/AN101311"
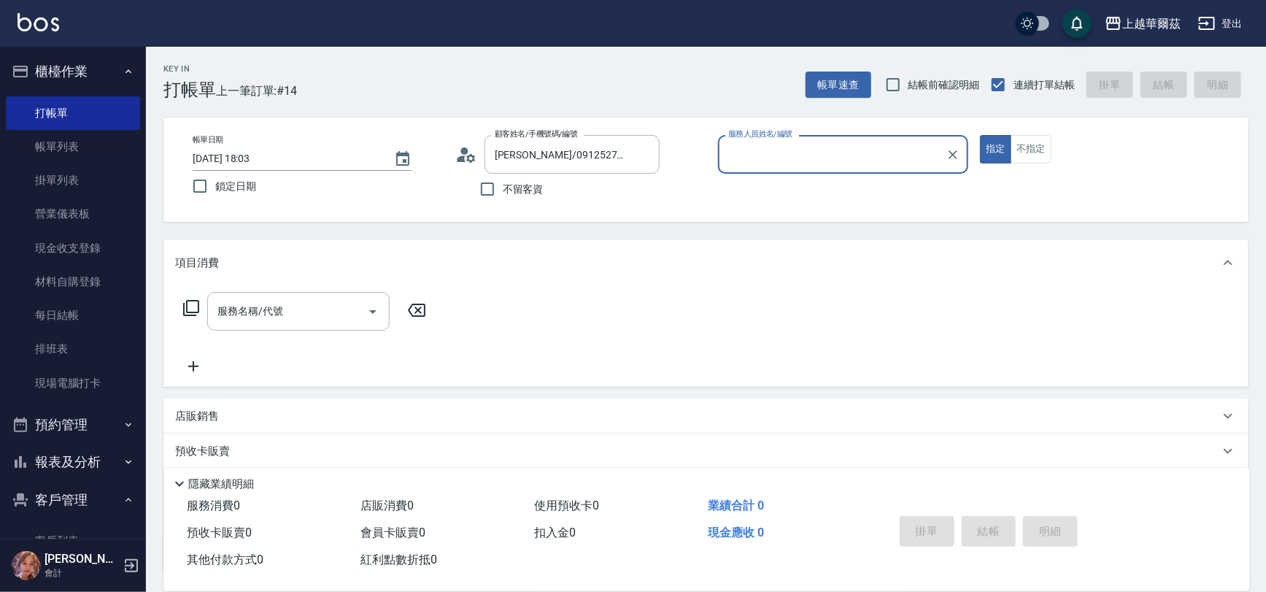
type input "[PERSON_NAME]-1"
click at [228, 314] on div "服務名稱/代號 服務名稱/代號" at bounding box center [298, 311] width 182 height 39
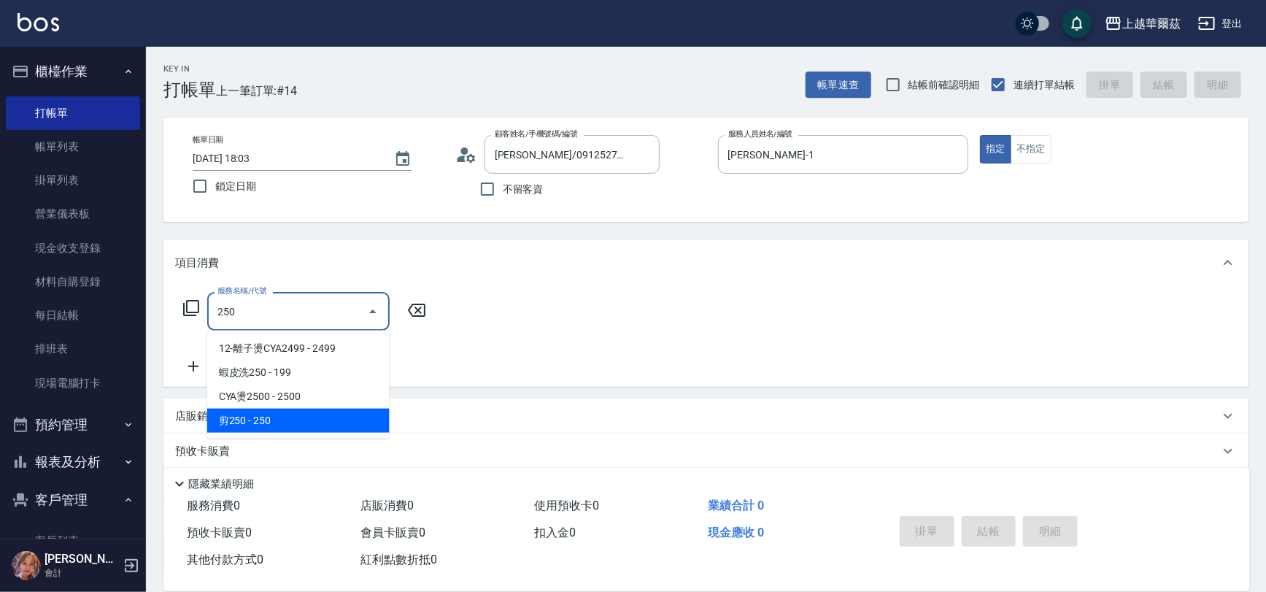
click at [265, 418] on span "剪250 - 250" at bounding box center [298, 420] width 182 height 24
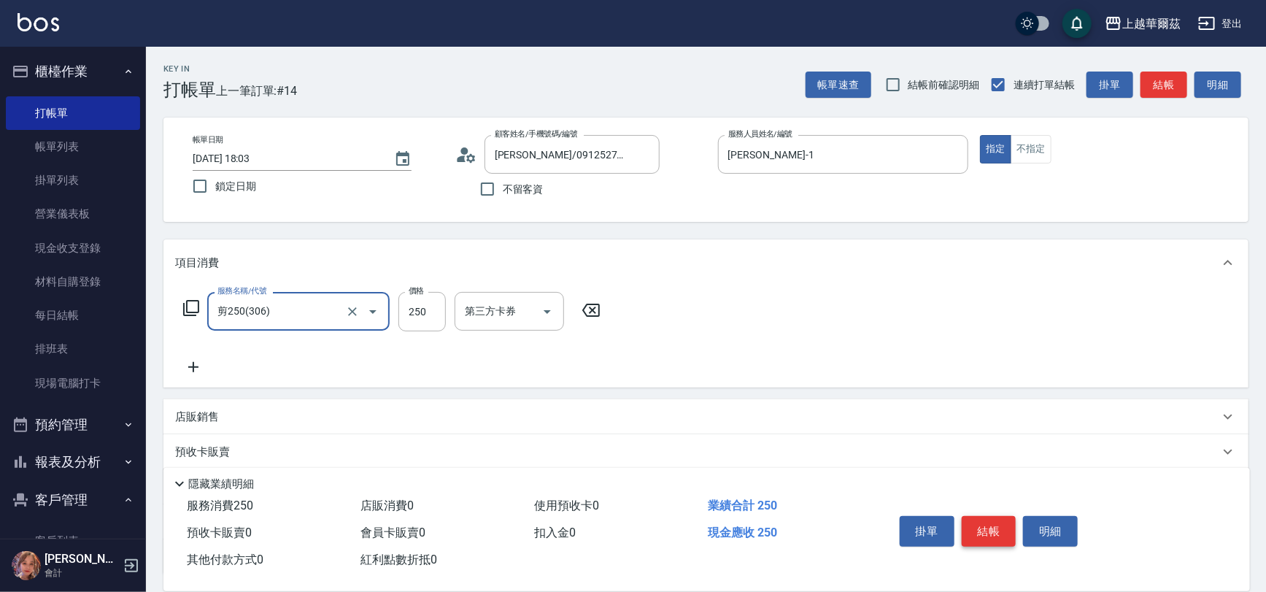
type input "剪250(306)"
click at [1002, 526] on button "結帳" at bounding box center [988, 531] width 55 height 31
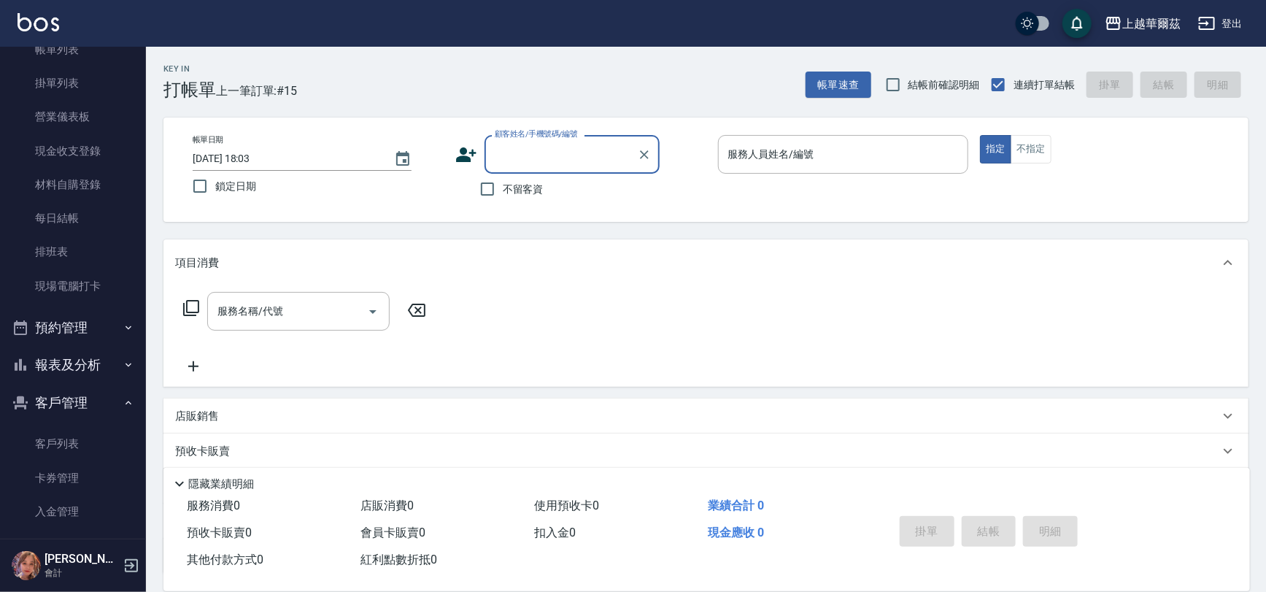
scroll to position [102, 0]
click at [73, 354] on button "報表及分析" at bounding box center [73, 360] width 134 height 38
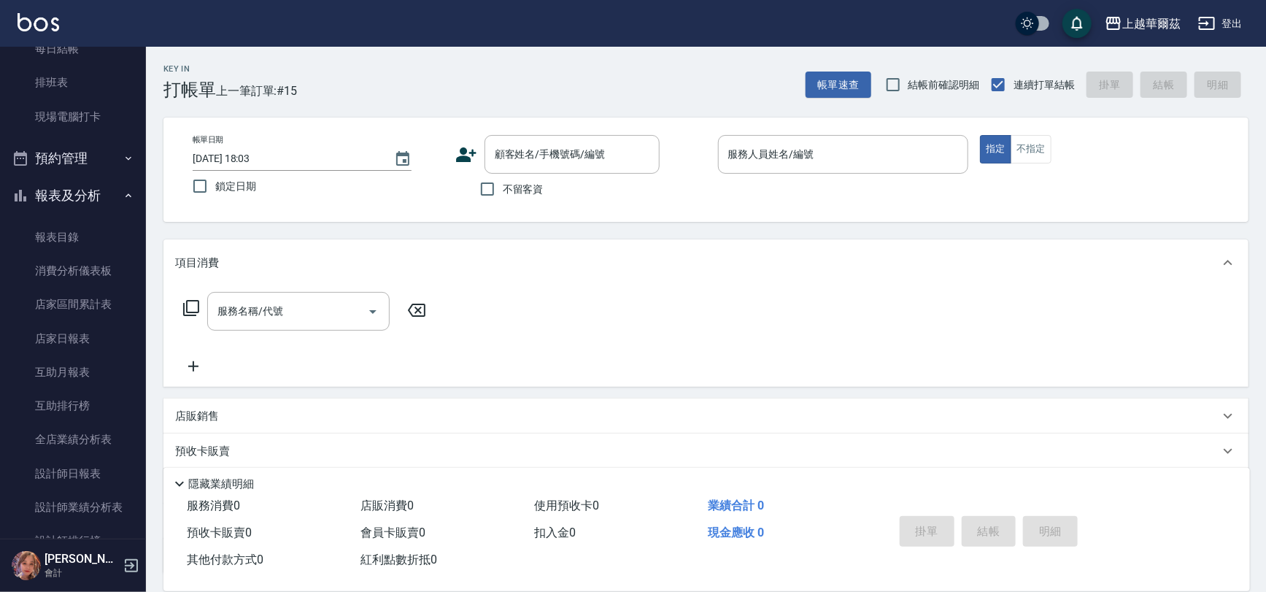
scroll to position [312, 0]
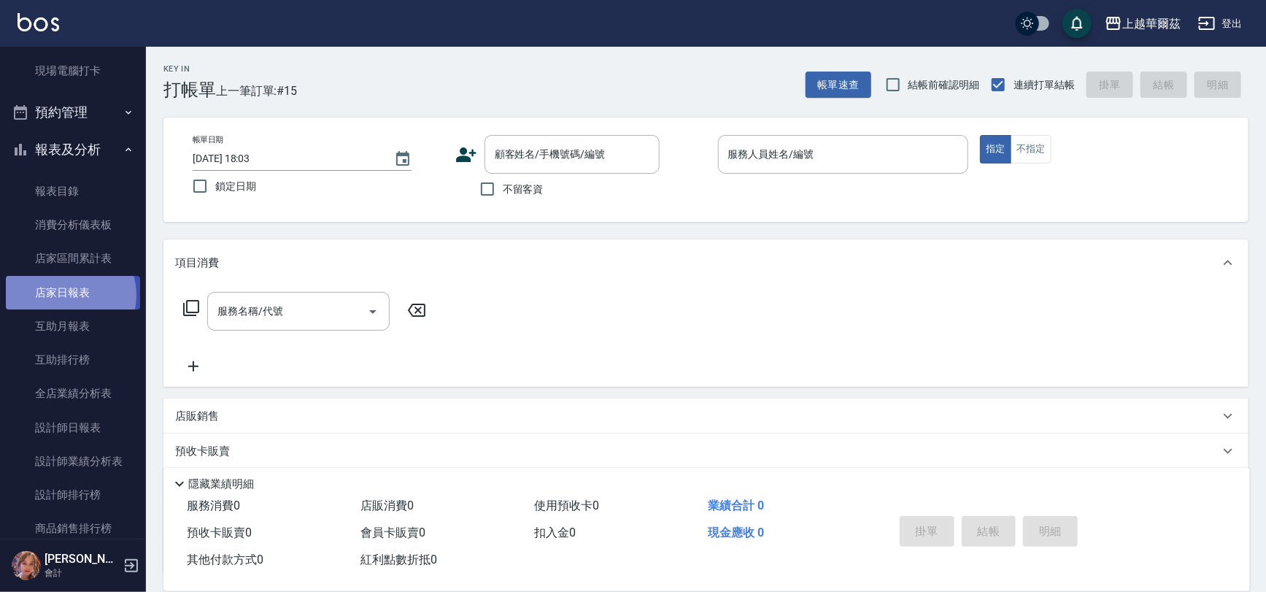
click at [69, 295] on link "店家日報表" at bounding box center [73, 293] width 134 height 34
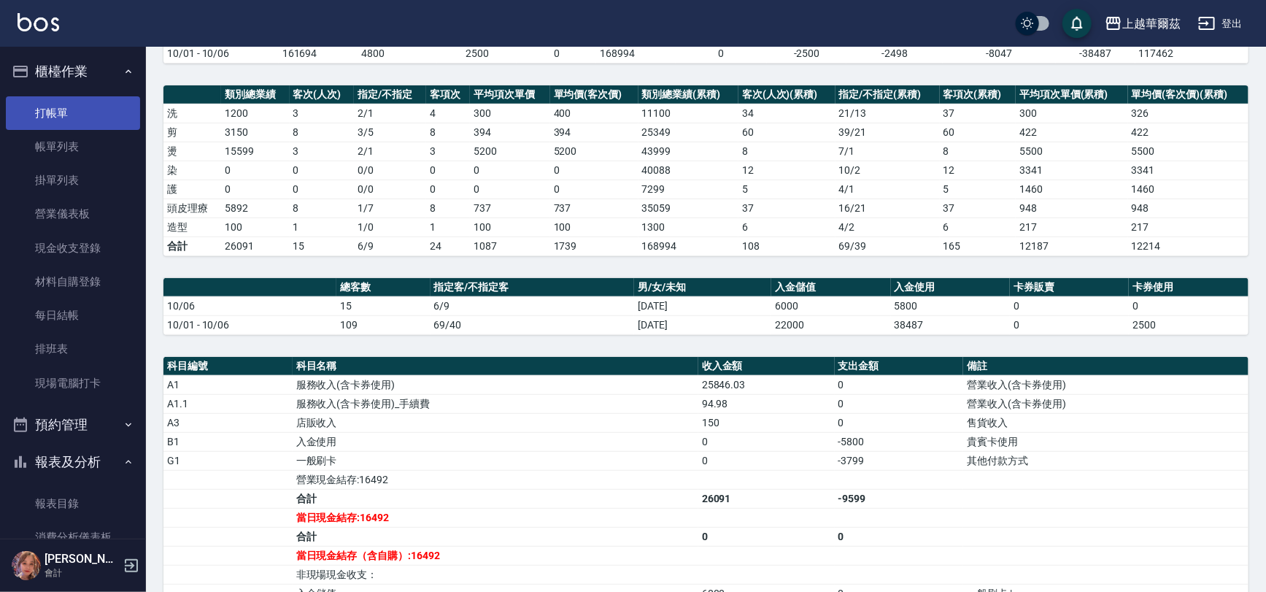
click at [44, 113] on link "打帳單" at bounding box center [73, 113] width 134 height 34
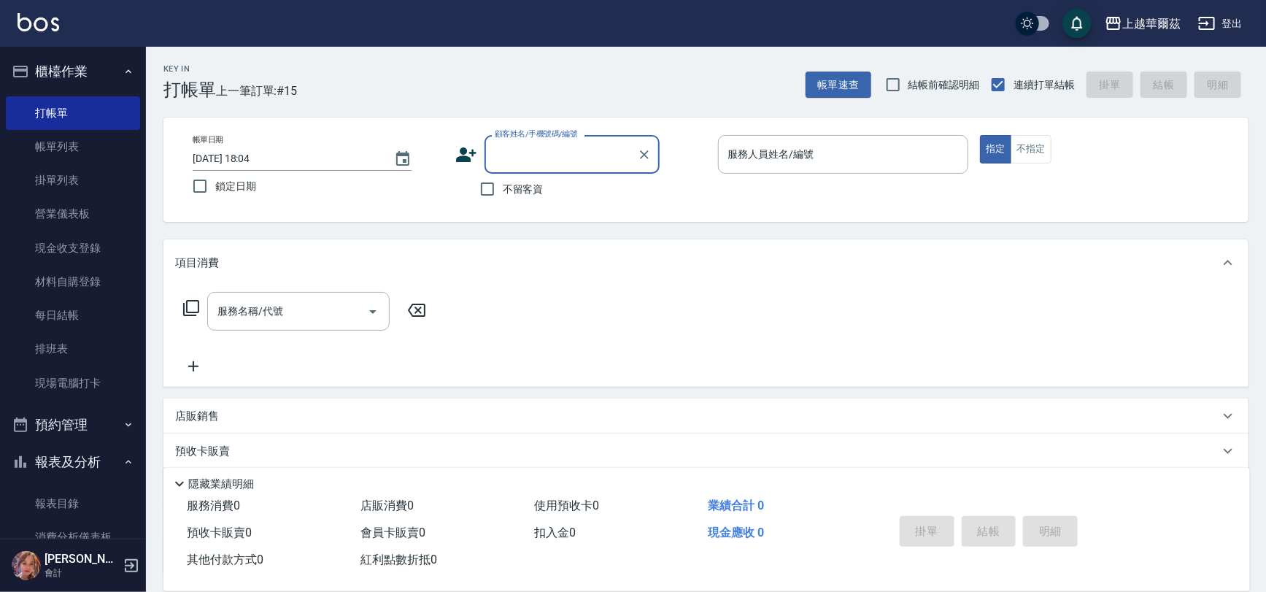
click at [79, 71] on button "櫃檯作業" at bounding box center [73, 72] width 134 height 38
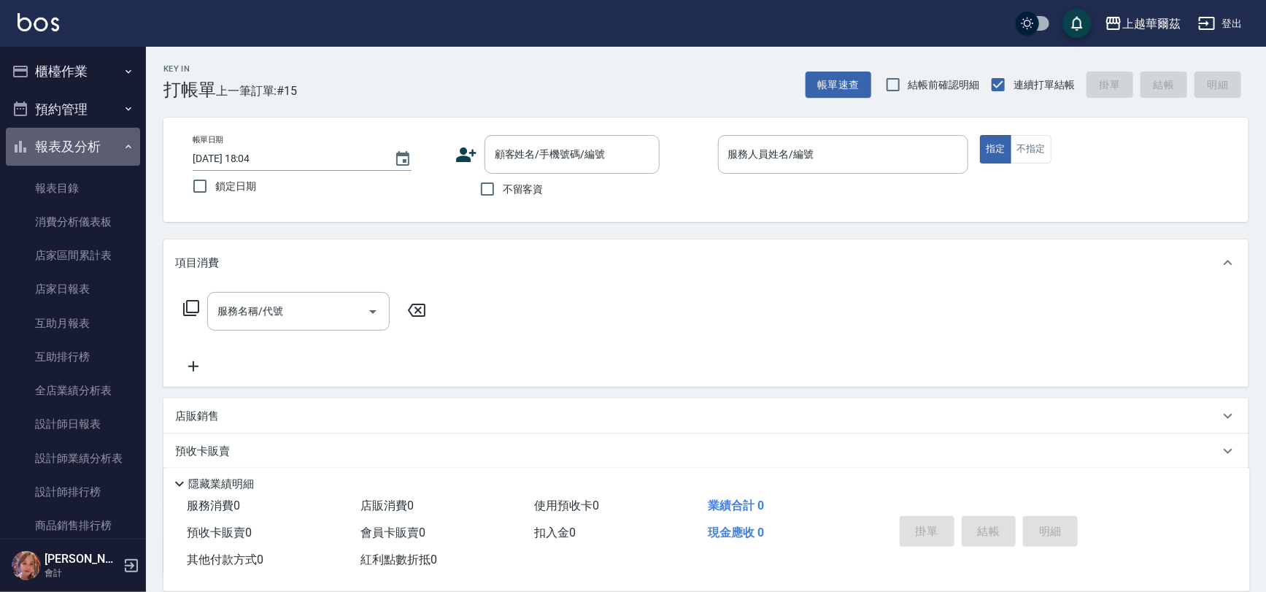
click at [89, 148] on button "報表及分析" at bounding box center [73, 147] width 134 height 38
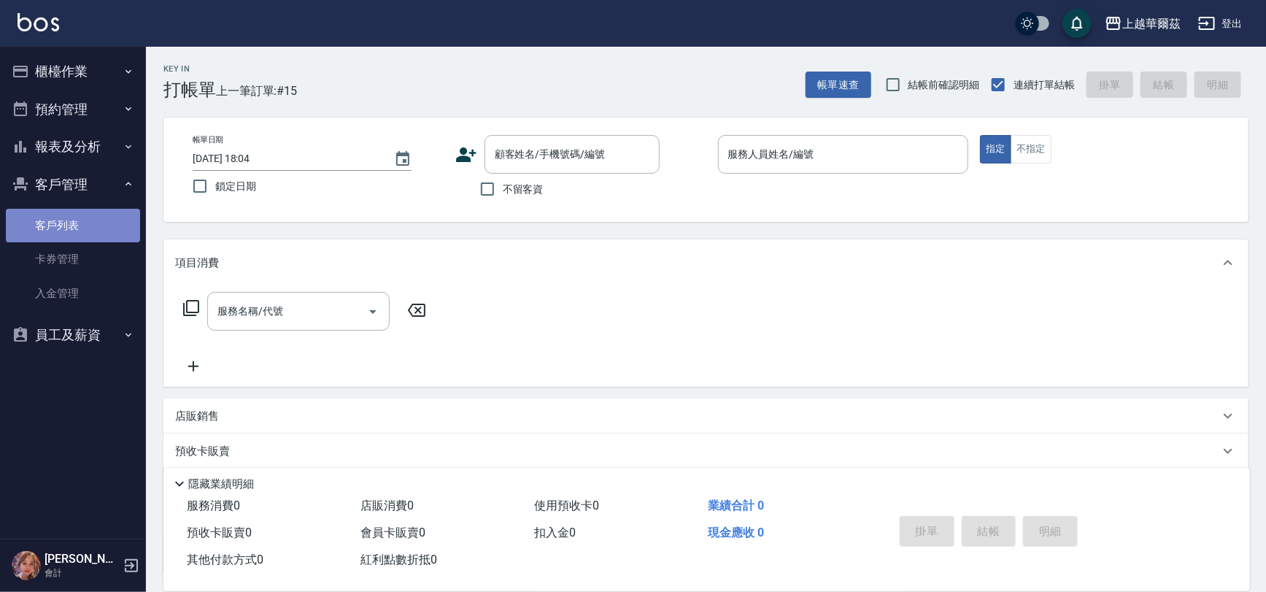
click at [73, 226] on link "客戶列表" at bounding box center [73, 226] width 134 height 34
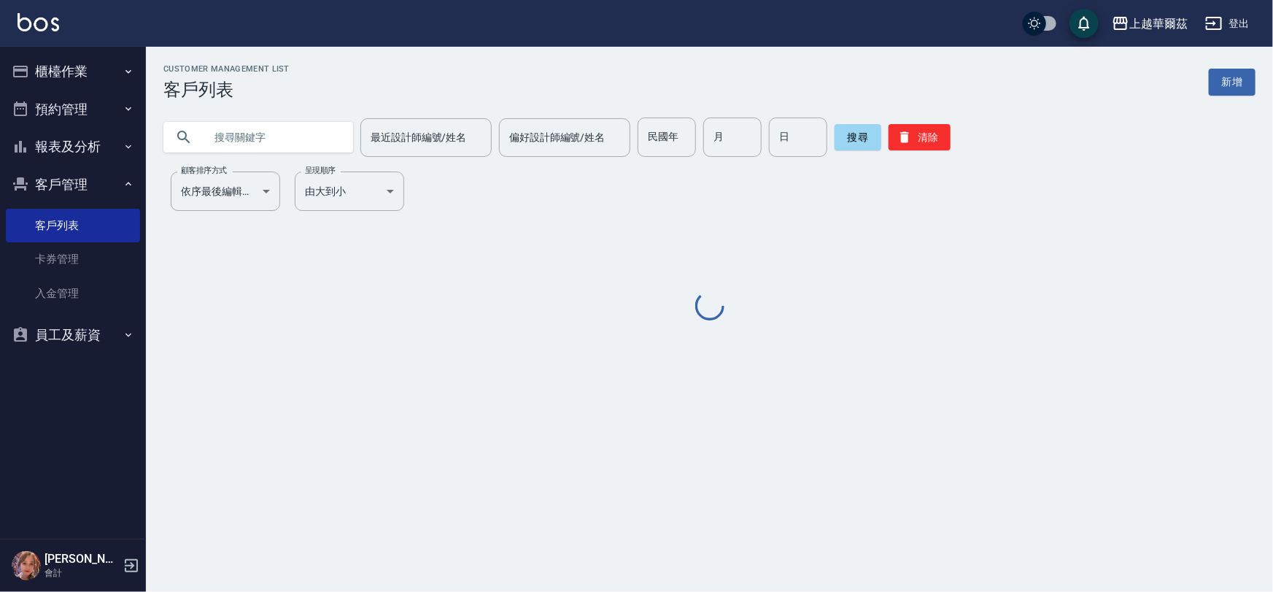
click at [286, 131] on input "text" at bounding box center [272, 136] width 137 height 39
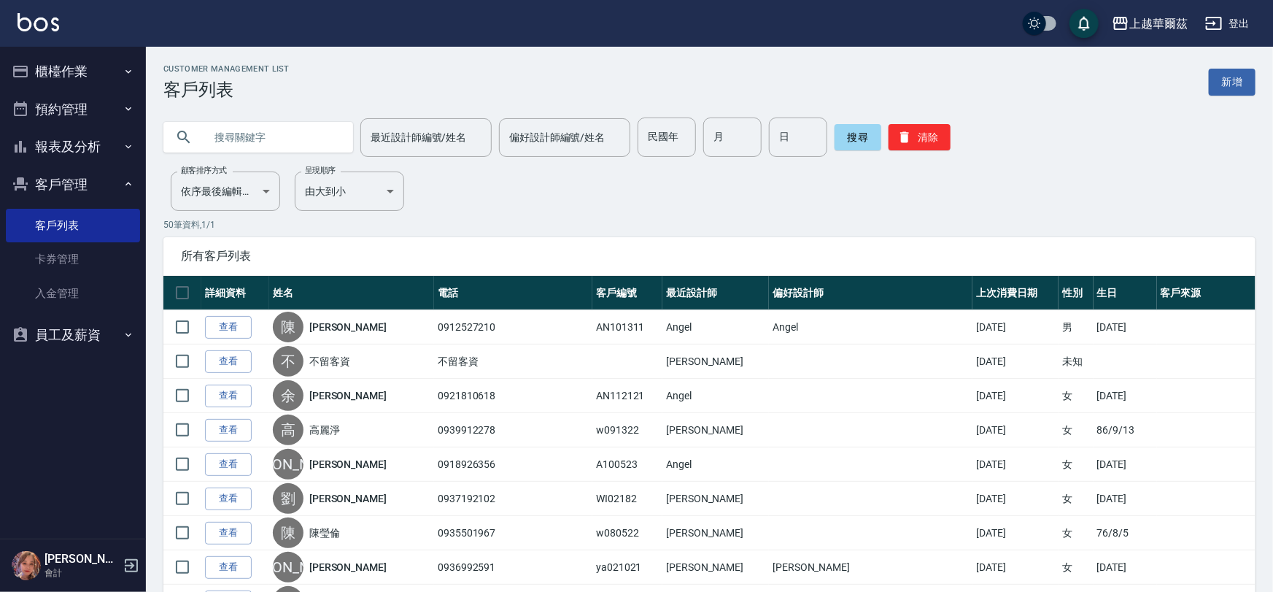
click at [277, 140] on input "text" at bounding box center [272, 136] width 137 height 39
type input "0973618761"
click at [861, 139] on button "搜尋" at bounding box center [857, 137] width 47 height 26
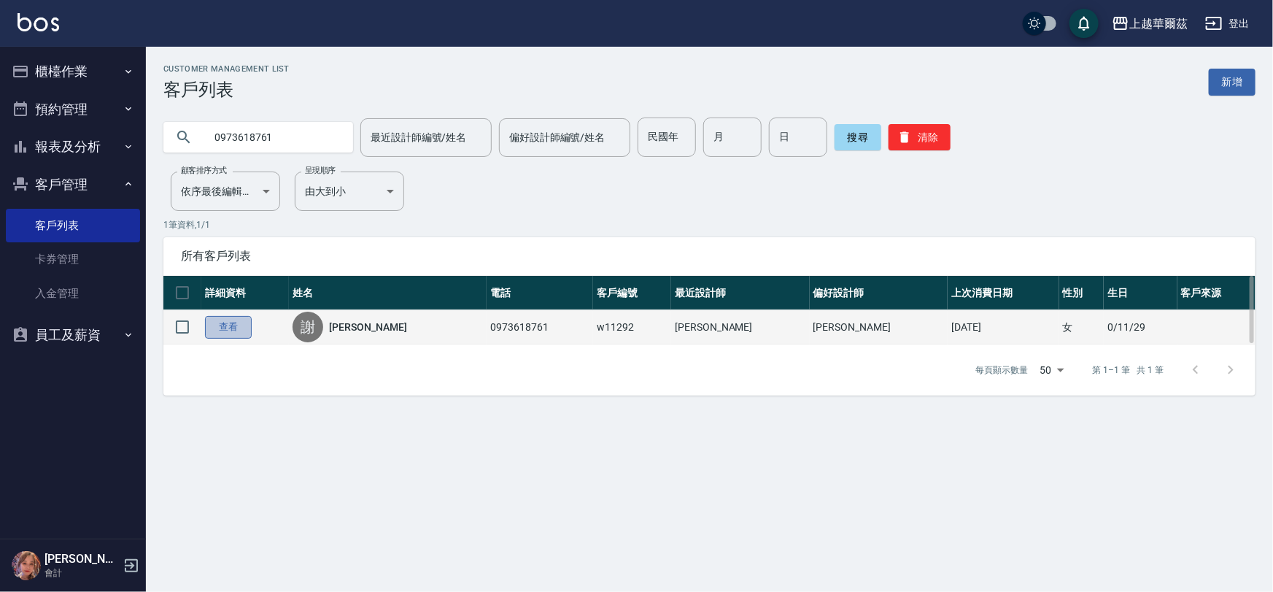
click at [227, 329] on link "查看" at bounding box center [228, 327] width 47 height 23
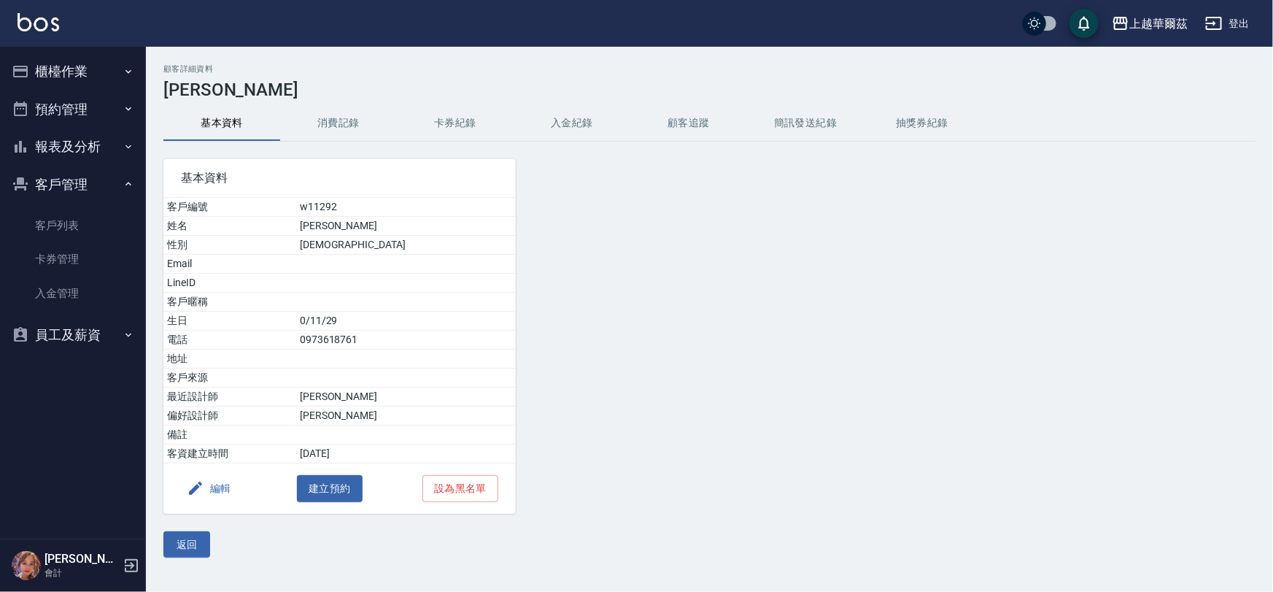
click at [579, 119] on button "入金紀錄" at bounding box center [572, 123] width 117 height 35
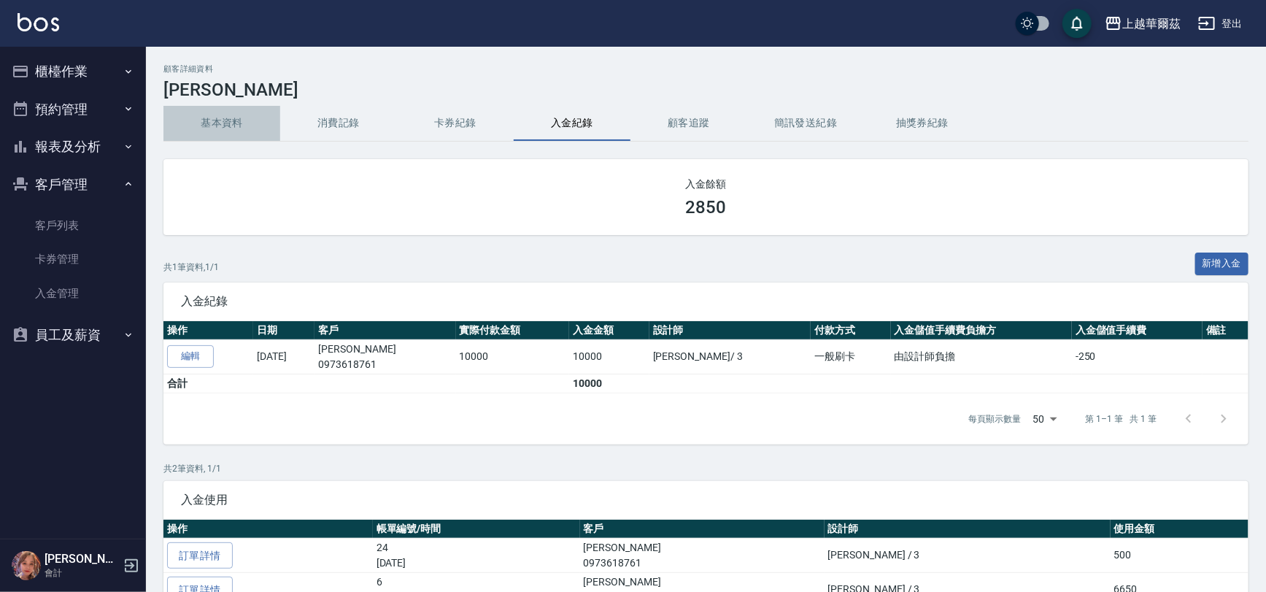
click at [213, 125] on button "基本資料" at bounding box center [221, 123] width 117 height 35
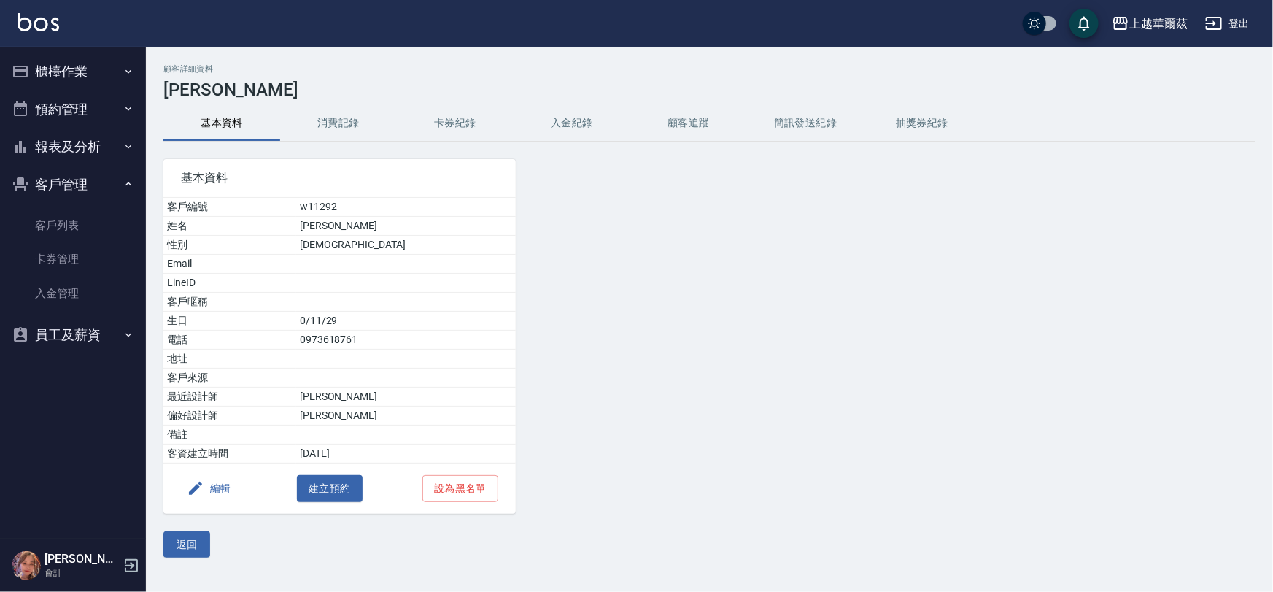
click at [45, 64] on button "櫃檯作業" at bounding box center [73, 72] width 134 height 38
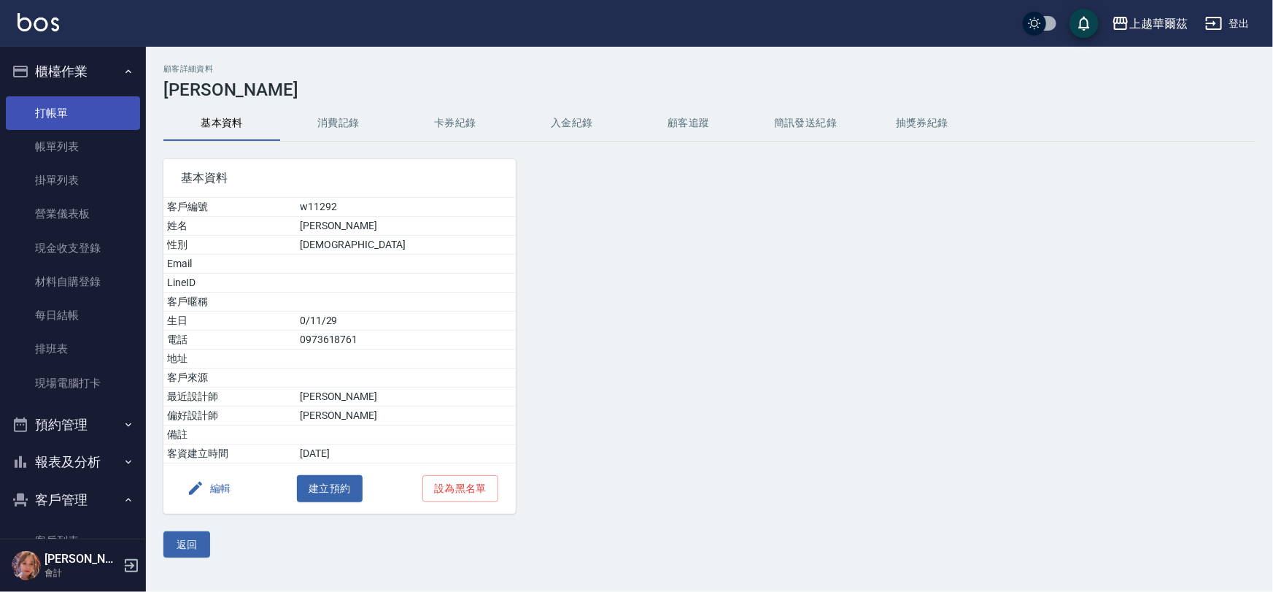
click at [63, 116] on link "打帳單" at bounding box center [73, 113] width 134 height 34
